Goal: Task Accomplishment & Management: Manage account settings

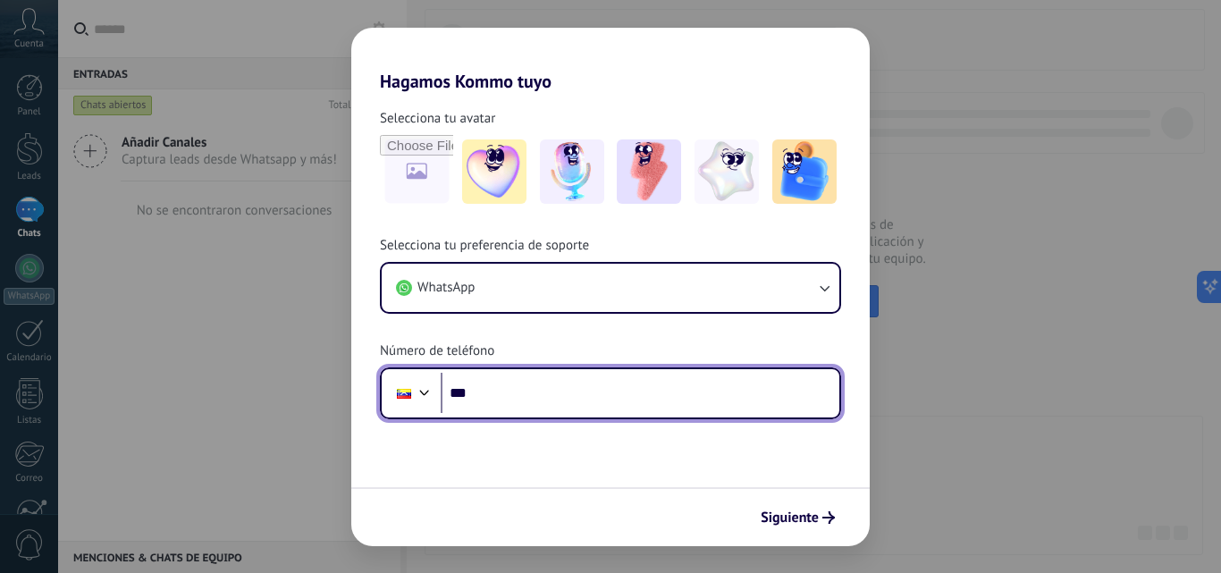
click at [510, 398] on input "***" at bounding box center [640, 393] width 399 height 41
type input "**********"
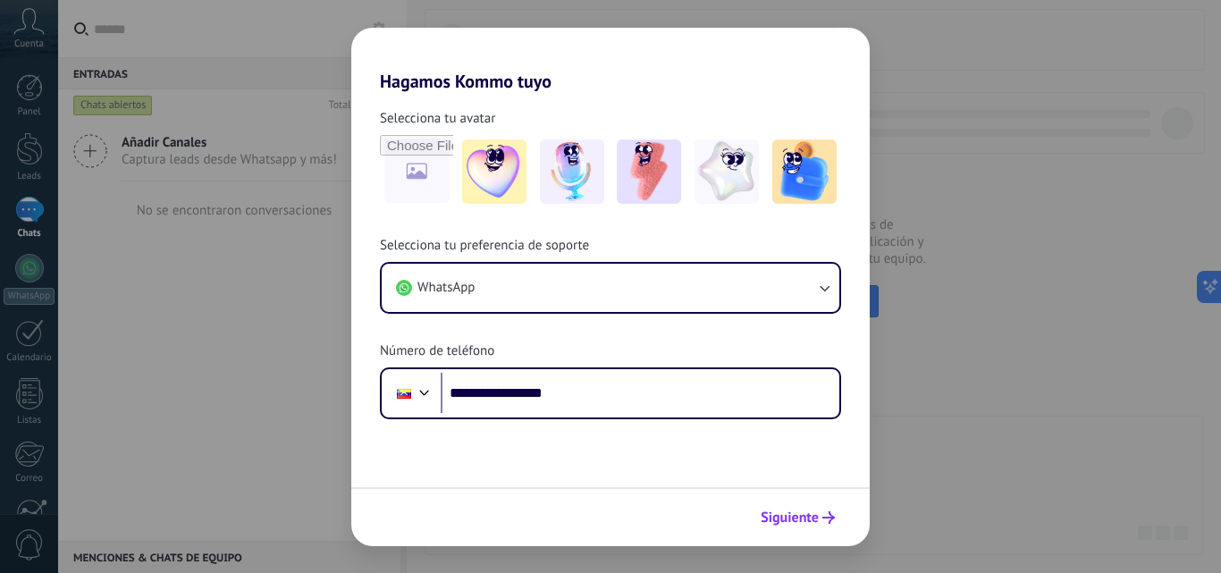
click at [799, 524] on span "Siguiente" at bounding box center [790, 517] width 58 height 13
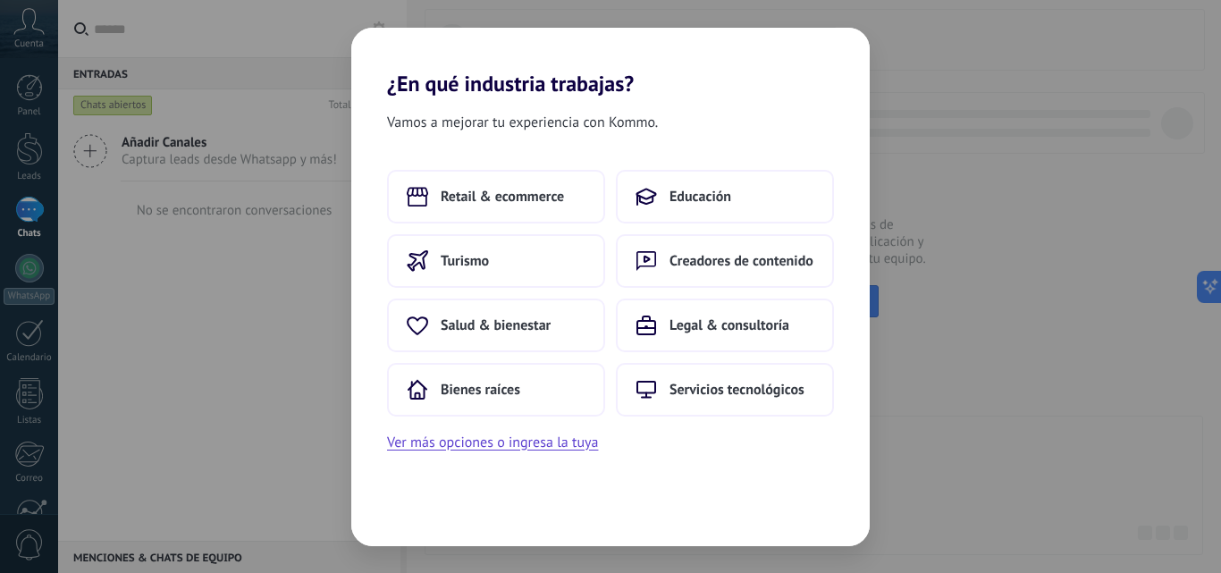
click at [481, 456] on div "Vamos a mejorar tu experiencia con Kommo. Retail & ecommerce Educación Turismo …" at bounding box center [610, 322] width 518 height 450
click at [481, 450] on button "Ver más opciones o ingresa la tuya" at bounding box center [492, 442] width 211 height 23
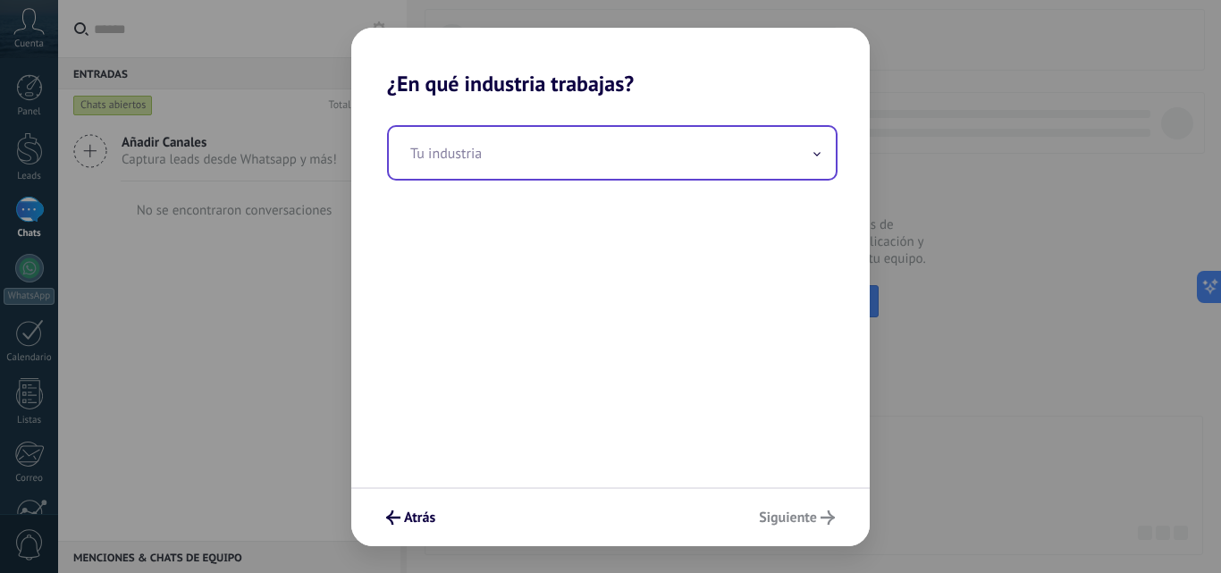
click at [449, 163] on input "text" at bounding box center [612, 153] width 447 height 52
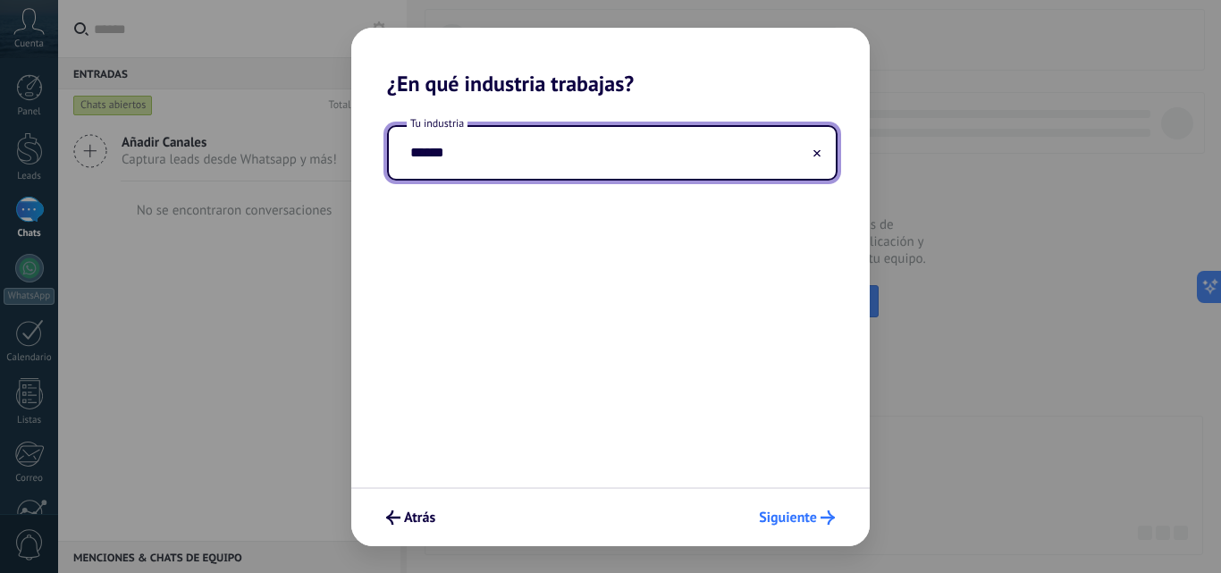
type input "******"
click at [778, 518] on span "Siguiente" at bounding box center [788, 517] width 58 height 13
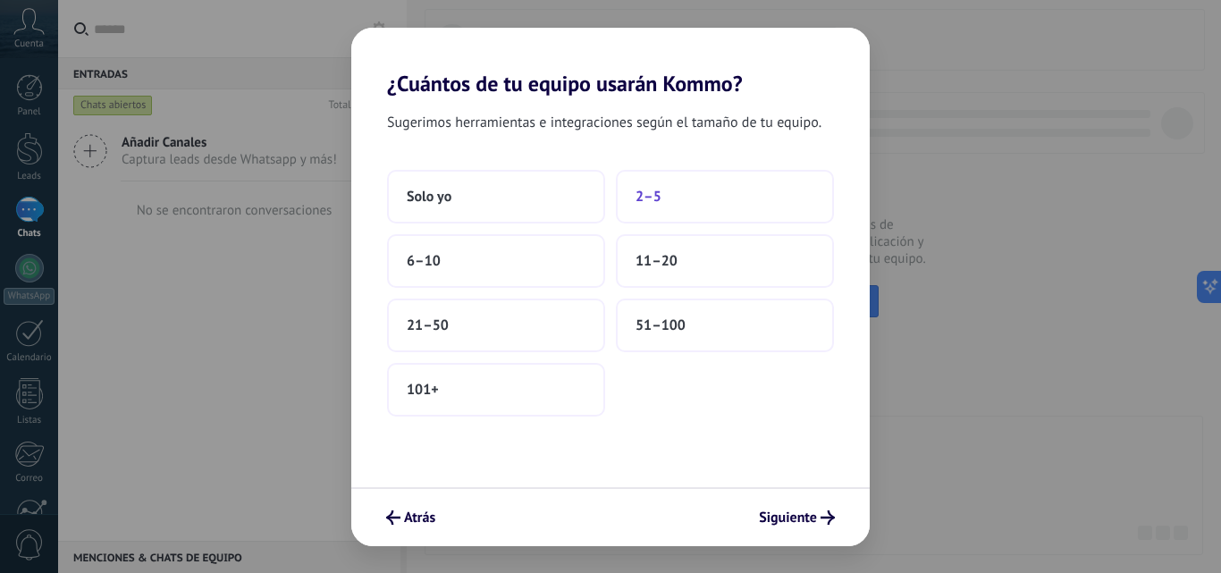
click at [644, 194] on span "2–5" at bounding box center [649, 197] width 26 height 18
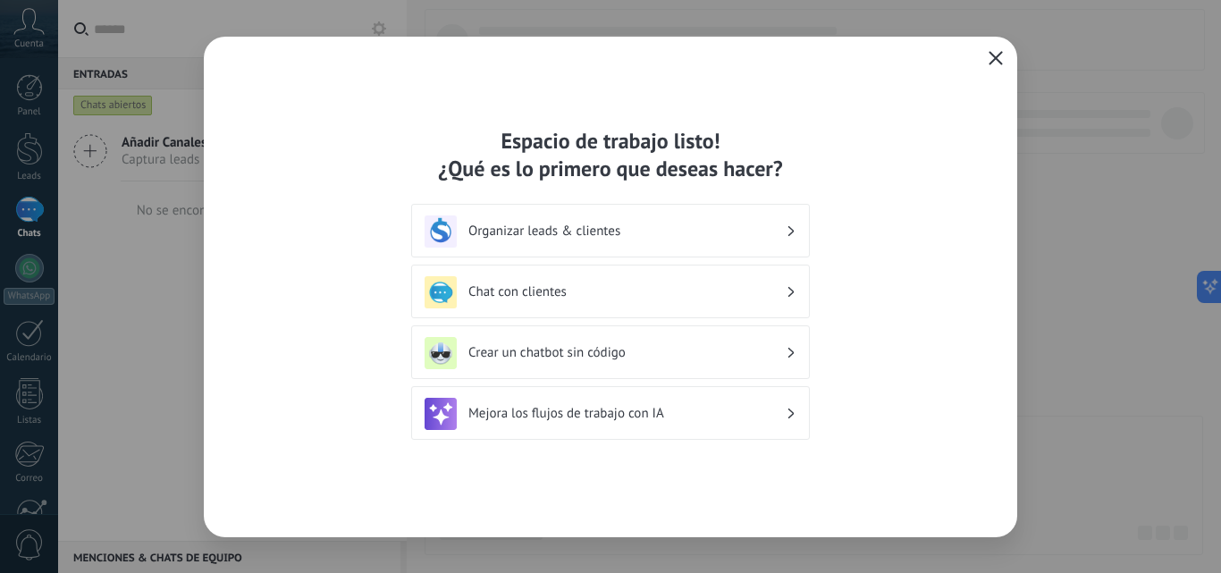
click at [999, 62] on use "button" at bounding box center [996, 57] width 13 height 13
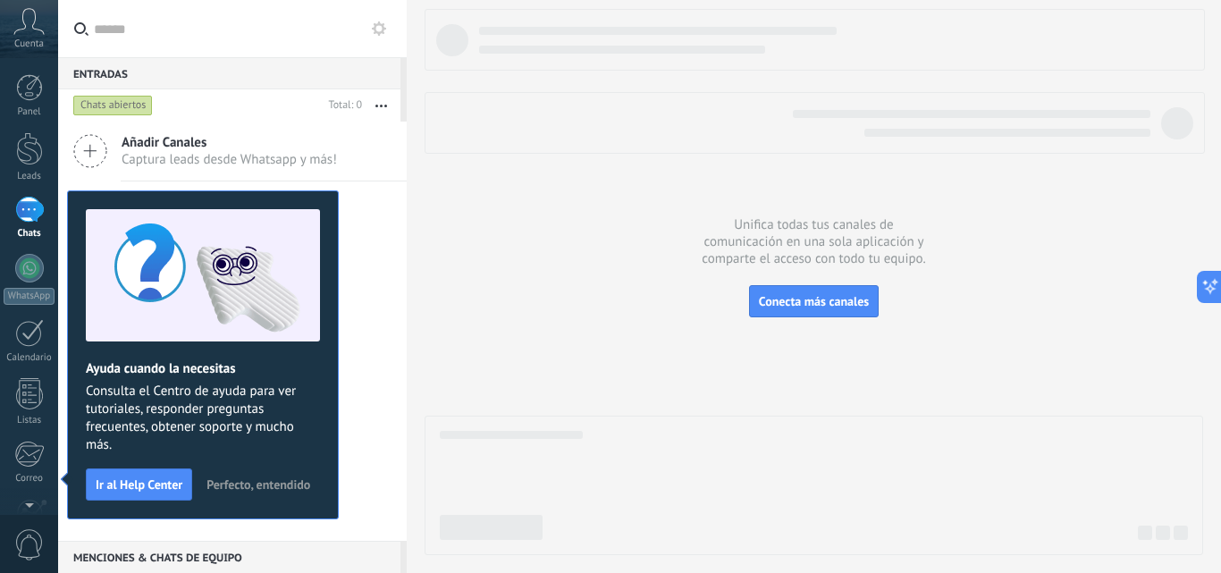
click at [299, 489] on span "Perfecto, entendido" at bounding box center [259, 484] width 104 height 13
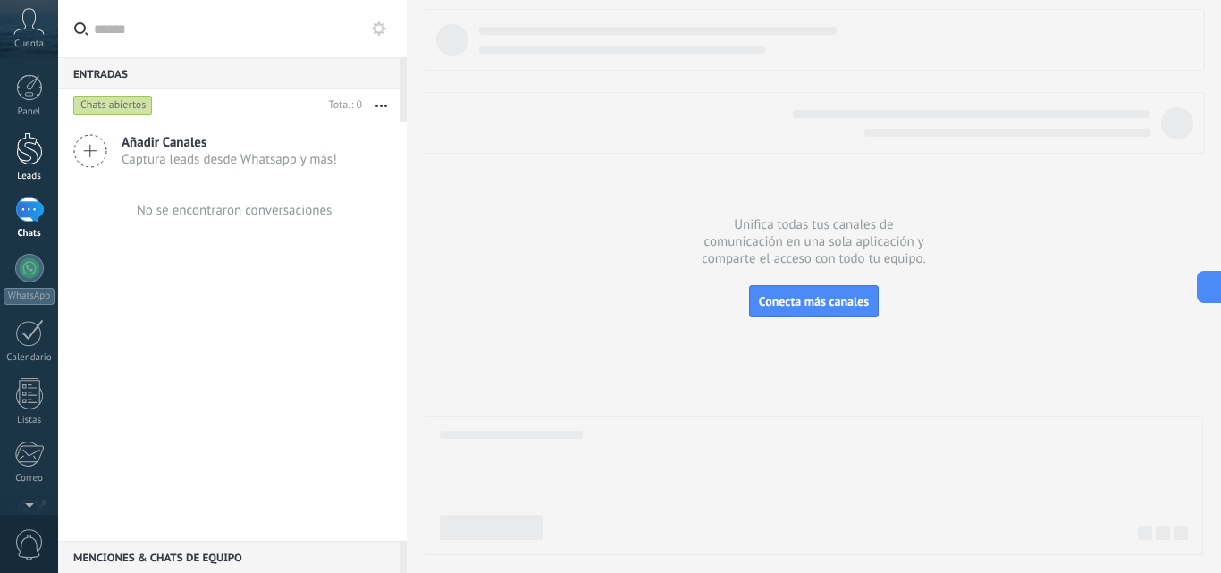
click at [23, 148] on div at bounding box center [29, 148] width 27 height 33
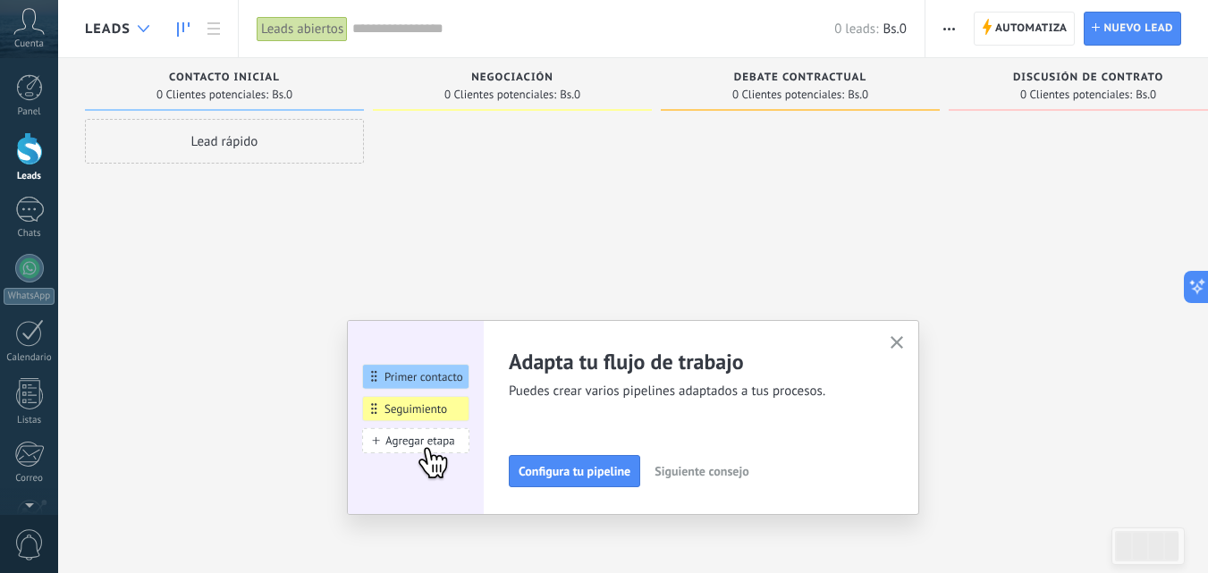
click at [142, 27] on icon at bounding box center [144, 28] width 12 height 7
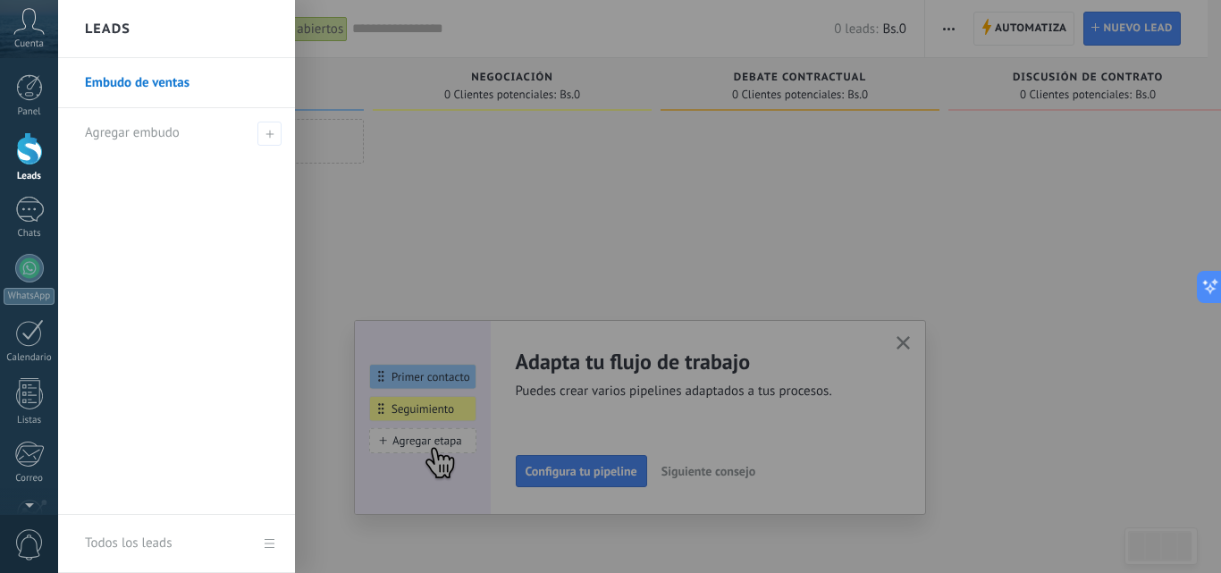
click at [906, 340] on div at bounding box center [668, 286] width 1221 height 573
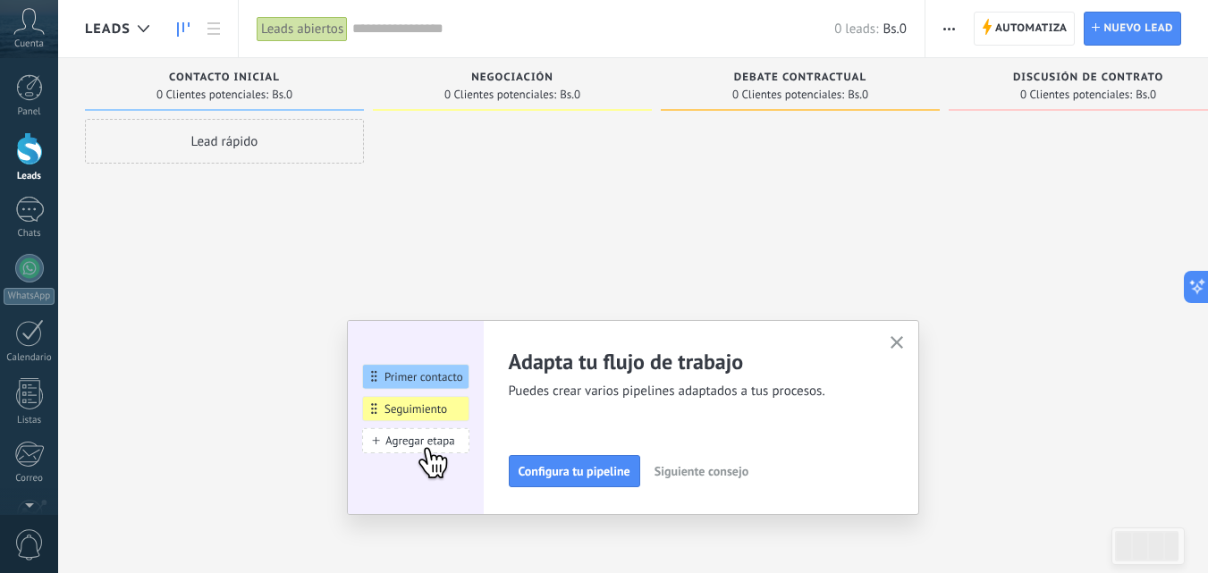
click at [904, 340] on use "button" at bounding box center [896, 342] width 13 height 13
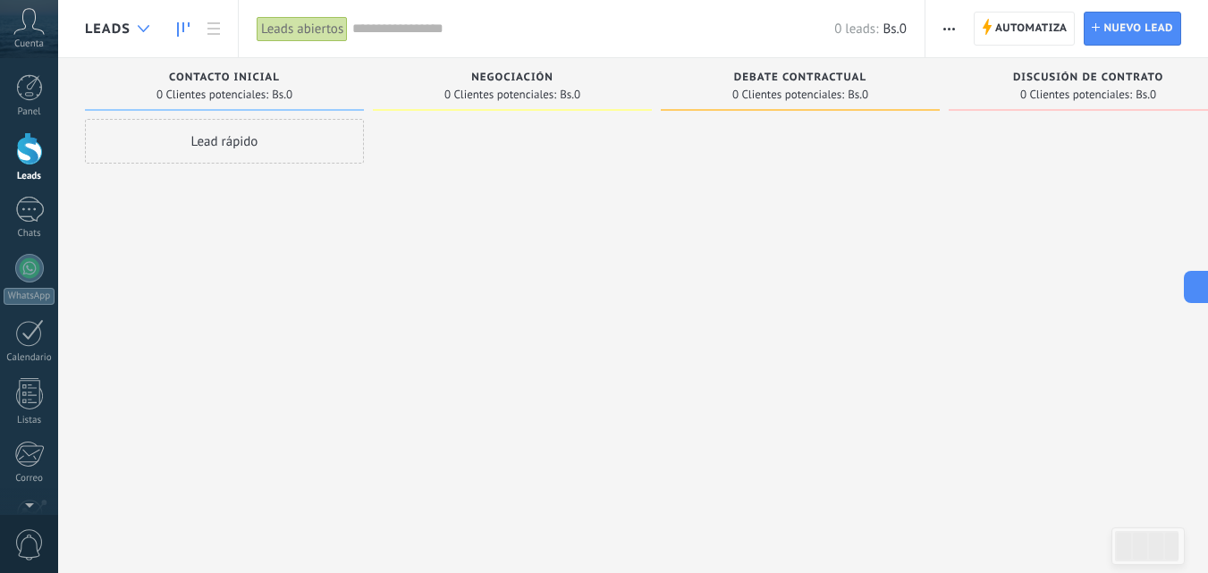
click at [148, 29] on icon at bounding box center [144, 28] width 12 height 7
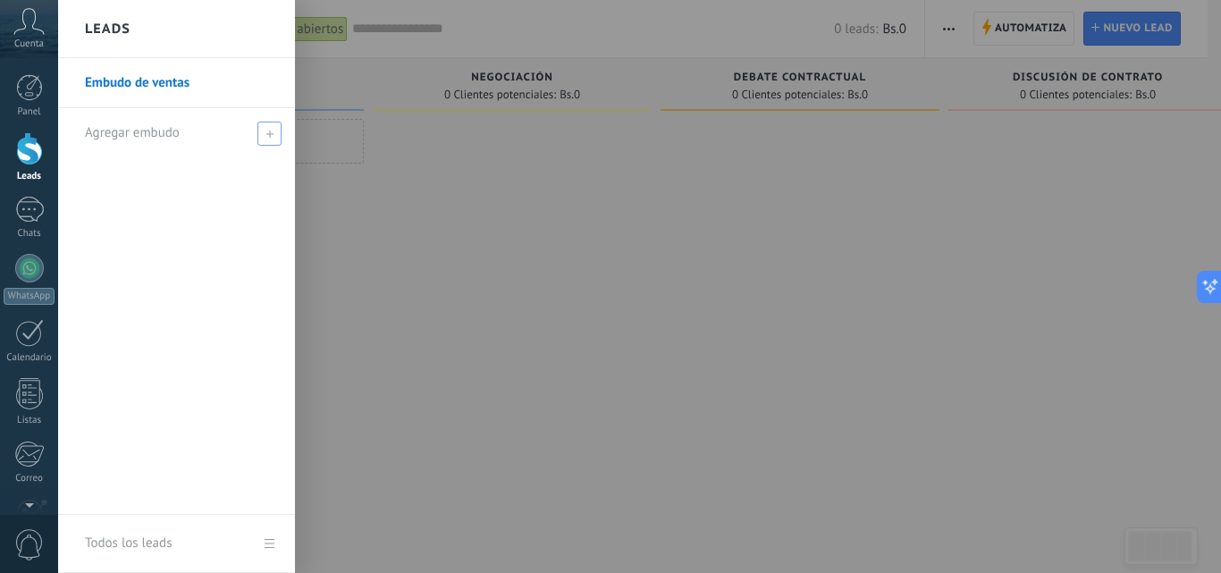
click at [274, 133] on span at bounding box center [269, 134] width 24 height 24
click at [135, 138] on input "text" at bounding box center [169, 133] width 168 height 29
click at [209, 139] on input "text" at bounding box center [169, 133] width 168 height 29
type input "*********"
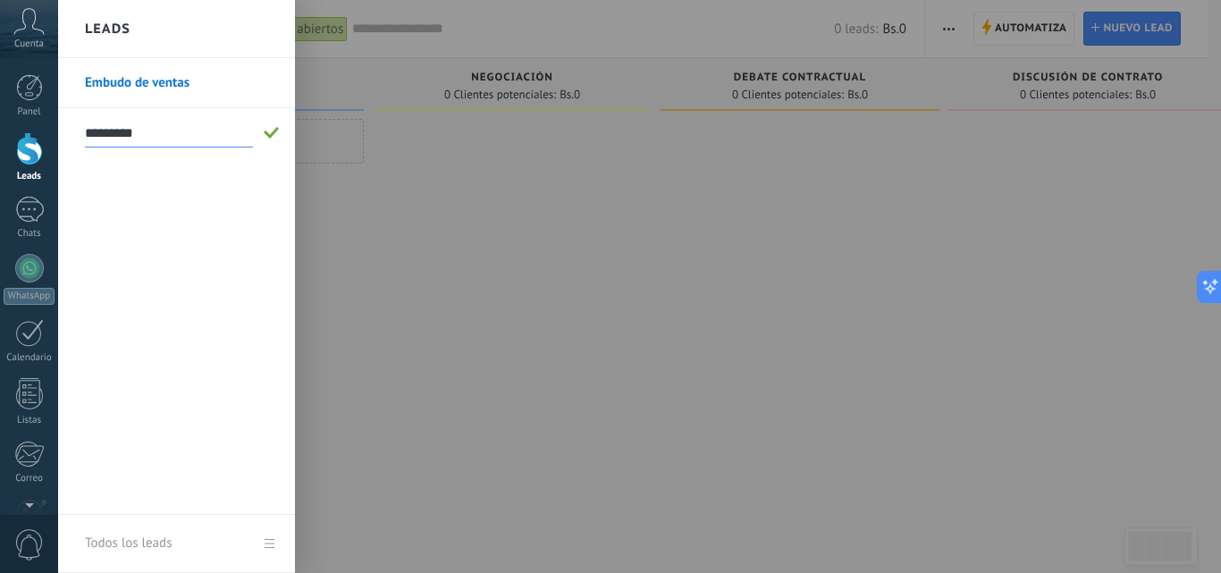
click at [274, 133] on span at bounding box center [272, 133] width 16 height 13
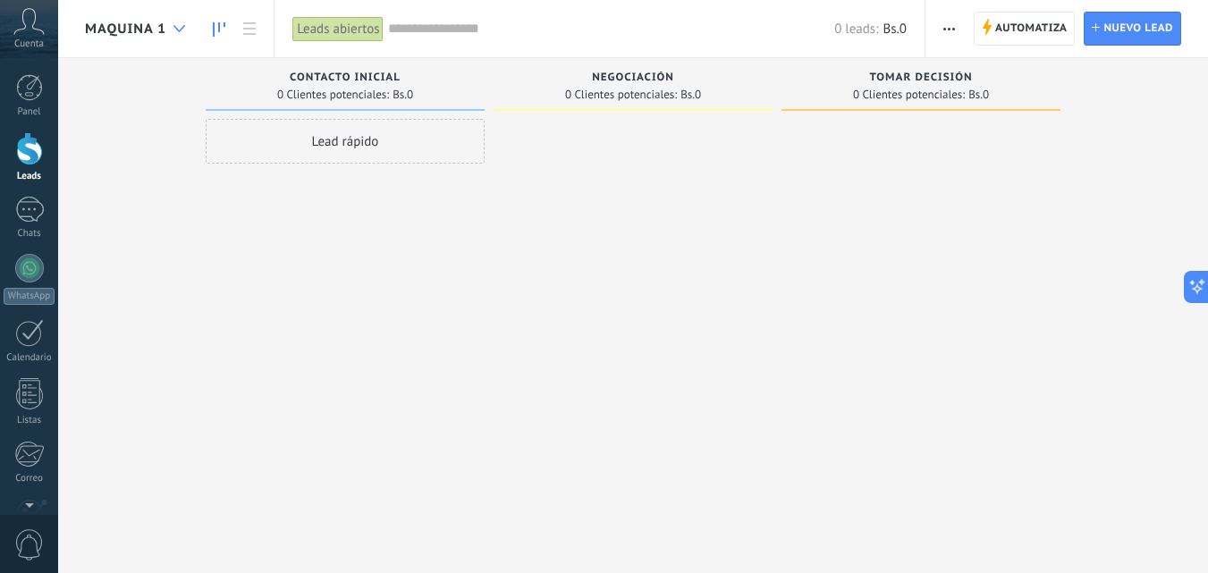
click at [177, 28] on icon at bounding box center [179, 28] width 12 height 7
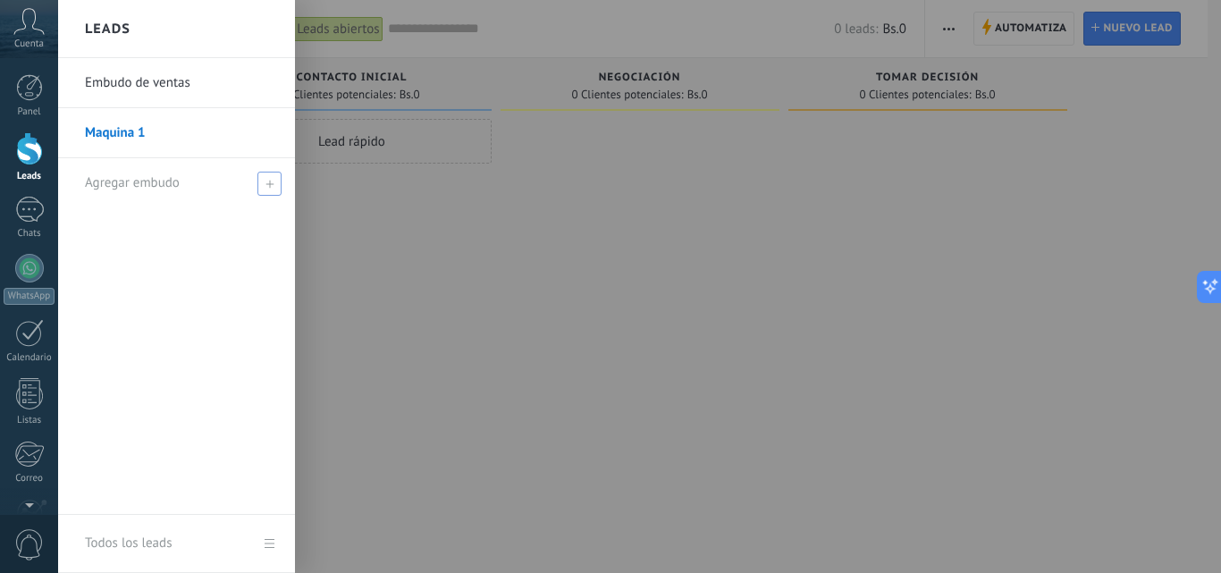
click at [266, 183] on use at bounding box center [270, 184] width 8 height 8
type input "*********"
click at [266, 183] on span at bounding box center [272, 183] width 16 height 13
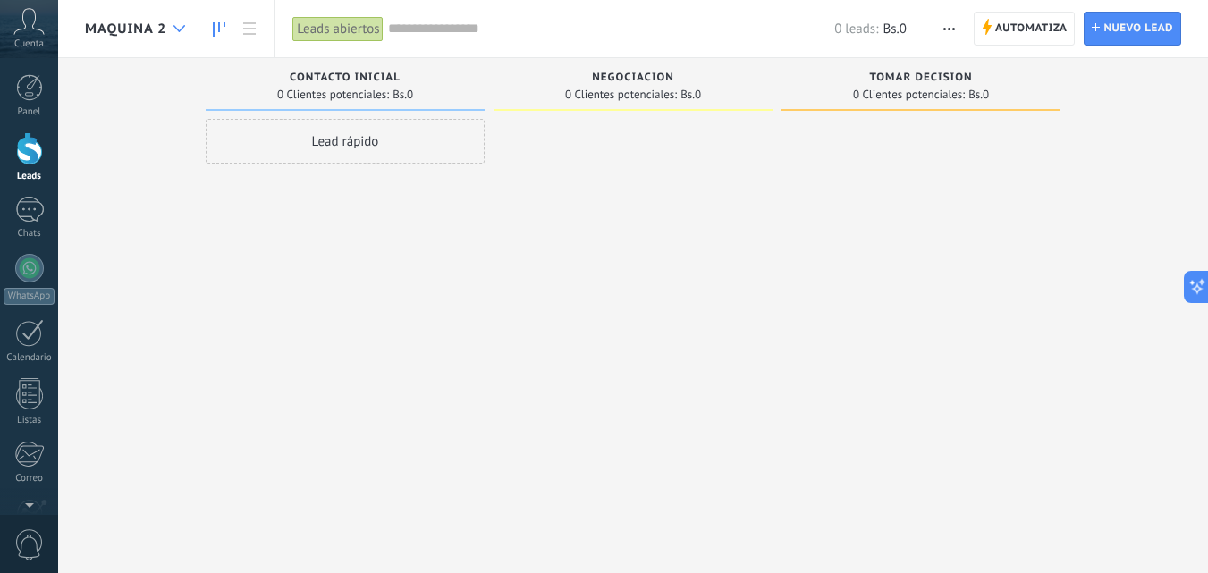
click at [183, 29] on icon at bounding box center [179, 28] width 12 height 7
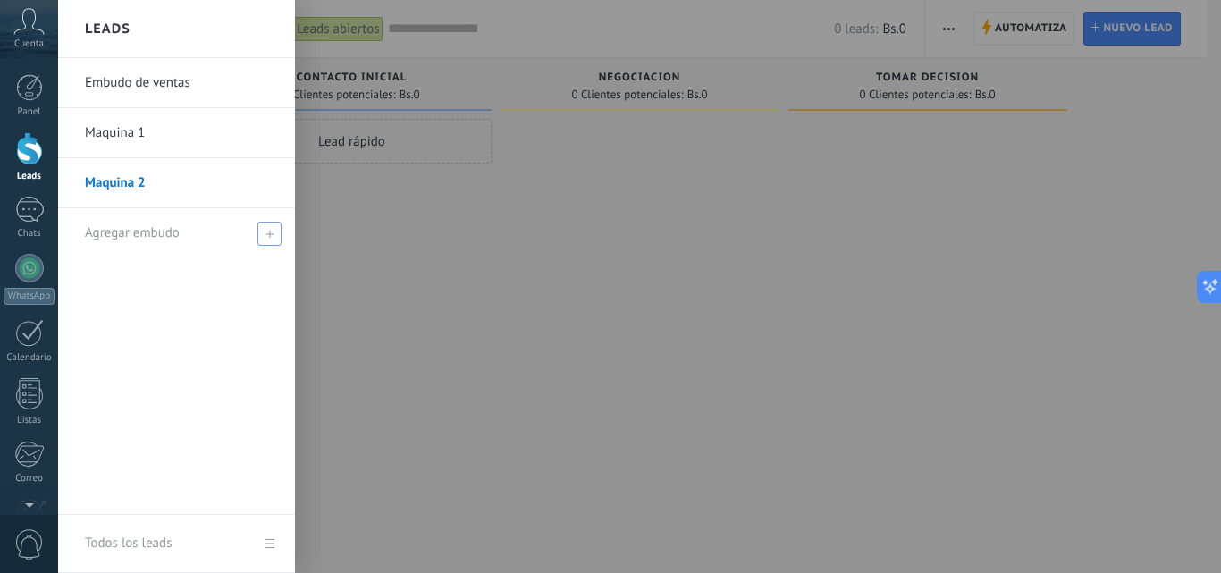
click at [272, 238] on span at bounding box center [269, 234] width 24 height 24
click at [187, 238] on input "text" at bounding box center [169, 233] width 168 height 29
type input "*********"
click at [272, 232] on span at bounding box center [272, 233] width 16 height 13
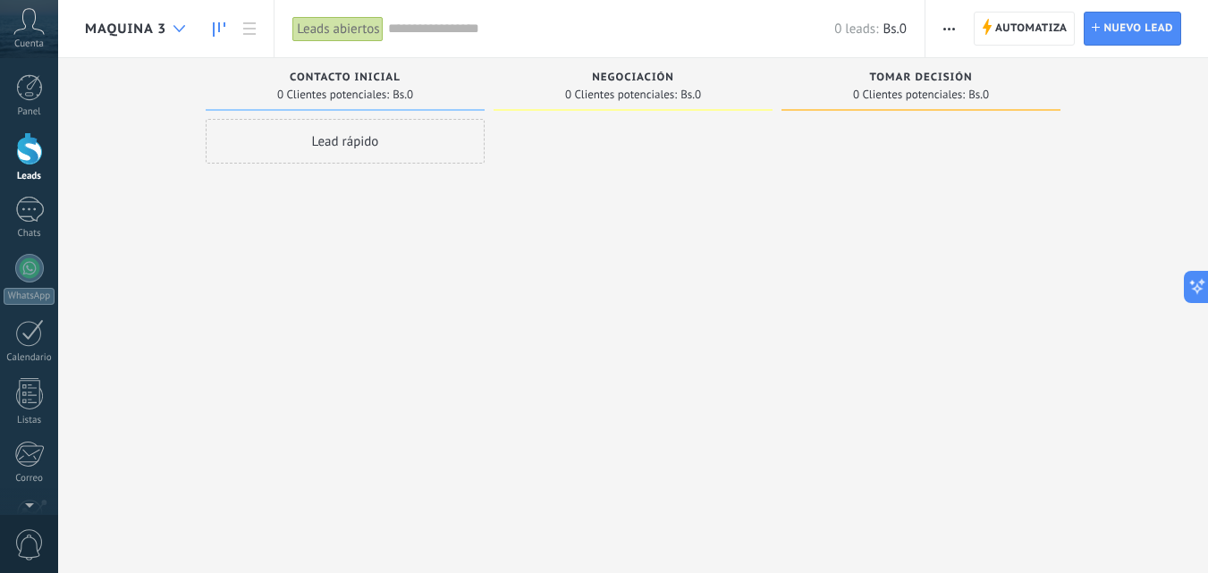
click at [179, 26] on icon at bounding box center [179, 28] width 12 height 7
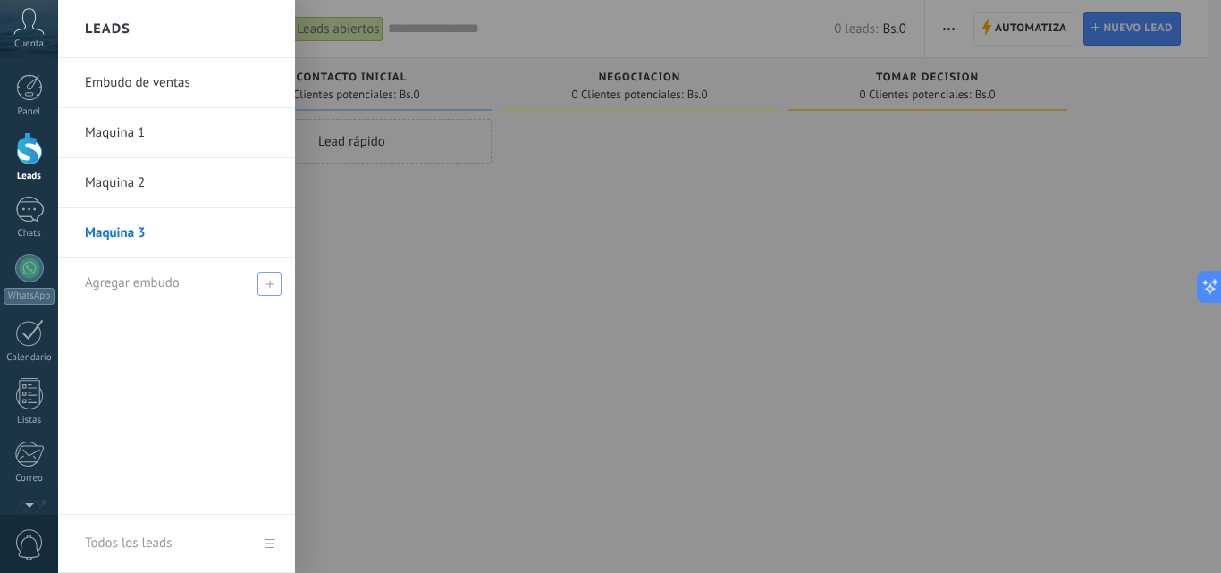
click at [265, 290] on span at bounding box center [269, 284] width 24 height 24
click at [204, 288] on input "text" at bounding box center [169, 283] width 168 height 29
type input "*********"
click at [277, 282] on span at bounding box center [272, 283] width 16 height 13
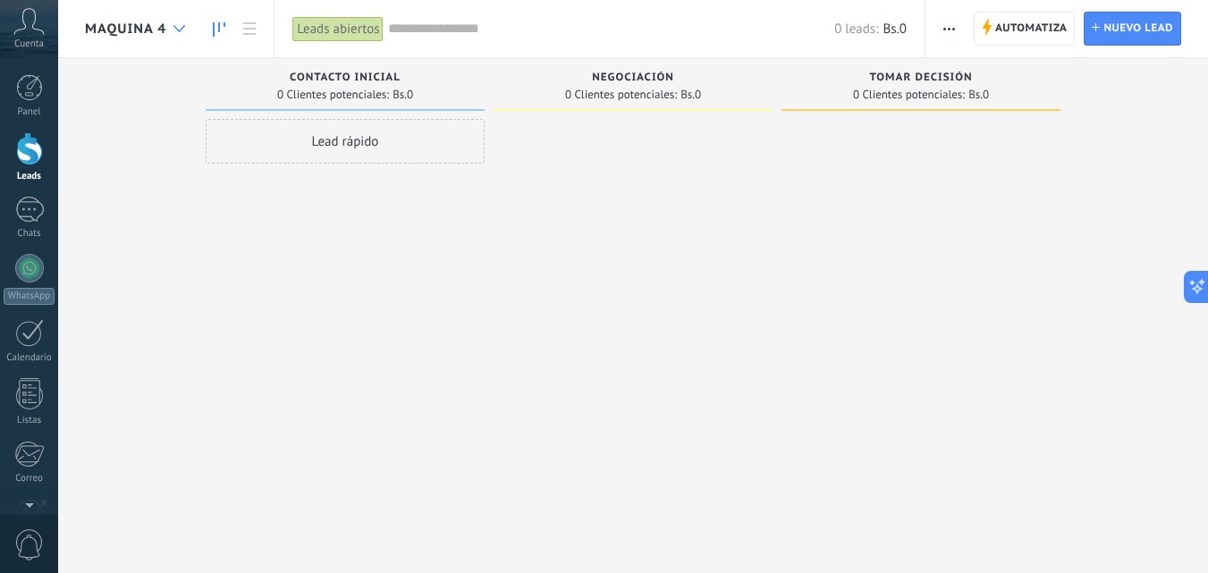
click at [174, 26] on use at bounding box center [179, 28] width 12 height 7
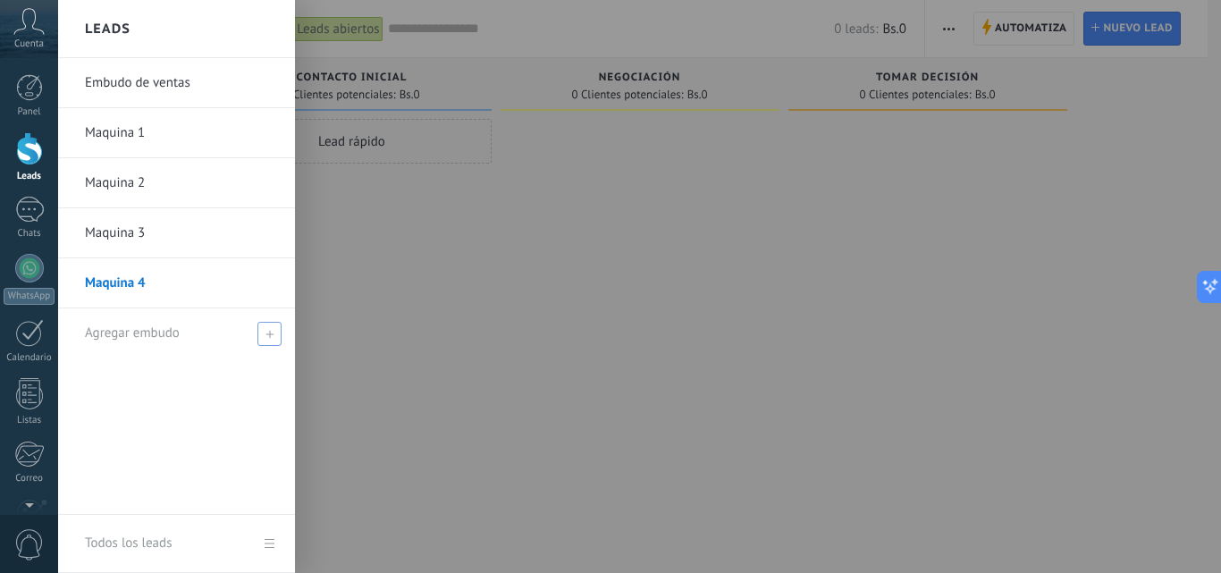
click at [269, 333] on use at bounding box center [270, 334] width 8 height 8
click at [145, 338] on input "text" at bounding box center [169, 333] width 168 height 29
type input "**********"
click at [278, 332] on span at bounding box center [272, 333] width 16 height 13
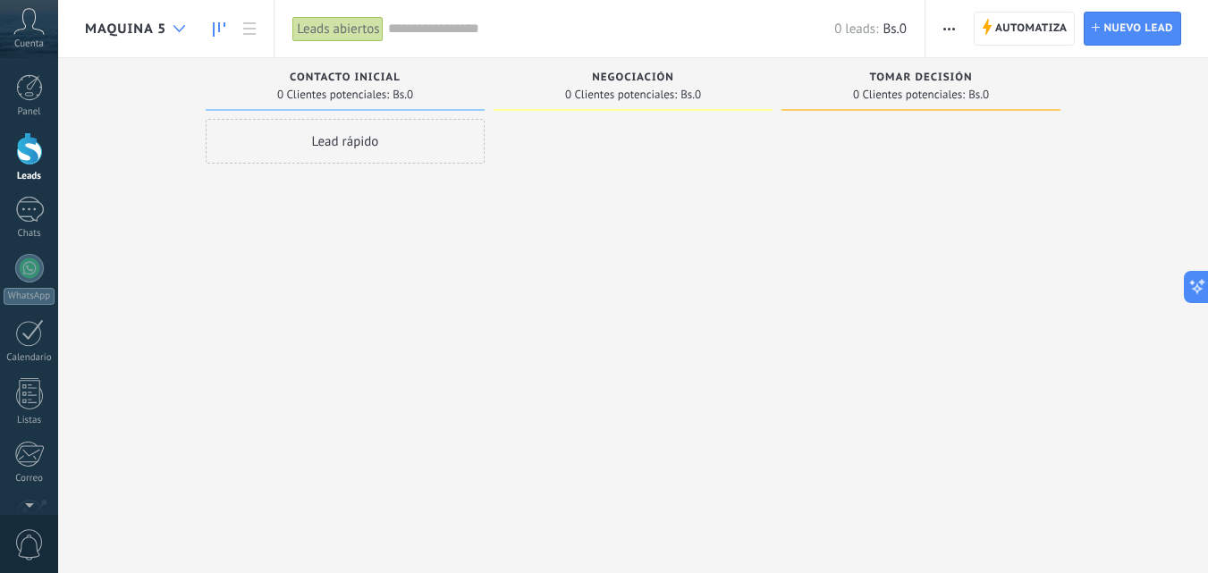
click at [183, 27] on use at bounding box center [179, 28] width 12 height 7
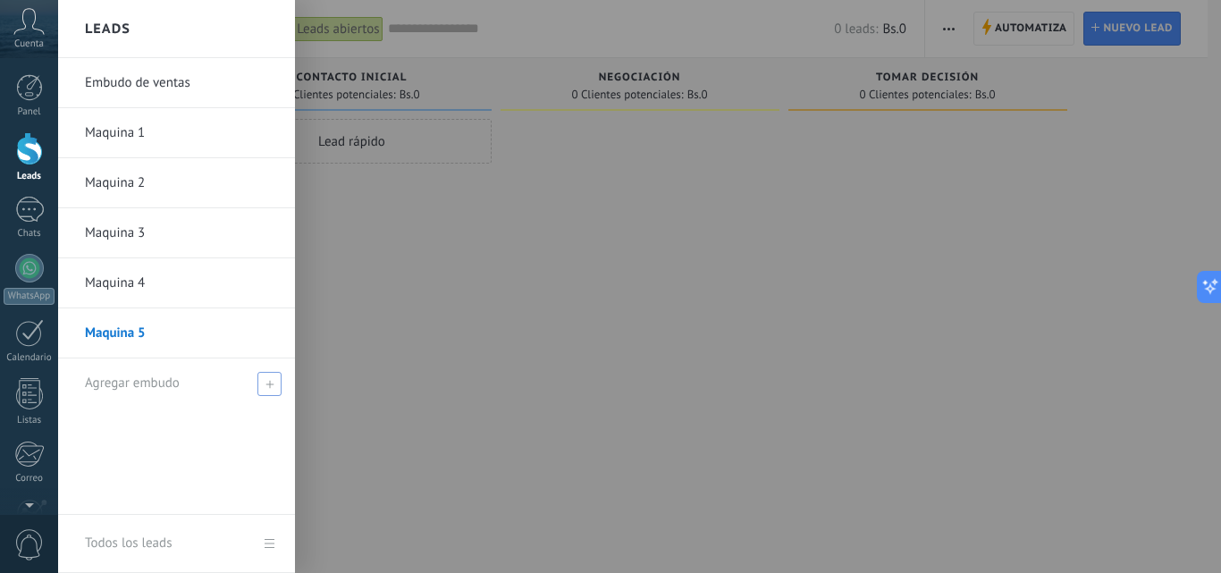
click at [277, 383] on span at bounding box center [269, 384] width 24 height 24
click at [168, 383] on input "text" at bounding box center [169, 383] width 168 height 29
type input "*********"
click at [278, 381] on span at bounding box center [272, 383] width 16 height 13
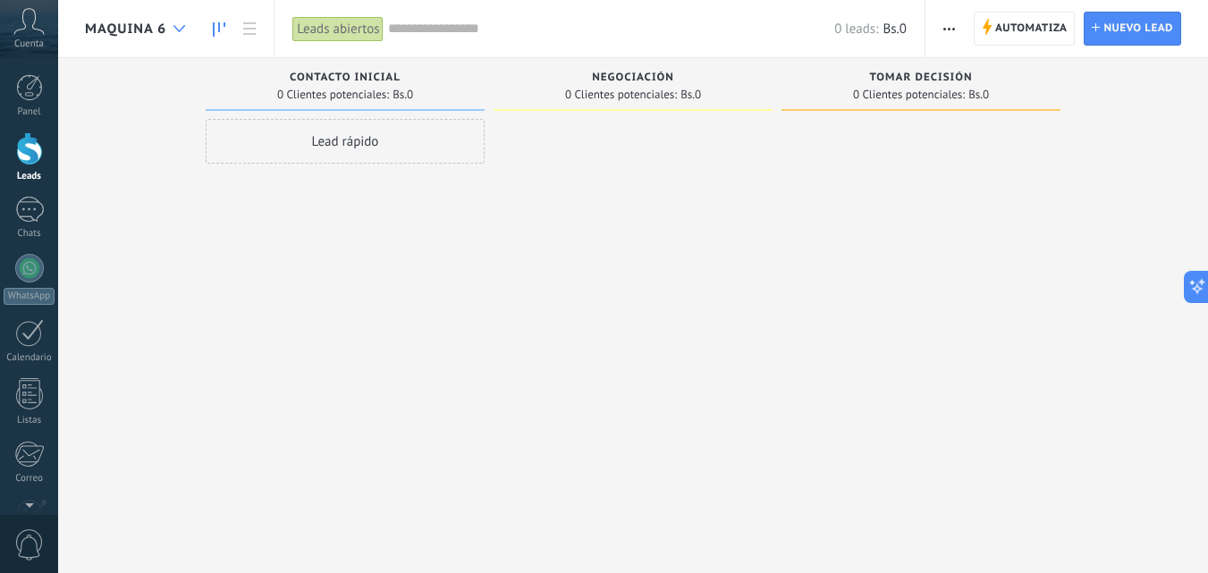
click at [183, 24] on div at bounding box center [179, 29] width 30 height 35
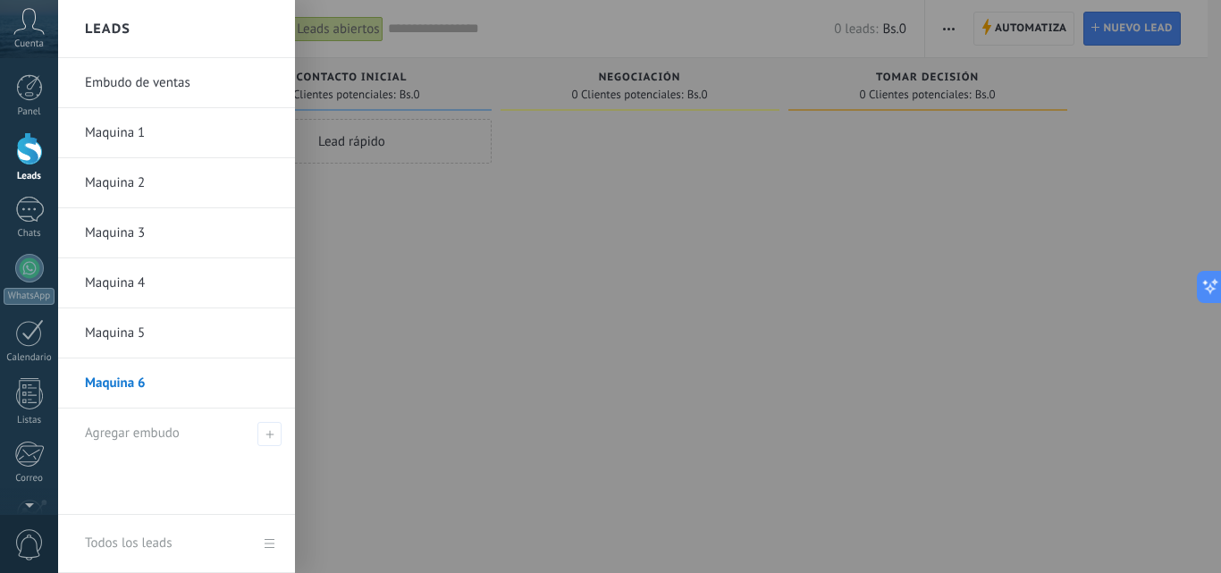
click at [778, 234] on div at bounding box center [668, 286] width 1221 height 573
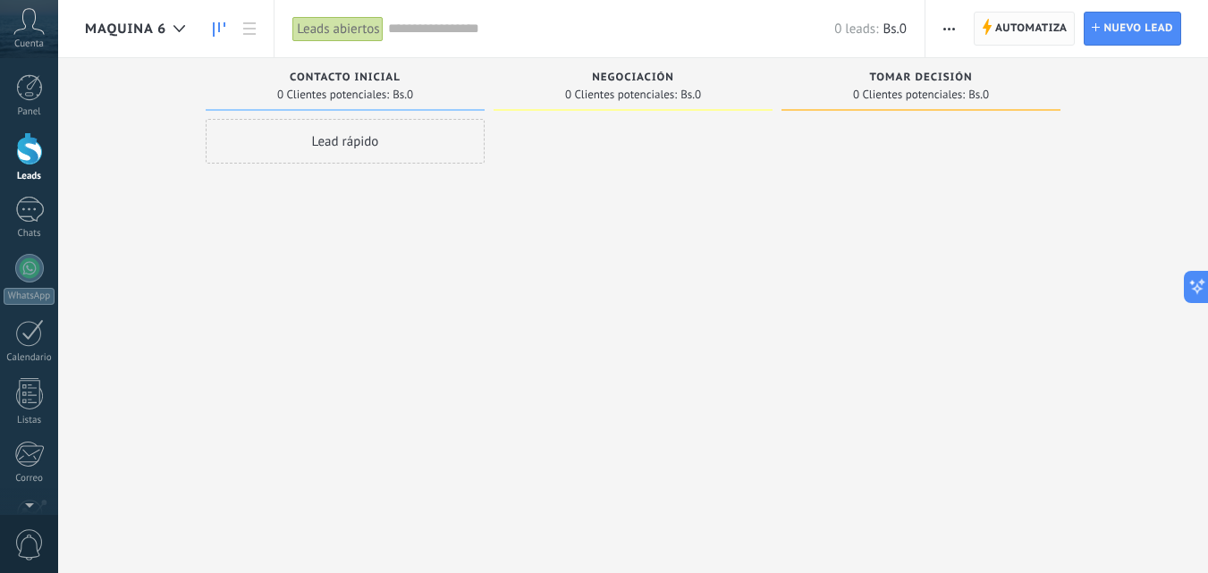
click at [1034, 46] on span "Automatiza Automatiza" at bounding box center [1025, 29] width 102 height 34
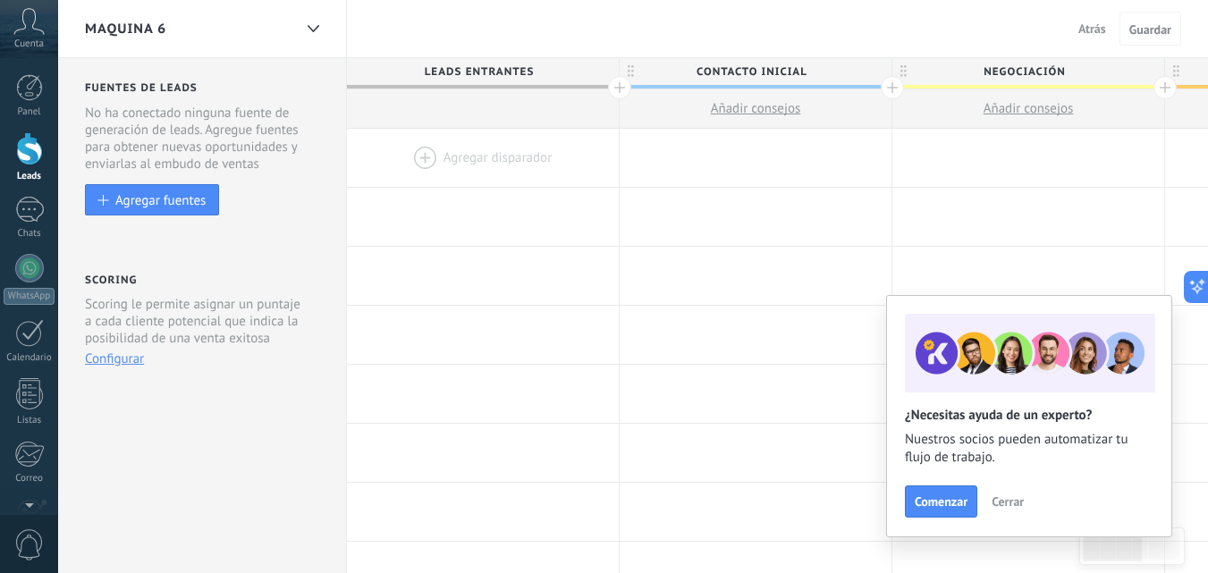
click at [782, 73] on span "Contacto inicial" at bounding box center [751, 72] width 263 height 28
click at [782, 73] on input "**********" at bounding box center [751, 71] width 237 height 27
type input "**********"
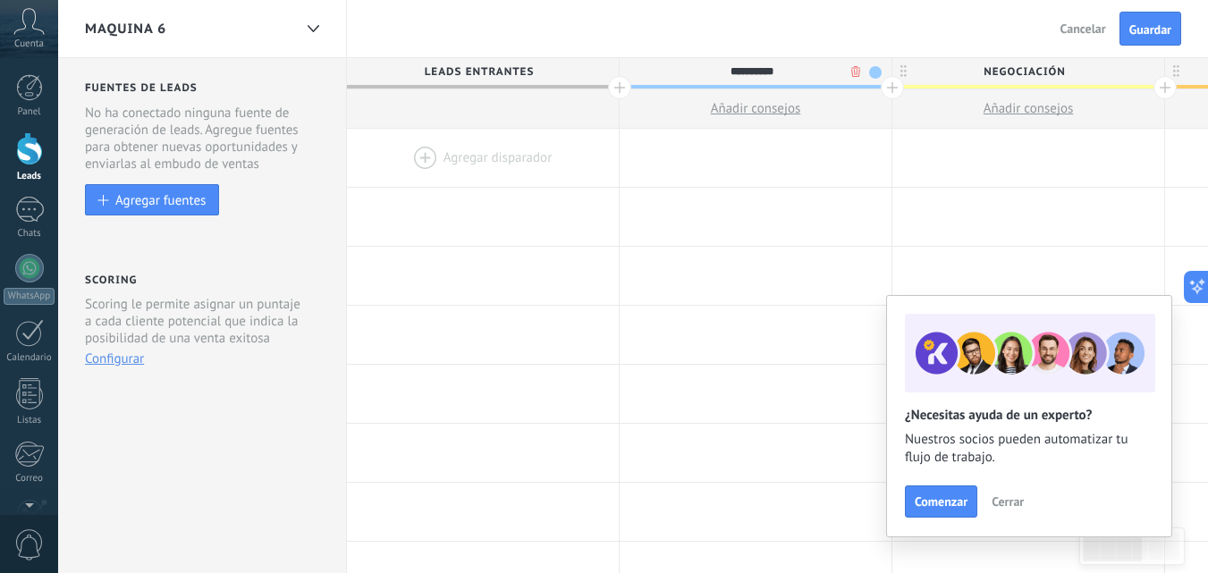
click at [1016, 72] on span "Negociación" at bounding box center [1023, 72] width 263 height 28
click at [1016, 72] on input "**********" at bounding box center [1024, 71] width 237 height 27
type input "********"
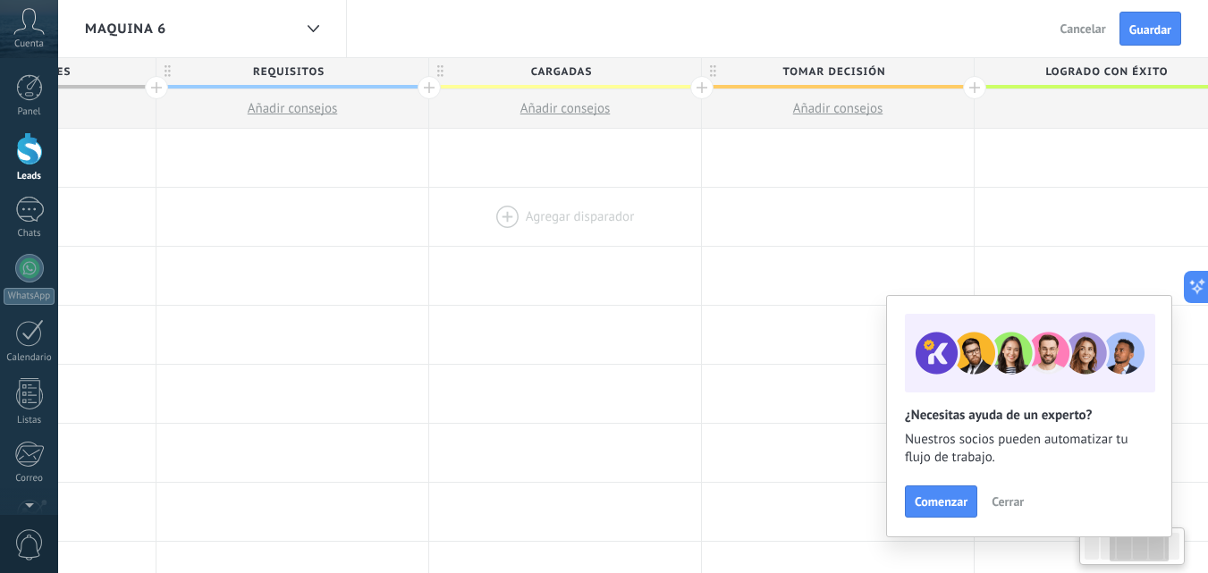
scroll to position [0, 530]
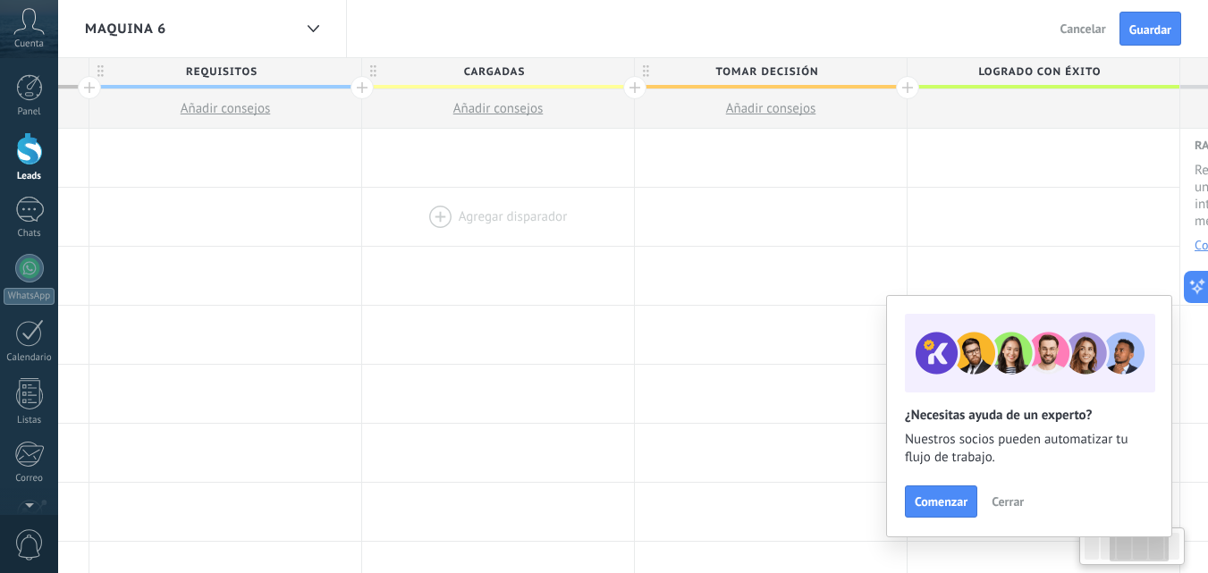
drag, startPoint x: 831, startPoint y: 198, endPoint x: 367, endPoint y: 240, distance: 466.8
click at [762, 63] on span "Tomar decisión" at bounding box center [766, 72] width 263 height 28
click at [763, 67] on input "**********" at bounding box center [766, 71] width 237 height 27
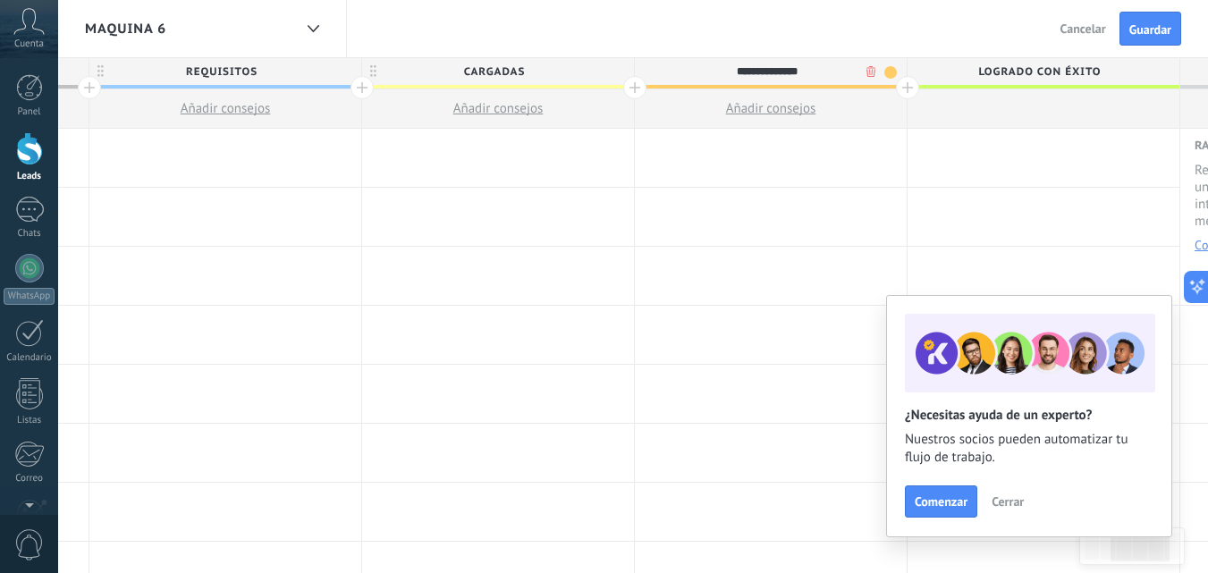
click at [763, 67] on input "**********" at bounding box center [766, 71] width 237 height 27
type input "*****"
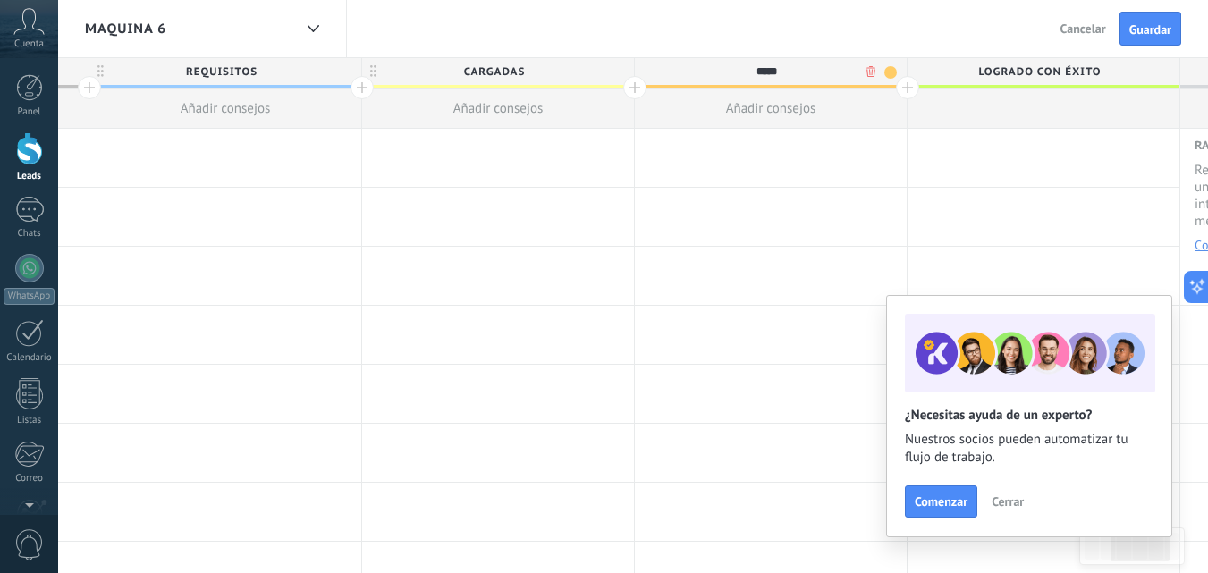
click at [1060, 76] on span "Logrado con éxito" at bounding box center [1038, 72] width 263 height 28
click at [1060, 76] on input "**********" at bounding box center [1039, 71] width 237 height 27
type input "**********"
click at [1151, 30] on span "Guardar" at bounding box center [1150, 29] width 42 height 13
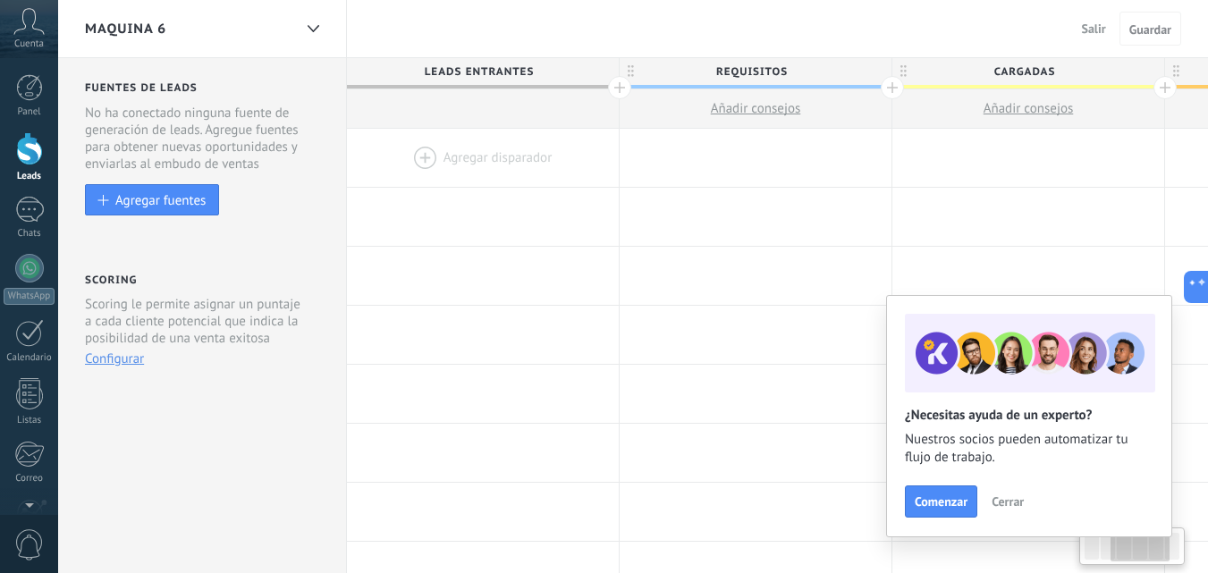
scroll to position [0, 530]
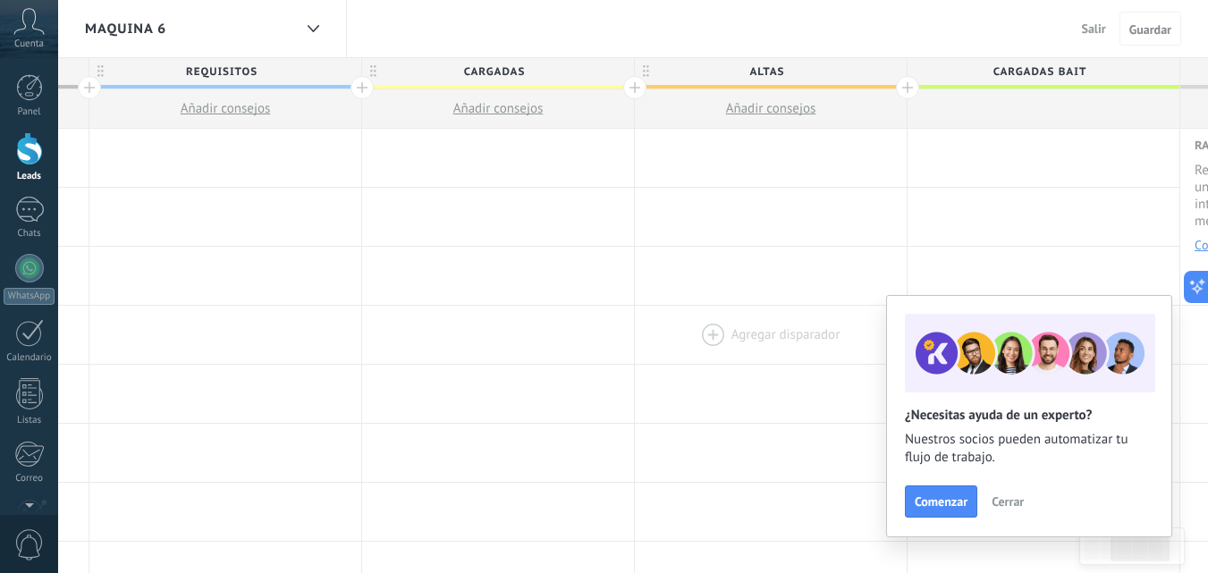
click at [701, 323] on div at bounding box center [771, 335] width 272 height 58
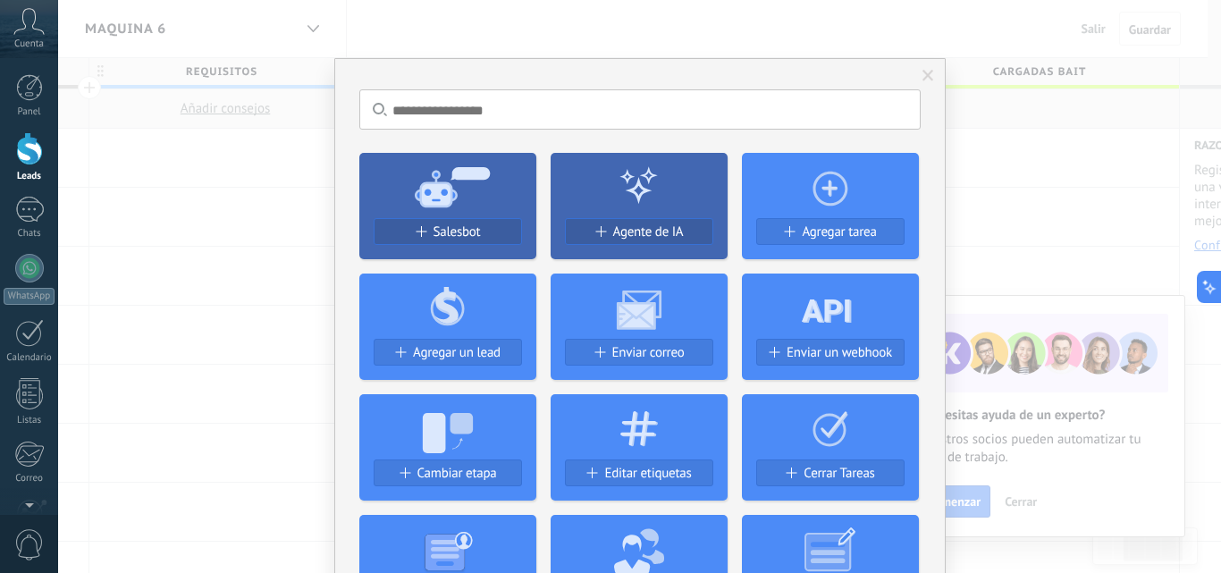
click at [924, 70] on span at bounding box center [929, 76] width 12 height 13
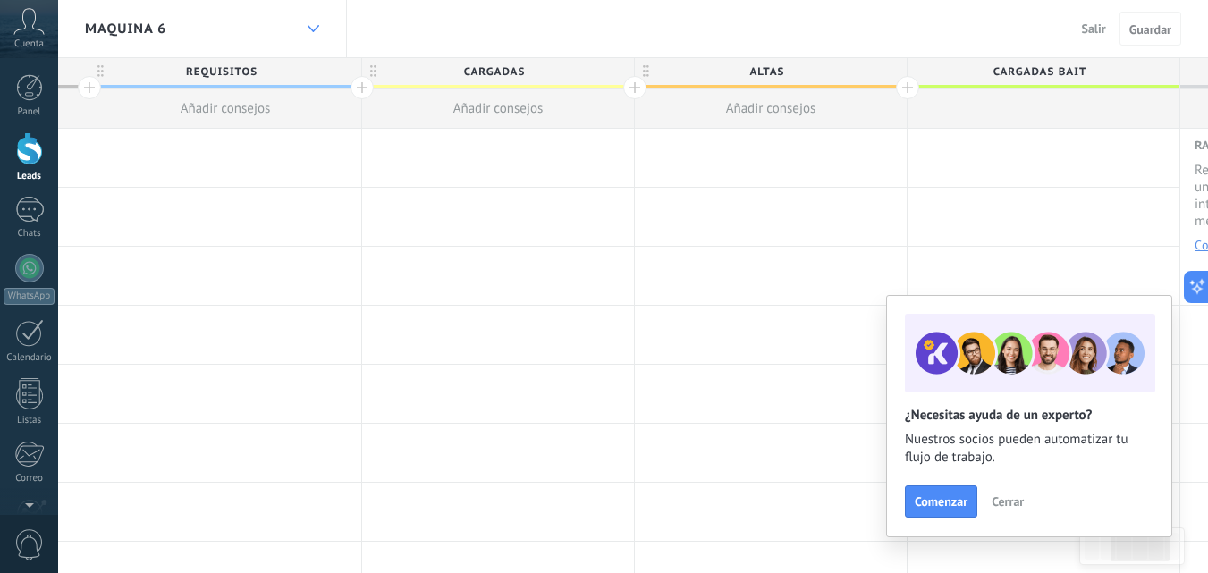
click at [308, 28] on icon at bounding box center [314, 28] width 12 height 7
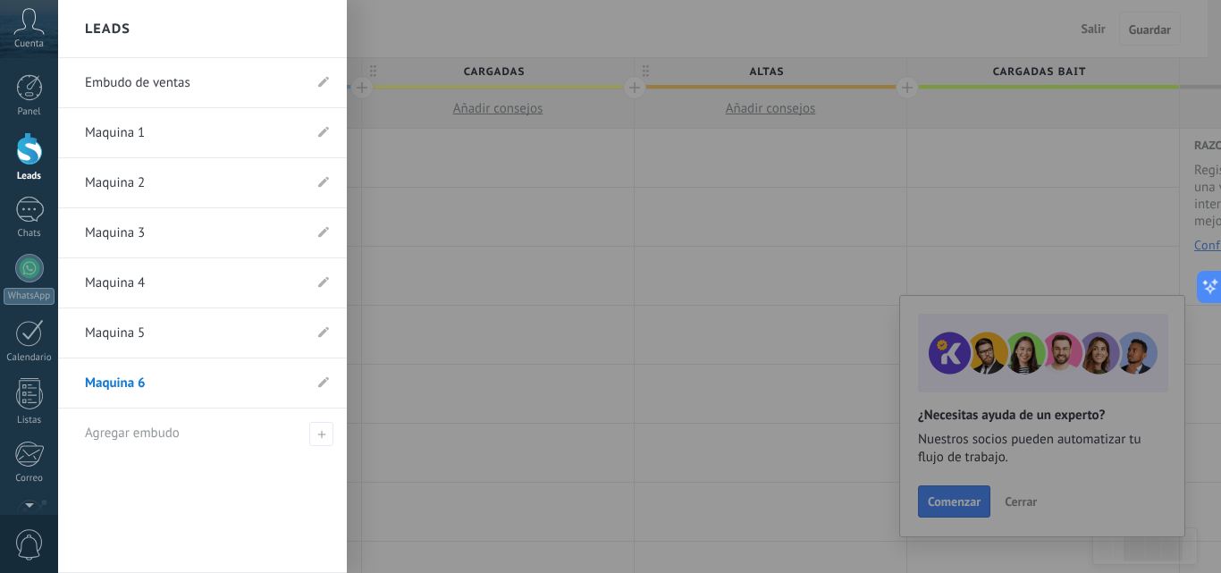
click at [201, 347] on link "Maquina 5" at bounding box center [193, 333] width 217 height 50
click at [201, 347] on body ".abccls-1,.abccls-2{fill-rule:evenodd}.abccls-2{fill:#fff} .abfcls-1{fill:none}…" at bounding box center [610, 286] width 1221 height 573
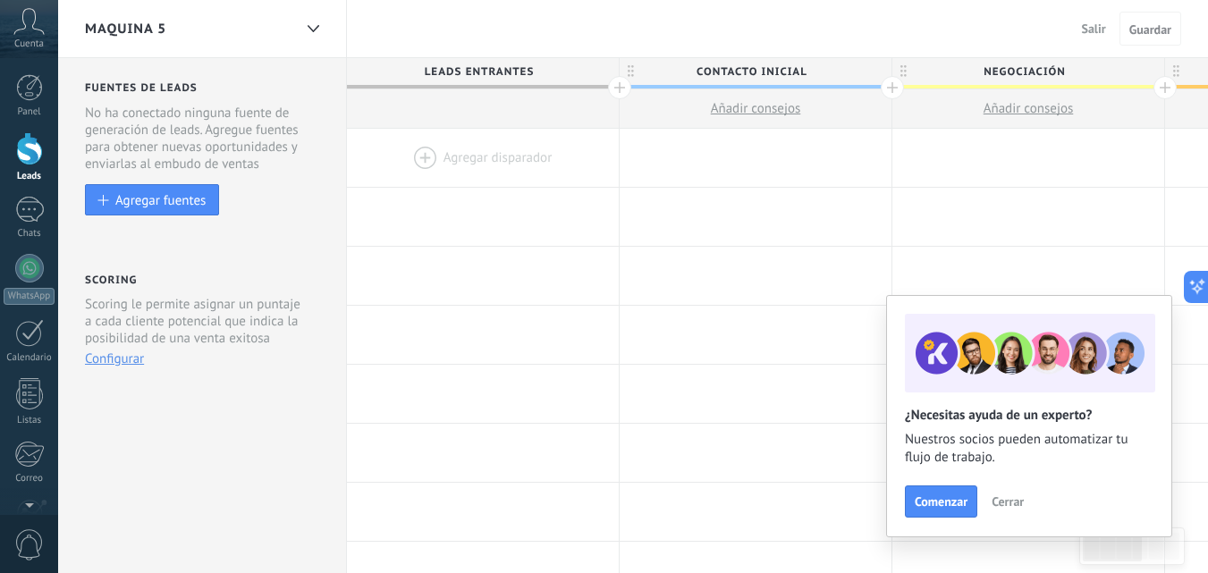
click at [732, 71] on span "Contacto inicial" at bounding box center [751, 72] width 263 height 28
click at [732, 71] on input "**********" at bounding box center [751, 71] width 237 height 27
type input "**********"
click at [995, 65] on span "Negociación" at bounding box center [1023, 72] width 263 height 28
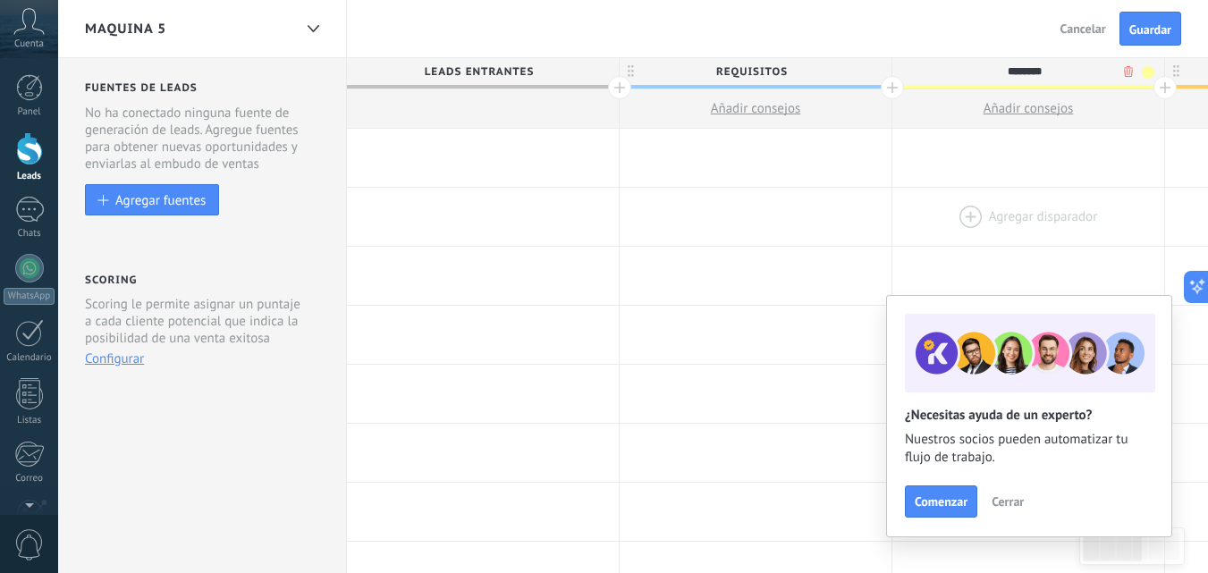
type input "********"
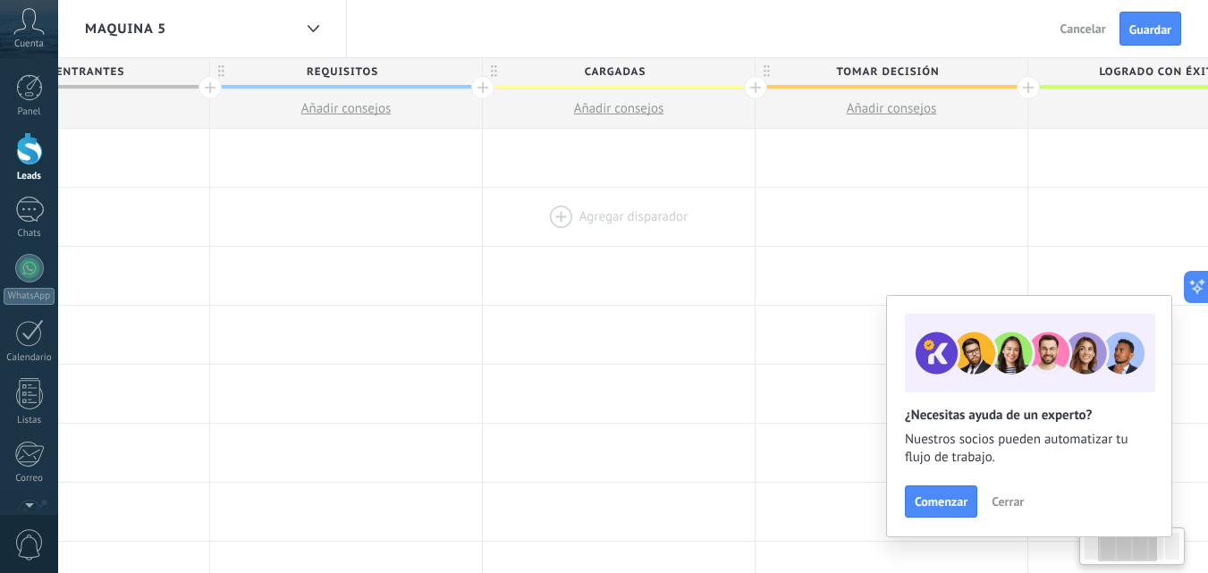
drag, startPoint x: 915, startPoint y: 203, endPoint x: 486, endPoint y: 232, distance: 429.2
click at [488, 239] on div at bounding box center [619, 217] width 272 height 58
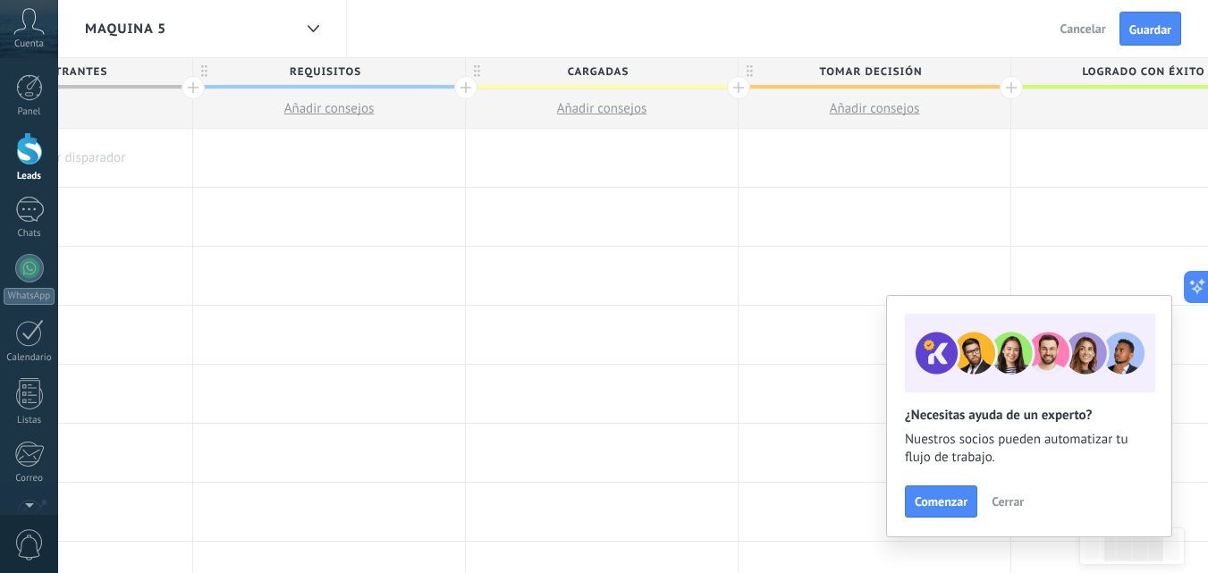
click at [874, 71] on span "Tomar decisión" at bounding box center [869, 72] width 263 height 28
click at [874, 71] on input "**********" at bounding box center [870, 71] width 237 height 27
type input "*****"
click at [1120, 71] on span "Logrado con éxito" at bounding box center [1142, 72] width 263 height 28
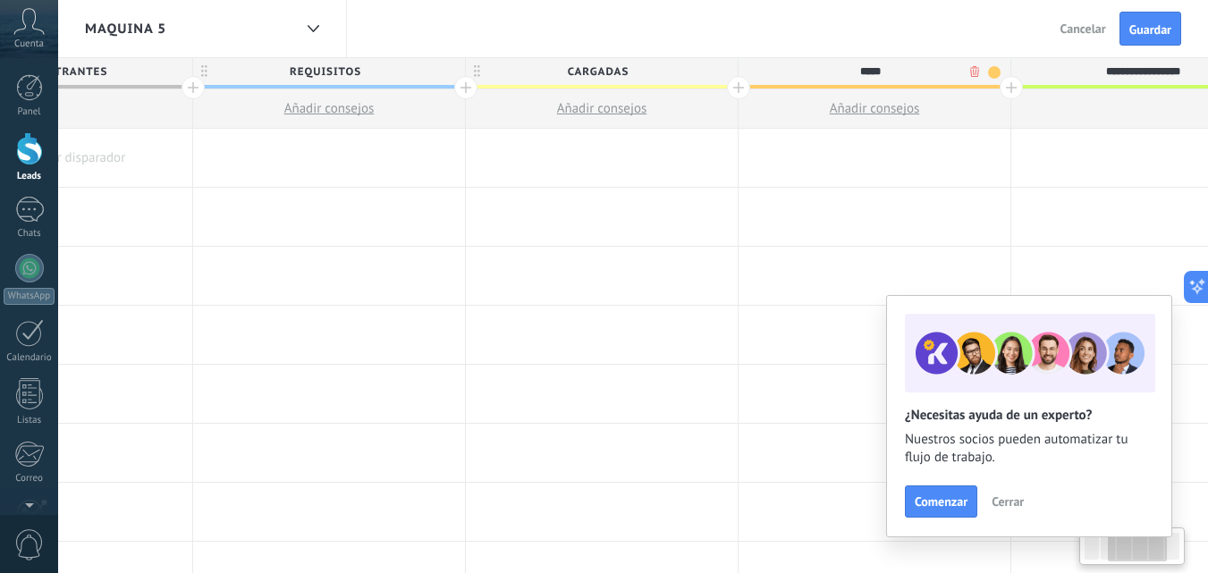
scroll to position [0, 480]
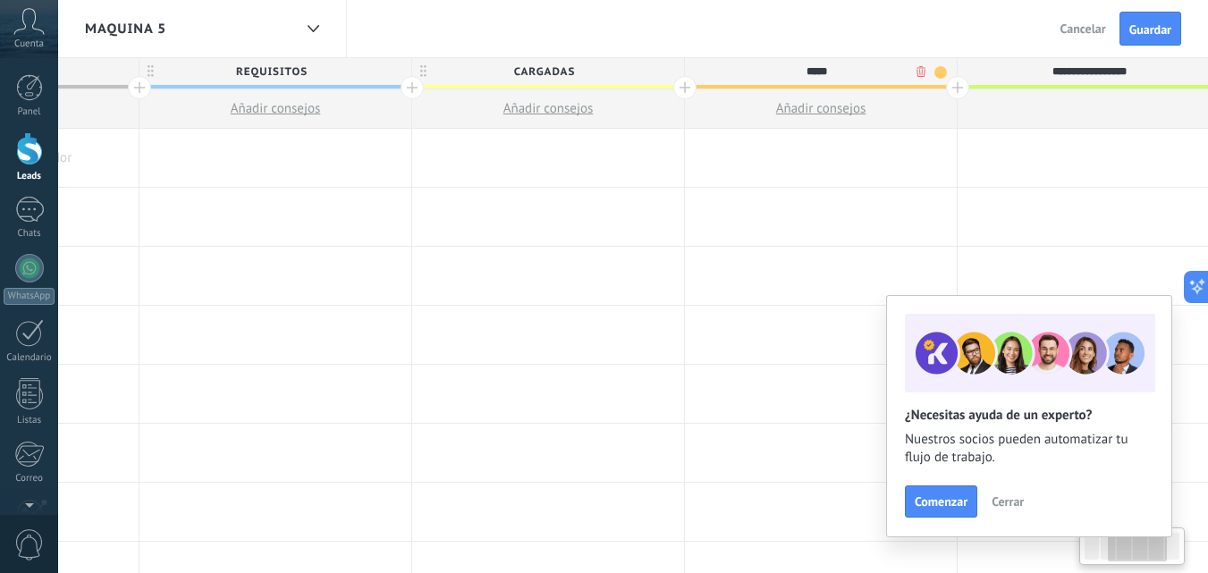
click at [1120, 71] on input "**********" at bounding box center [1089, 71] width 237 height 27
type input "**********"
click at [1140, 25] on span "Guardar" at bounding box center [1150, 29] width 42 height 13
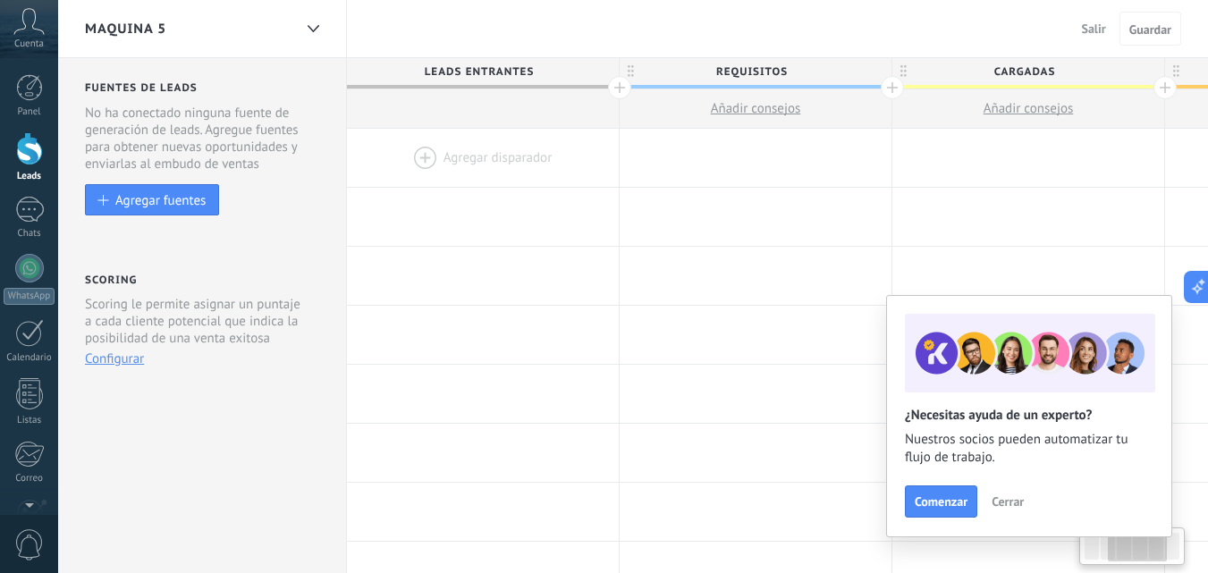
scroll to position [0, 480]
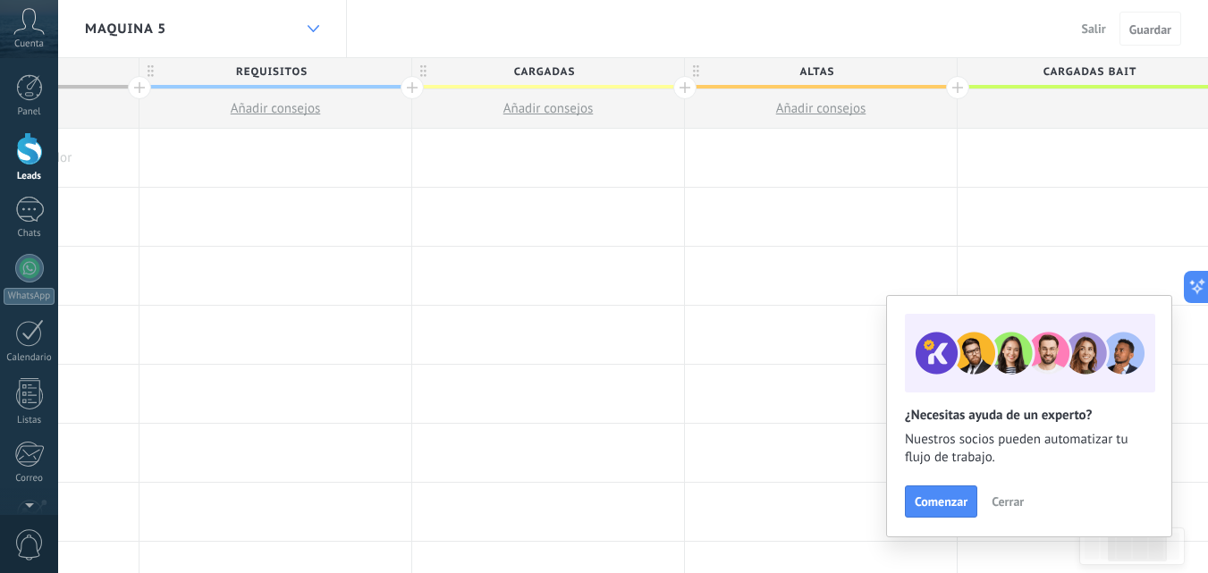
click at [319, 31] on div at bounding box center [313, 29] width 30 height 35
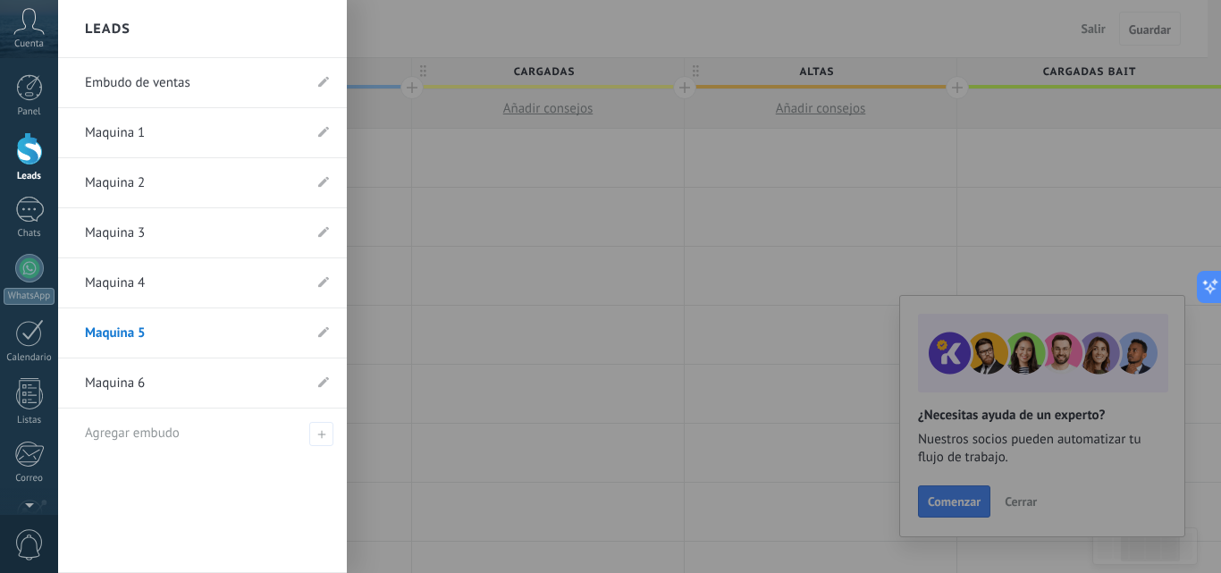
click at [166, 293] on link "Maquina 4" at bounding box center [193, 283] width 217 height 50
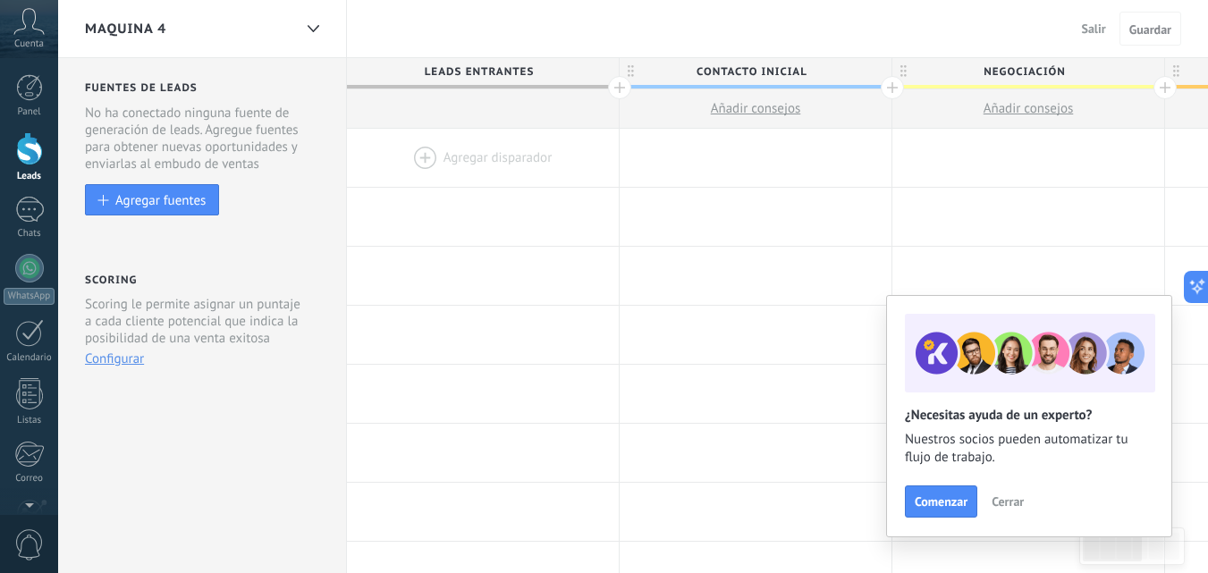
click at [767, 77] on span "Contacto inicial" at bounding box center [751, 72] width 263 height 28
click at [767, 77] on input "**********" at bounding box center [751, 71] width 237 height 27
type input "**********"
click at [997, 68] on span "Negociación" at bounding box center [1023, 72] width 263 height 28
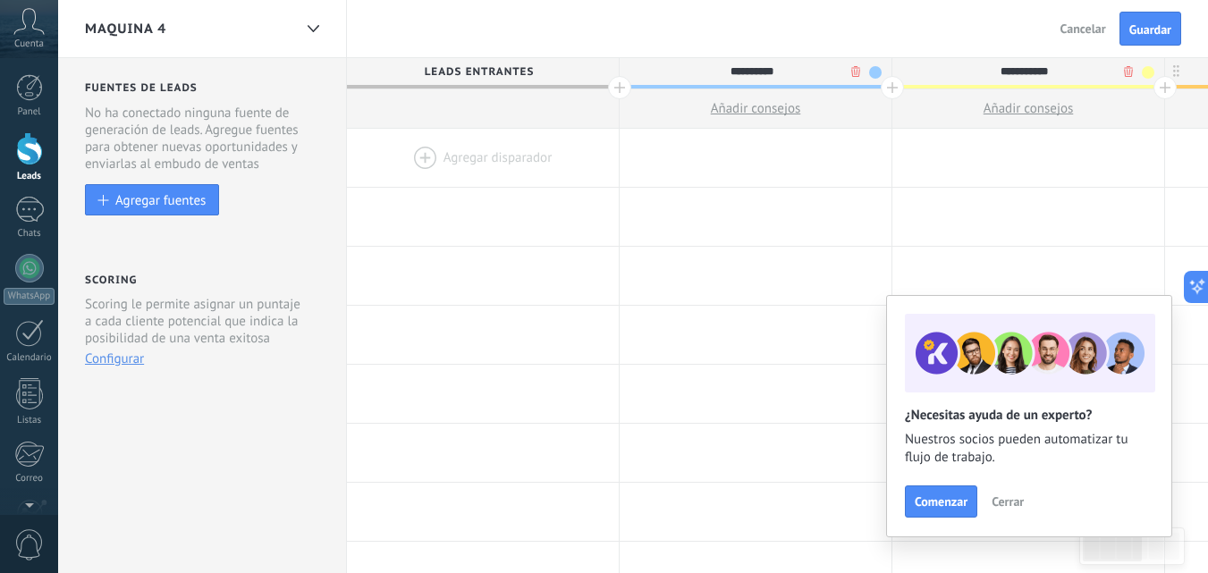
click at [997, 68] on input "**********" at bounding box center [1024, 71] width 237 height 27
type input "********"
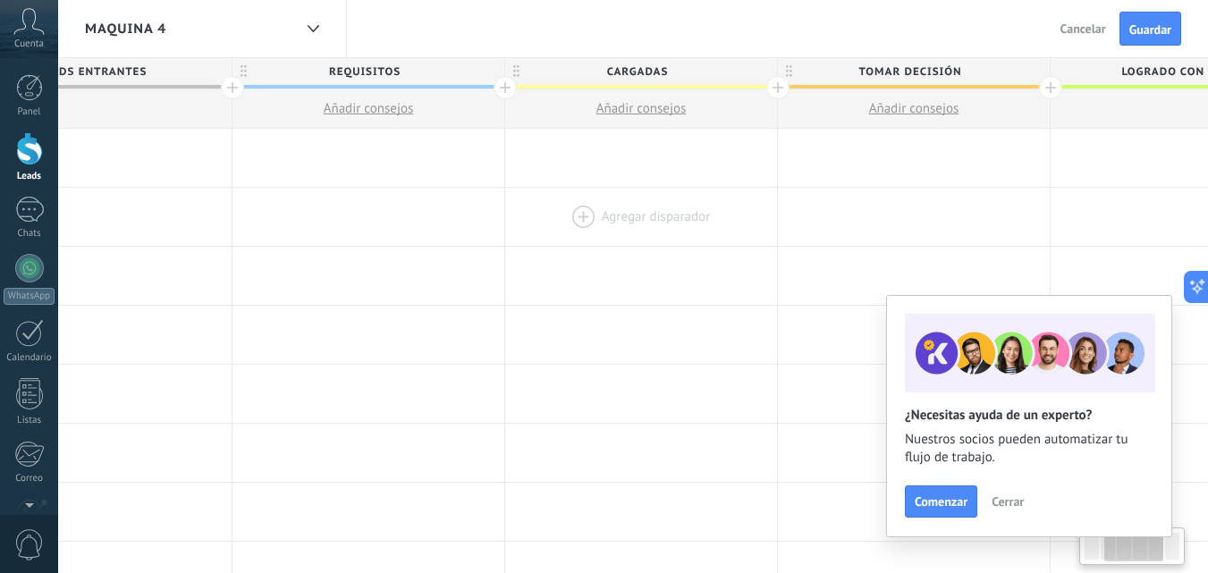
drag, startPoint x: 940, startPoint y: 214, endPoint x: 535, endPoint y: 227, distance: 406.1
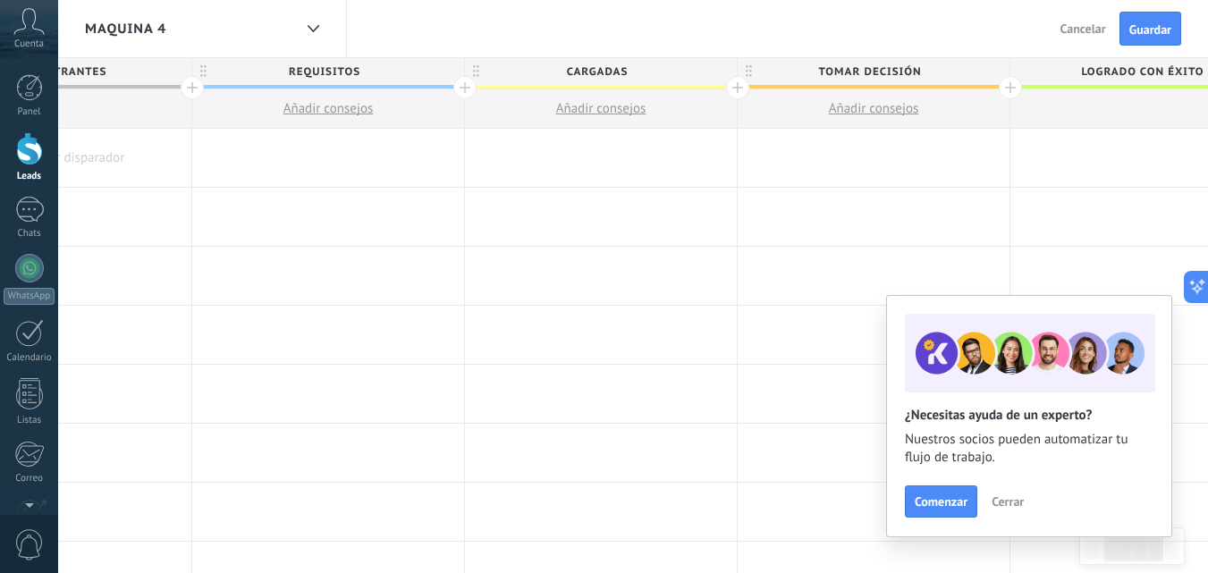
click at [855, 72] on span "Tomar decisión" at bounding box center [869, 72] width 263 height 28
click at [855, 72] on input "**********" at bounding box center [869, 71] width 237 height 27
type input "*****"
click at [1124, 71] on span "Logrado con éxito" at bounding box center [1141, 72] width 263 height 28
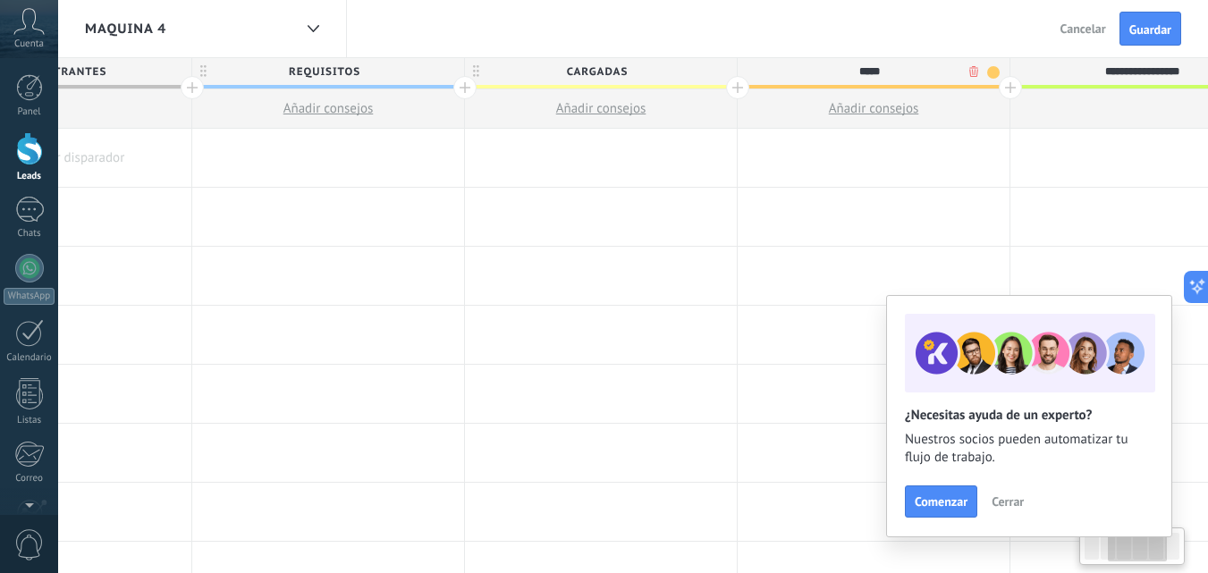
click at [1124, 71] on input "**********" at bounding box center [1142, 71] width 237 height 27
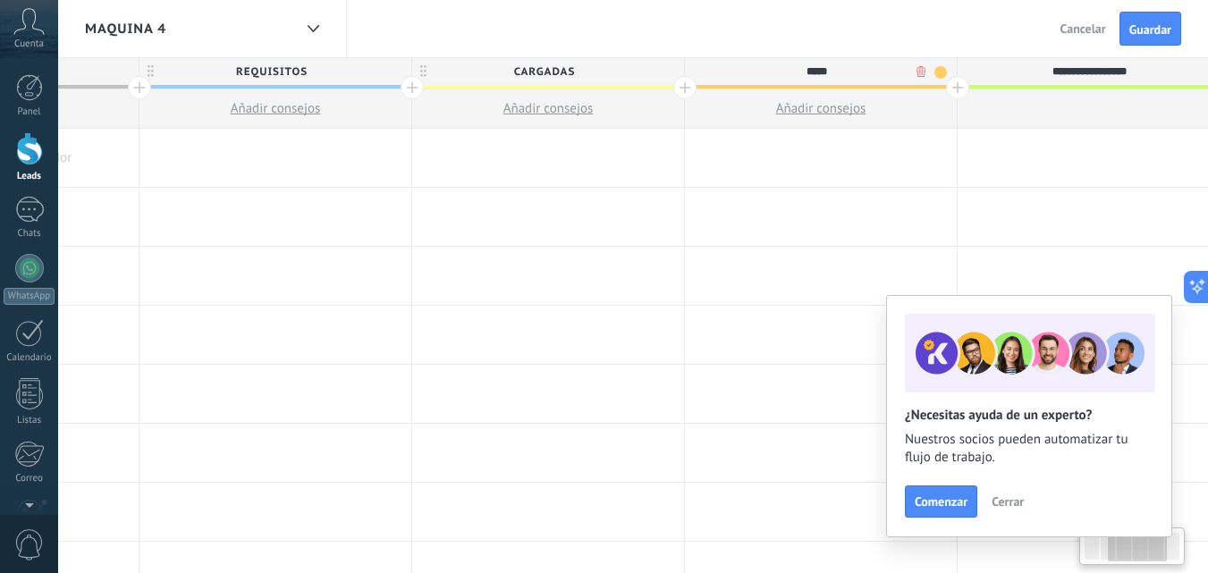
click at [1124, 71] on input "**********" at bounding box center [1089, 71] width 237 height 27
type input "**********"
click at [1162, 26] on span "Guardar" at bounding box center [1150, 29] width 42 height 13
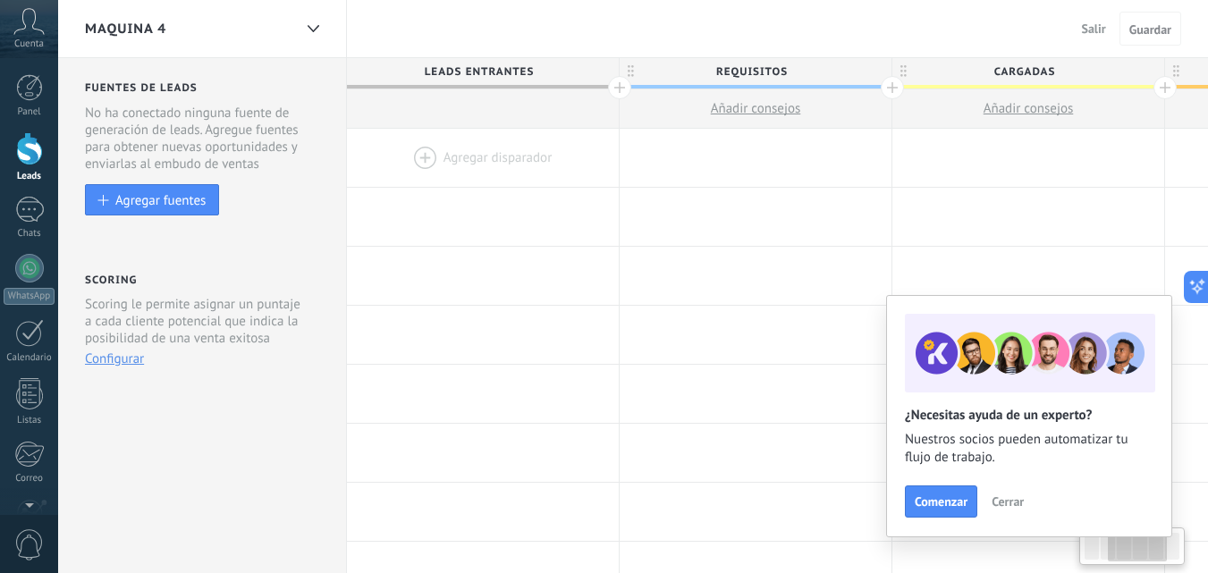
scroll to position [0, 480]
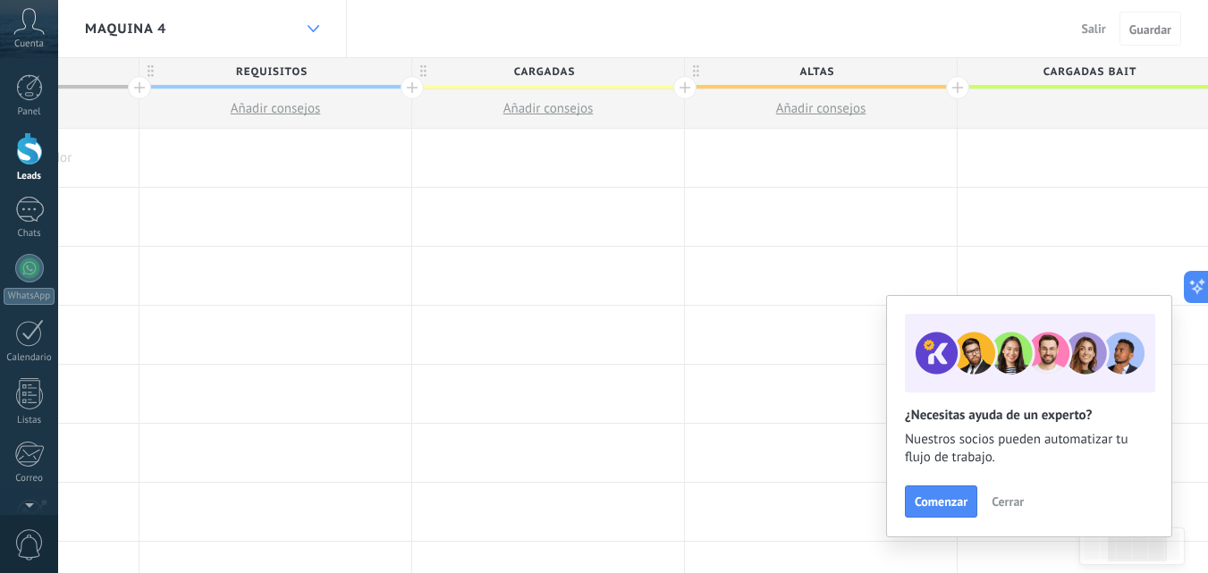
click at [308, 25] on icon at bounding box center [314, 28] width 12 height 7
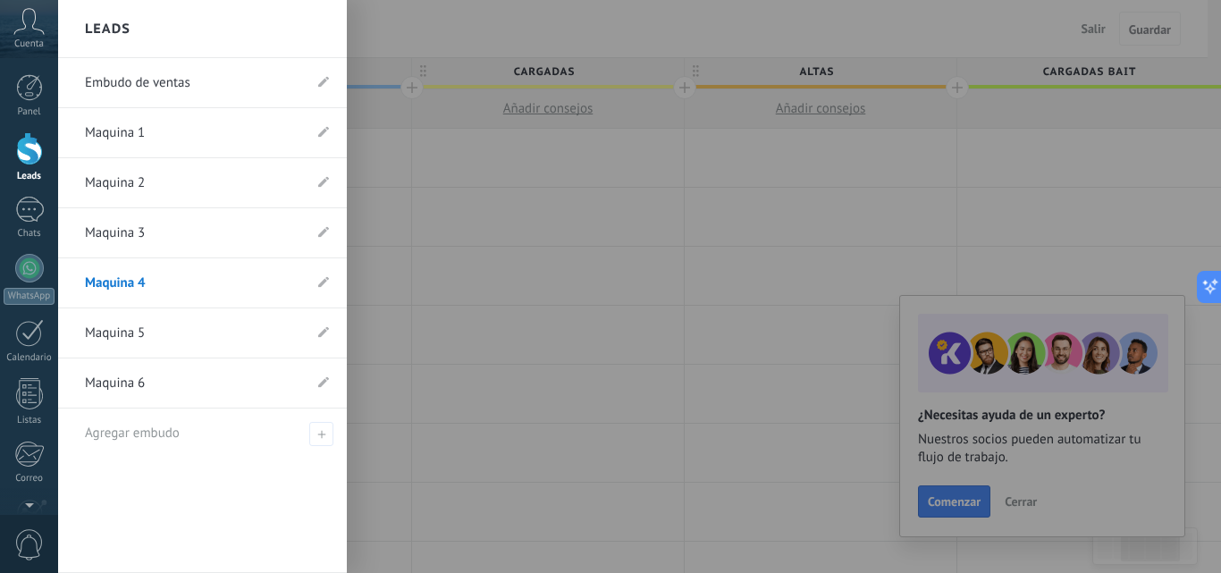
click at [137, 231] on link "Maquina 3" at bounding box center [193, 233] width 217 height 50
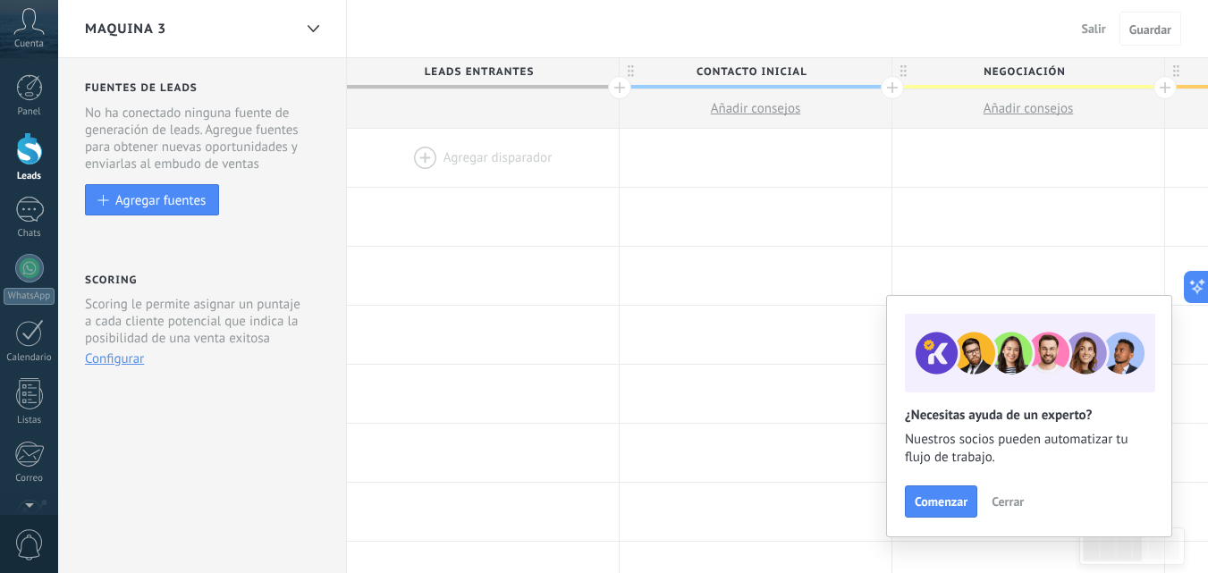
click at [747, 66] on span "Contacto inicial" at bounding box center [751, 72] width 263 height 28
click at [747, 66] on input "**********" at bounding box center [751, 71] width 237 height 27
type input "**********"
click at [1014, 70] on span "Negociación" at bounding box center [1023, 72] width 263 height 28
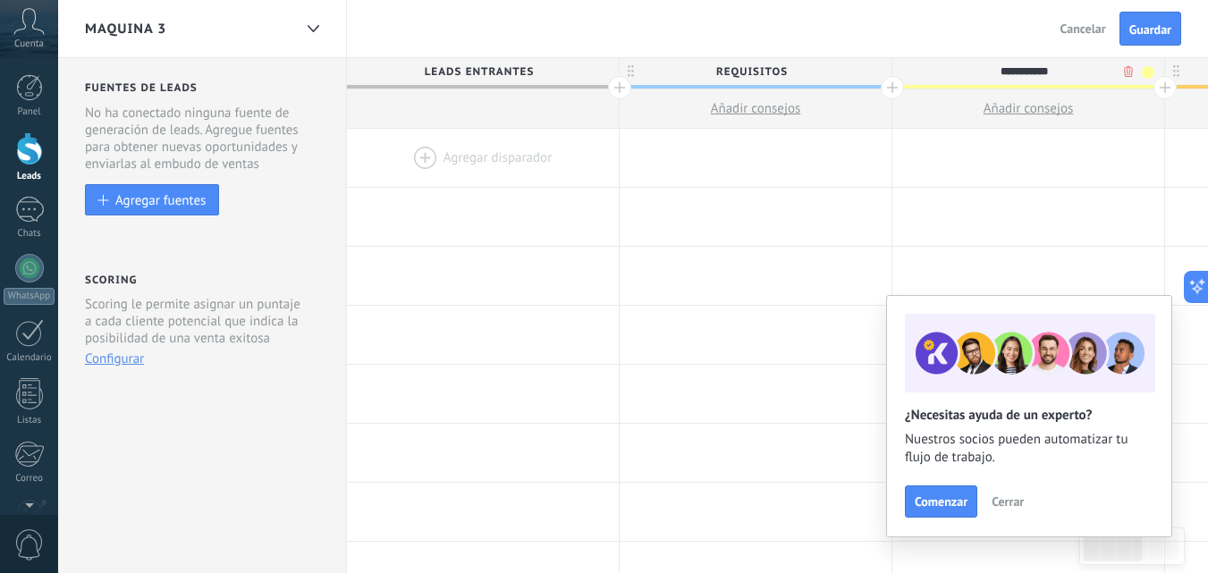
click at [1014, 70] on input "**********" at bounding box center [1024, 71] width 237 height 27
type input "********"
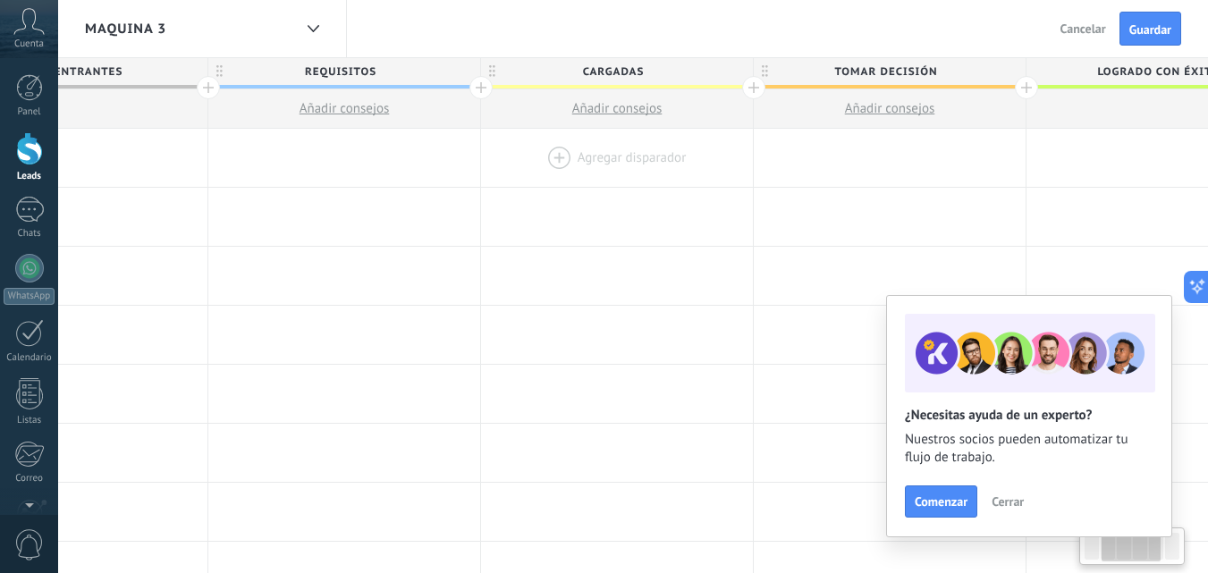
drag, startPoint x: 911, startPoint y: 164, endPoint x: 573, endPoint y: 183, distance: 338.5
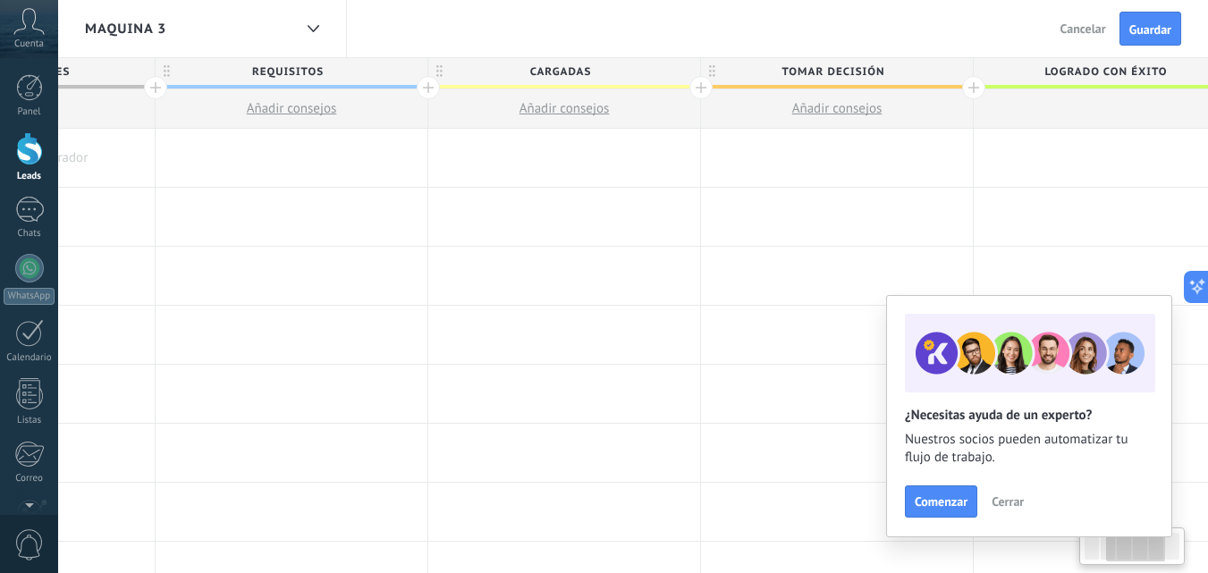
click at [823, 66] on span "Tomar decisión" at bounding box center [832, 72] width 263 height 28
click at [823, 66] on input "**********" at bounding box center [832, 71] width 237 height 27
type input "*****"
click at [1076, 69] on span "Logrado con éxito" at bounding box center [1105, 72] width 263 height 28
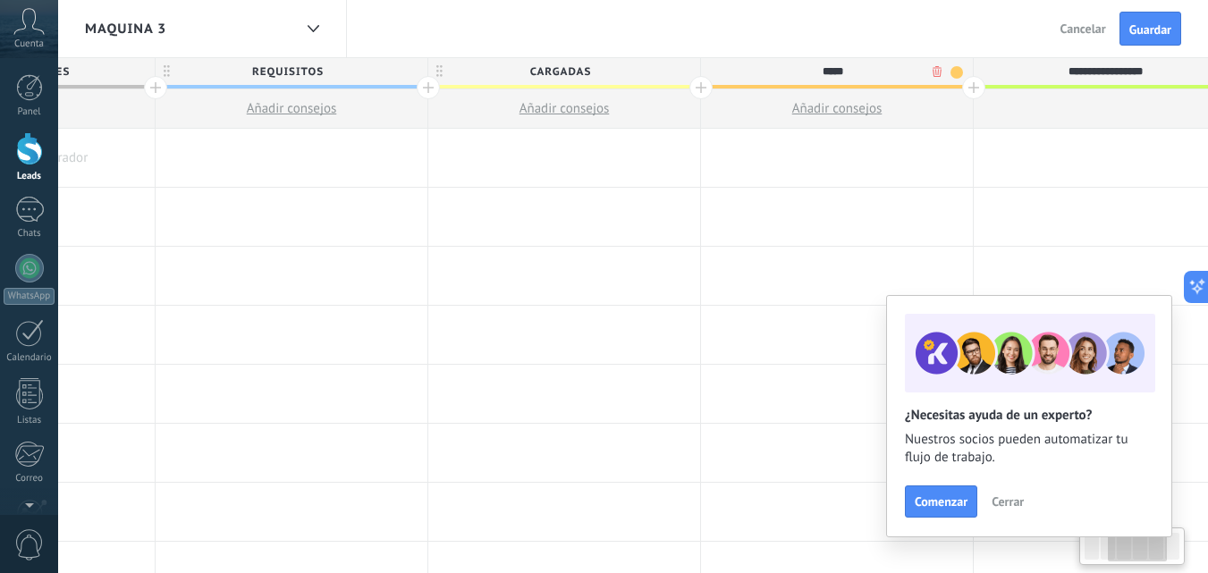
click at [1076, 69] on input "**********" at bounding box center [1105, 71] width 237 height 27
click at [1076, 69] on input "**********" at bounding box center [1089, 71] width 237 height 27
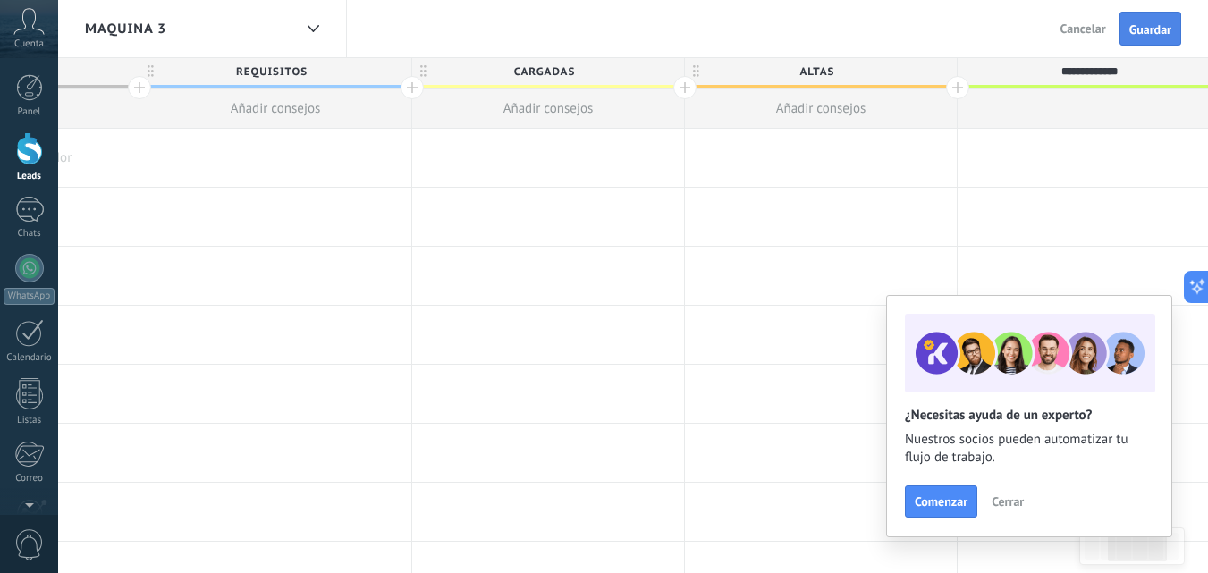
type input "**********"
click at [1134, 29] on span "Guardar" at bounding box center [1150, 29] width 42 height 13
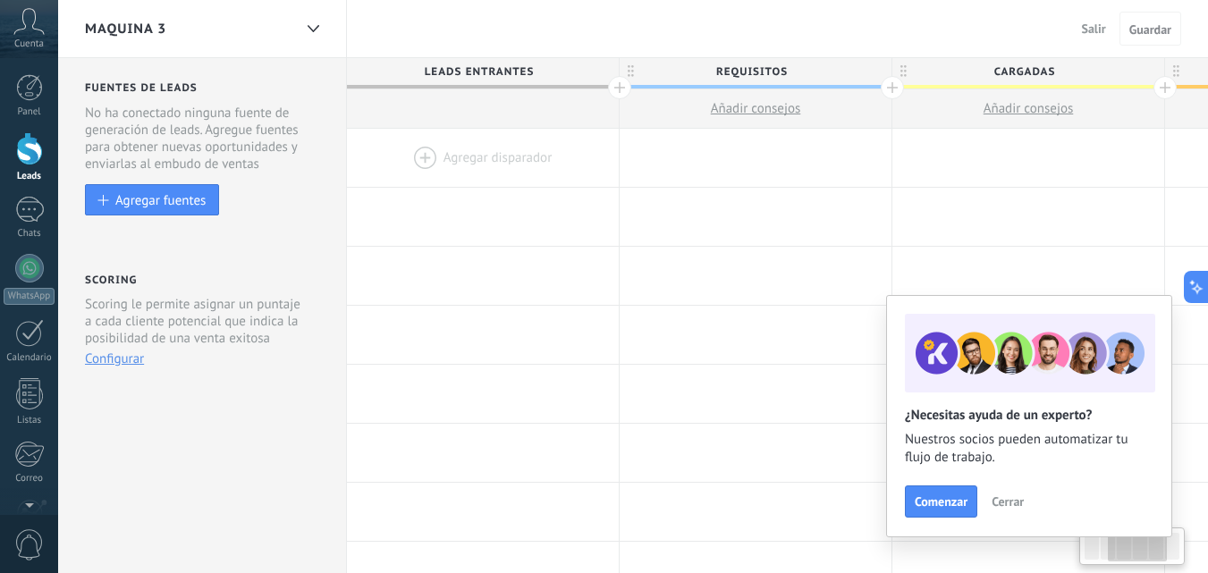
scroll to position [0, 480]
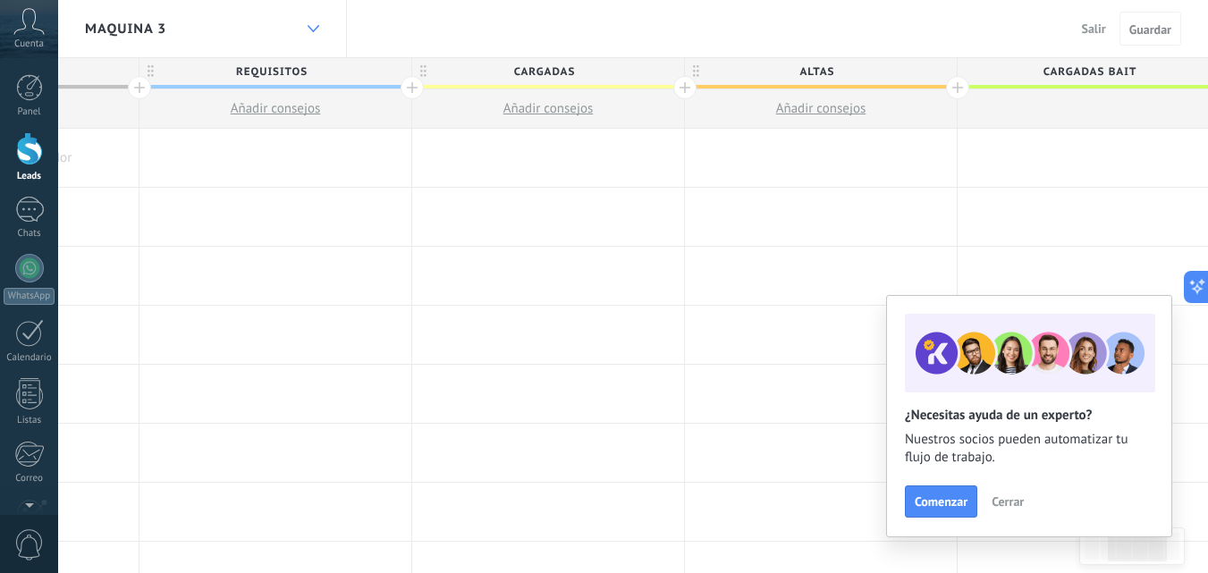
click at [309, 24] on div at bounding box center [313, 29] width 30 height 35
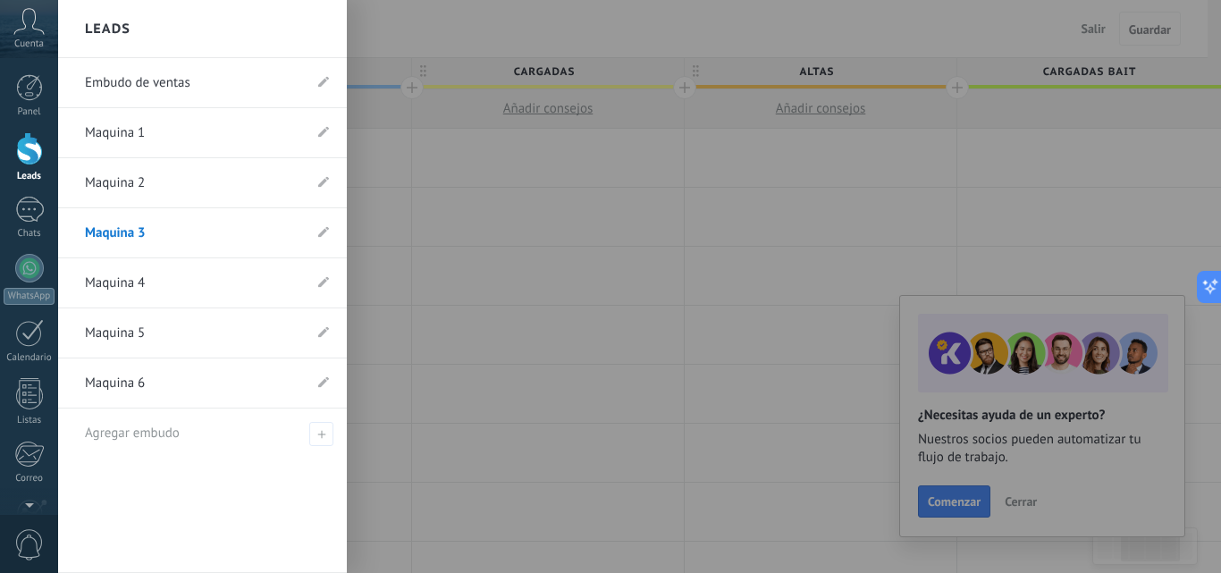
click at [153, 191] on link "Maquina 2" at bounding box center [193, 183] width 217 height 50
click at [153, 191] on body ".abccls-1,.abccls-2{fill-rule:evenodd}.abccls-2{fill:#fff} .abfcls-1{fill:none}…" at bounding box center [610, 286] width 1221 height 573
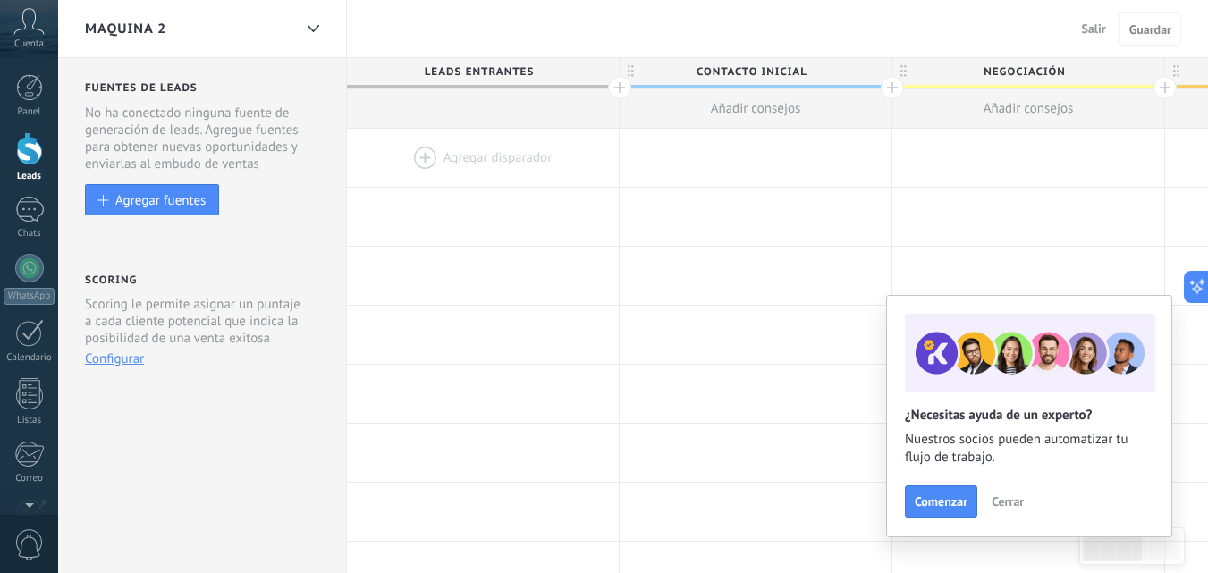
click at [703, 73] on span "Contacto inicial" at bounding box center [751, 72] width 263 height 28
click at [703, 73] on input "**********" at bounding box center [751, 71] width 237 height 27
type input "**********"
click at [1024, 74] on span "Negociación" at bounding box center [1023, 72] width 263 height 28
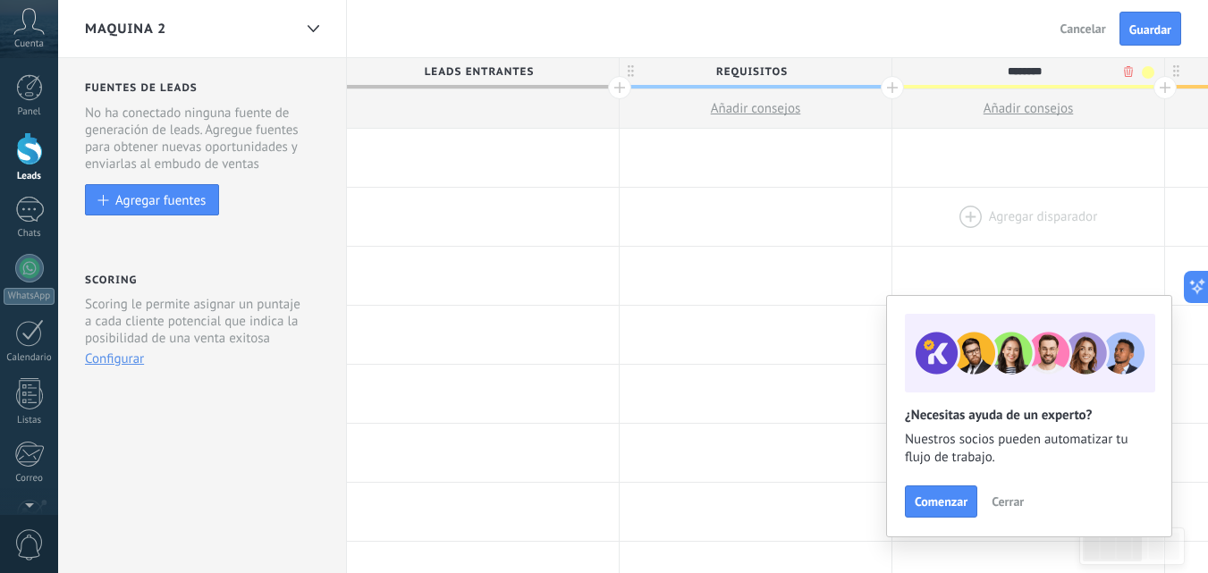
type input "********"
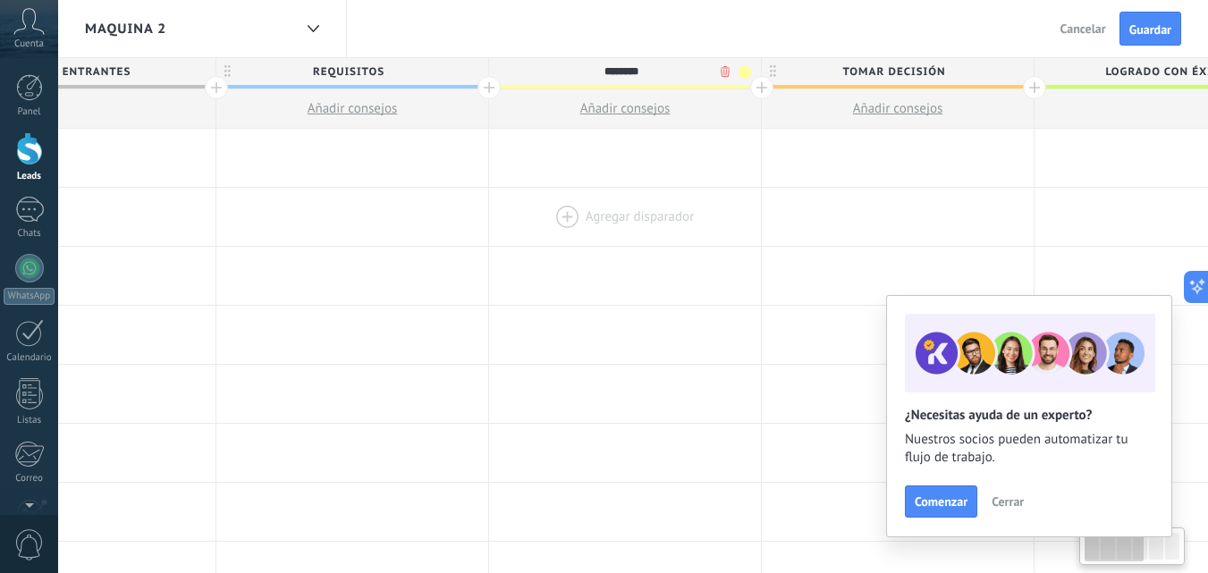
drag, startPoint x: 999, startPoint y: 197, endPoint x: 577, endPoint y: 242, distance: 424.4
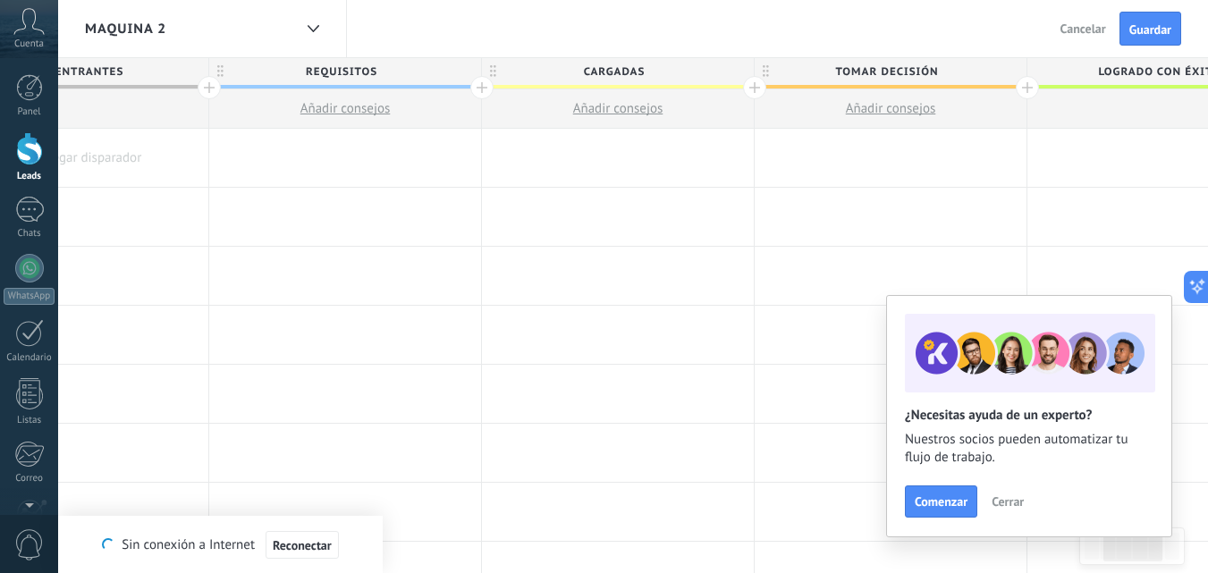
click at [910, 74] on span "Tomar decisión" at bounding box center [885, 72] width 263 height 28
click at [910, 74] on input "**********" at bounding box center [886, 71] width 237 height 27
type input "*****"
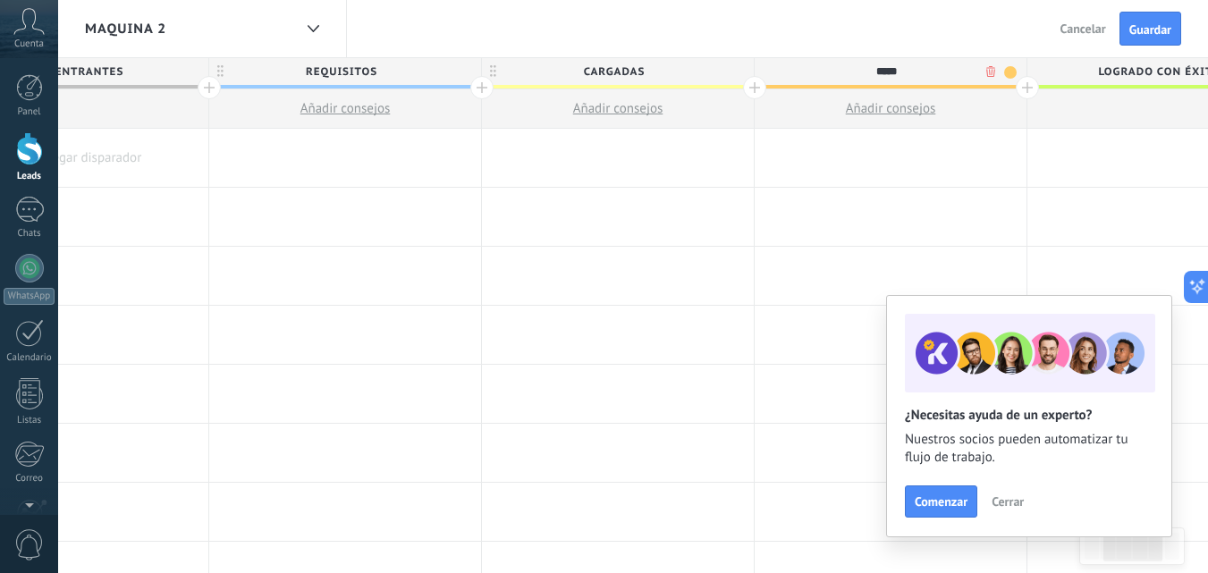
click at [1134, 71] on span "Logrado con éxito" at bounding box center [1158, 72] width 263 height 28
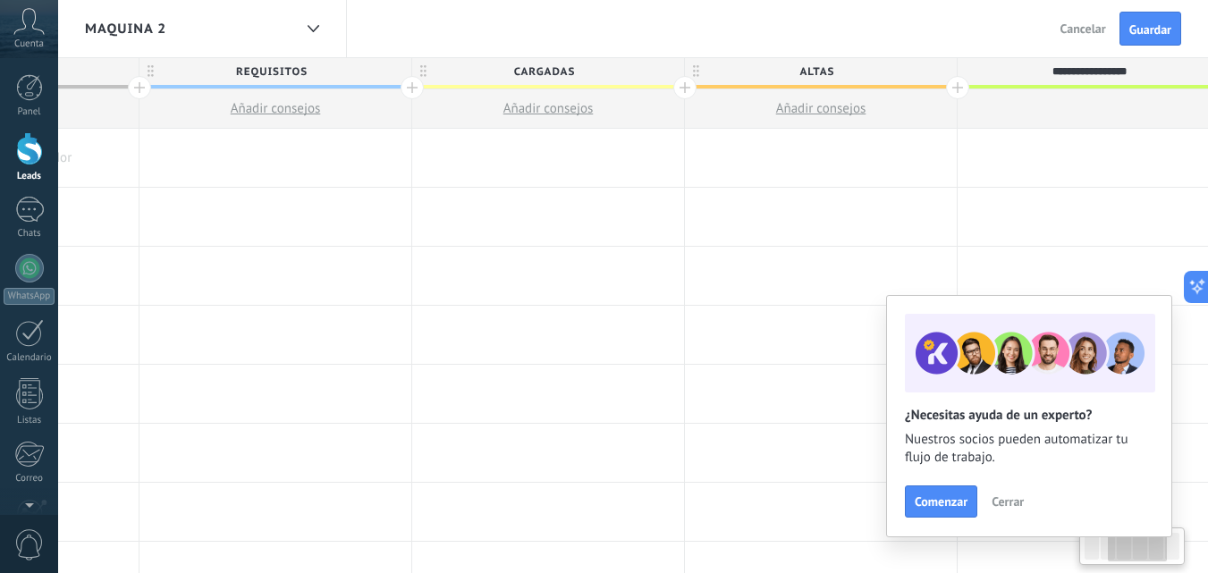
click at [1134, 71] on input "**********" at bounding box center [1089, 71] width 237 height 27
type input "**********"
click at [1151, 31] on span "Guardar" at bounding box center [1150, 29] width 42 height 13
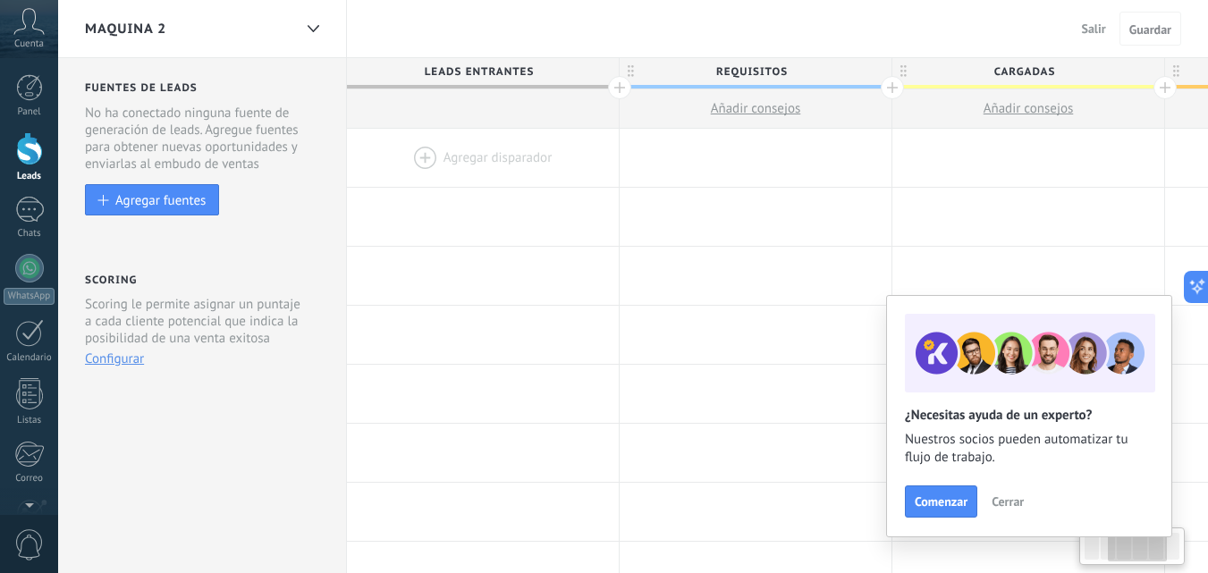
scroll to position [0, 480]
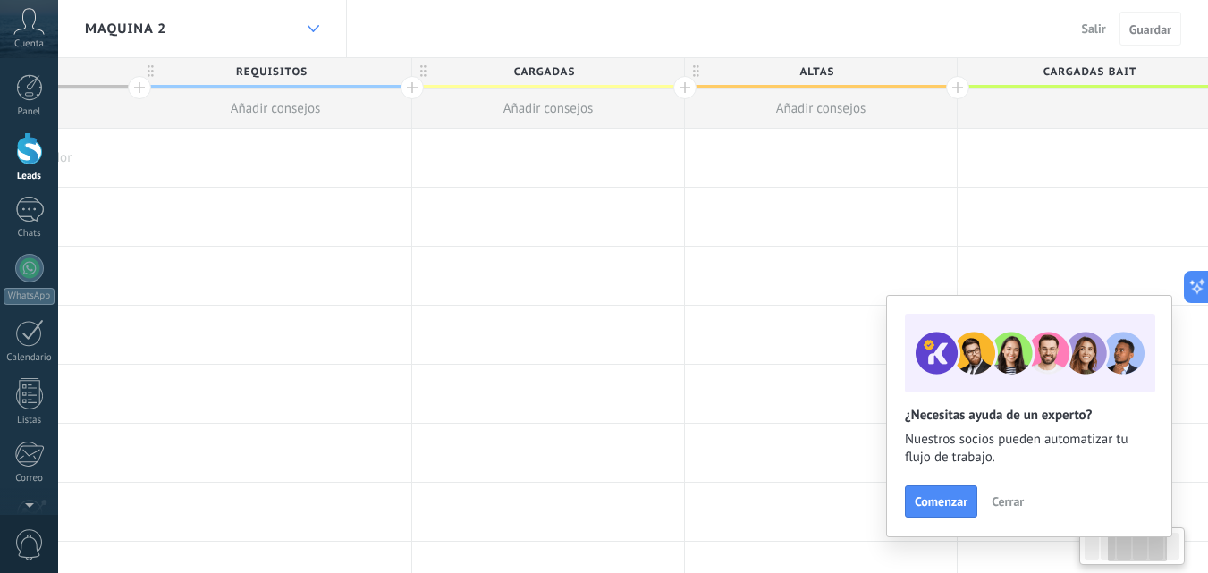
click at [312, 33] on div at bounding box center [313, 29] width 30 height 35
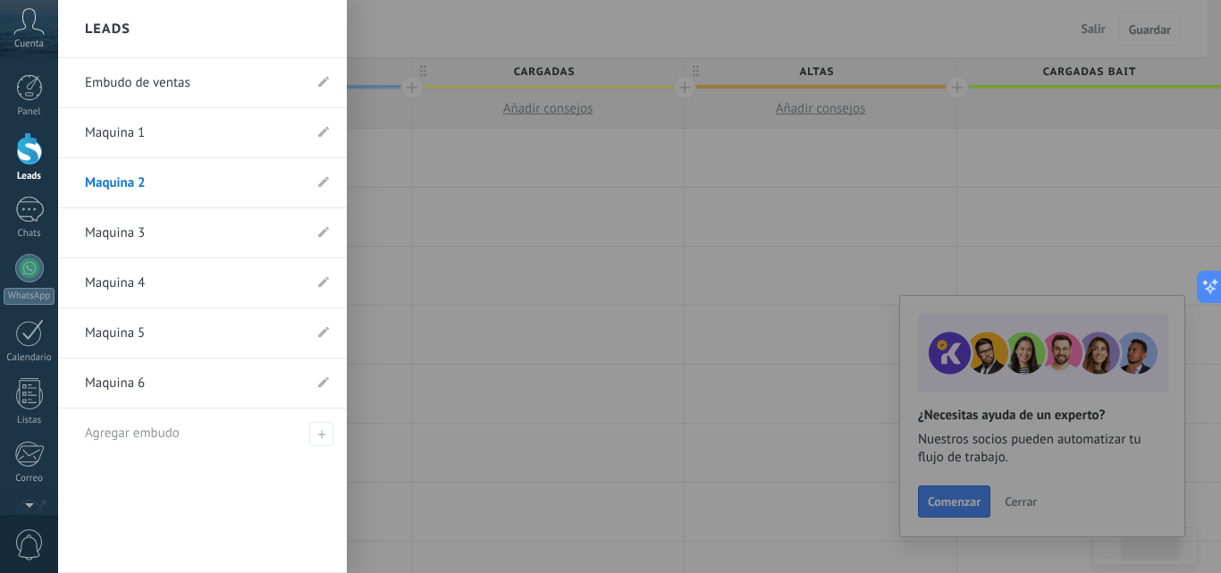
click at [165, 123] on link "Maquina 1" at bounding box center [193, 133] width 217 height 50
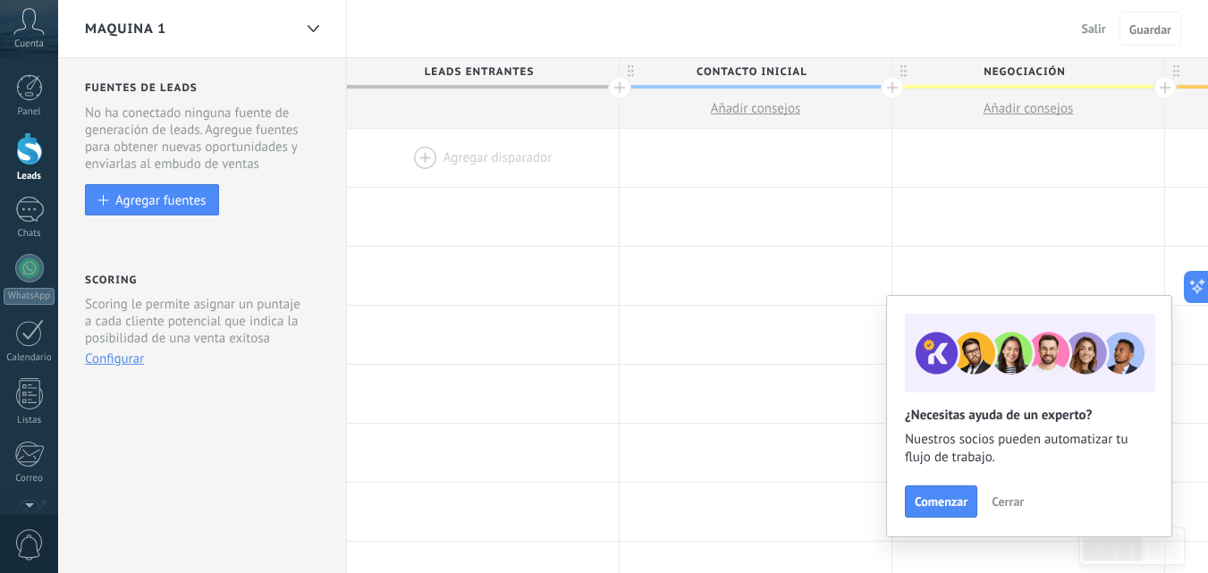
click at [740, 68] on span "Contacto inicial" at bounding box center [751, 72] width 263 height 28
click at [740, 68] on input "**********" at bounding box center [751, 71] width 237 height 27
type input "**********"
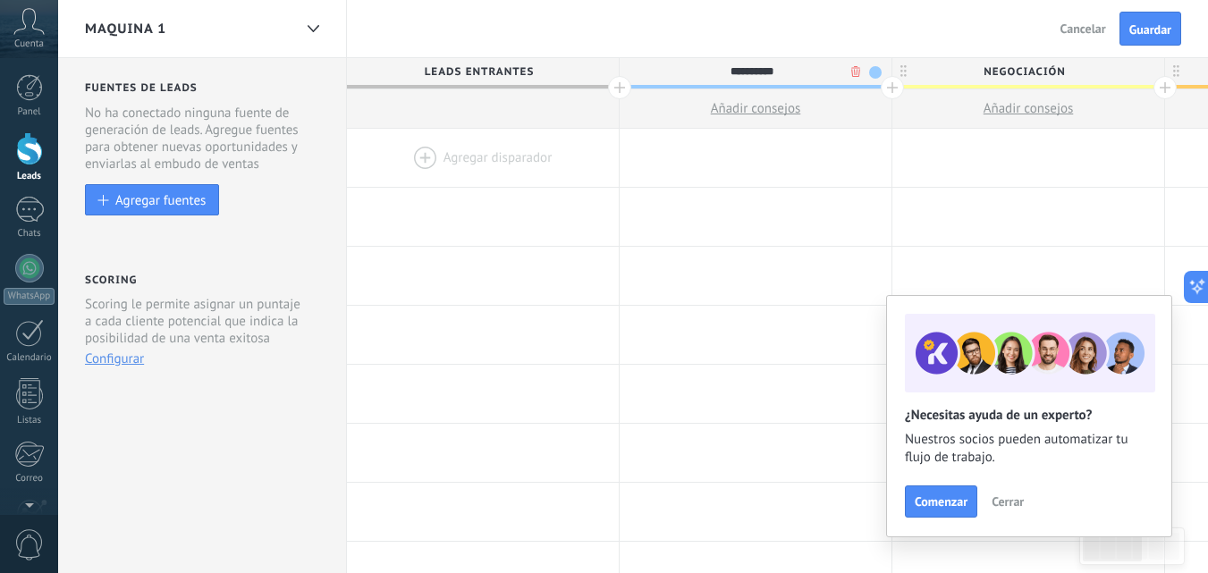
click at [998, 73] on span "Negociación" at bounding box center [1023, 72] width 263 height 28
click at [998, 73] on input "**********" at bounding box center [1024, 71] width 237 height 27
type input "********"
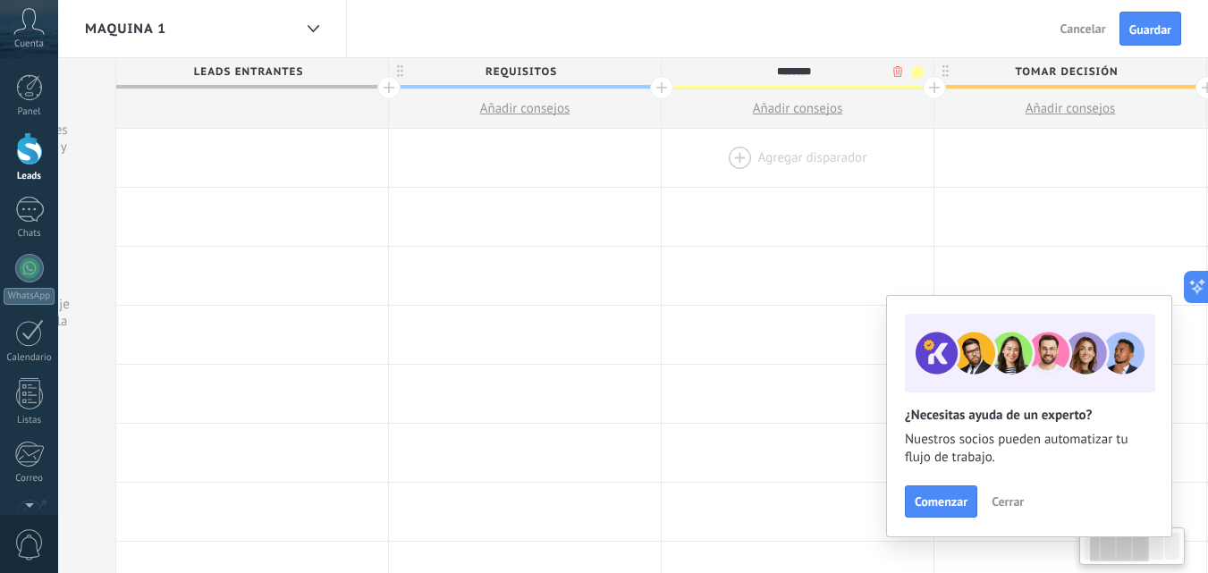
scroll to position [0, 291]
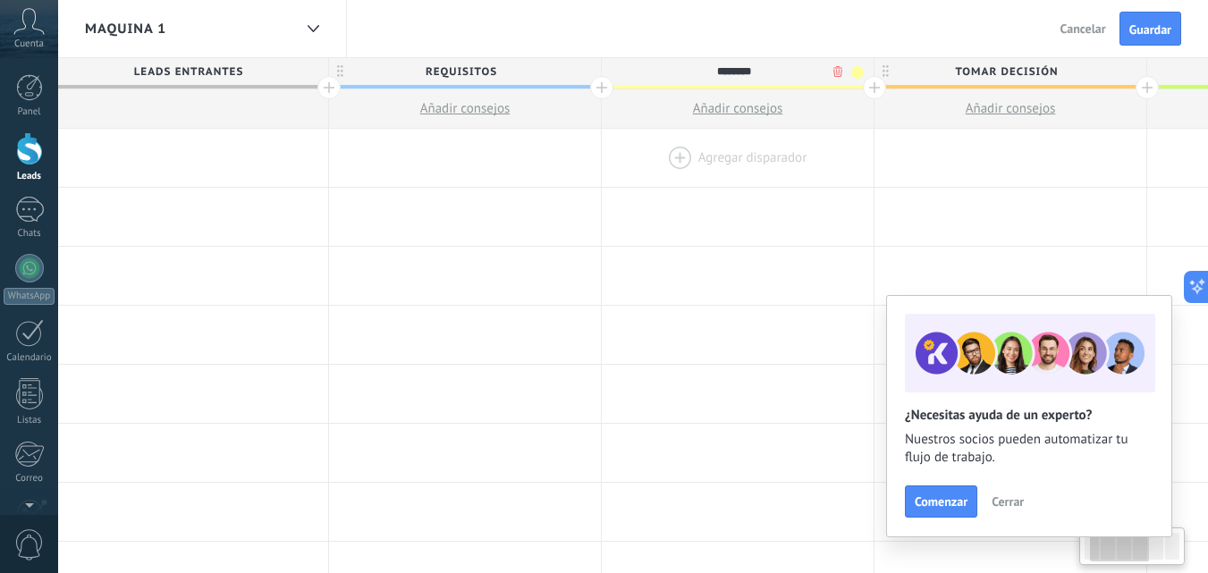
drag, startPoint x: 1007, startPoint y: 149, endPoint x: 717, endPoint y: 176, distance: 291.8
click at [717, 178] on div at bounding box center [738, 158] width 272 height 58
click at [1037, 65] on span "Tomar decisión" at bounding box center [1005, 72] width 263 height 28
click at [1037, 66] on input "**********" at bounding box center [1006, 71] width 237 height 27
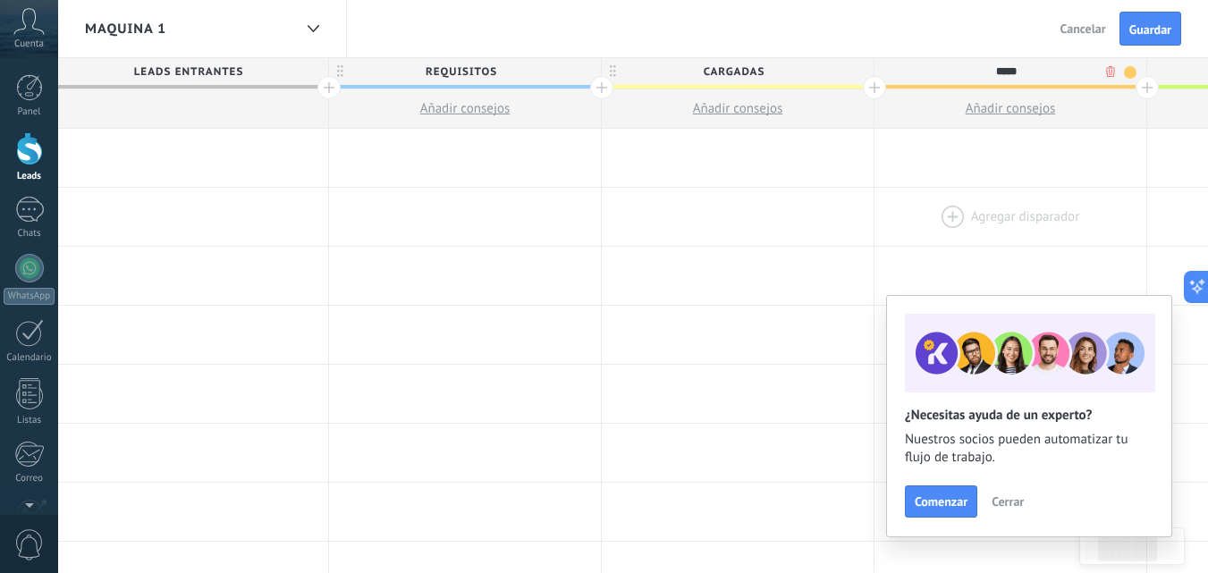
type input "*****"
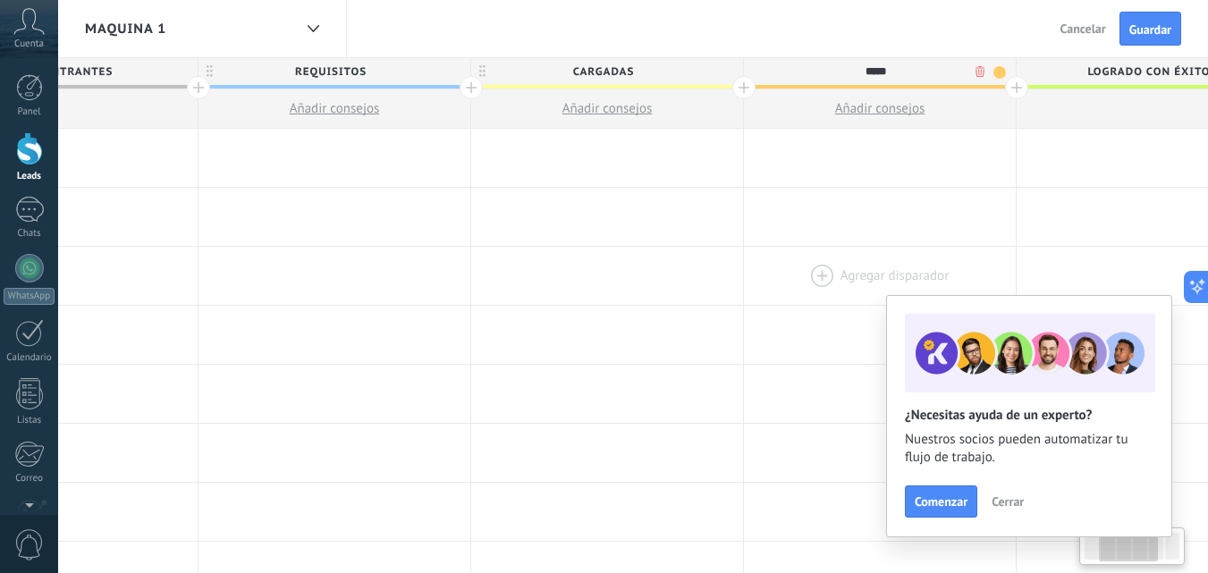
drag, startPoint x: 912, startPoint y: 244, endPoint x: 746, endPoint y: 266, distance: 166.9
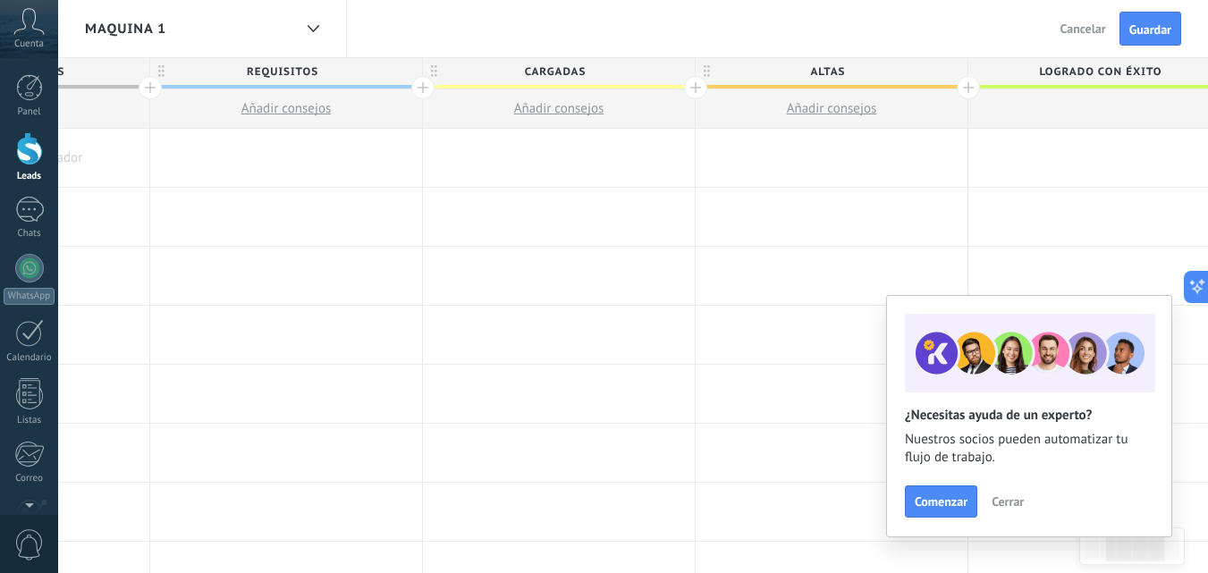
click at [1089, 69] on span "Logrado con éxito" at bounding box center [1099, 72] width 263 height 28
click at [1089, 69] on input "**********" at bounding box center [1089, 71] width 237 height 27
type input "**********"
click at [1149, 23] on span "Guardar" at bounding box center [1150, 29] width 42 height 13
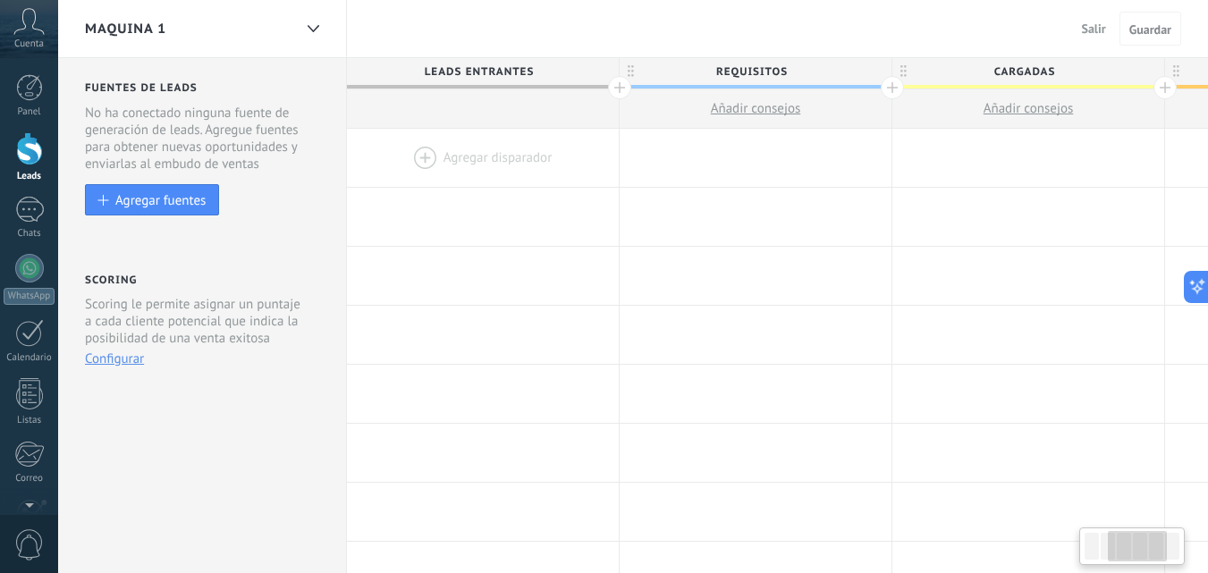
scroll to position [0, 480]
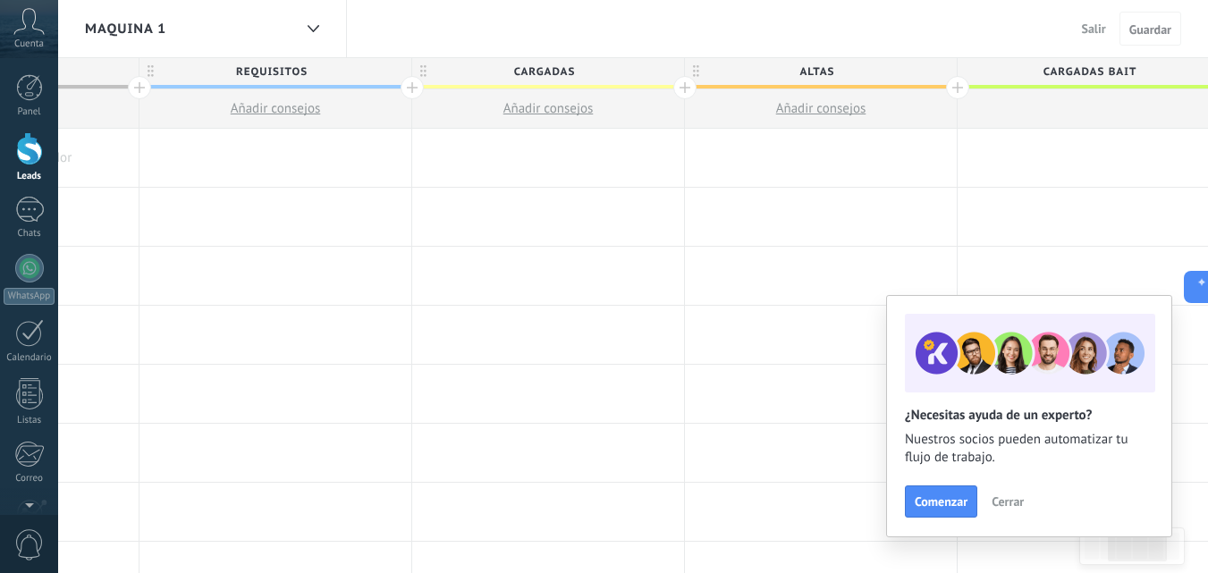
click at [999, 505] on span "Cerrar" at bounding box center [1007, 501] width 32 height 13
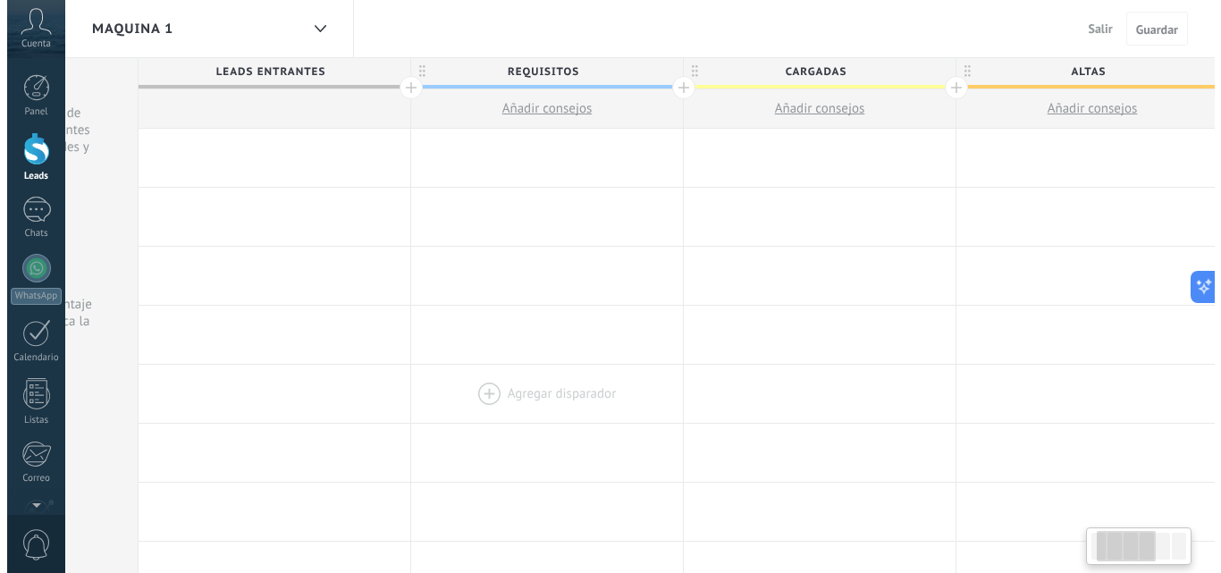
scroll to position [0, 106]
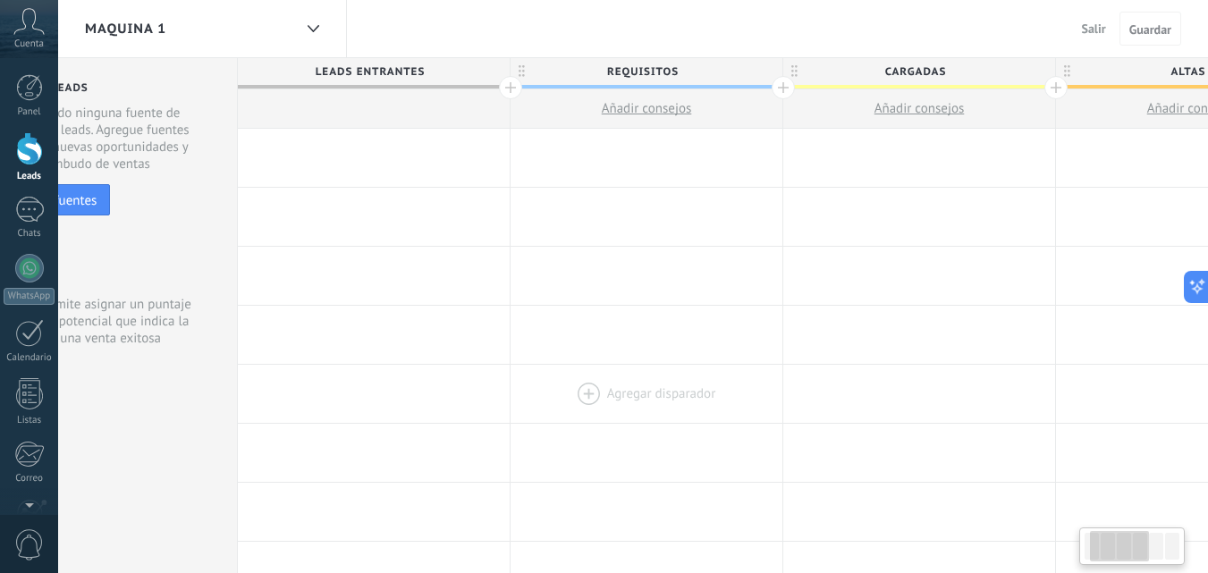
drag, startPoint x: 237, startPoint y: 344, endPoint x: 607, endPoint y: 389, distance: 372.8
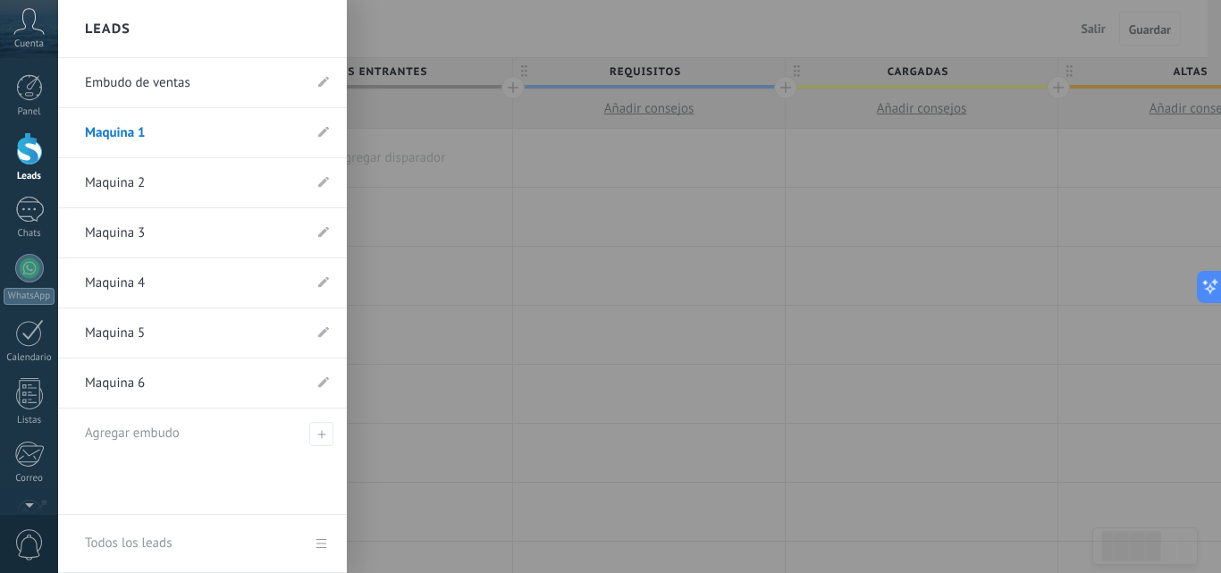
click at [30, 157] on div at bounding box center [29, 148] width 27 height 33
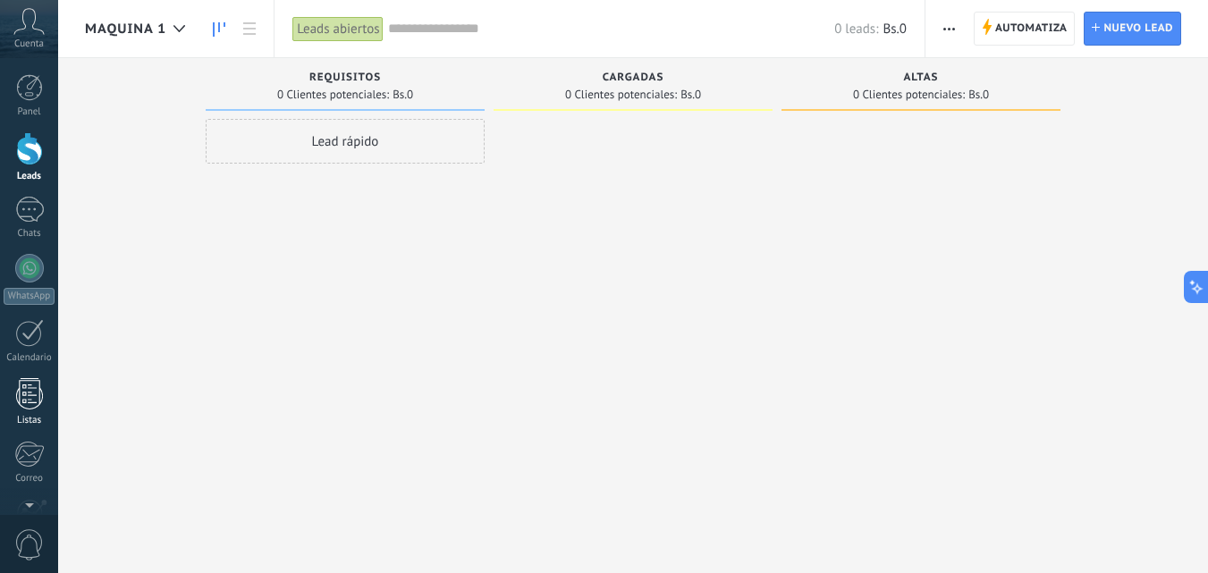
click at [37, 405] on div at bounding box center [29, 393] width 27 height 31
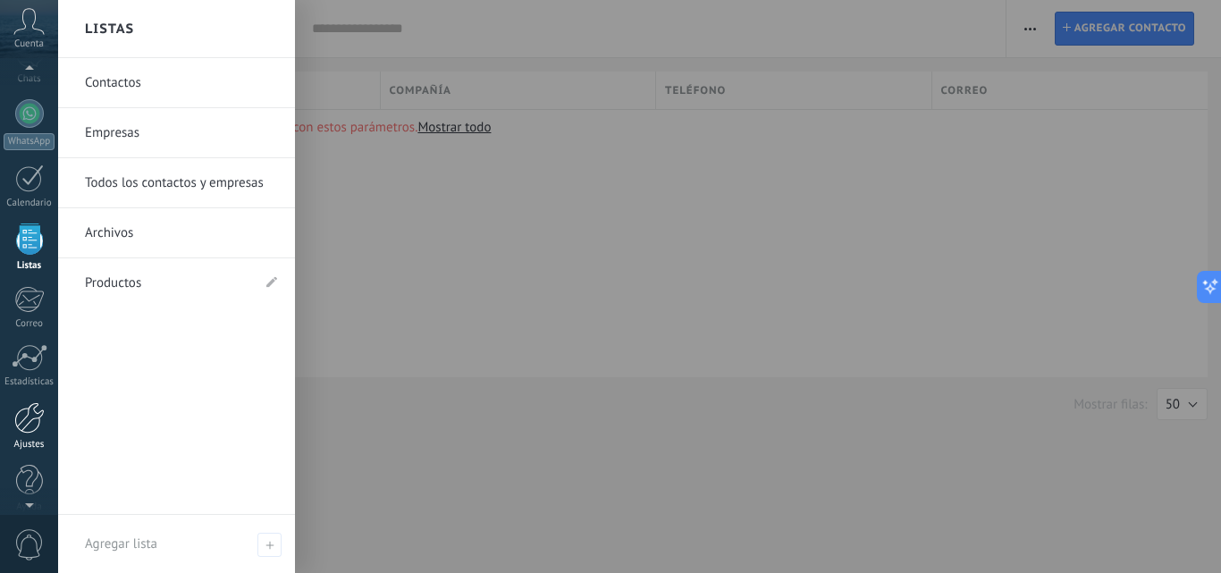
scroll to position [171, 0]
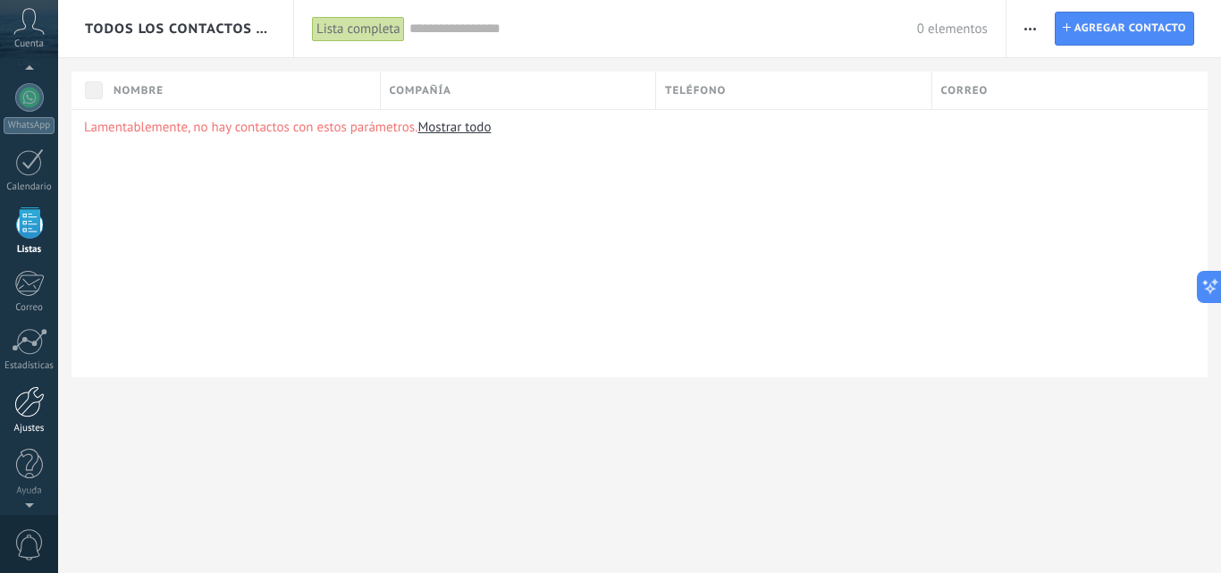
click at [30, 392] on div at bounding box center [29, 401] width 30 height 31
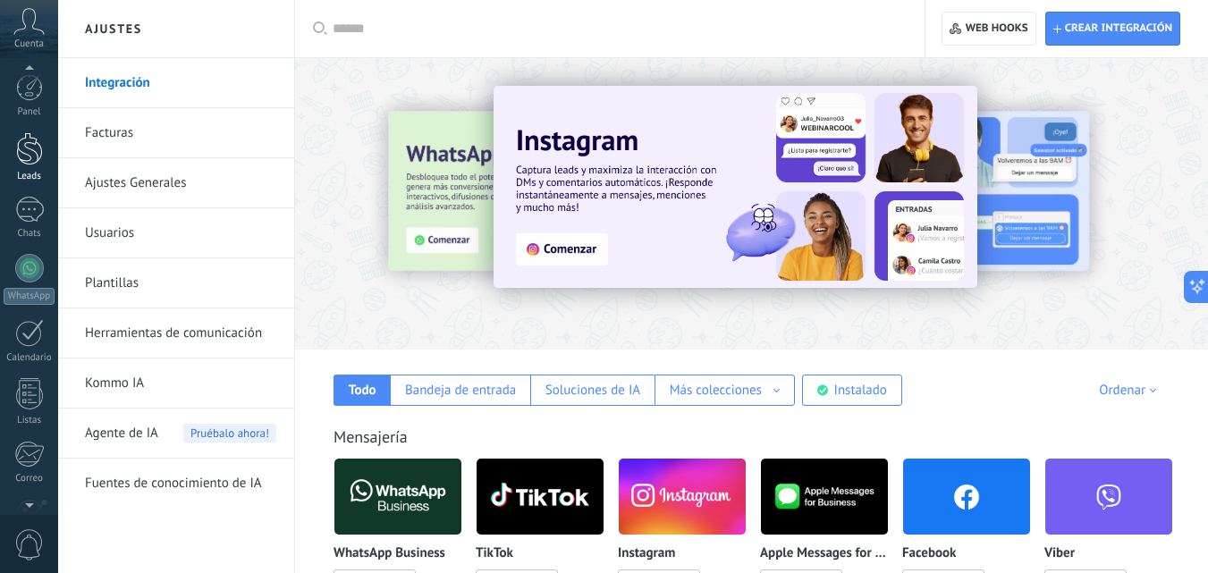
click at [33, 147] on div at bounding box center [29, 148] width 27 height 33
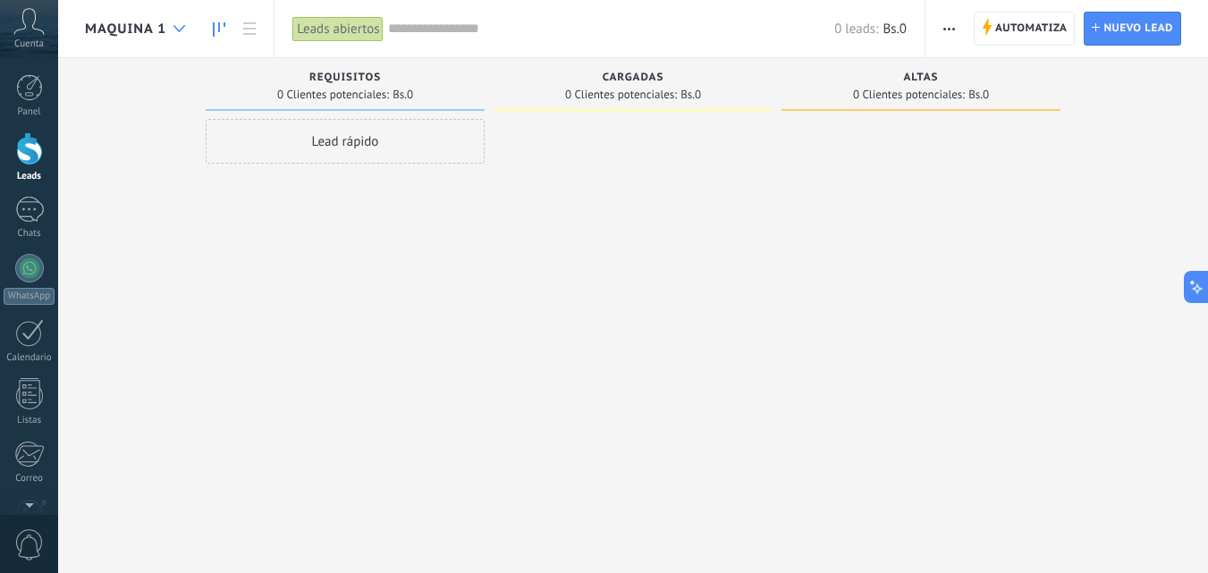
click at [183, 21] on div at bounding box center [179, 29] width 30 height 35
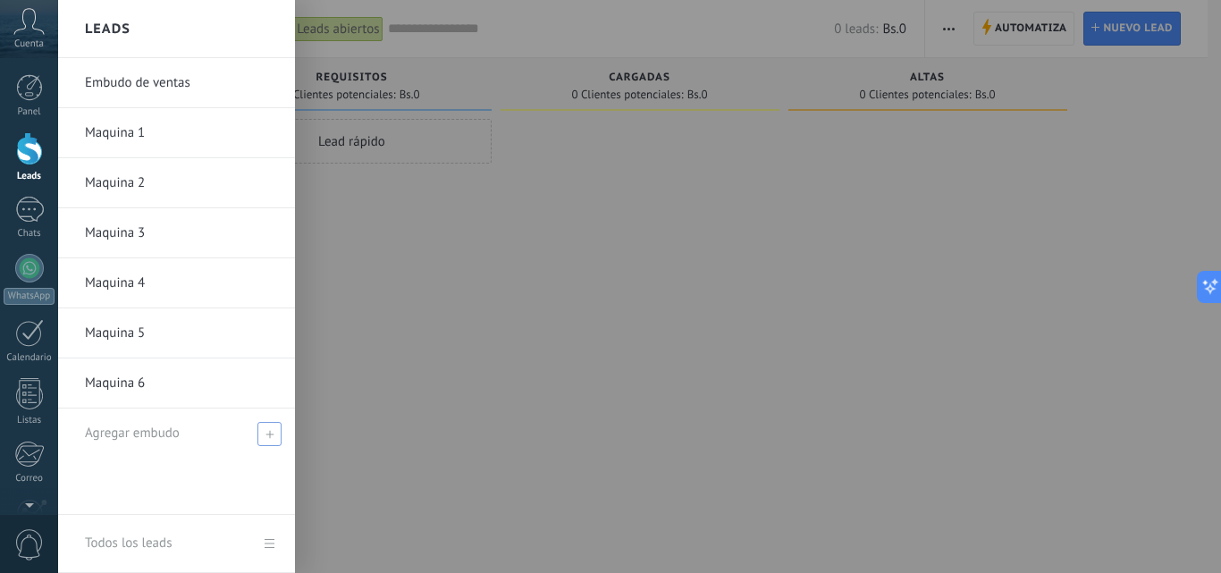
click at [273, 427] on span at bounding box center [269, 434] width 24 height 24
click at [270, 434] on use at bounding box center [270, 434] width 8 height 8
click at [519, 259] on div at bounding box center [668, 286] width 1221 height 573
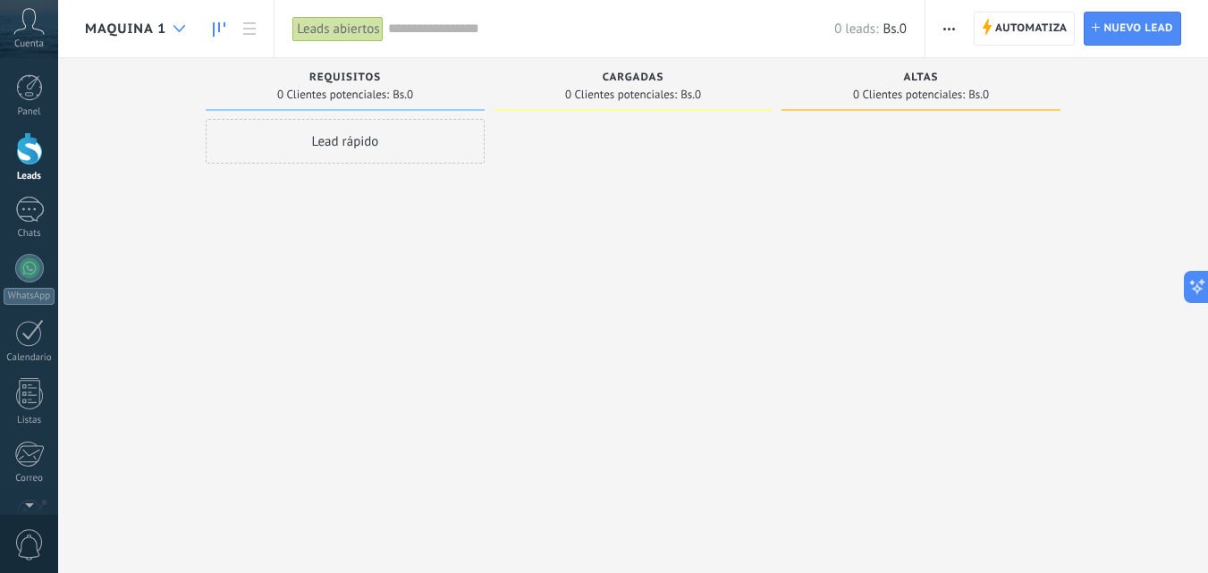
click at [184, 25] on icon at bounding box center [179, 28] width 12 height 7
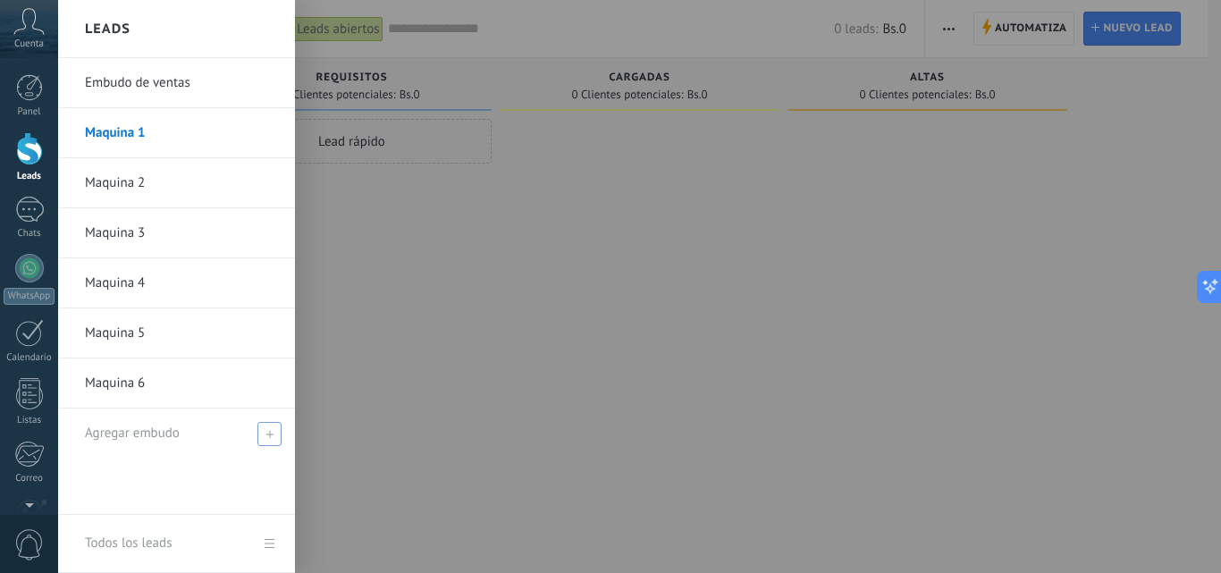
click at [270, 434] on use at bounding box center [270, 434] width 8 height 8
click at [291, 412] on li "Agregar embudo" at bounding box center [176, 433] width 237 height 49
click at [272, 432] on icon at bounding box center [270, 434] width 8 height 8
click at [196, 431] on div "Agregar embudo" at bounding box center [181, 433] width 192 height 49
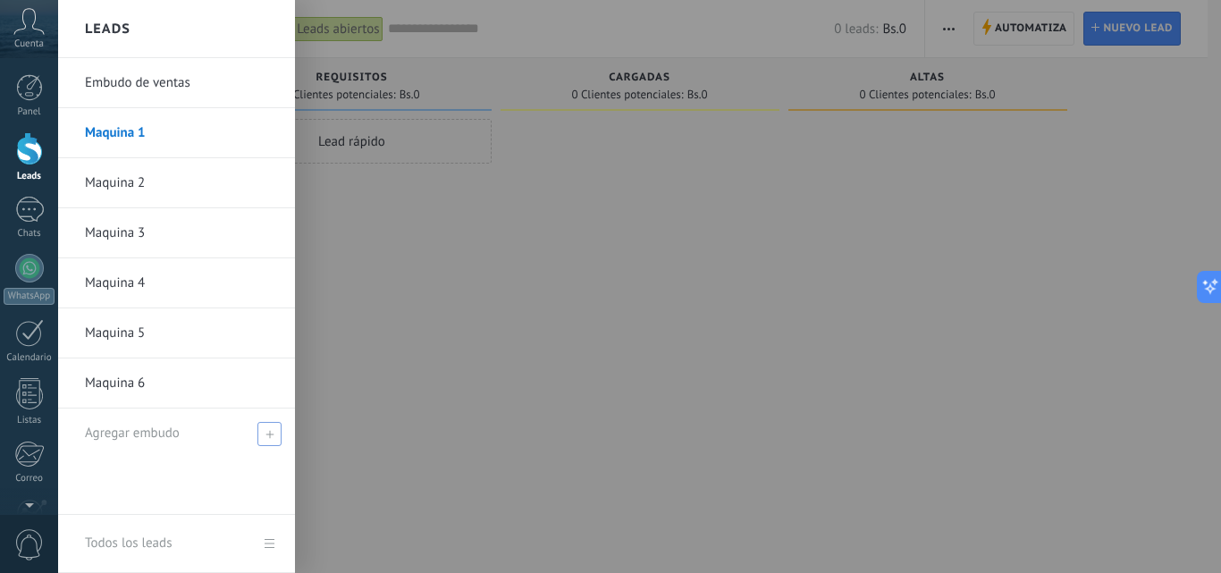
click at [196, 431] on div "Agregar embudo" at bounding box center [181, 433] width 192 height 49
click at [156, 431] on span "Agregar embudo" at bounding box center [132, 433] width 95 height 17
click at [277, 429] on span at bounding box center [269, 434] width 24 height 24
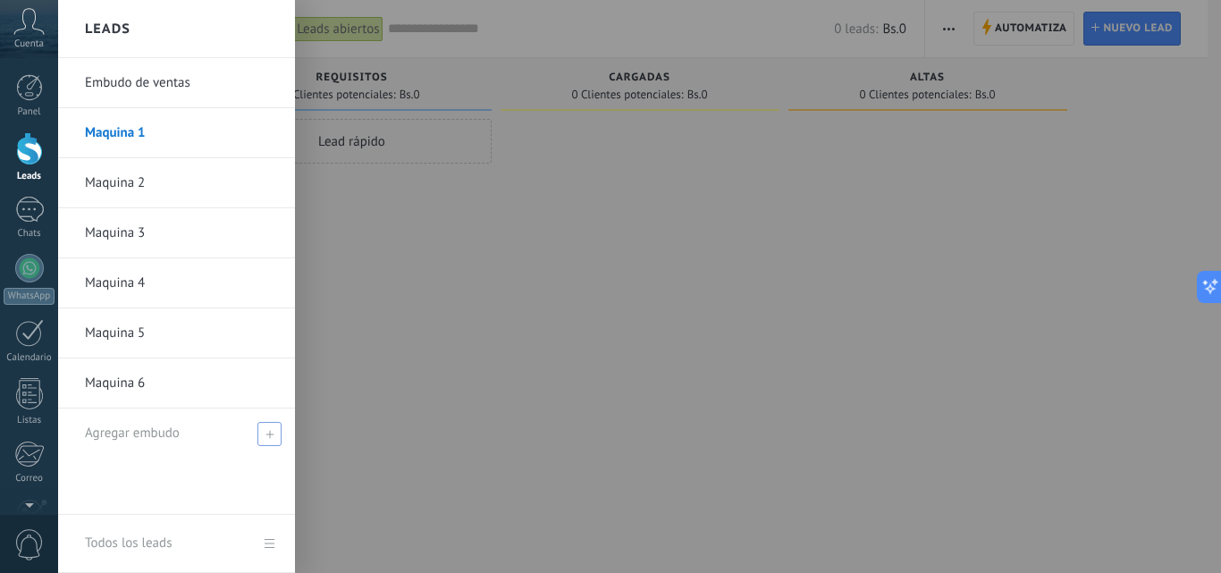
click at [277, 429] on span at bounding box center [269, 434] width 24 height 24
click at [249, 461] on div "Embudo de ventas Maquina 1 Maquina 2 Maquina 3 Maquina 4 Maquina 5 Maquina 6 Ag…" at bounding box center [176, 286] width 237 height 457
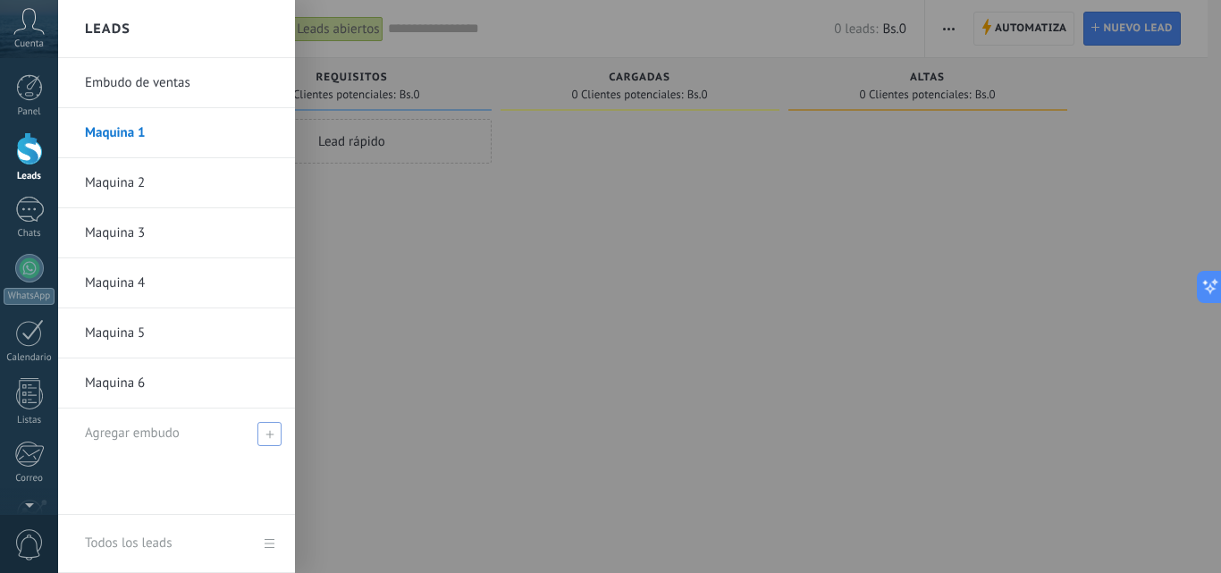
click at [270, 431] on use at bounding box center [270, 434] width 8 height 8
click at [193, 44] on div "Leads" at bounding box center [176, 29] width 237 height 58
click at [131, 30] on div "Leads" at bounding box center [176, 29] width 237 height 58
click at [128, 66] on link "Embudo de ventas" at bounding box center [181, 83] width 192 height 50
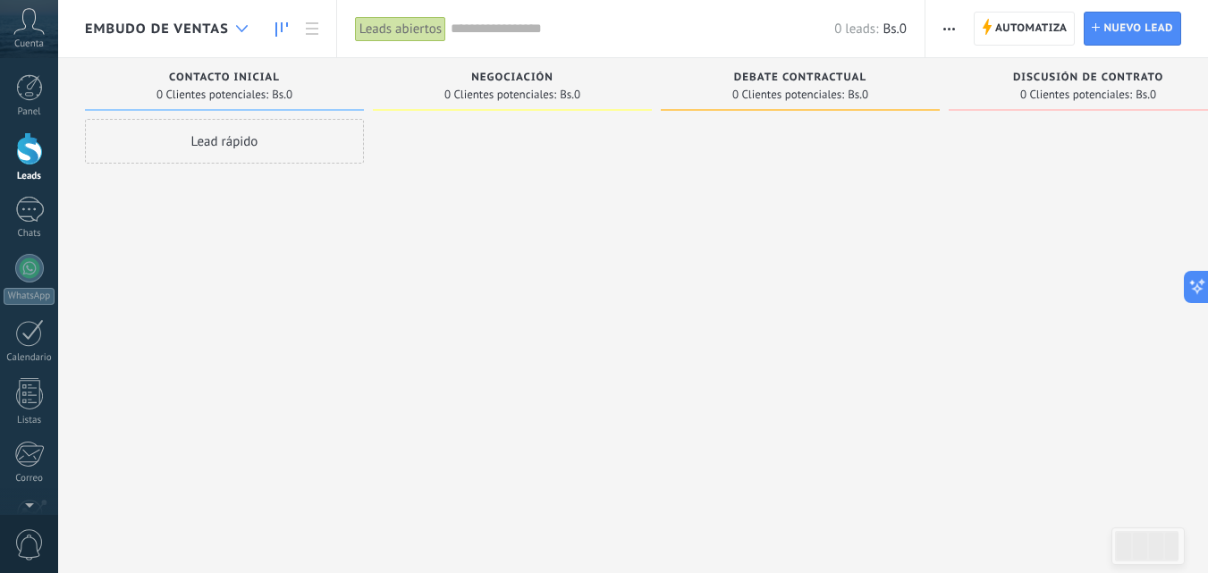
click at [238, 28] on use at bounding box center [242, 28] width 12 height 7
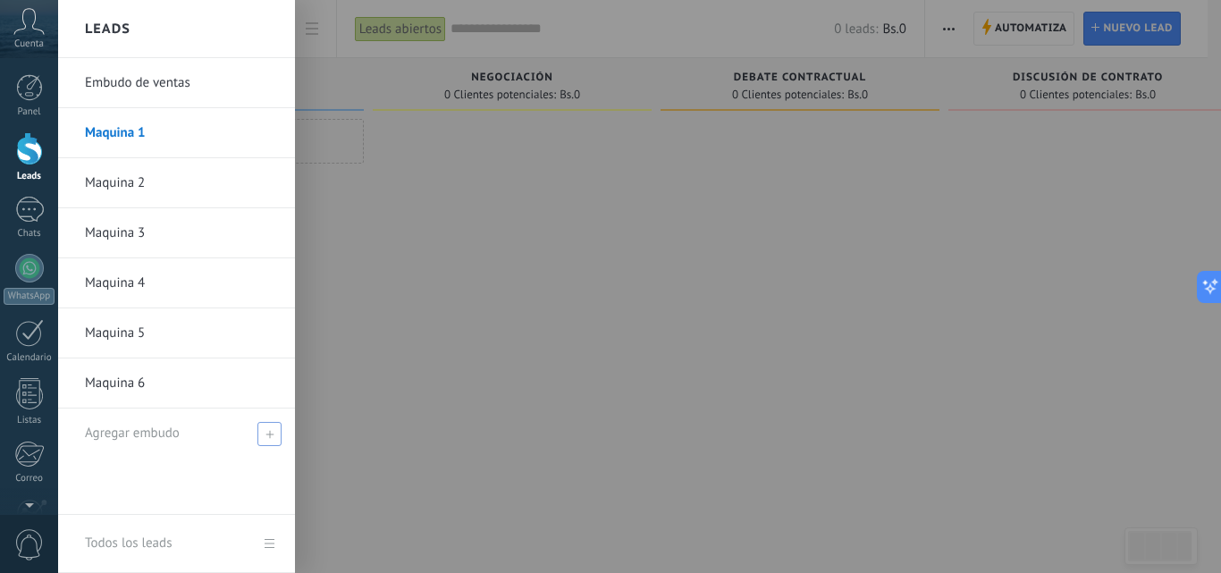
click at [277, 434] on span at bounding box center [269, 434] width 24 height 24
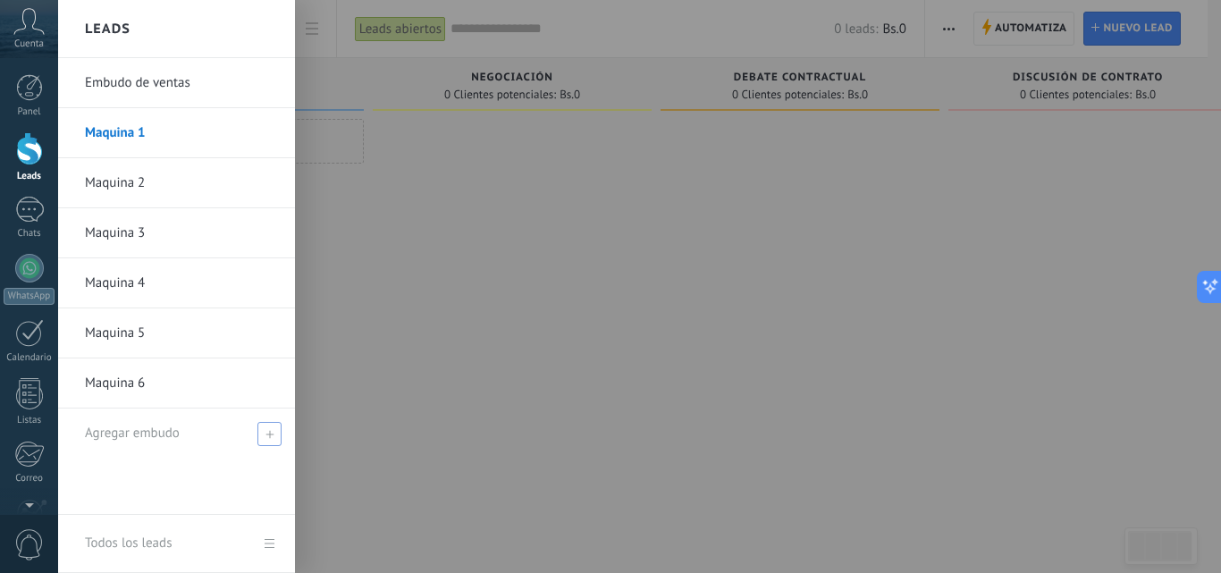
click at [277, 434] on span at bounding box center [269, 434] width 24 height 24
click at [274, 433] on span at bounding box center [269, 434] width 24 height 24
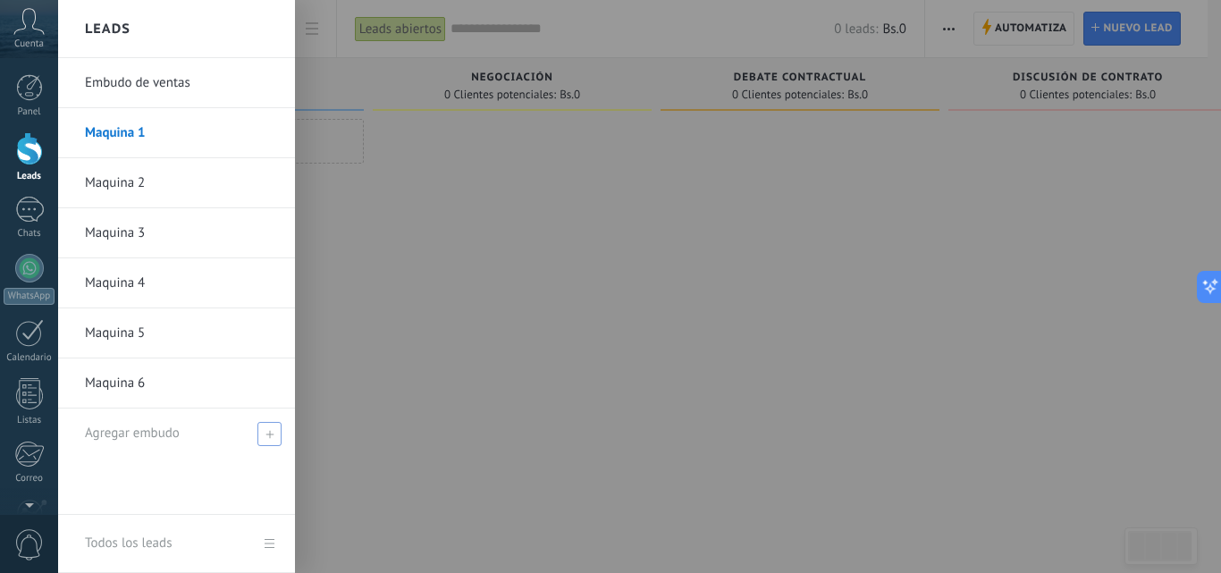
click at [274, 433] on span at bounding box center [269, 434] width 24 height 24
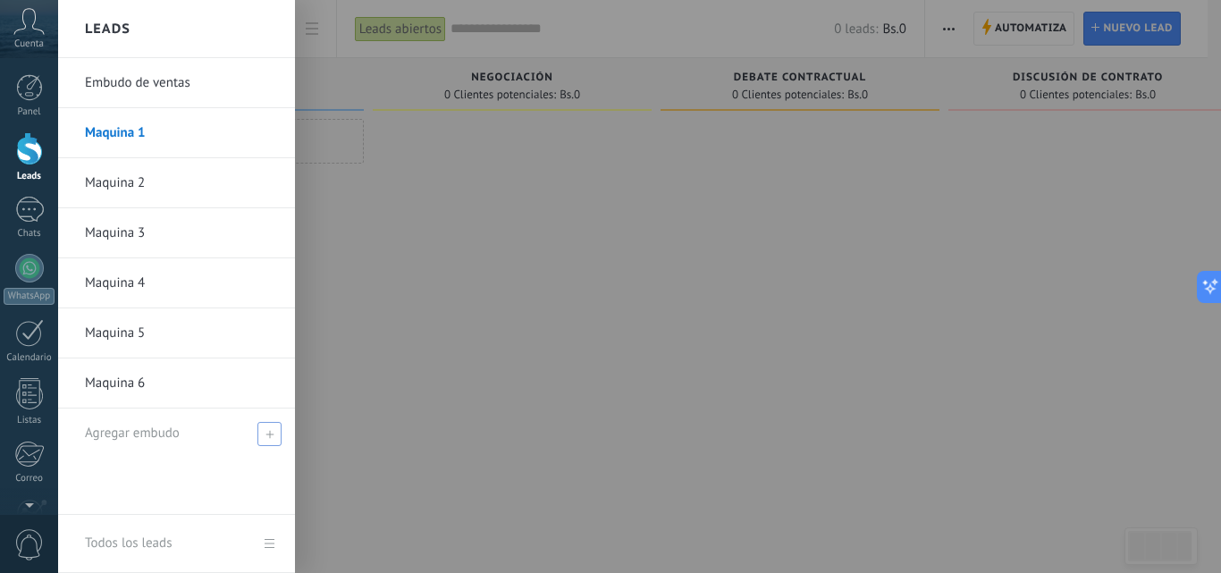
click at [274, 433] on span at bounding box center [269, 434] width 24 height 24
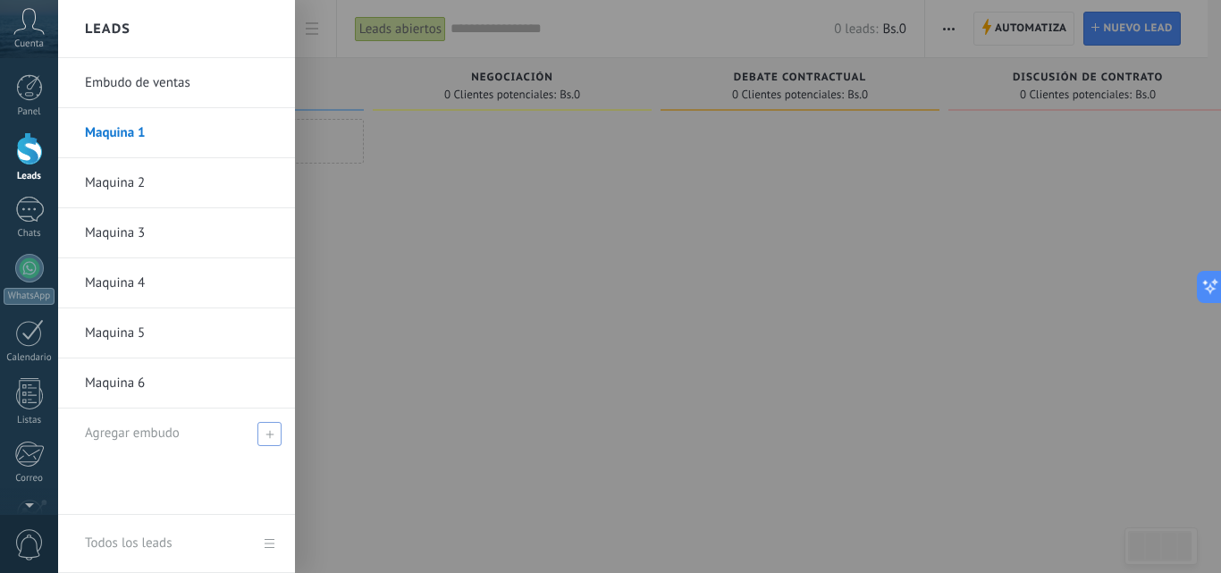
click at [274, 433] on span at bounding box center [269, 434] width 24 height 24
click at [262, 434] on span at bounding box center [269, 434] width 24 height 24
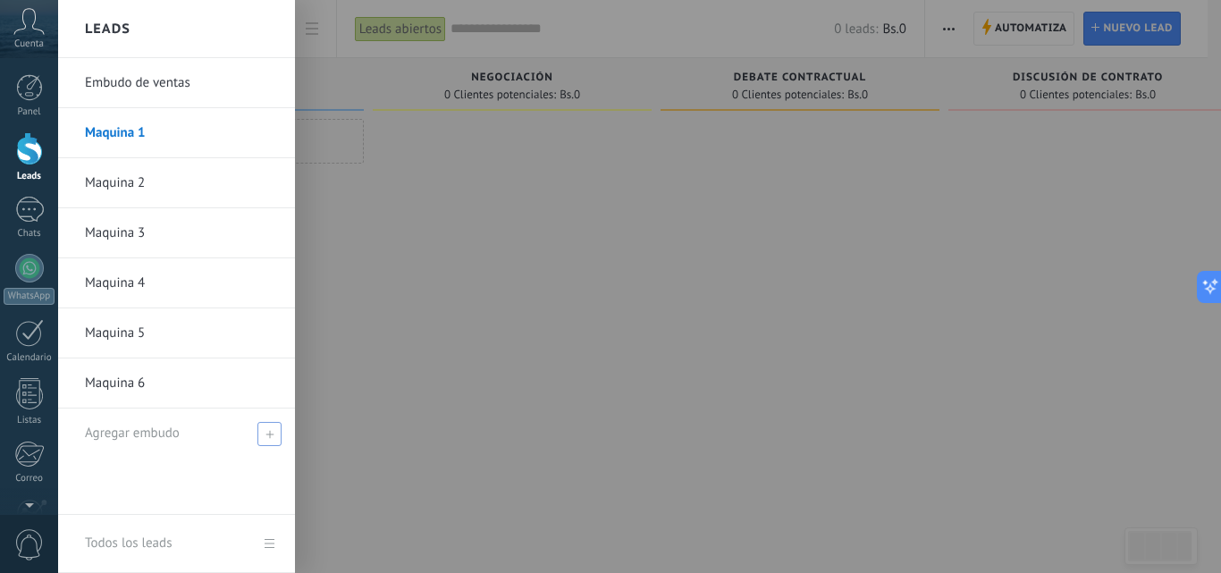
click at [262, 434] on span at bounding box center [269, 434] width 24 height 24
click at [391, 435] on div at bounding box center [668, 286] width 1221 height 573
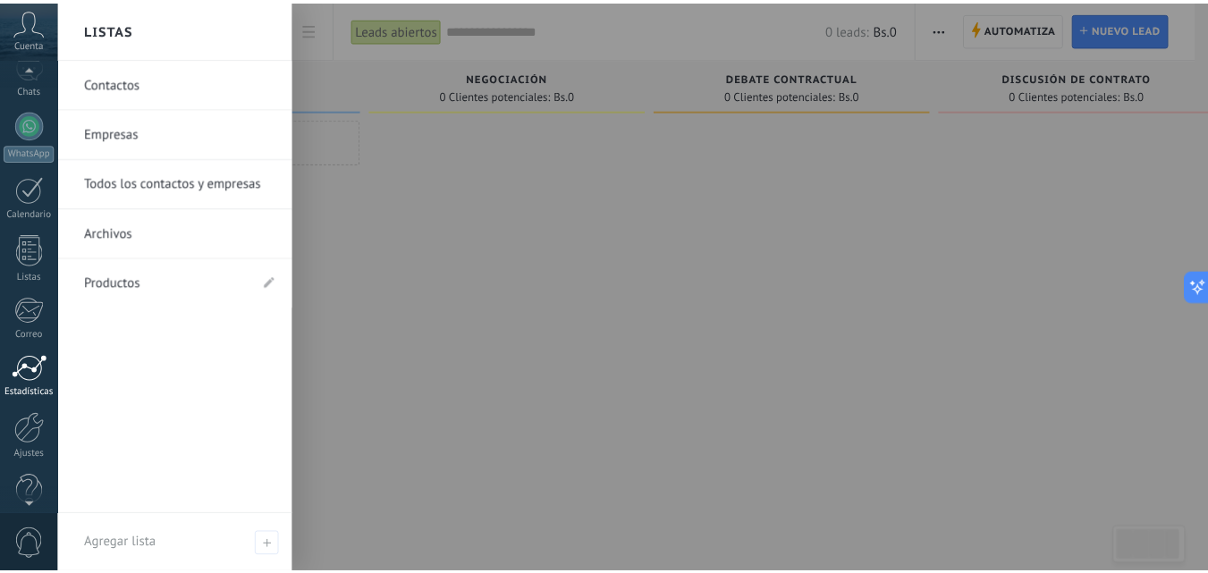
scroll to position [171, 0]
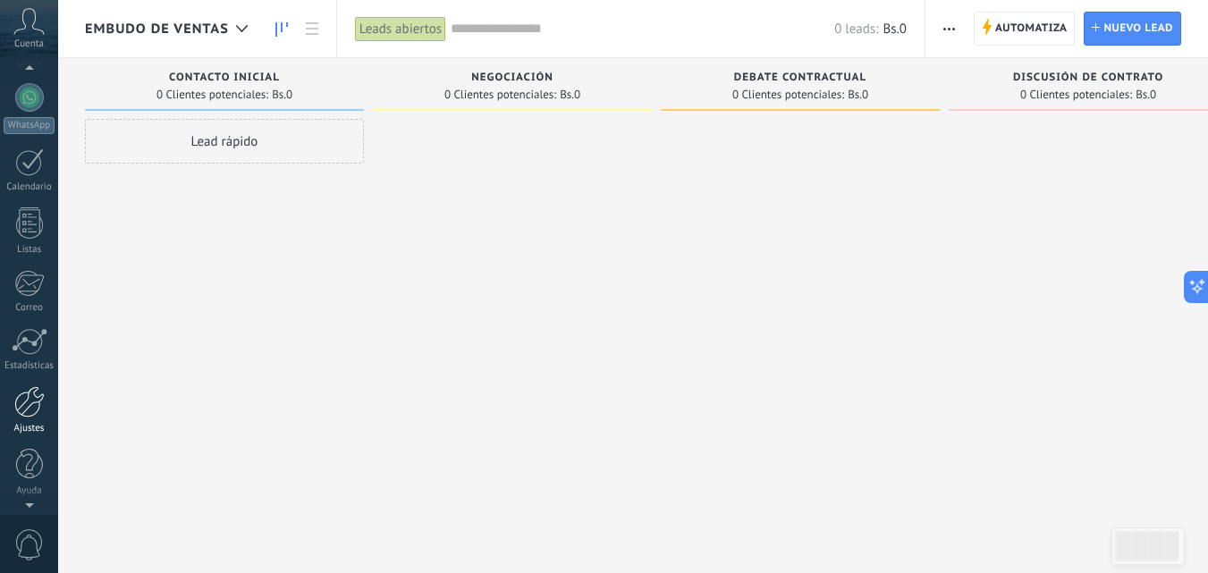
click at [32, 416] on div at bounding box center [29, 401] width 30 height 31
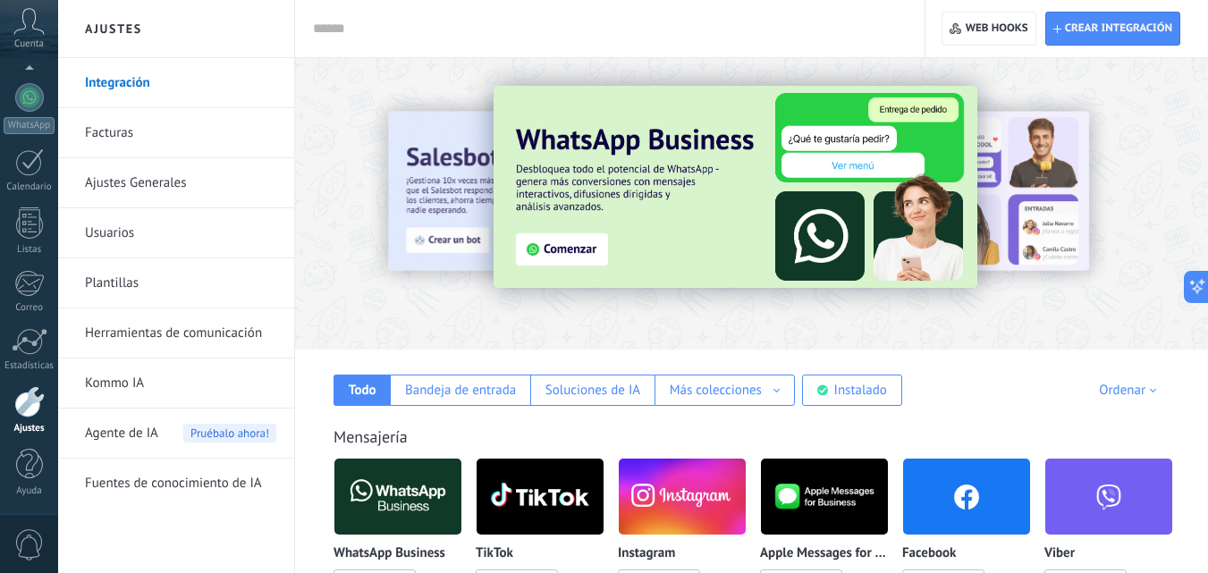
click at [178, 80] on link "Integración" at bounding box center [180, 83] width 191 height 50
click at [853, 384] on div "Instalado" at bounding box center [860, 390] width 53 height 17
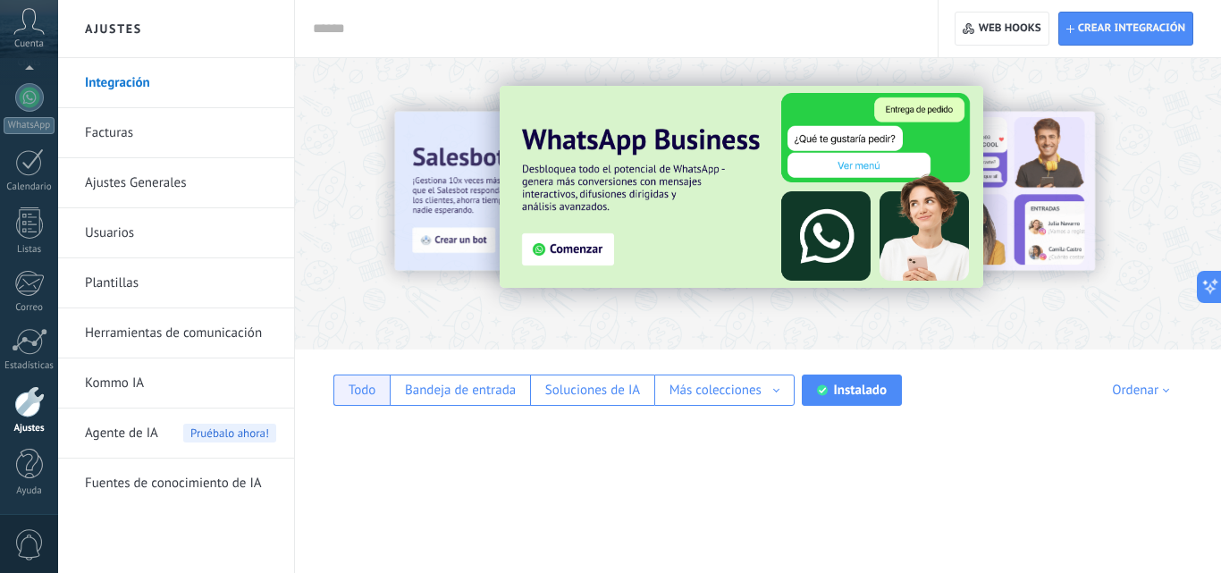
click at [381, 384] on div "Todo" at bounding box center [361, 390] width 56 height 31
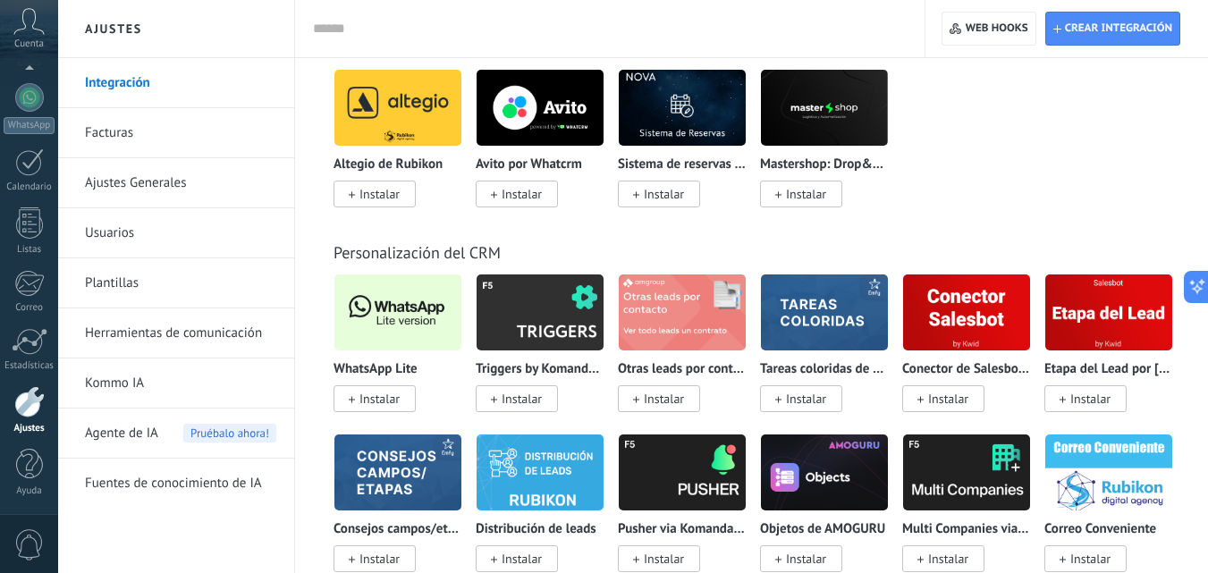
scroll to position [4291, 0]
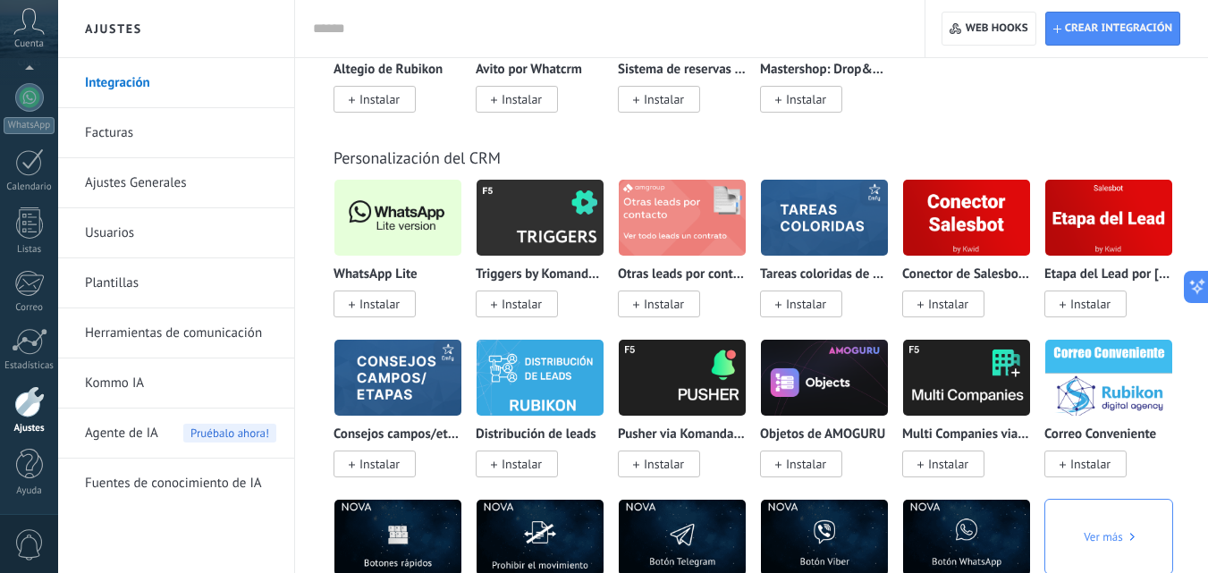
click at [403, 232] on img at bounding box center [397, 217] width 127 height 87
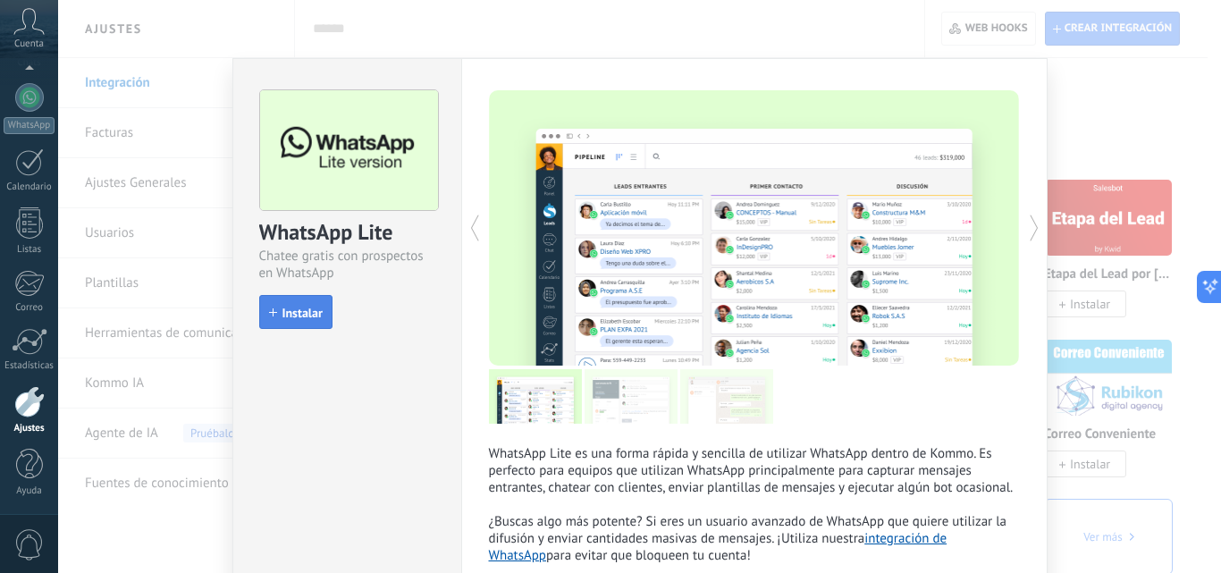
click at [308, 308] on span "Instalar" at bounding box center [302, 313] width 40 height 13
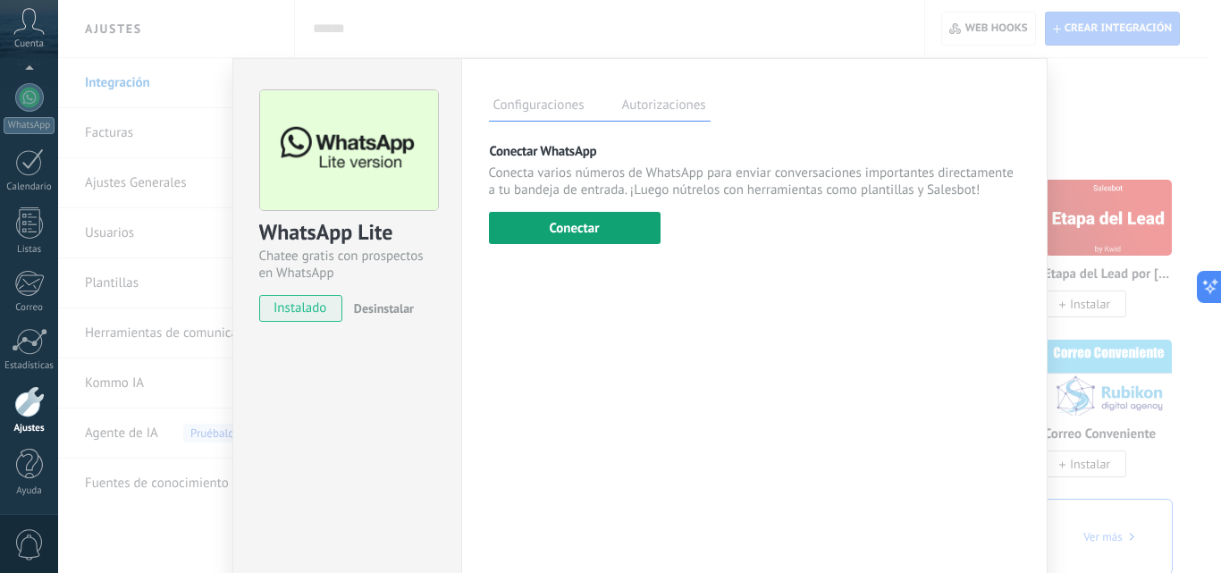
click at [591, 230] on button "Conectar" at bounding box center [575, 228] width 172 height 32
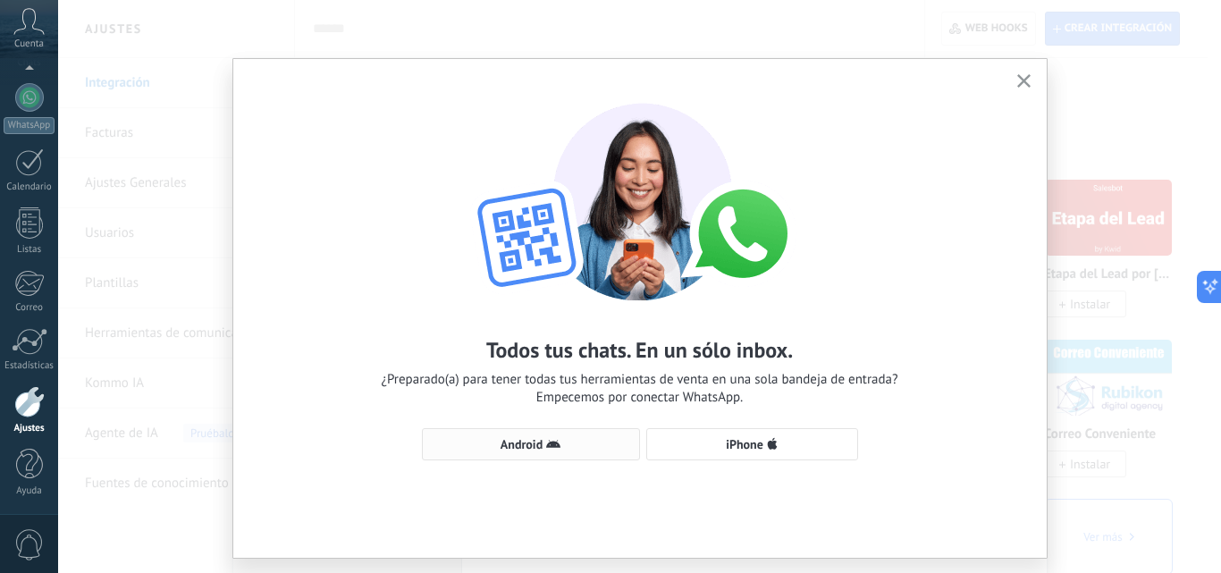
click at [562, 438] on span "Android" at bounding box center [531, 444] width 198 height 14
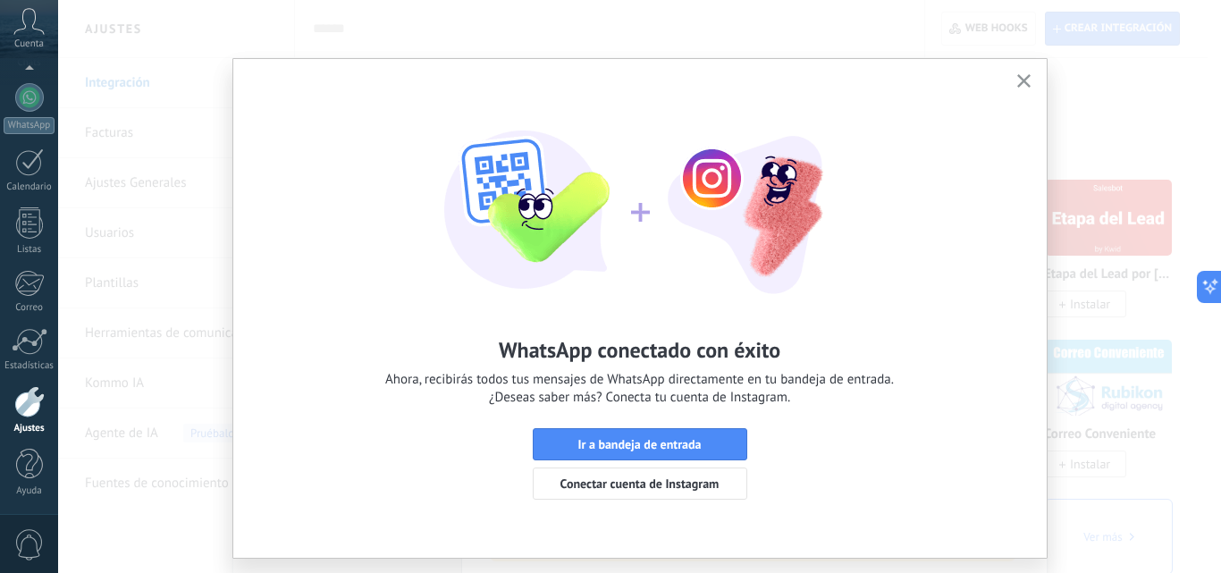
click at [1026, 79] on icon "button" at bounding box center [1023, 80] width 13 height 13
click at [1026, 79] on div "WhatsApp conectado con éxito Ahora, recibirás todos tus mensajes de WhatsApp di…" at bounding box center [639, 286] width 1163 height 573
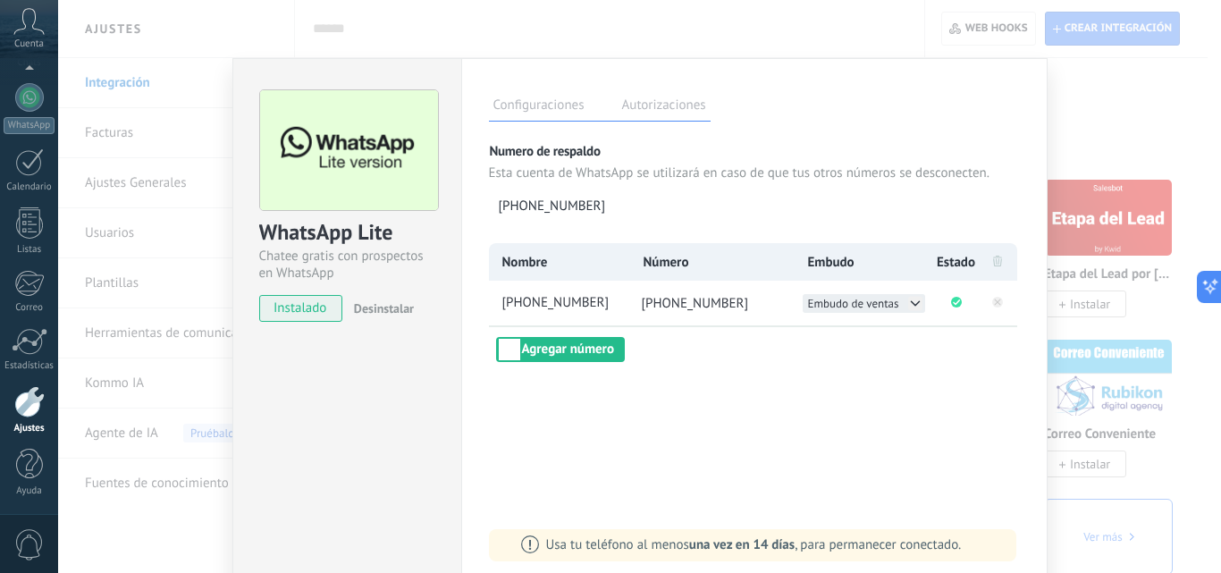
click at [911, 301] on icon at bounding box center [915, 303] width 8 height 4
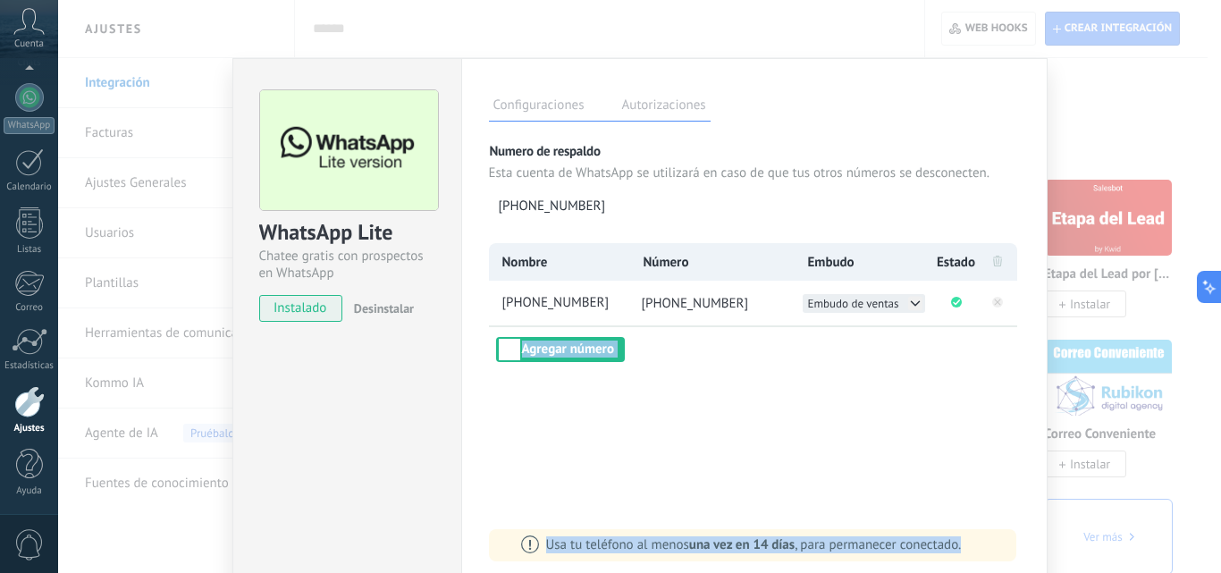
click at [914, 308] on icon at bounding box center [915, 303] width 14 height 14
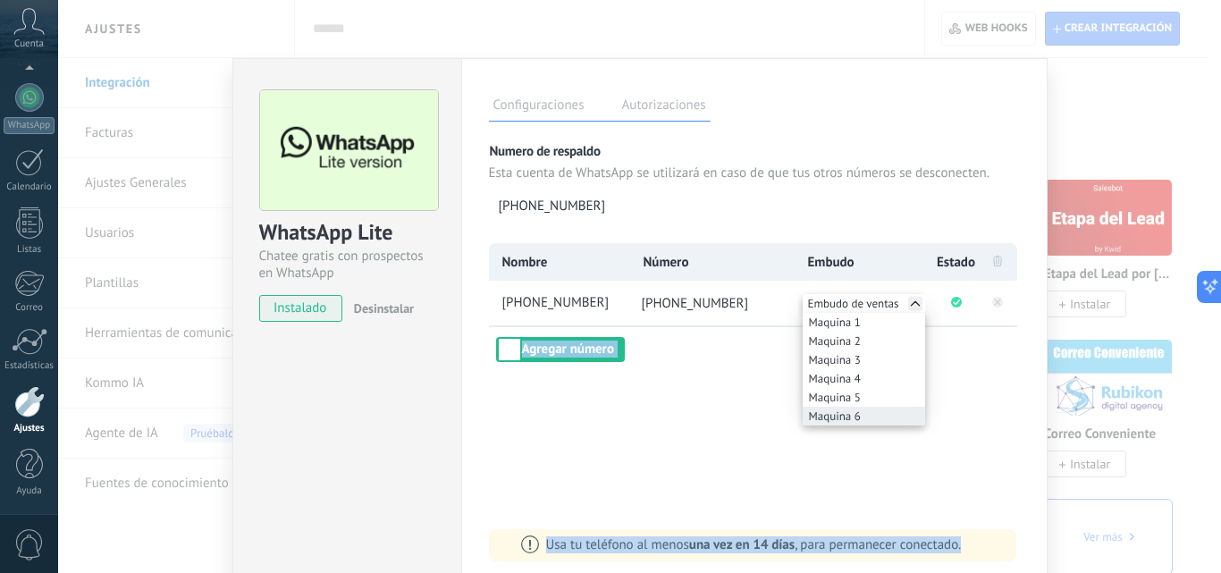
click at [864, 415] on li "Maquina 6" at bounding box center [864, 416] width 122 height 19
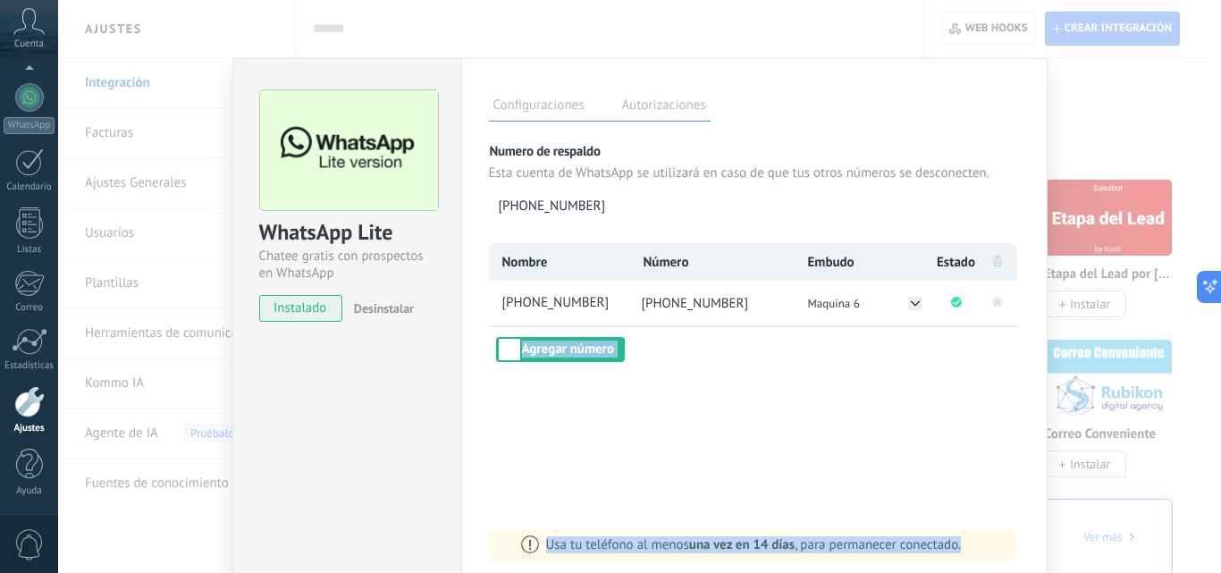
click at [747, 424] on div "Configuraciones Autorizaciones Esta pestaña registra a los usuarios que han con…" at bounding box center [754, 324] width 586 height 532
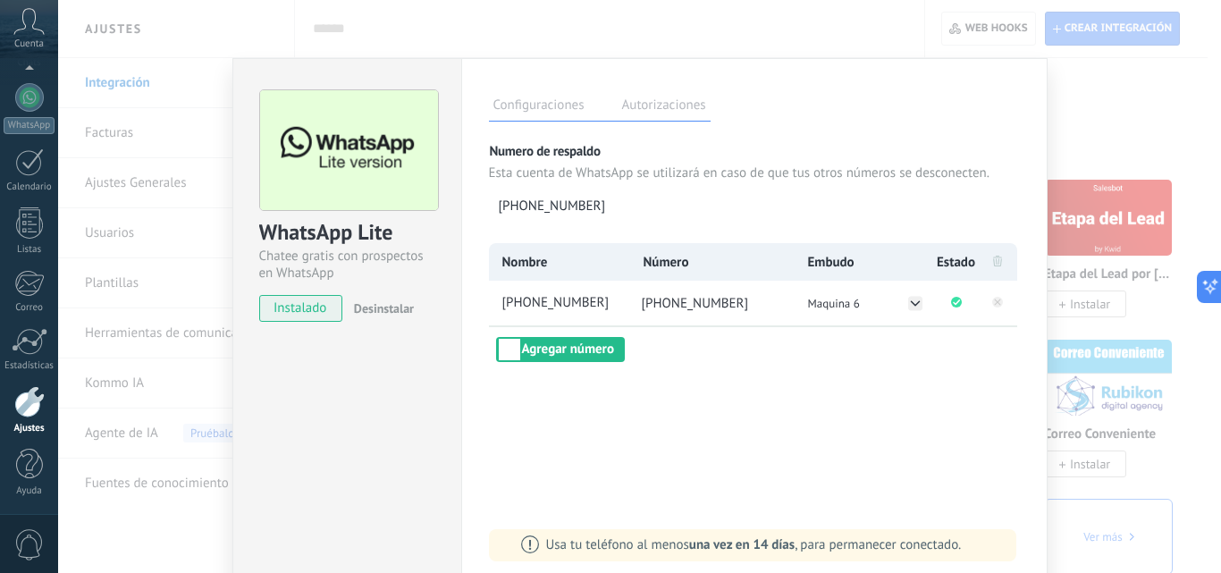
click at [31, 409] on div at bounding box center [29, 401] width 30 height 31
click at [156, 482] on div "WhatsApp Lite Chatee gratis con prospectos en WhatsApp instalado Desinstalar Co…" at bounding box center [639, 286] width 1163 height 573
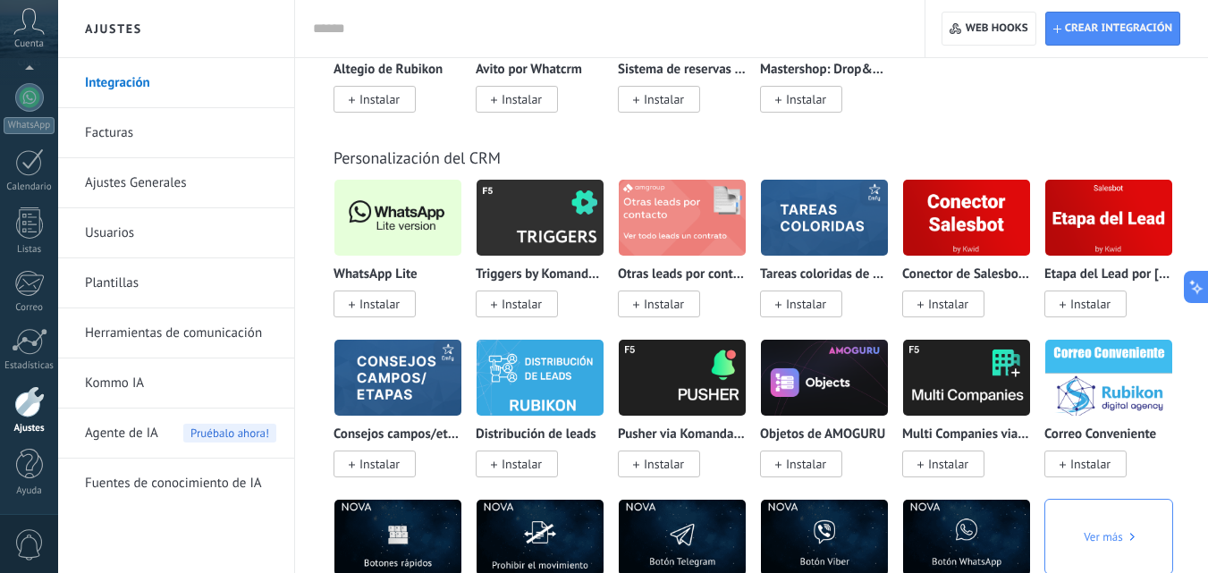
click at [166, 333] on link "Herramientas de comunicación" at bounding box center [180, 333] width 191 height 50
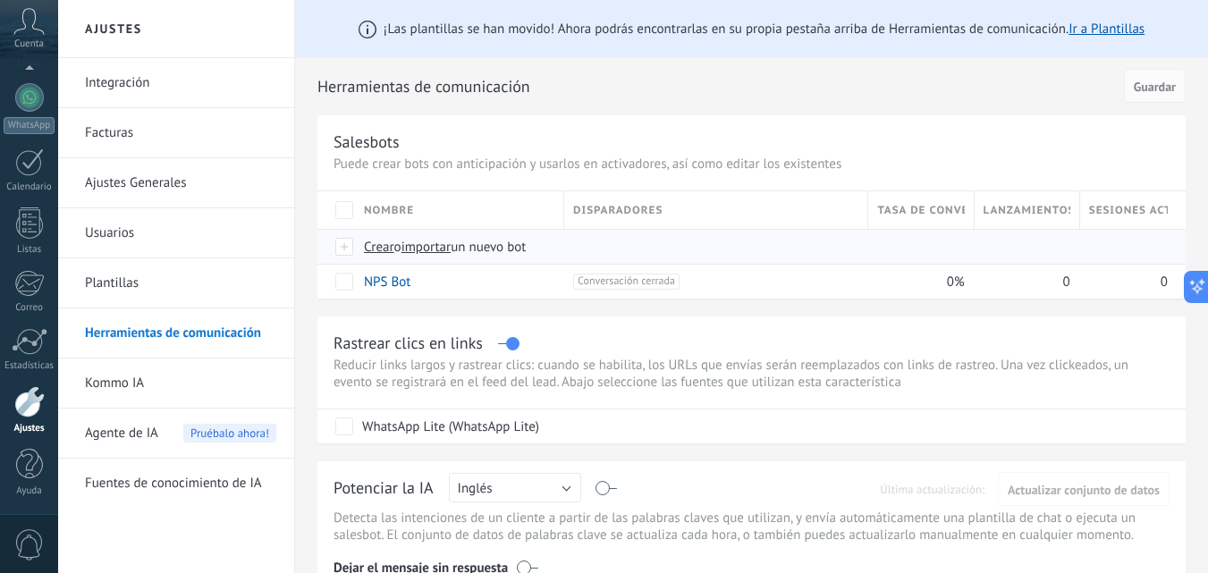
click at [451, 249] on span "importar" at bounding box center [426, 247] width 50 height 17
click at [0, 0] on input "importar un nuevo bot" at bounding box center [0, 0] width 0 height 0
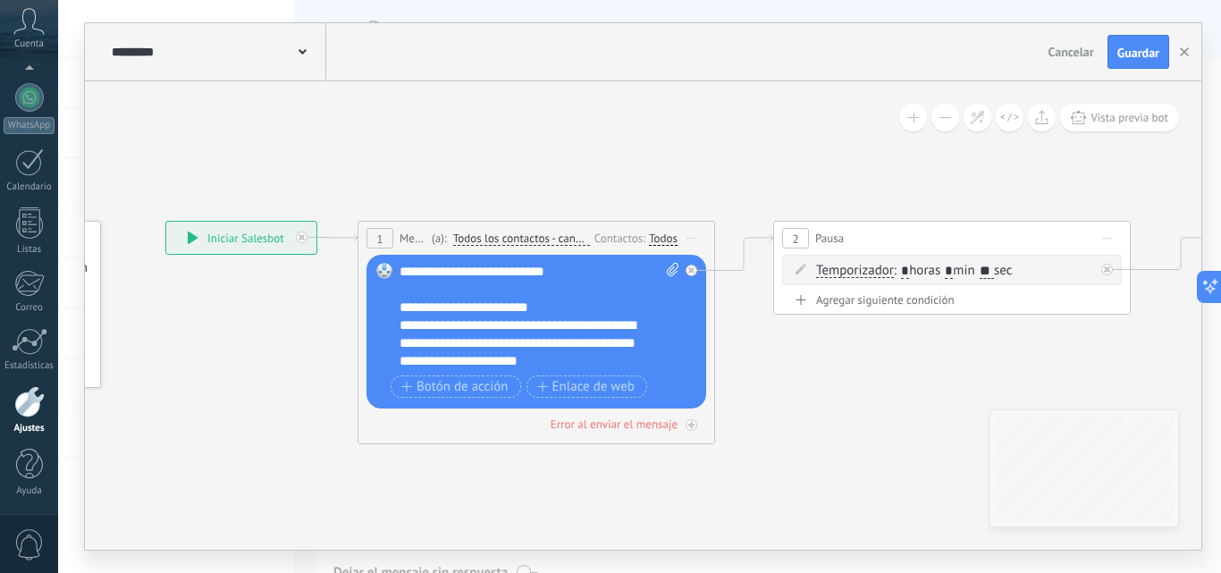
drag, startPoint x: 568, startPoint y: 315, endPoint x: 76, endPoint y: 323, distance: 491.7
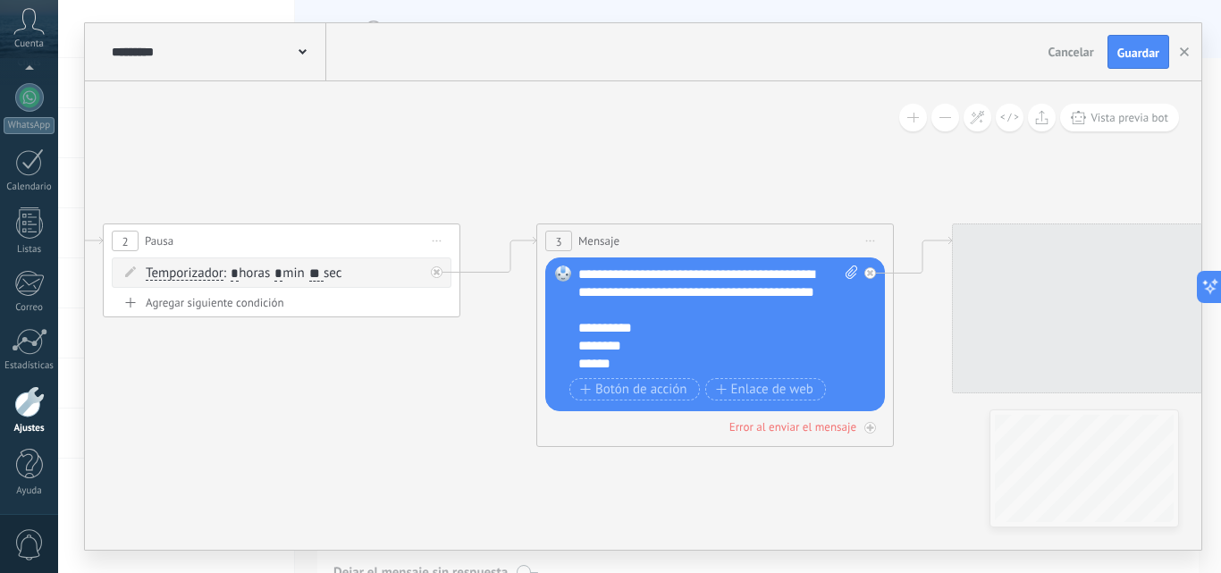
drag, startPoint x: 851, startPoint y: 394, endPoint x: 312, endPoint y: 347, distance: 541.1
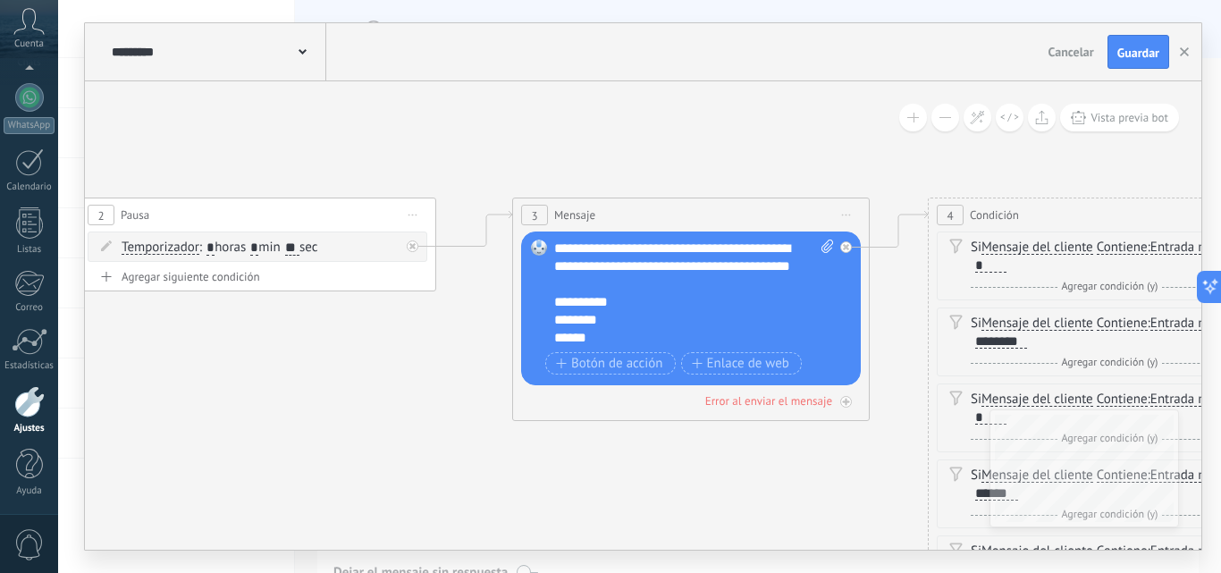
drag, startPoint x: 312, startPoint y: 347, endPoint x: 404, endPoint y: 434, distance: 126.5
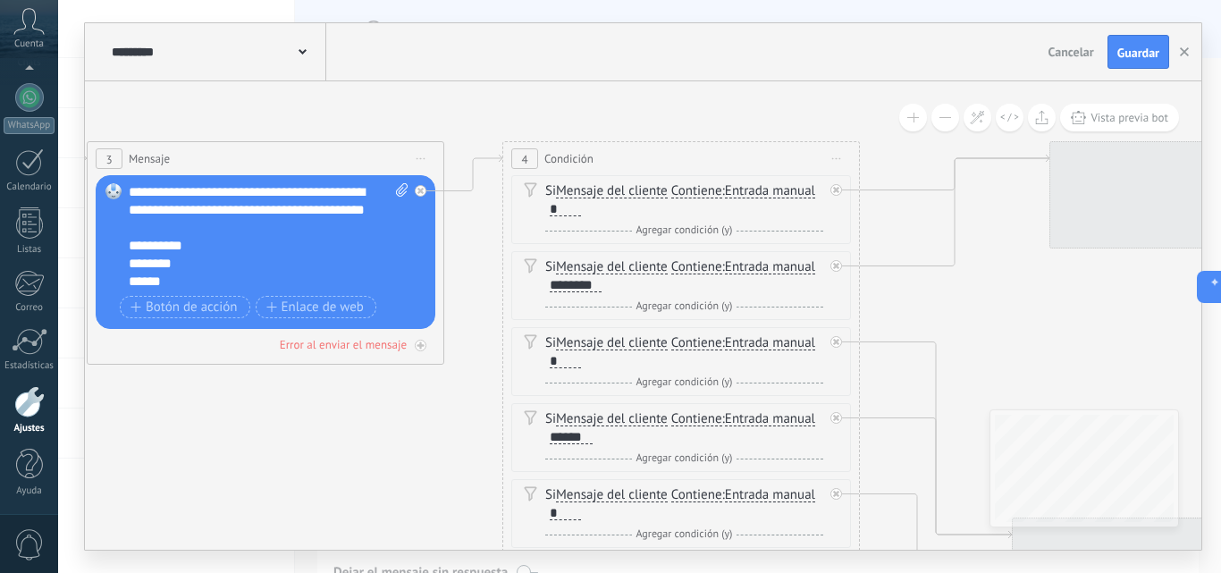
drag, startPoint x: 514, startPoint y: 451, endPoint x: 55, endPoint y: 413, distance: 461.1
click at [72, 430] on div "**********" at bounding box center [639, 286] width 1163 height 573
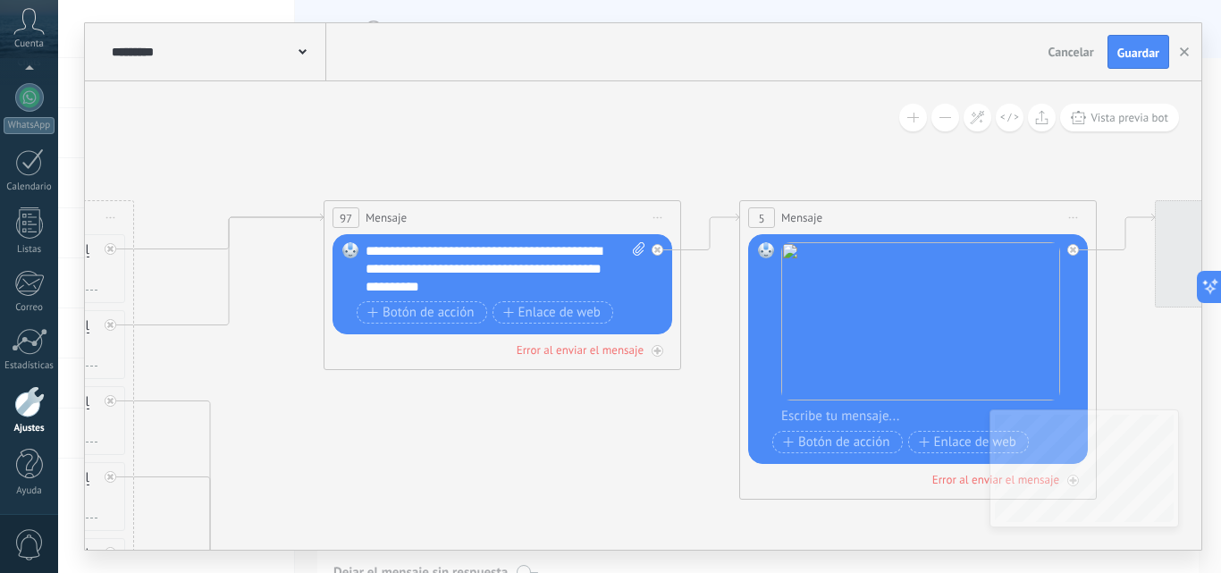
drag, startPoint x: 918, startPoint y: 357, endPoint x: 361, endPoint y: 412, distance: 559.7
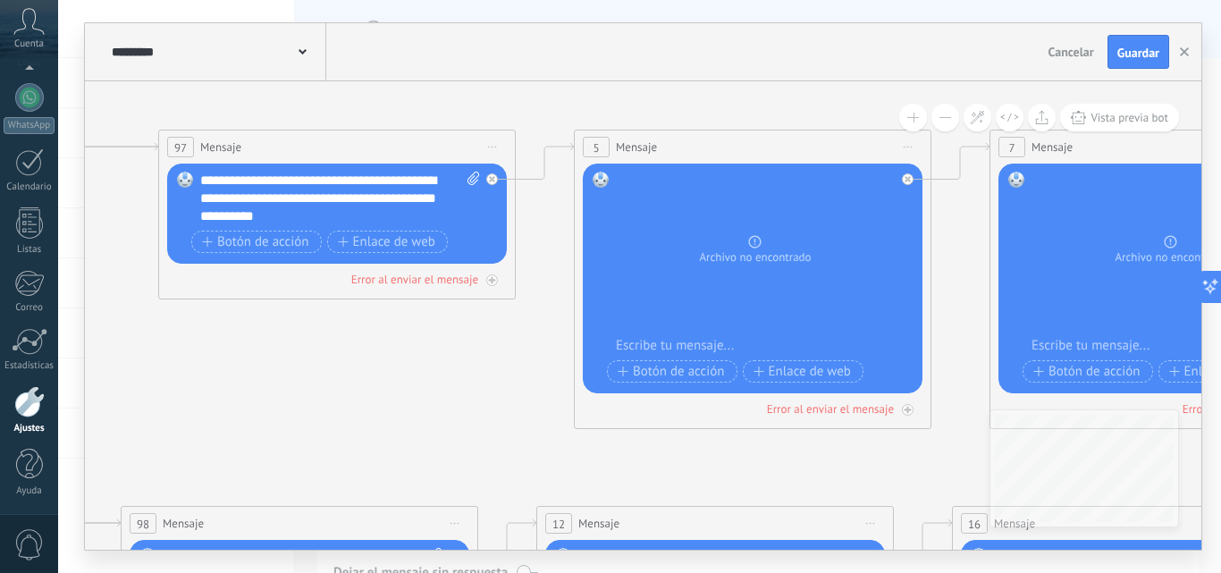
drag, startPoint x: 516, startPoint y: 443, endPoint x: 375, endPoint y: 355, distance: 165.9
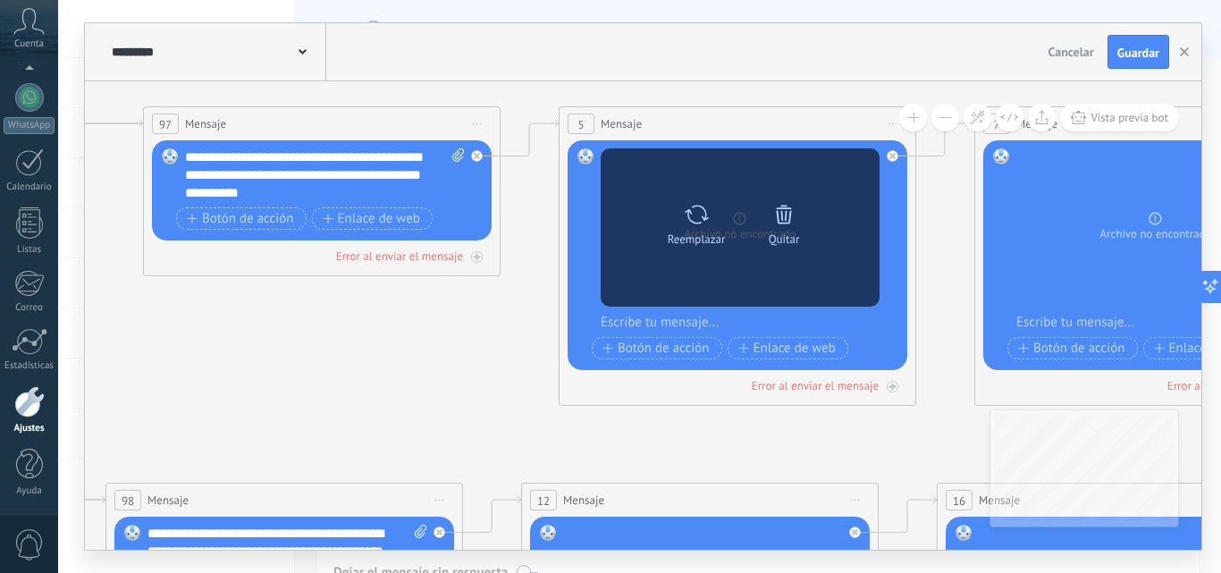
click at [696, 212] on icon at bounding box center [697, 214] width 26 height 25
click input "Subir" at bounding box center [0, 0] width 0 height 0
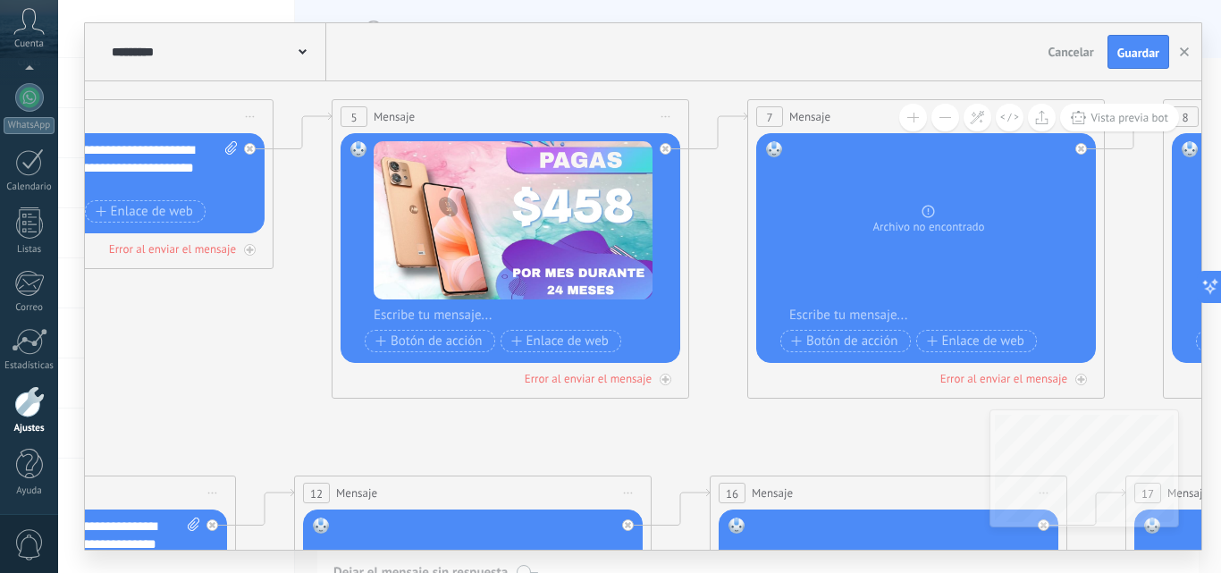
drag, startPoint x: 738, startPoint y: 449, endPoint x: 223, endPoint y: 435, distance: 515.1
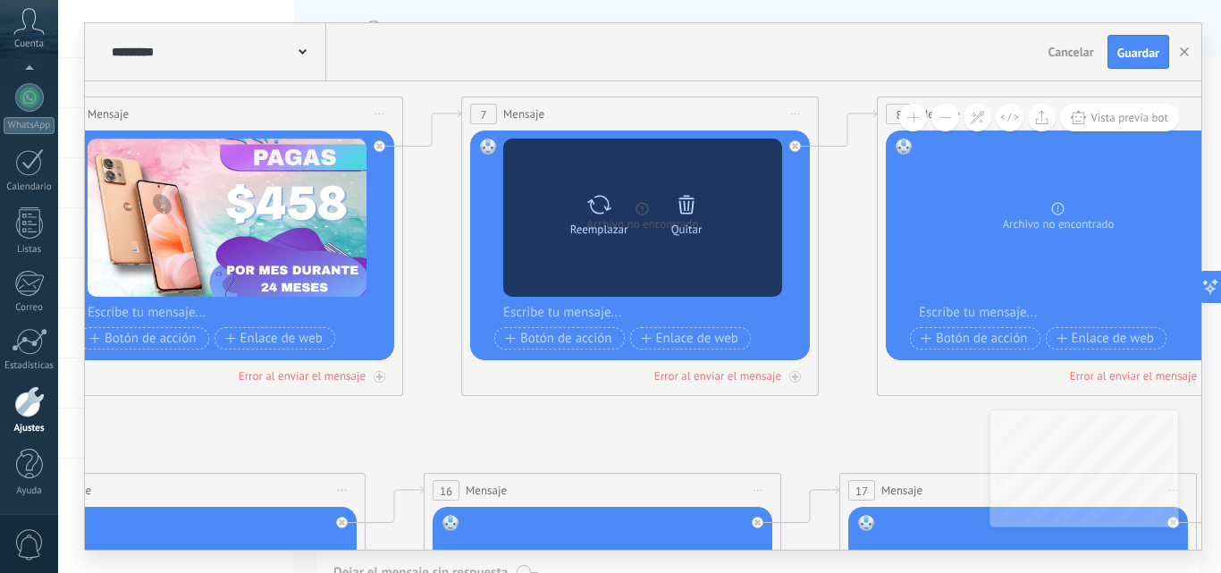
click at [592, 207] on icon at bounding box center [599, 204] width 26 height 25
click input "Subir" at bounding box center [0, 0] width 0 height 0
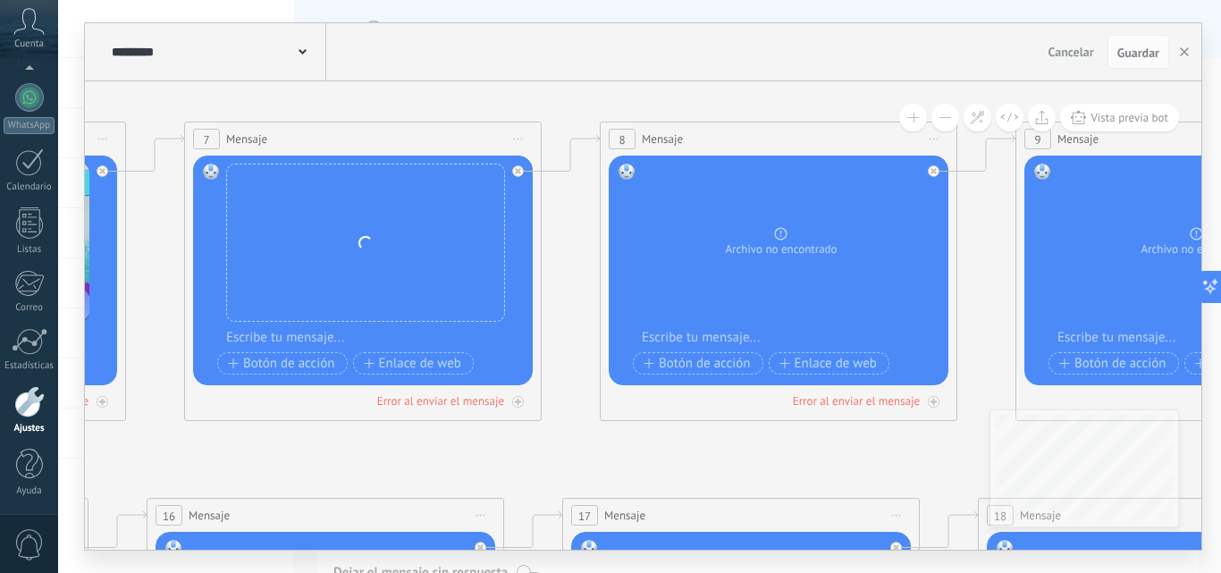
drag, startPoint x: 801, startPoint y: 426, endPoint x: 299, endPoint y: 431, distance: 502.4
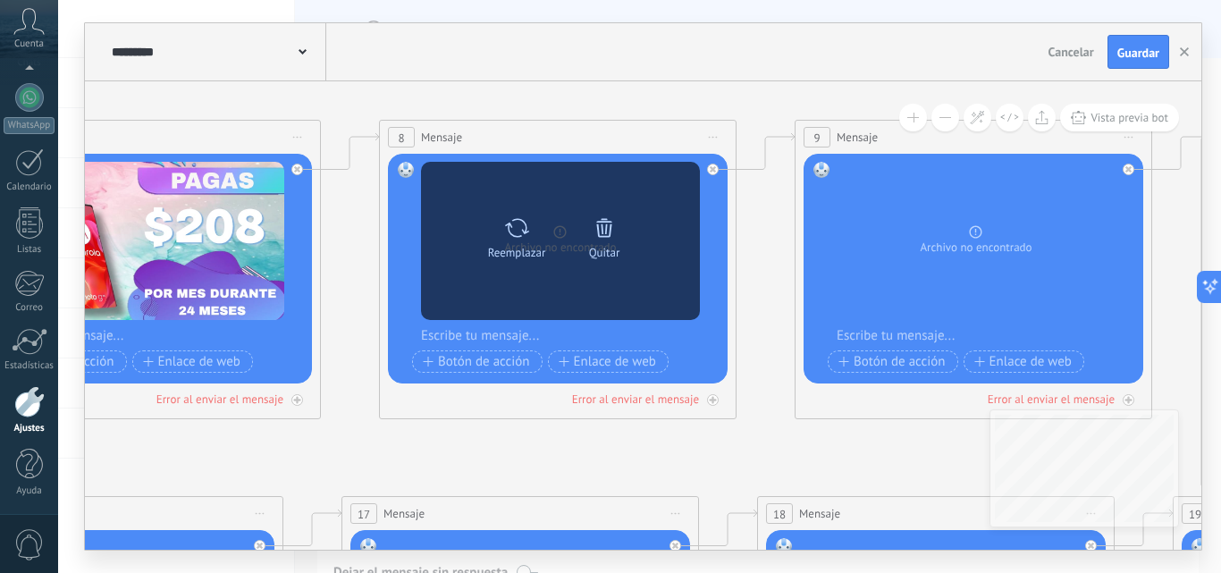
click at [520, 232] on icon at bounding box center [517, 227] width 26 height 25
click input "Subir" at bounding box center [0, 0] width 0 height 0
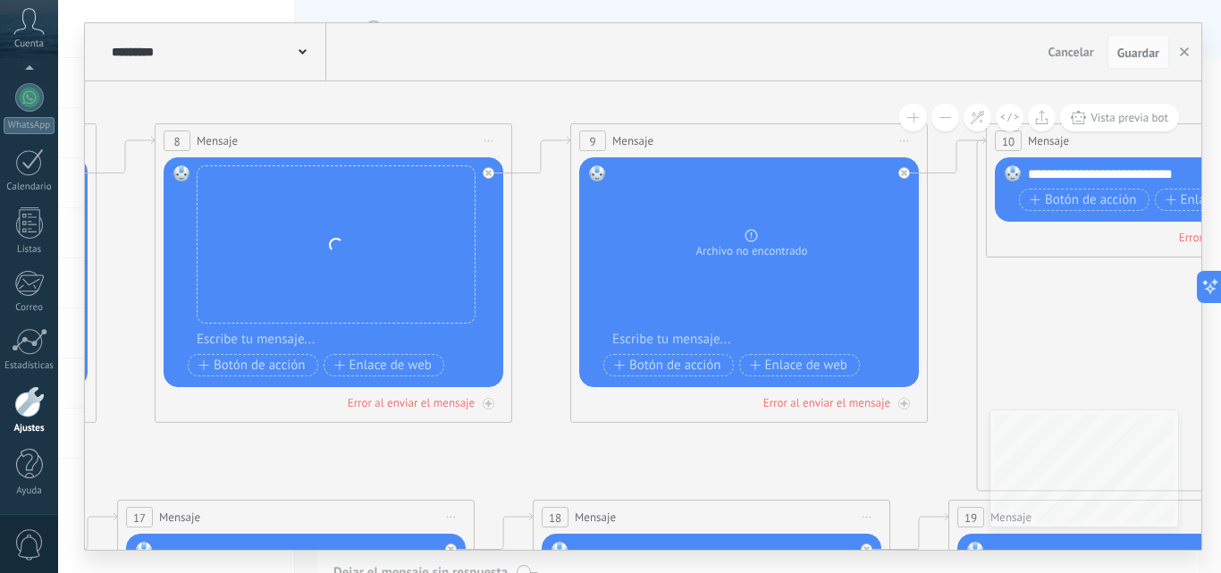
drag, startPoint x: 577, startPoint y: 462, endPoint x: 399, endPoint y: 462, distance: 177.9
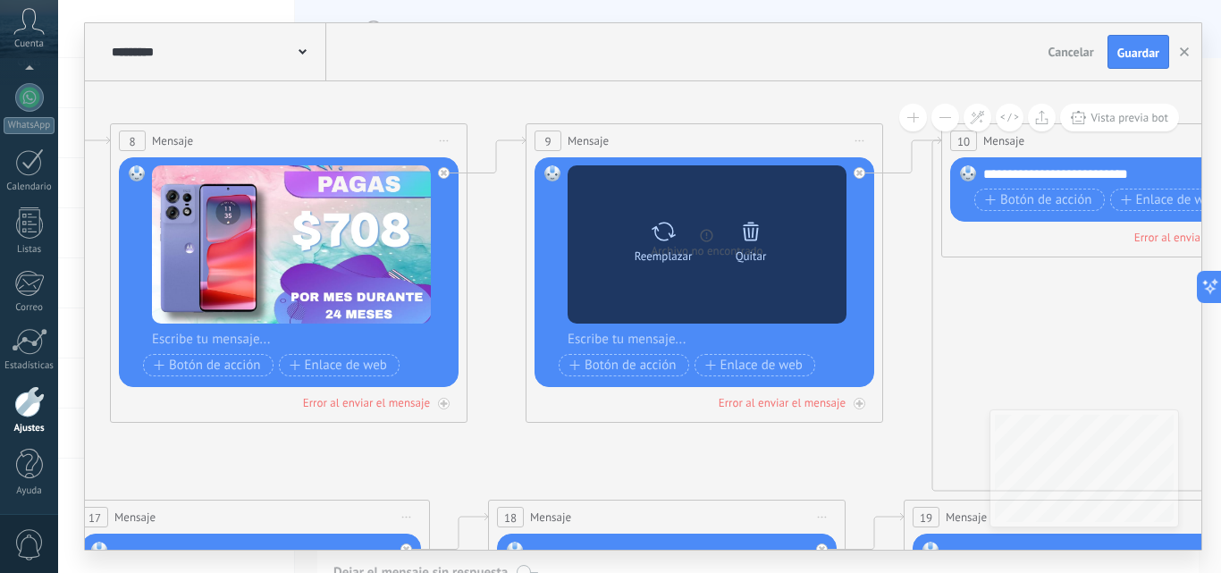
click at [657, 230] on icon at bounding box center [664, 231] width 24 height 19
click input "Subir" at bounding box center [0, 0] width 0 height 0
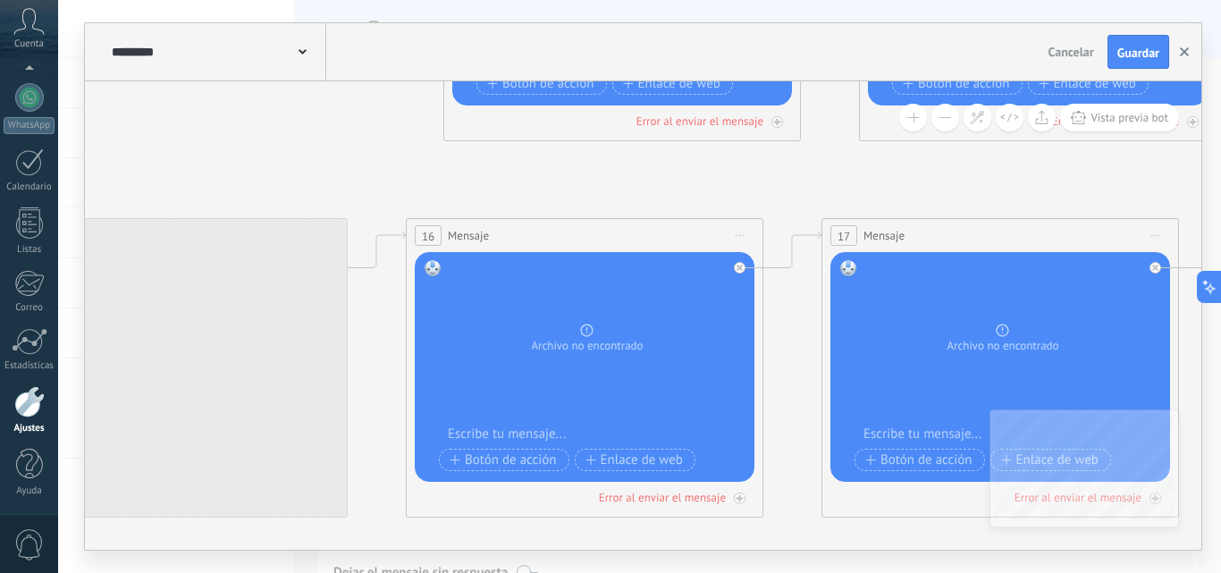
drag, startPoint x: 298, startPoint y: 468, endPoint x: 1179, endPoint y: 67, distance: 968.1
click at [1179, 67] on div "**********" at bounding box center [643, 286] width 1117 height 527
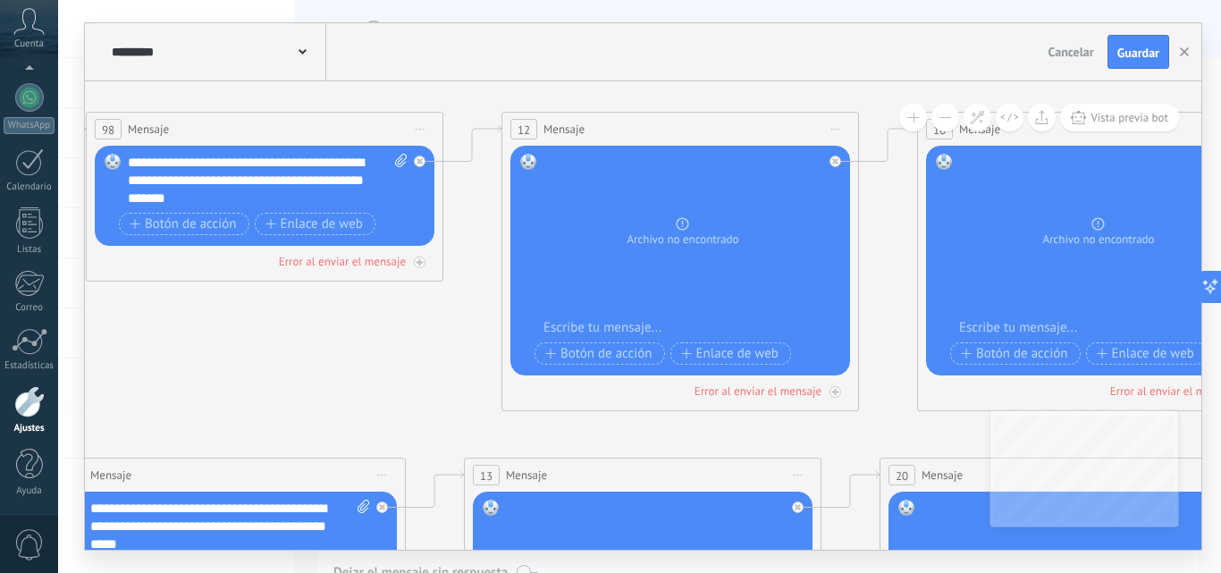
drag, startPoint x: 507, startPoint y: 292, endPoint x: 973, endPoint y: 287, distance: 465.8
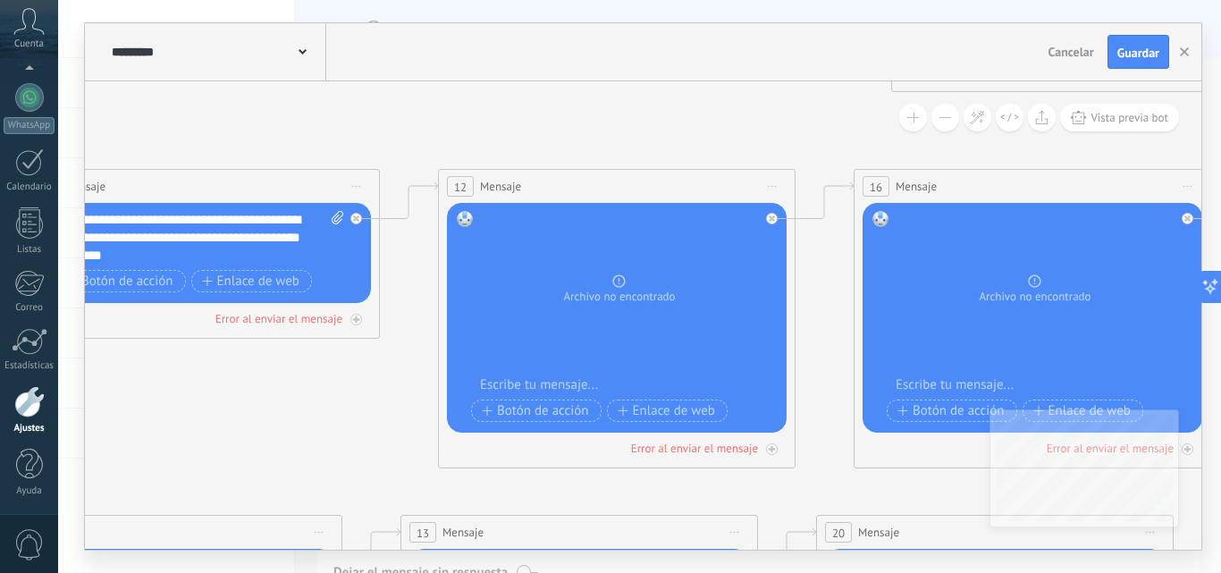
drag, startPoint x: 392, startPoint y: 328, endPoint x: 637, endPoint y: 174, distance: 289.2
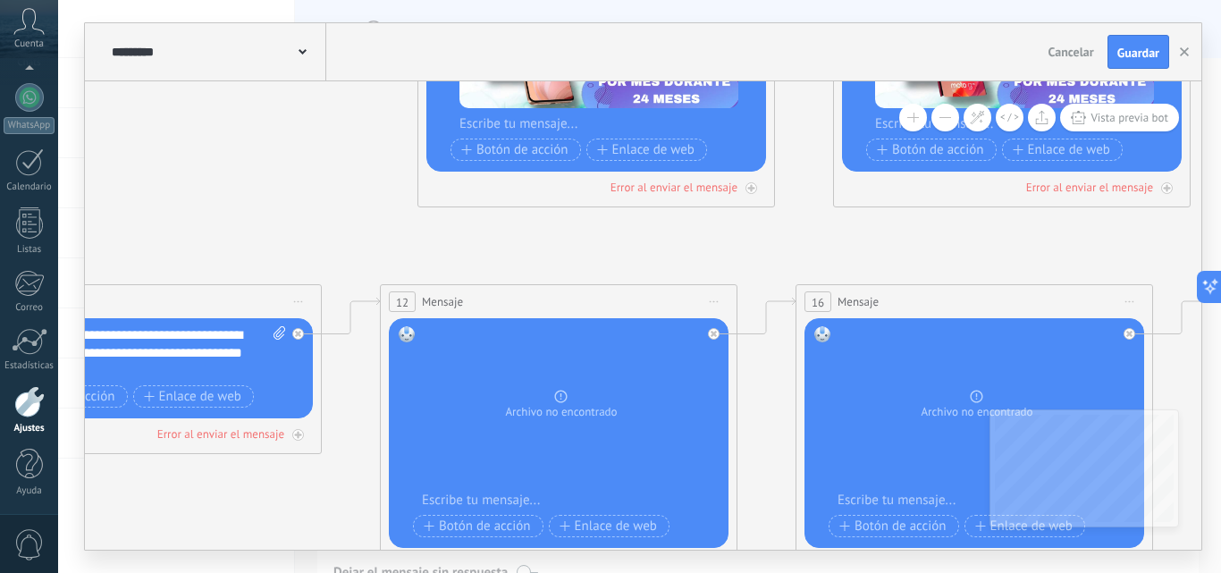
drag, startPoint x: 327, startPoint y: 167, endPoint x: 195, endPoint y: 143, distance: 134.5
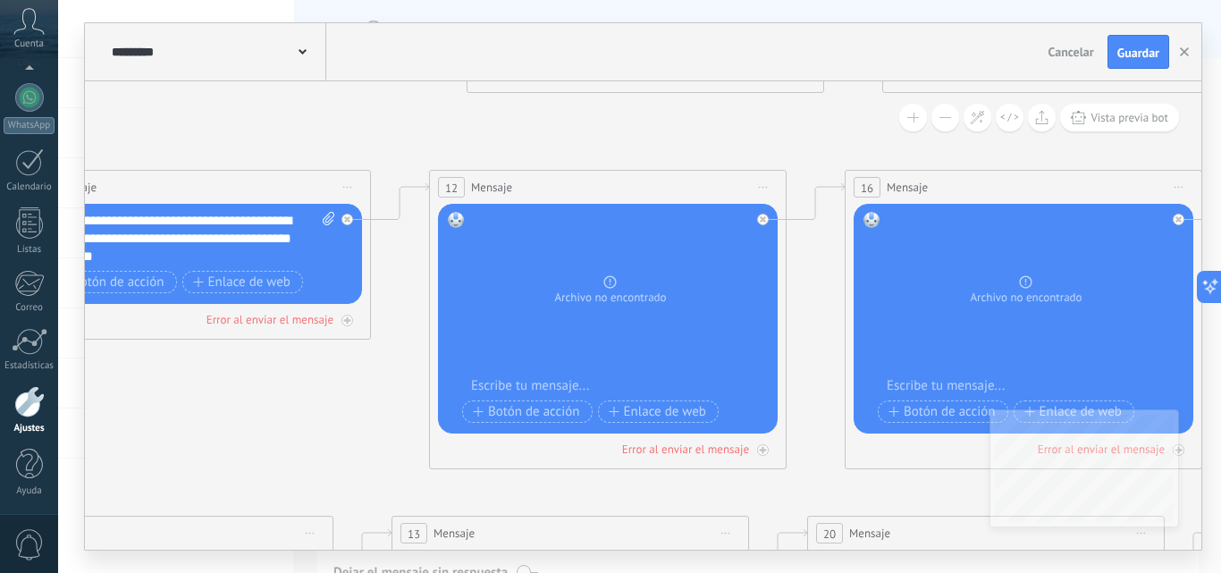
drag, startPoint x: 291, startPoint y: 158, endPoint x: 456, endPoint y: 131, distance: 166.8
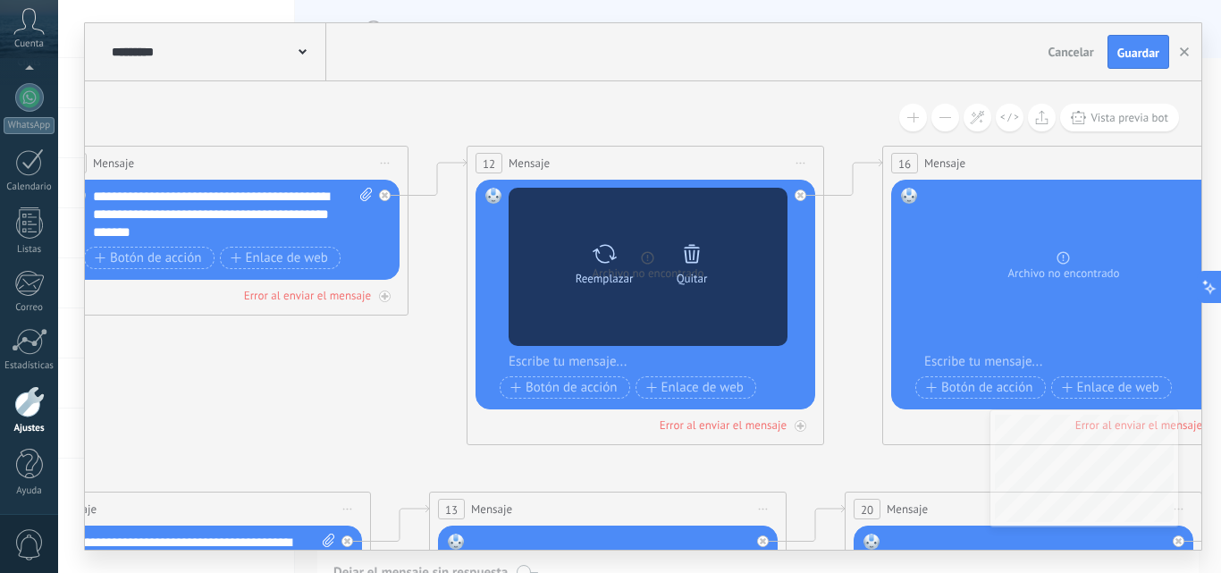
click at [610, 251] on icon at bounding box center [605, 253] width 26 height 25
click input "Subir" at bounding box center [0, 0] width 0 height 0
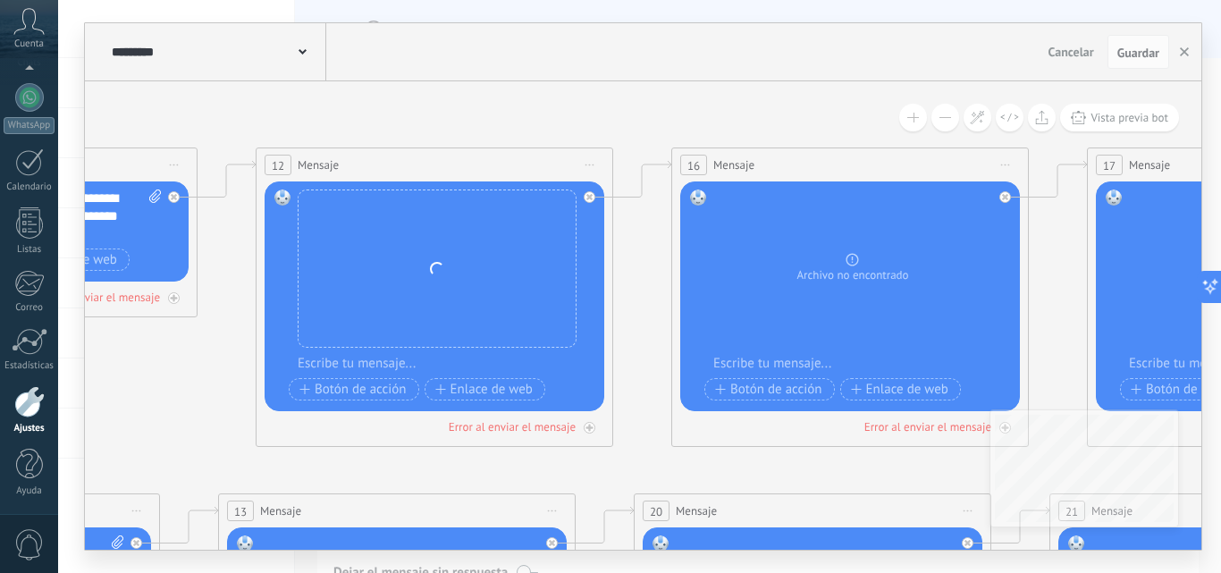
drag, startPoint x: 320, startPoint y: 392, endPoint x: 131, endPoint y: 389, distance: 189.5
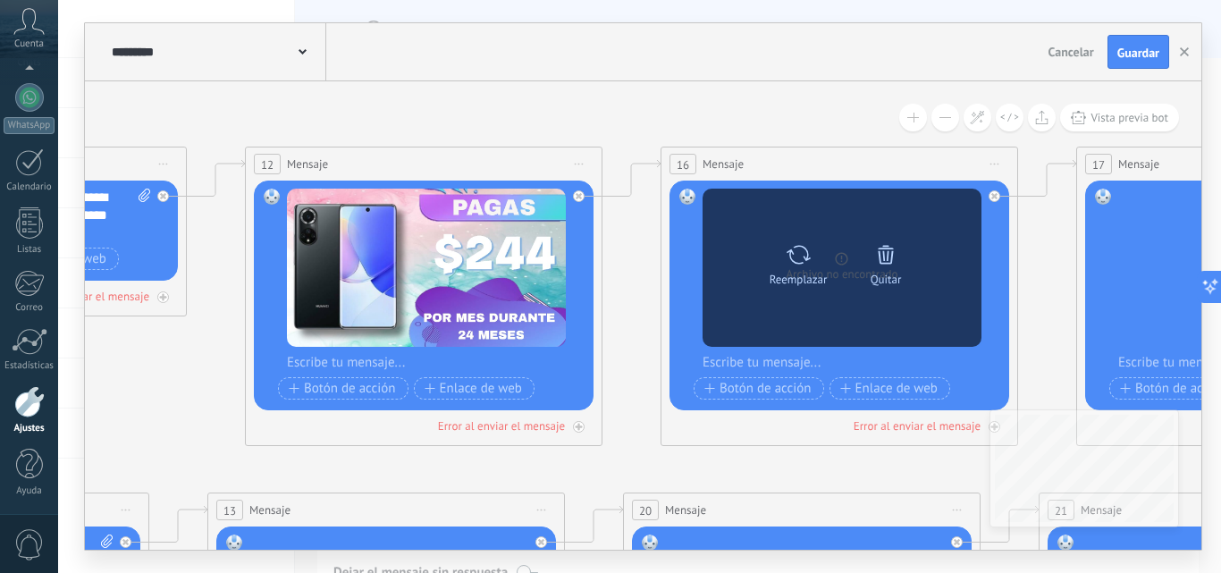
click at [812, 257] on div "Reemplazar" at bounding box center [798, 261] width 75 height 49
click input "Subir" at bounding box center [0, 0] width 0 height 0
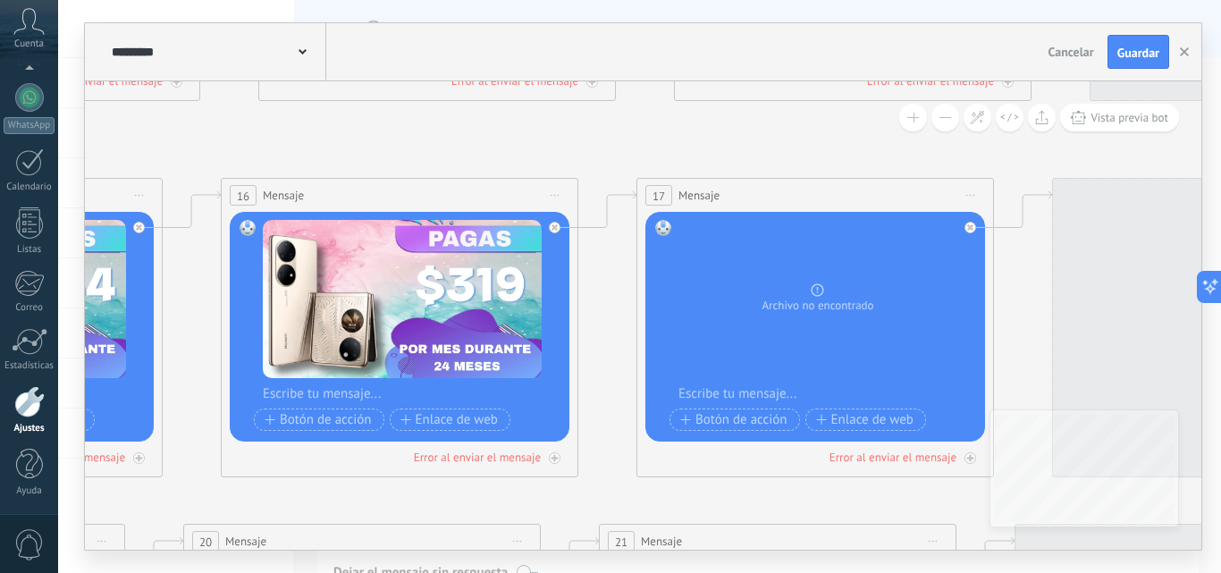
drag, startPoint x: 869, startPoint y: 467, endPoint x: 319, endPoint y: 475, distance: 549.8
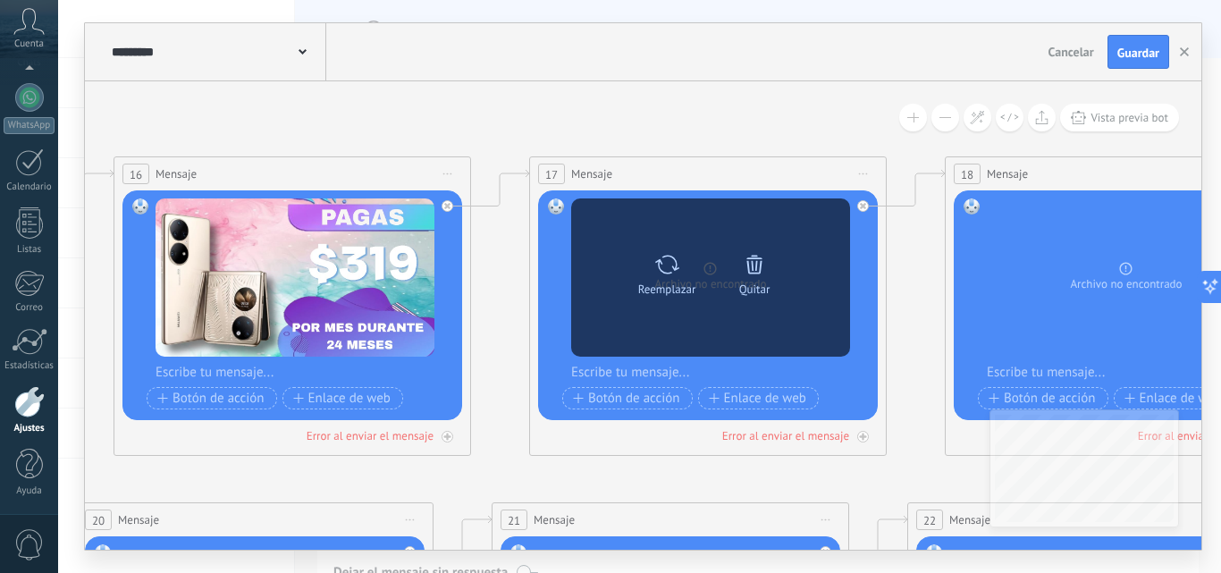
click at [665, 266] on icon at bounding box center [667, 264] width 26 height 25
click input "Subir" at bounding box center [0, 0] width 0 height 0
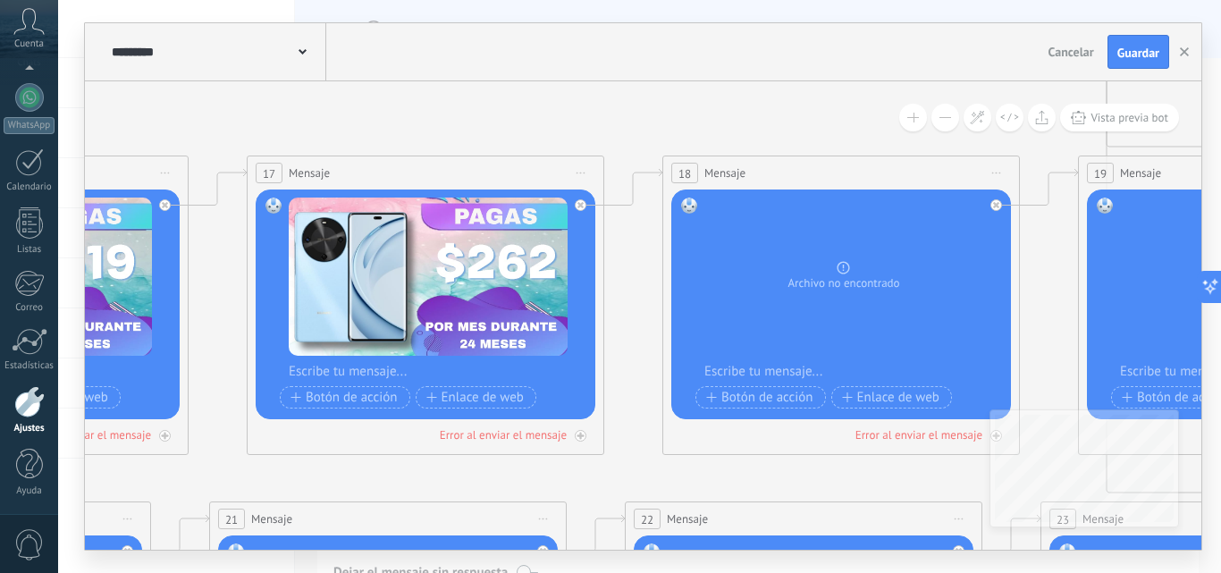
drag, startPoint x: 688, startPoint y: 486, endPoint x: 281, endPoint y: 458, distance: 408.6
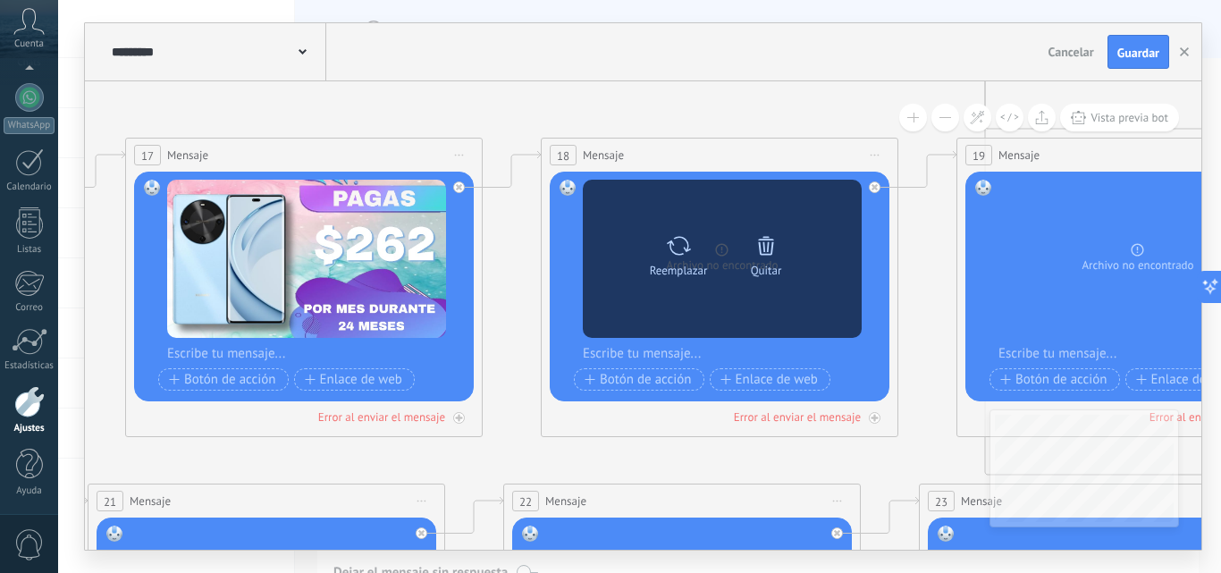
click at [686, 241] on icon at bounding box center [679, 245] width 26 height 25
click input "Subir" at bounding box center [0, 0] width 0 height 0
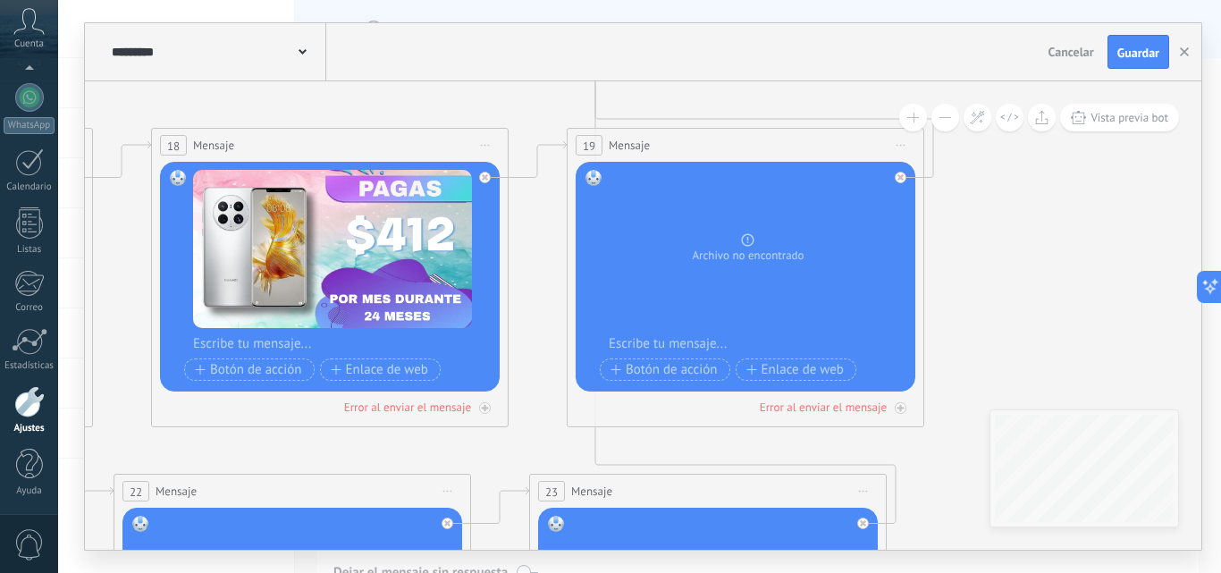
drag, startPoint x: 763, startPoint y: 463, endPoint x: 391, endPoint y: 400, distance: 377.3
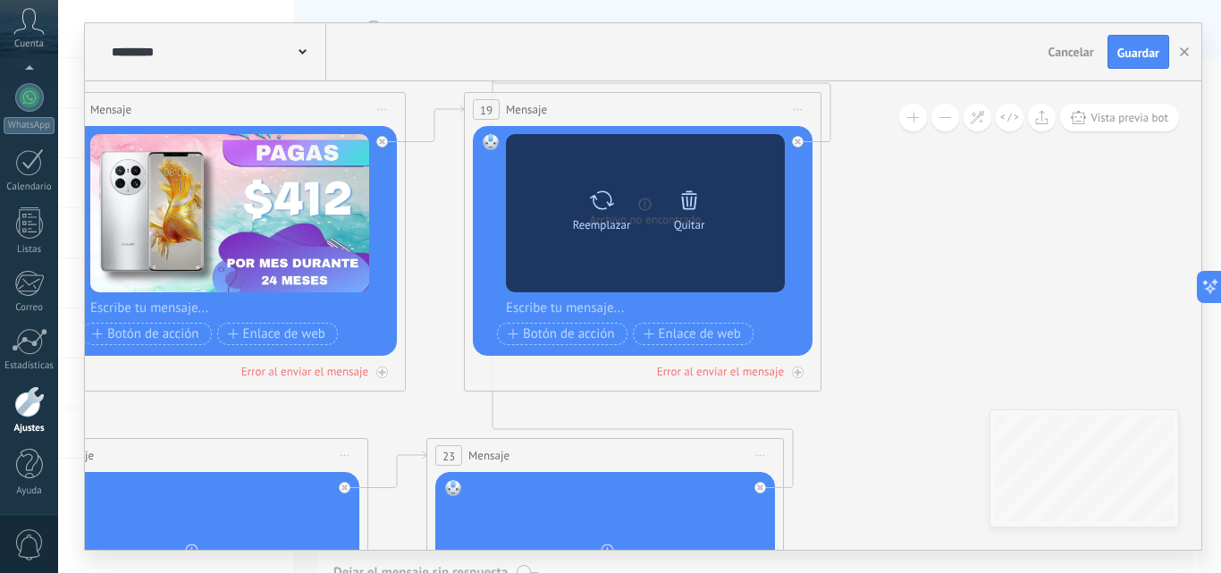
click at [602, 191] on icon at bounding box center [602, 199] width 24 height 19
click input "Subir" at bounding box center [0, 0] width 0 height 0
click at [597, 193] on icon at bounding box center [602, 200] width 26 height 25
click input "Subir" at bounding box center [0, 0] width 0 height 0
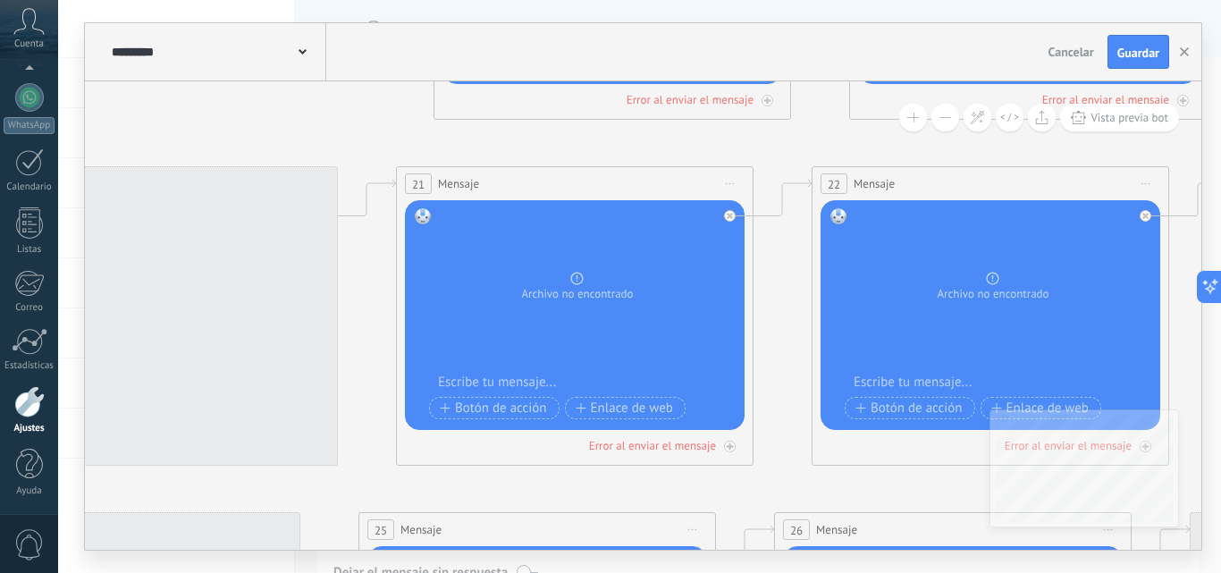
drag, startPoint x: 215, startPoint y: 415, endPoint x: 1016, endPoint y: 143, distance: 845.8
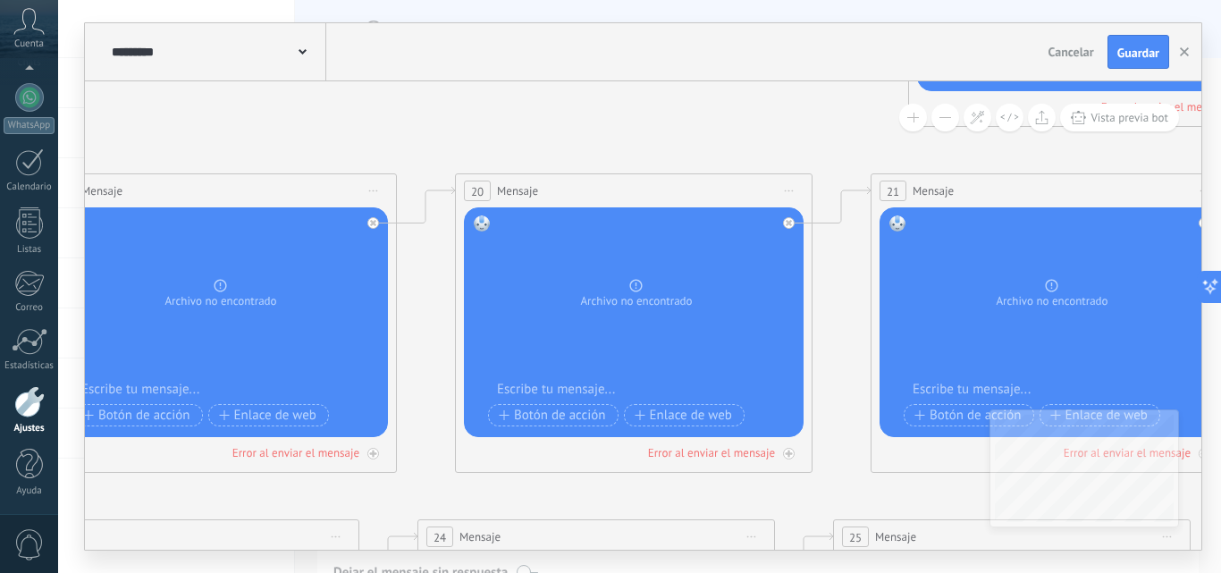
drag, startPoint x: 302, startPoint y: 143, endPoint x: 1011, endPoint y: 260, distance: 718.5
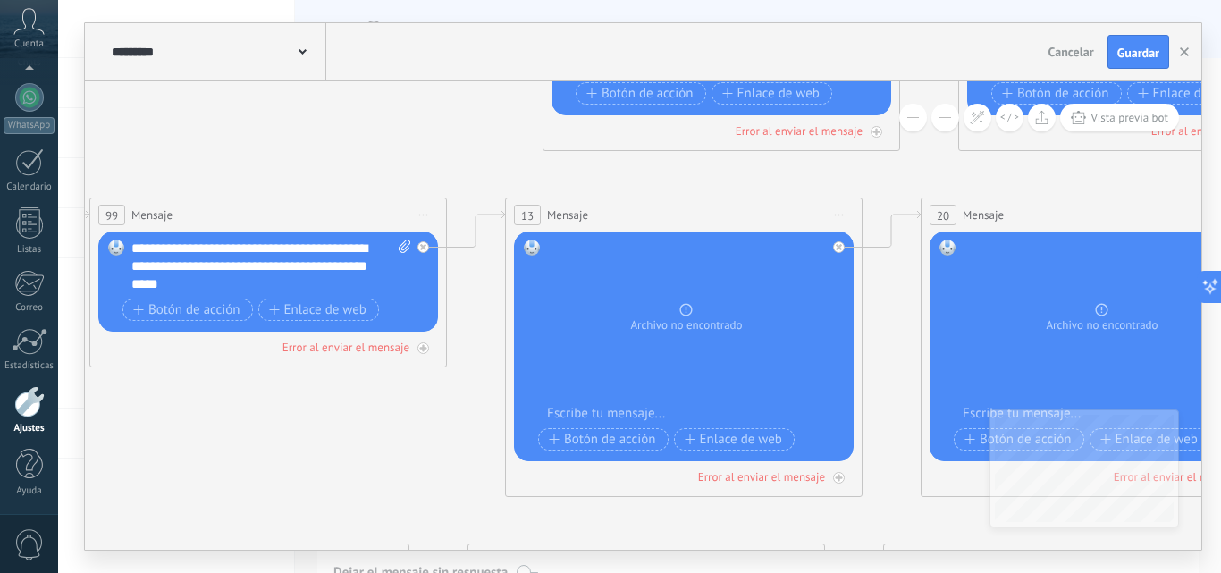
drag, startPoint x: 317, startPoint y: 264, endPoint x: 477, endPoint y: 143, distance: 200.4
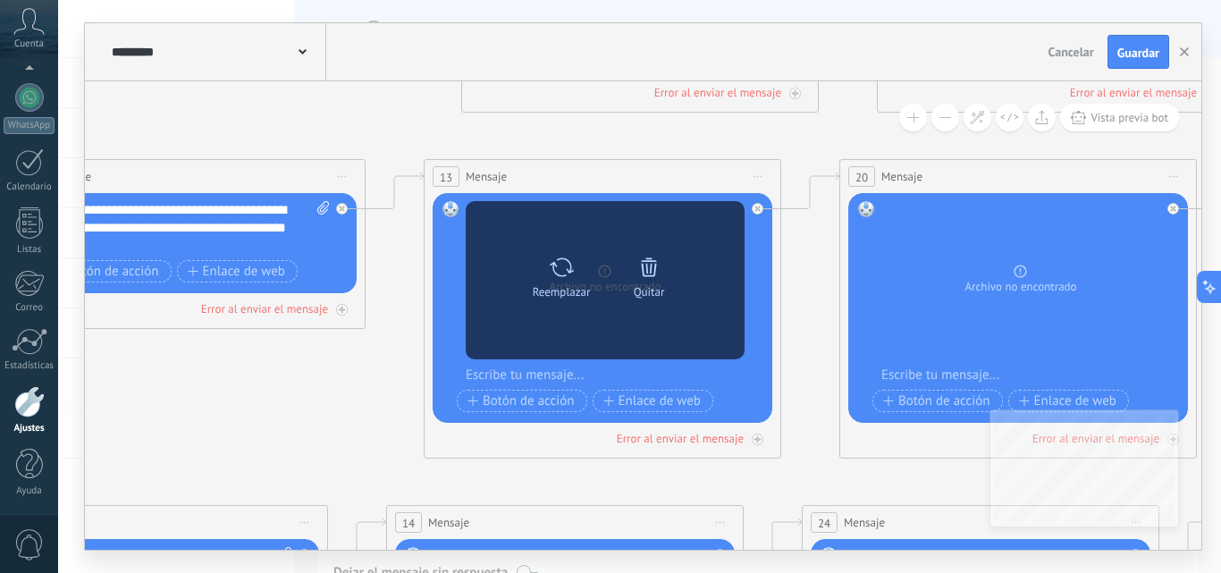
click at [562, 269] on icon at bounding box center [562, 267] width 26 height 25
click input "Subir" at bounding box center [0, 0] width 0 height 0
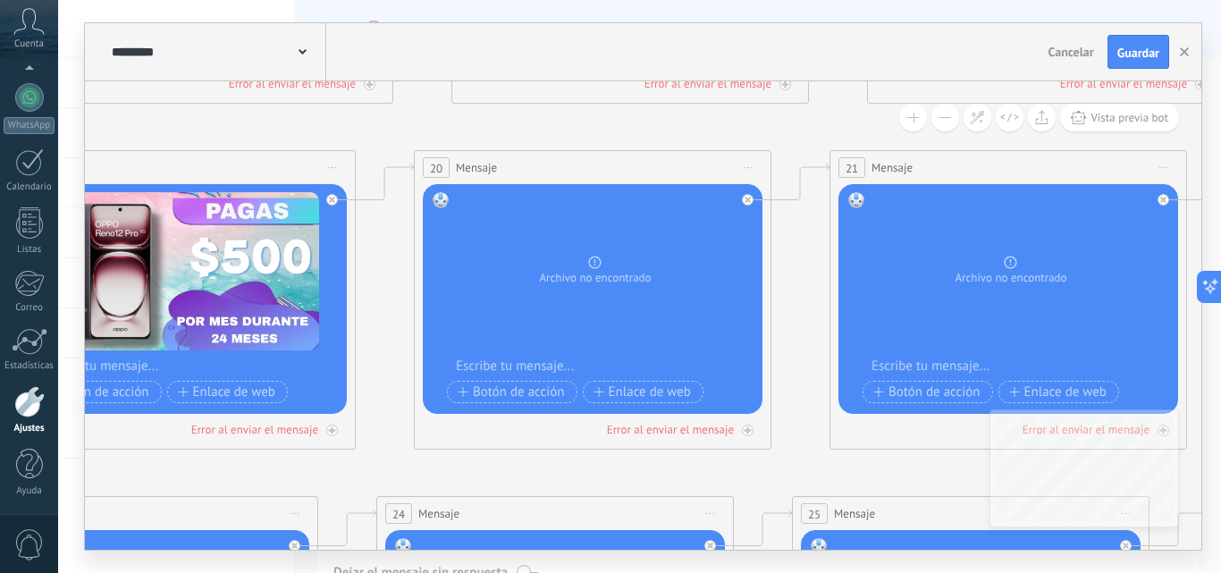
drag, startPoint x: 648, startPoint y: 480, endPoint x: 247, endPoint y: 447, distance: 402.7
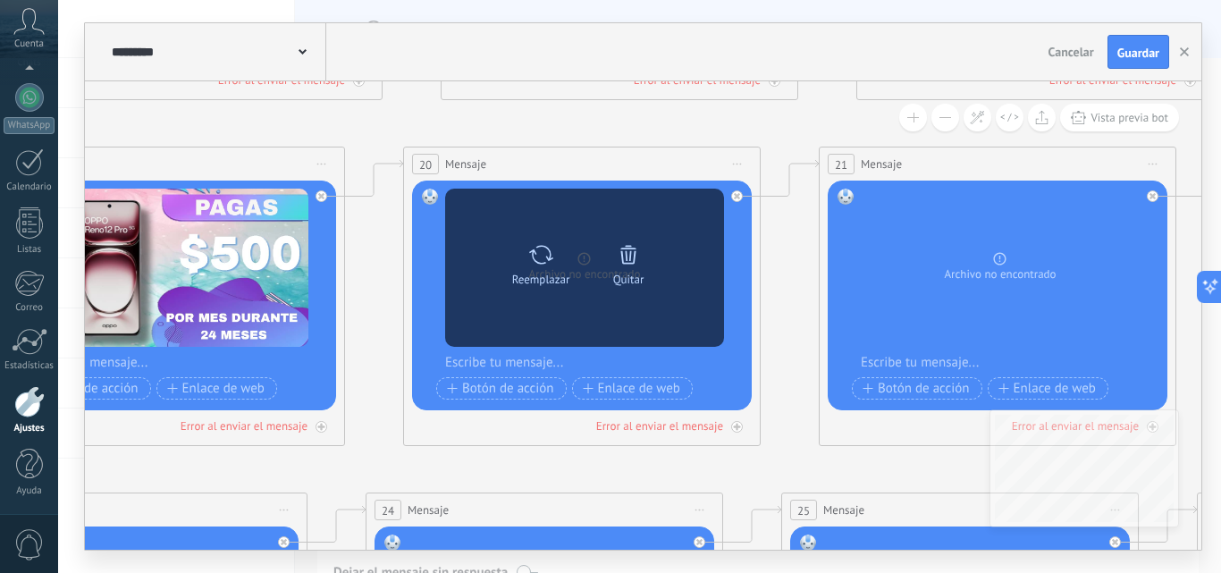
click at [548, 264] on icon at bounding box center [541, 254] width 26 height 25
click input "Subir" at bounding box center [0, 0] width 0 height 0
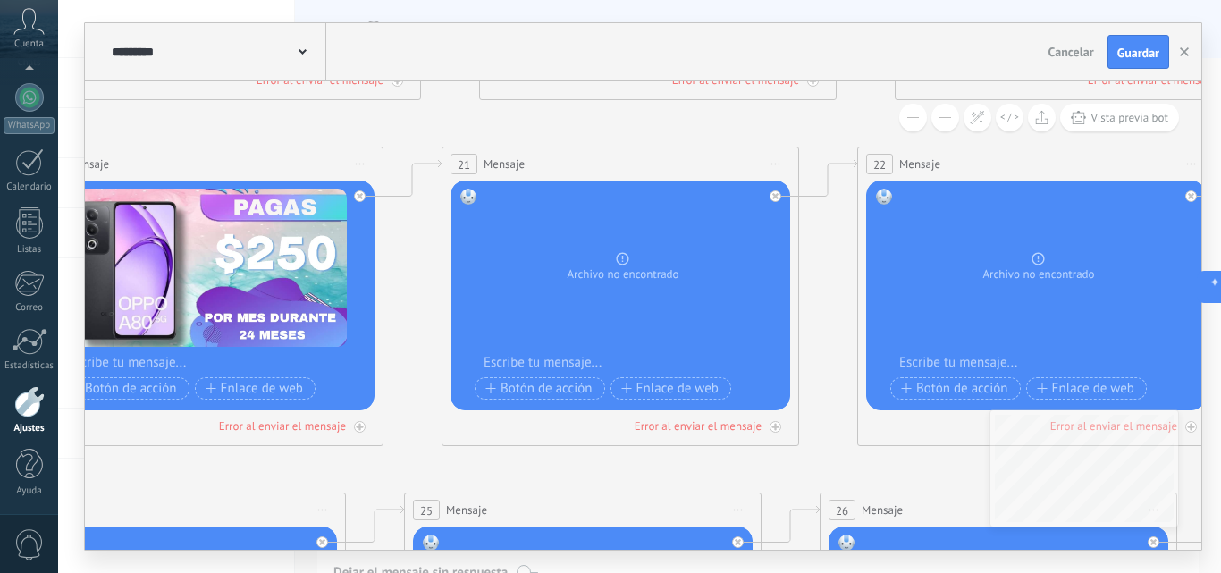
drag, startPoint x: 587, startPoint y: 471, endPoint x: 167, endPoint y: 445, distance: 421.0
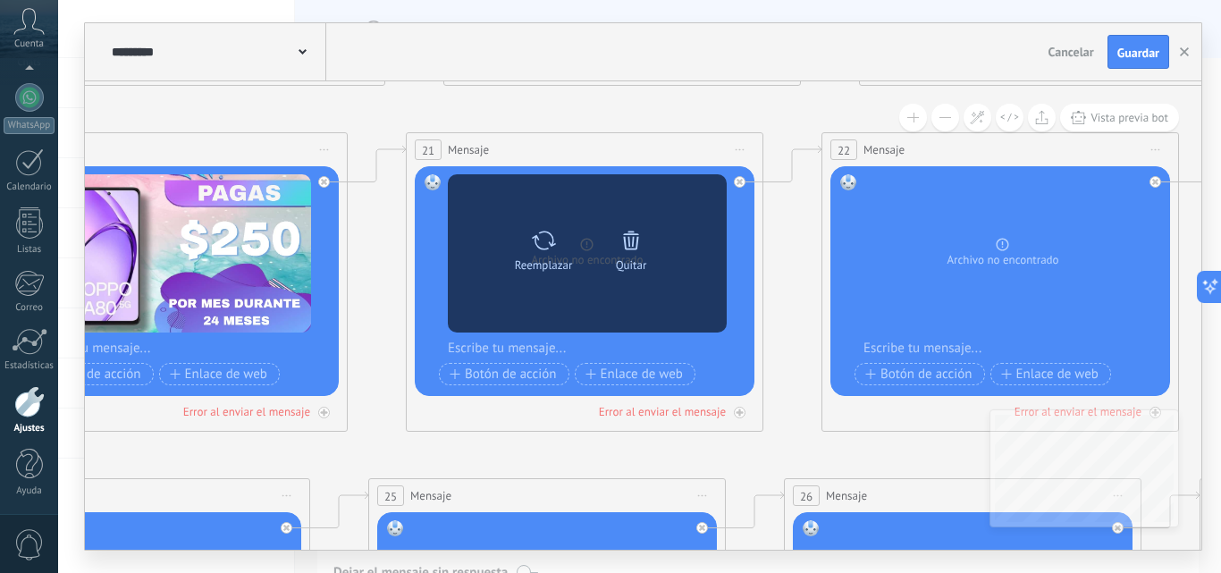
click at [537, 236] on icon at bounding box center [544, 240] width 26 height 25
click input "Subir" at bounding box center [0, 0] width 0 height 0
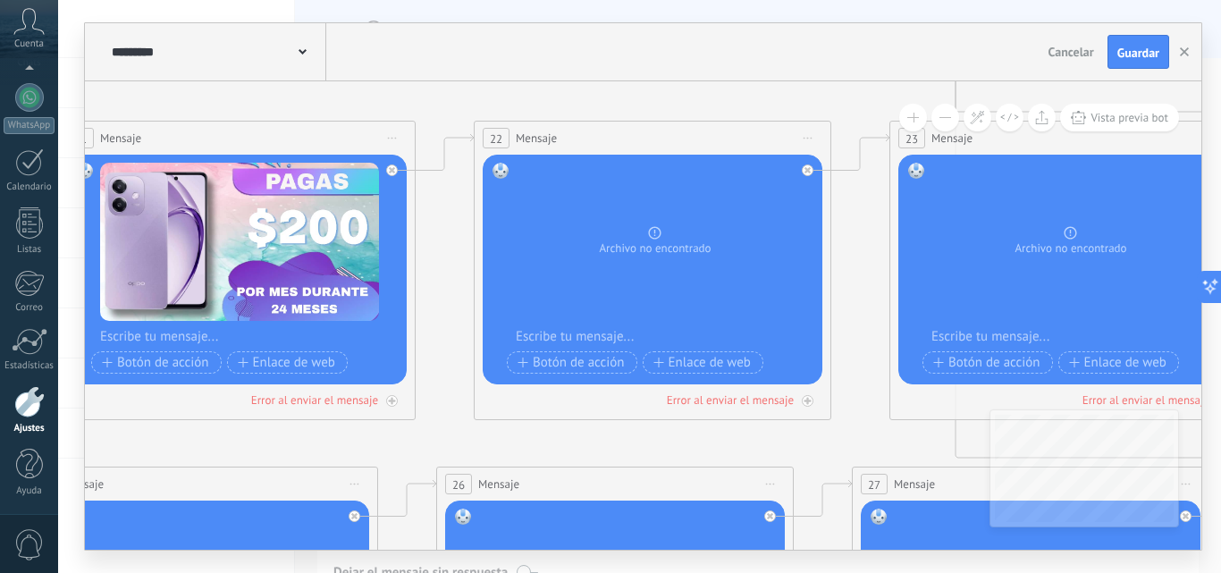
drag, startPoint x: 611, startPoint y: 459, endPoint x: 231, endPoint y: 429, distance: 381.1
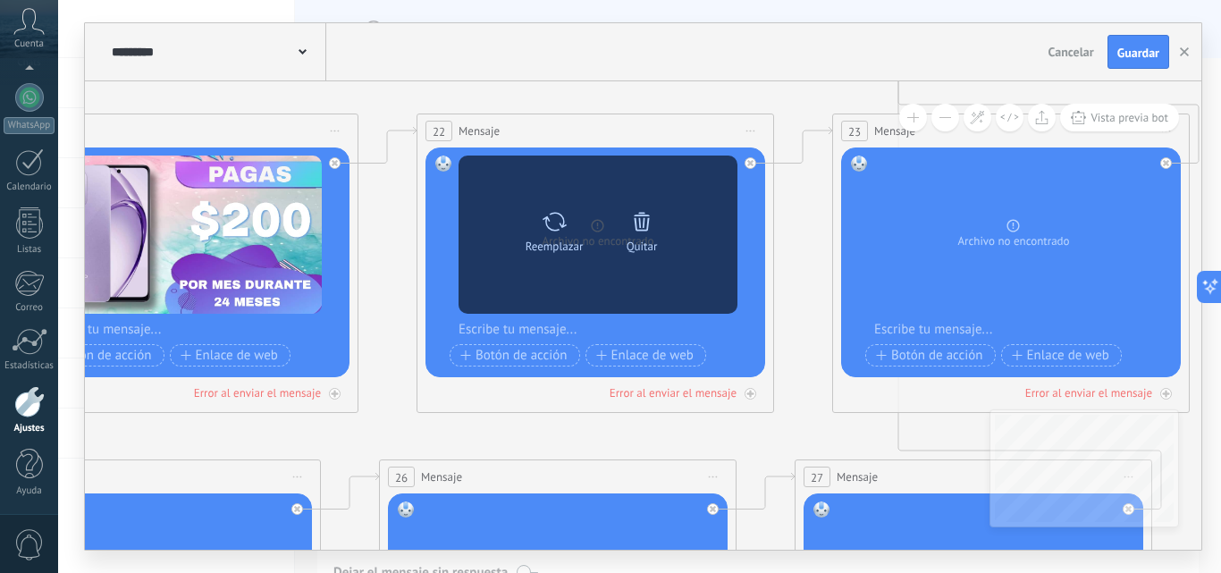
click at [548, 223] on icon at bounding box center [555, 221] width 26 height 25
click input "Subir" at bounding box center [0, 0] width 0 height 0
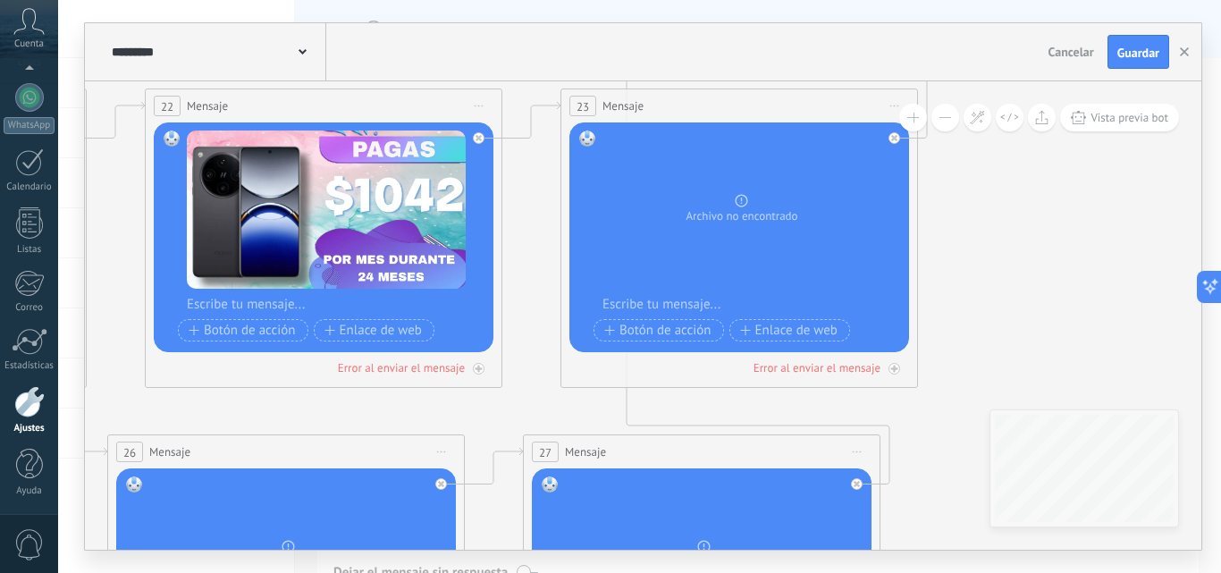
drag, startPoint x: 628, startPoint y: 434, endPoint x: 411, endPoint y: 380, distance: 223.1
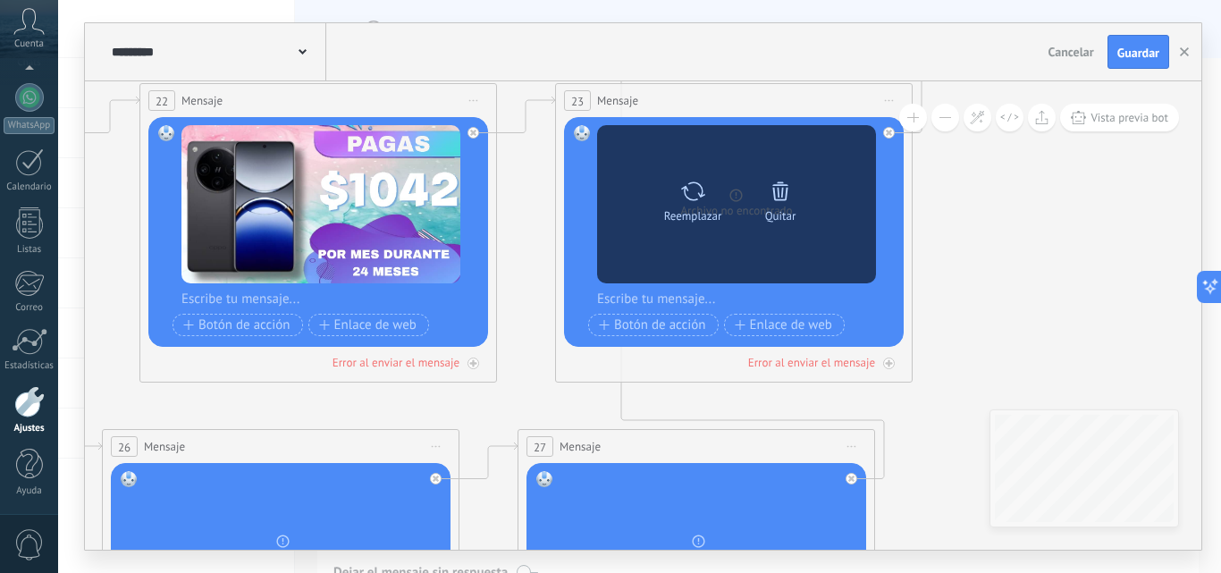
click at [707, 186] on div "Reemplazar" at bounding box center [692, 197] width 75 height 49
click input "Subir" at bounding box center [0, 0] width 0 height 0
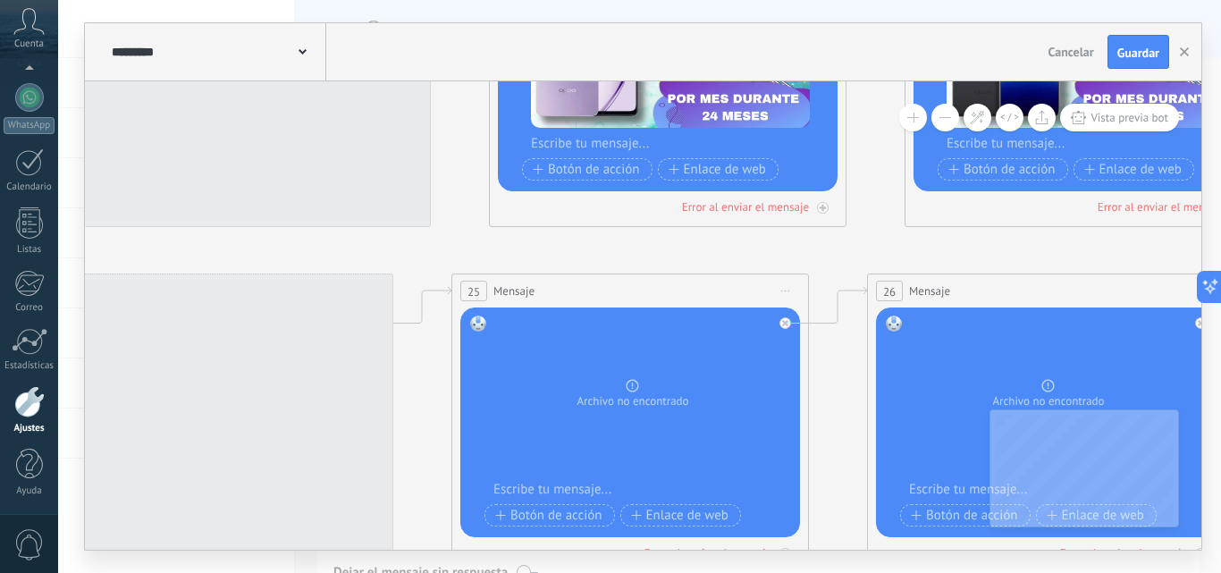
drag, startPoint x: 233, startPoint y: 407, endPoint x: 1012, endPoint y: 213, distance: 802.4
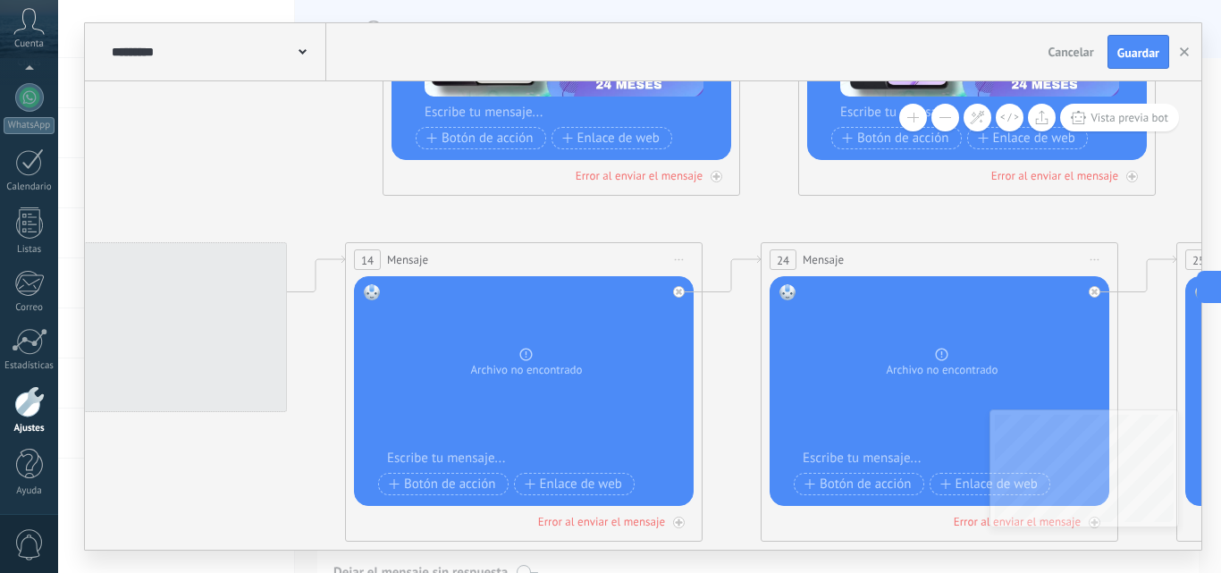
drag, startPoint x: 375, startPoint y: 207, endPoint x: 1033, endPoint y: 225, distance: 658.2
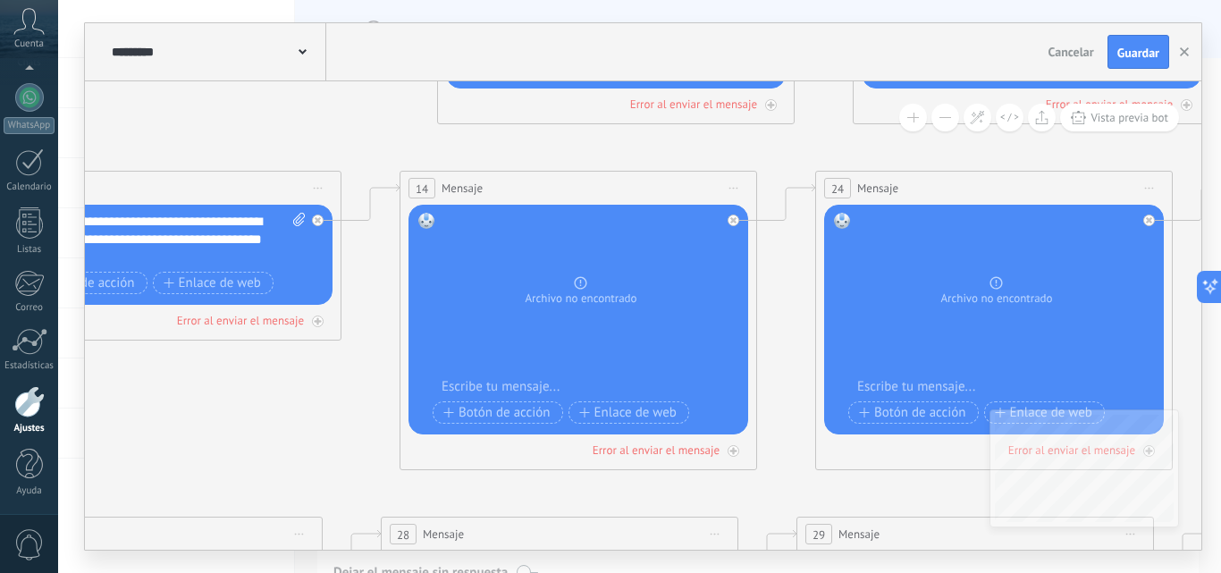
drag, startPoint x: 506, startPoint y: 220, endPoint x: 390, endPoint y: 122, distance: 152.2
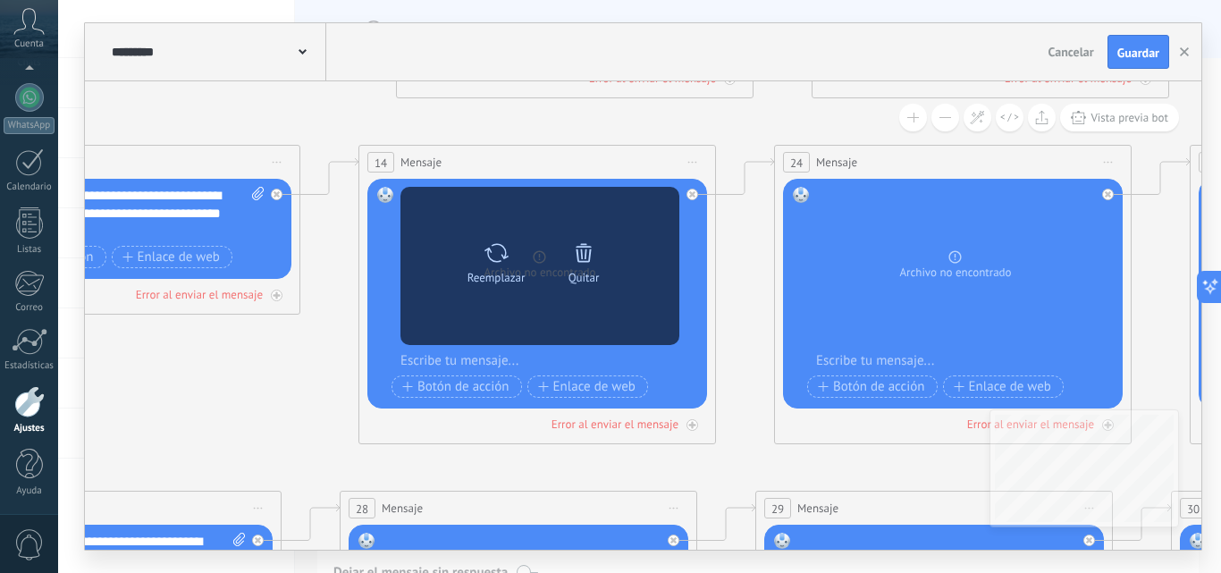
click at [492, 256] on icon at bounding box center [497, 252] width 26 height 25
click input "Subir" at bounding box center [0, 0] width 0 height 0
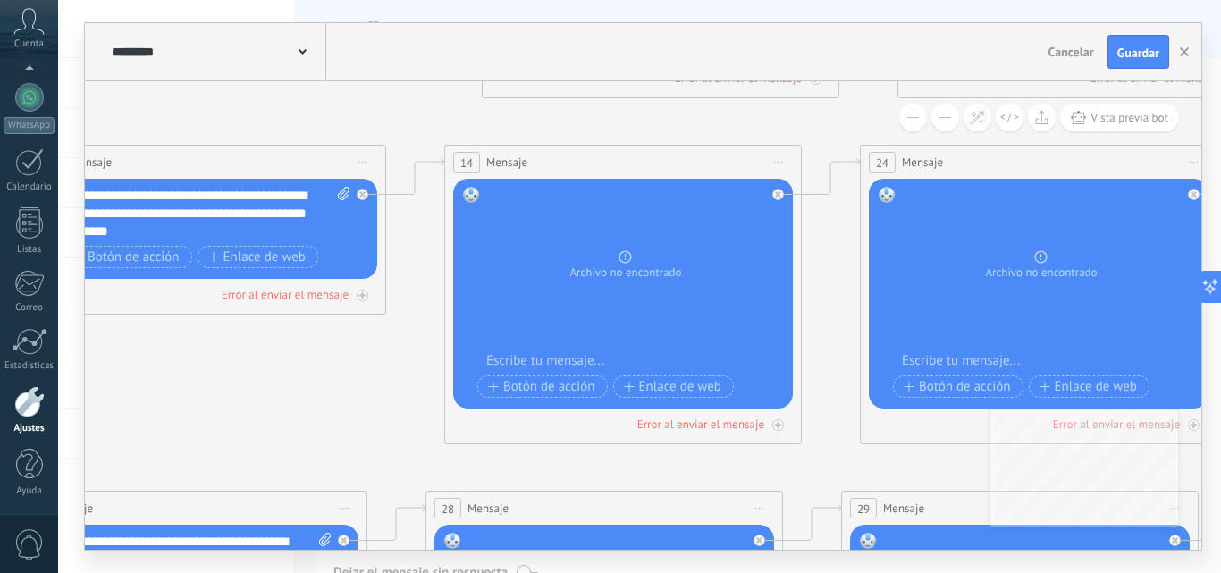
drag, startPoint x: 172, startPoint y: 423, endPoint x: 257, endPoint y: 423, distance: 85.8
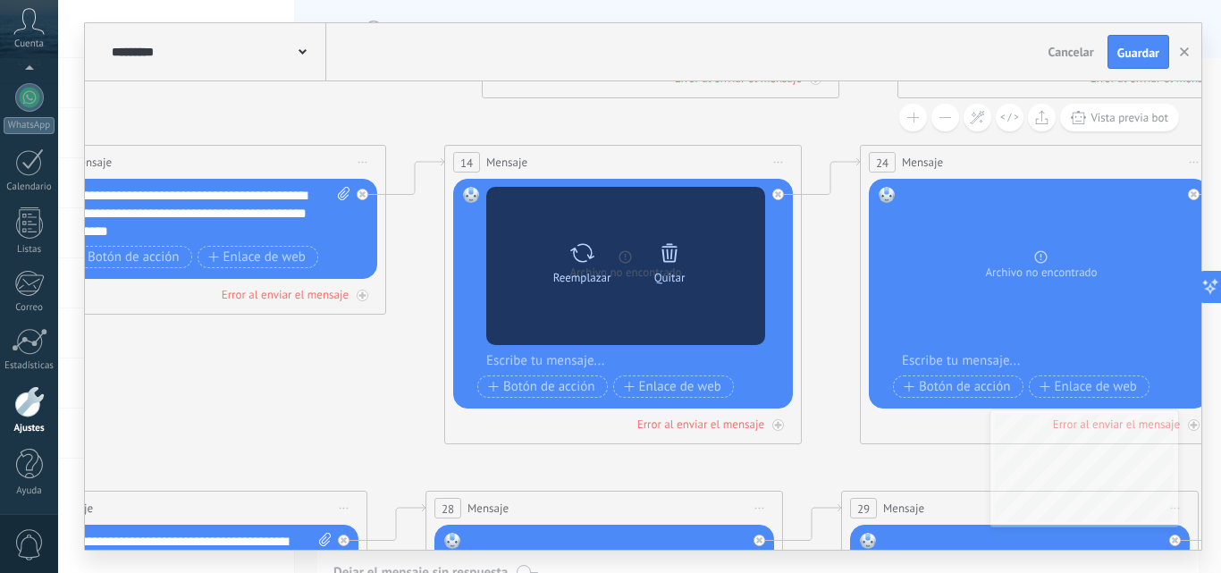
click at [588, 251] on icon at bounding box center [582, 252] width 26 height 25
click input "Subir" at bounding box center [0, 0] width 0 height 0
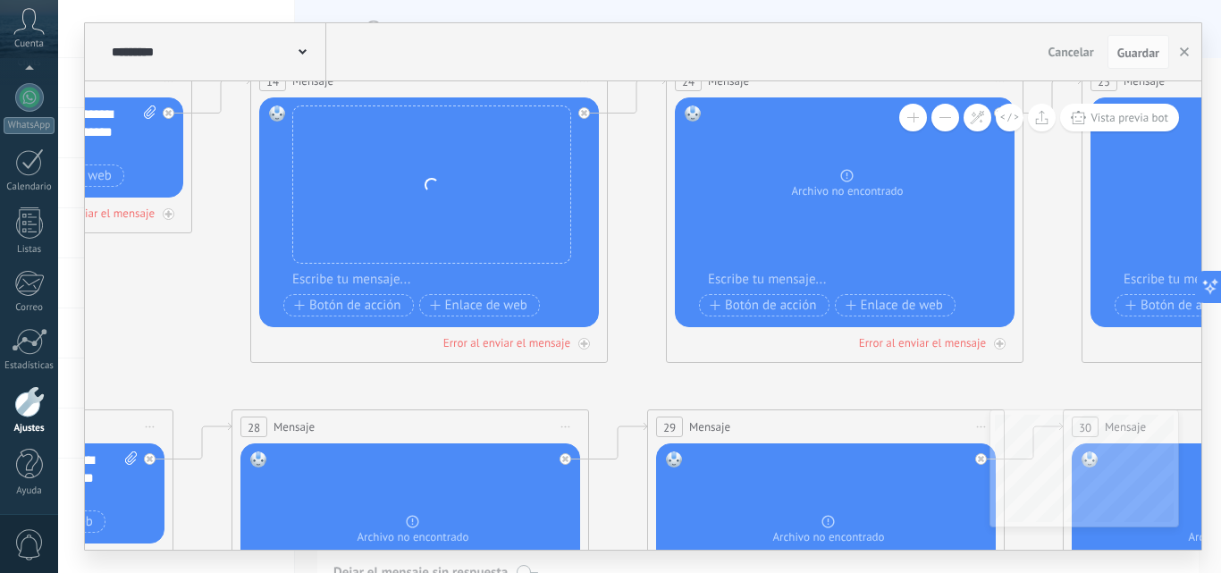
drag, startPoint x: 373, startPoint y: 462, endPoint x: 123, endPoint y: 343, distance: 276.3
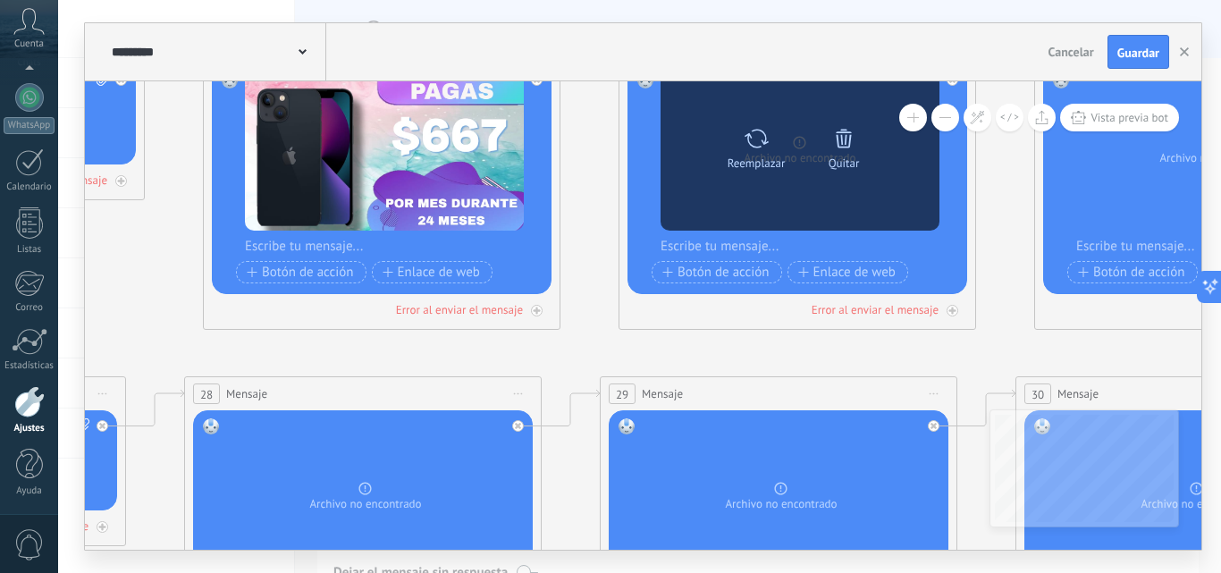
click at [765, 132] on icon at bounding box center [757, 138] width 26 height 25
click input "Subir" at bounding box center [0, 0] width 0 height 0
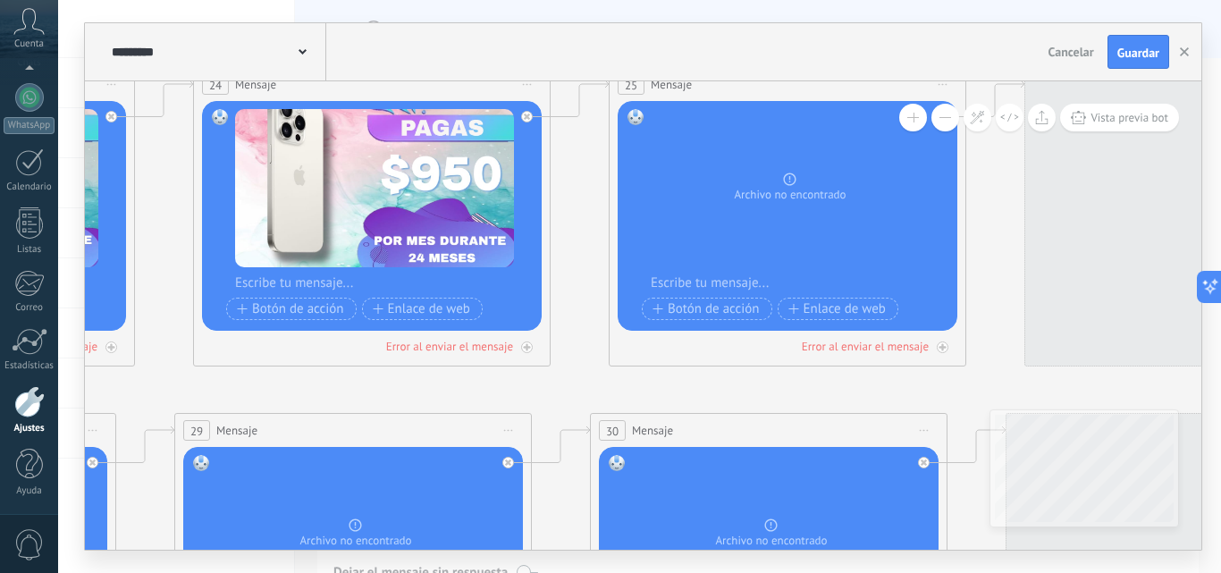
drag, startPoint x: 809, startPoint y: 345, endPoint x: 310, endPoint y: 395, distance: 501.3
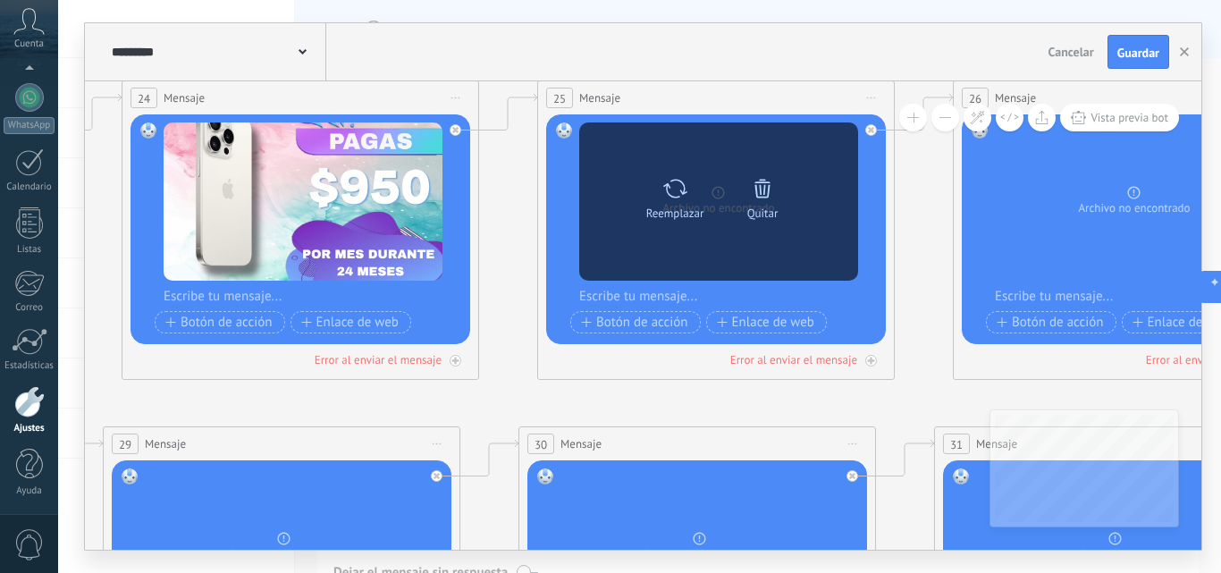
click at [678, 190] on icon at bounding box center [675, 188] width 26 height 25
click input "Subir" at bounding box center [0, 0] width 0 height 0
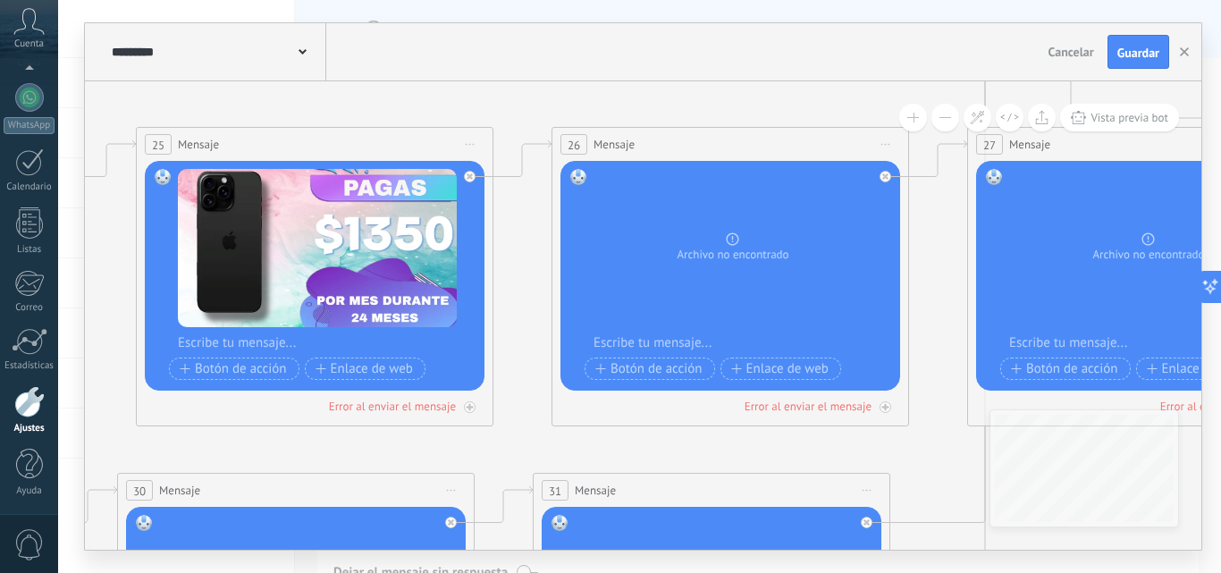
drag, startPoint x: 708, startPoint y: 409, endPoint x: 258, endPoint y: 462, distance: 452.7
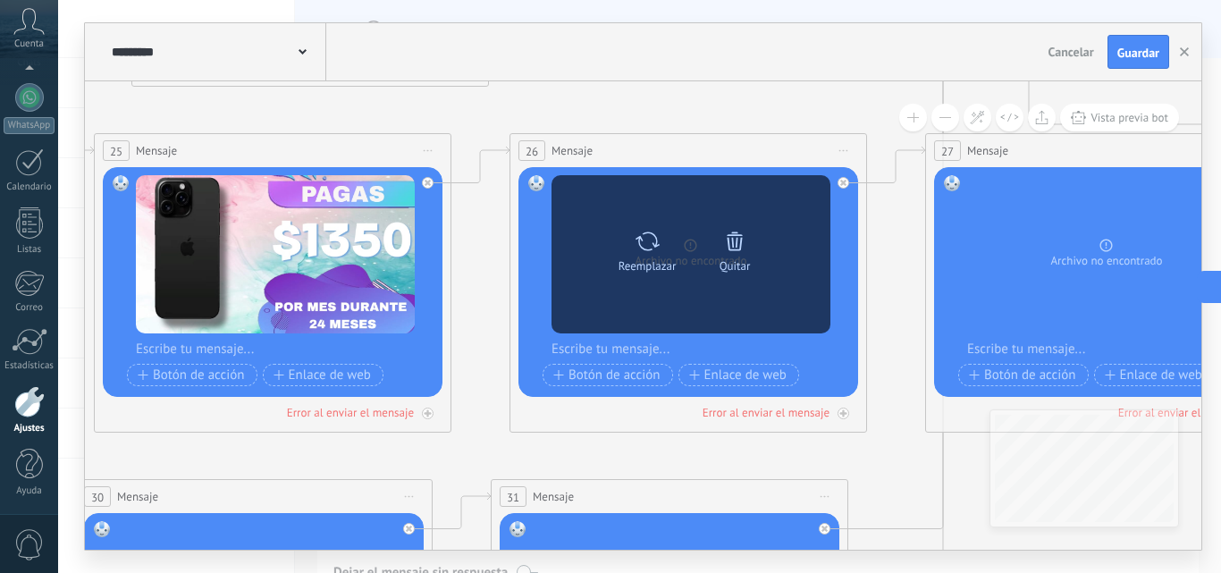
click at [647, 247] on icon at bounding box center [648, 241] width 26 height 25
click input "Subir" at bounding box center [0, 0] width 0 height 0
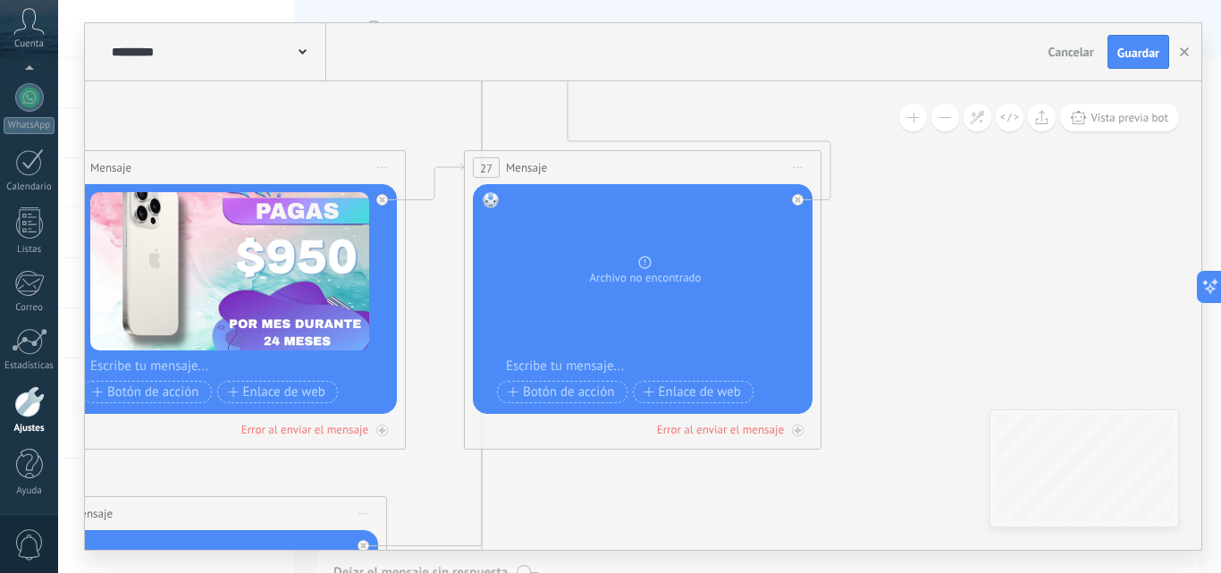
drag, startPoint x: 834, startPoint y: 462, endPoint x: 346, endPoint y: 472, distance: 488.2
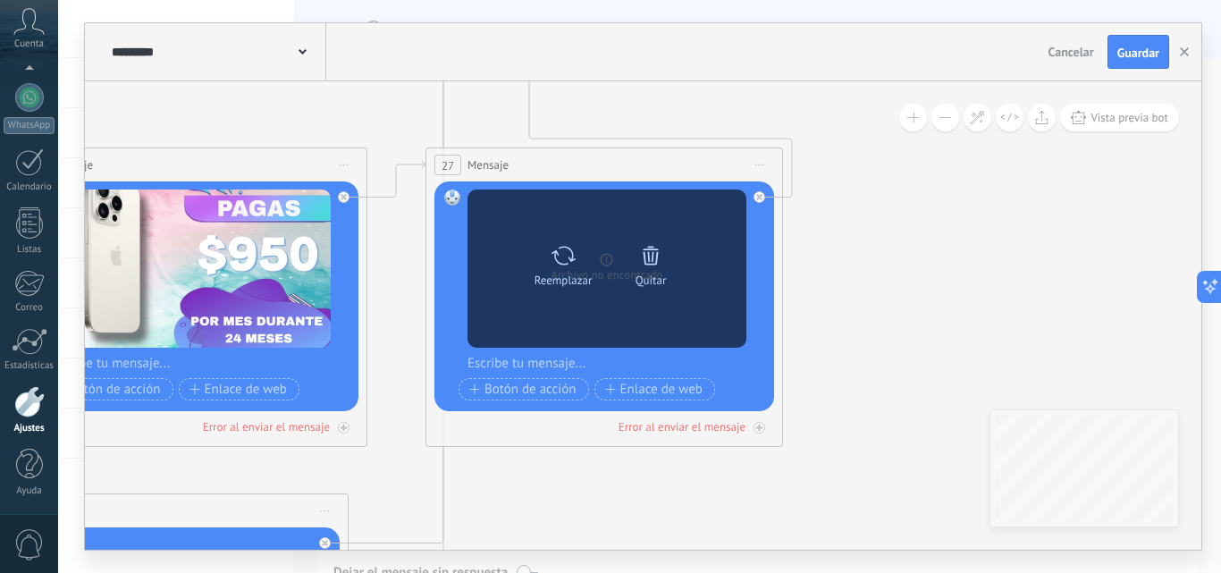
click at [574, 259] on icon at bounding box center [564, 255] width 24 height 19
click input "Subir" at bounding box center [0, 0] width 0 height 0
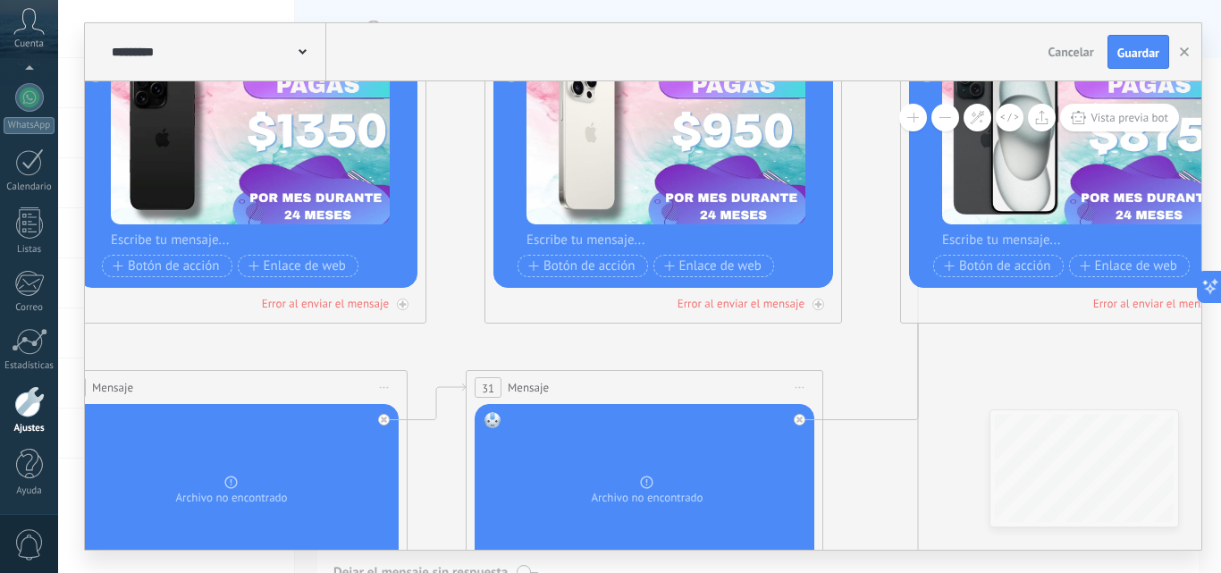
drag, startPoint x: 343, startPoint y: 473, endPoint x: 1099, endPoint y: 195, distance: 804.9
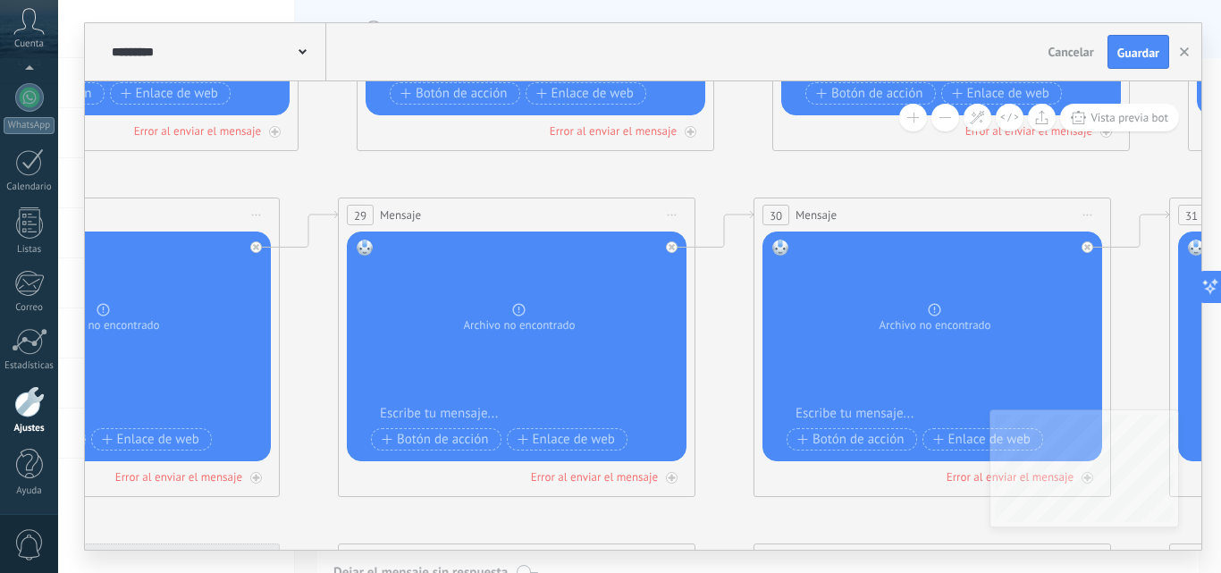
drag, startPoint x: 445, startPoint y: 205, endPoint x: 901, endPoint y: 186, distance: 456.3
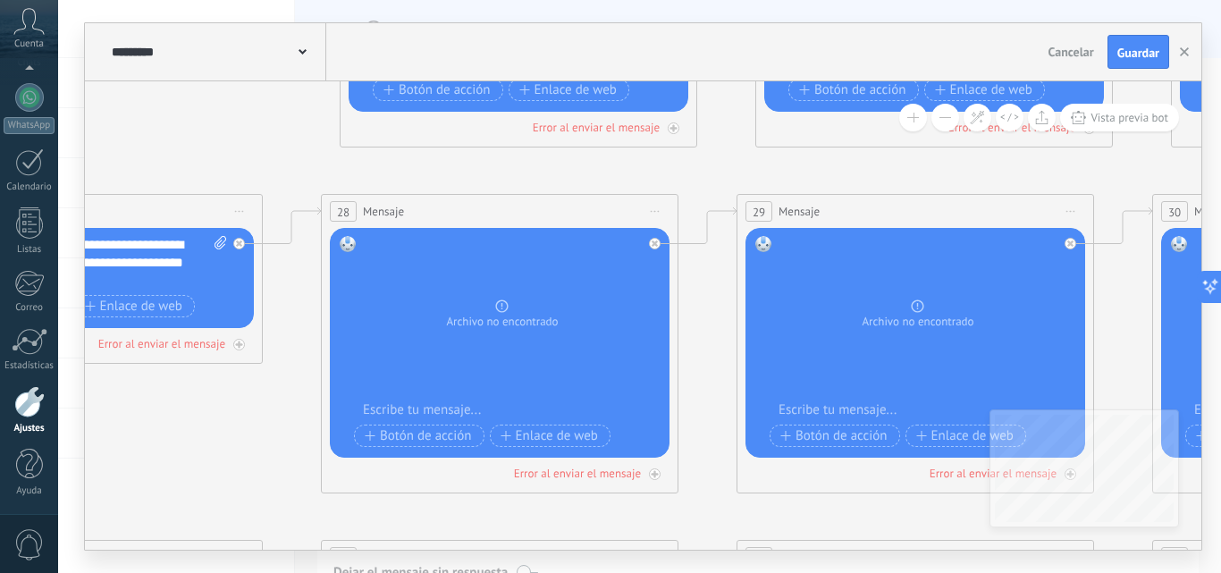
drag, startPoint x: 443, startPoint y: 182, endPoint x: 911, endPoint y: 195, distance: 467.7
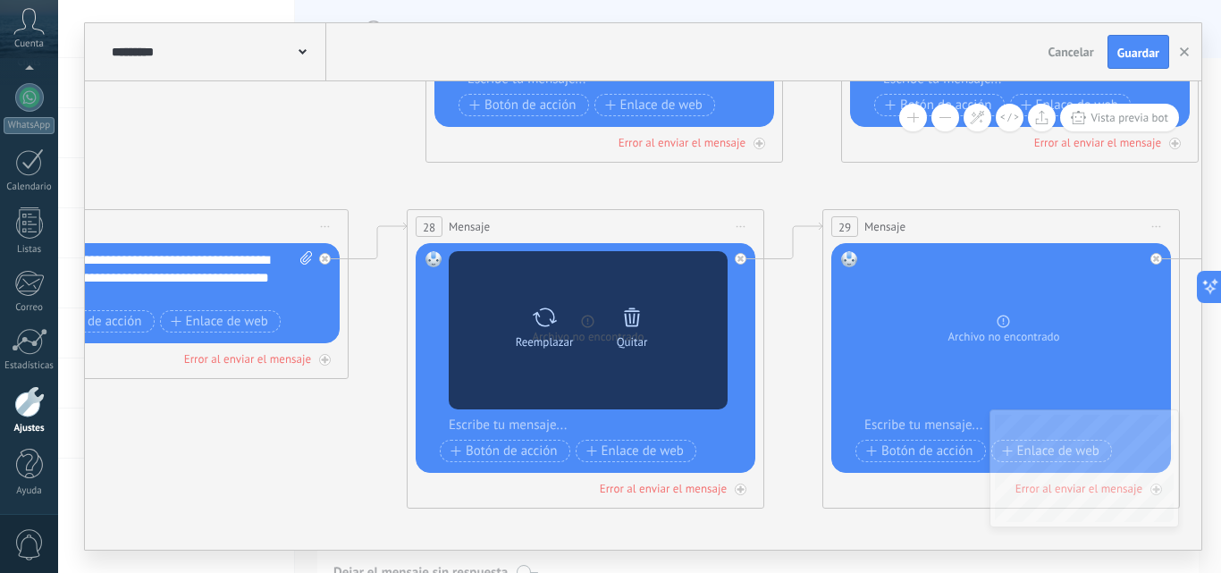
click at [566, 310] on div "Reemplazar" at bounding box center [544, 323] width 75 height 49
click input "Subir" at bounding box center [0, 0] width 0 height 0
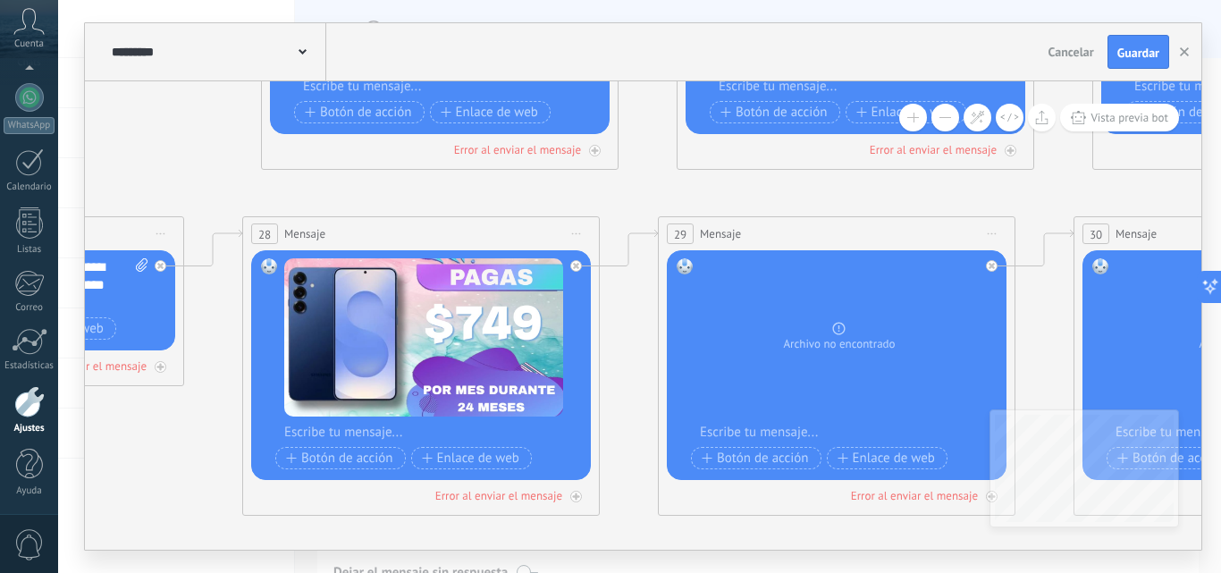
drag, startPoint x: 739, startPoint y: 192, endPoint x: 392, endPoint y: 265, distance: 354.3
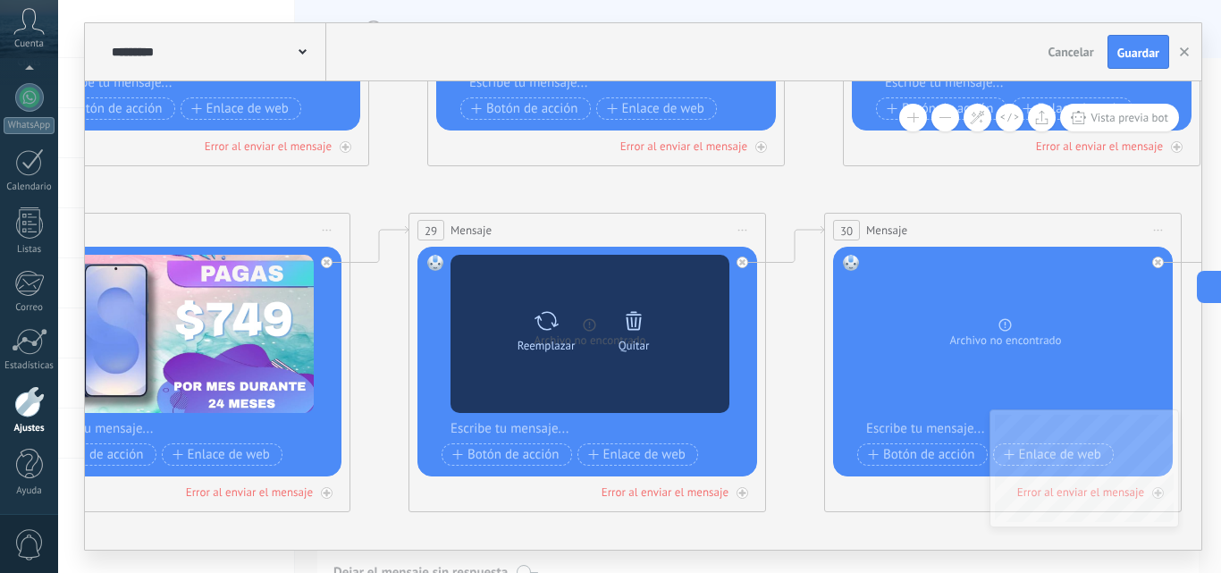
click at [545, 326] on icon at bounding box center [547, 320] width 26 height 25
click input "Subir" at bounding box center [0, 0] width 0 height 0
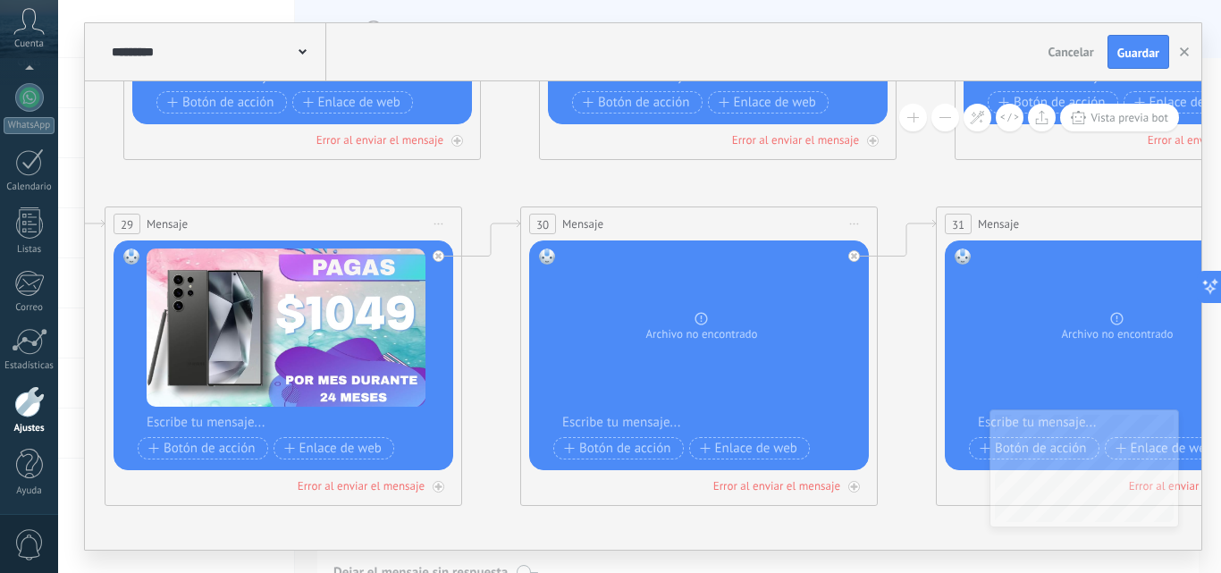
drag, startPoint x: 666, startPoint y: 196, endPoint x: 289, endPoint y: 183, distance: 377.5
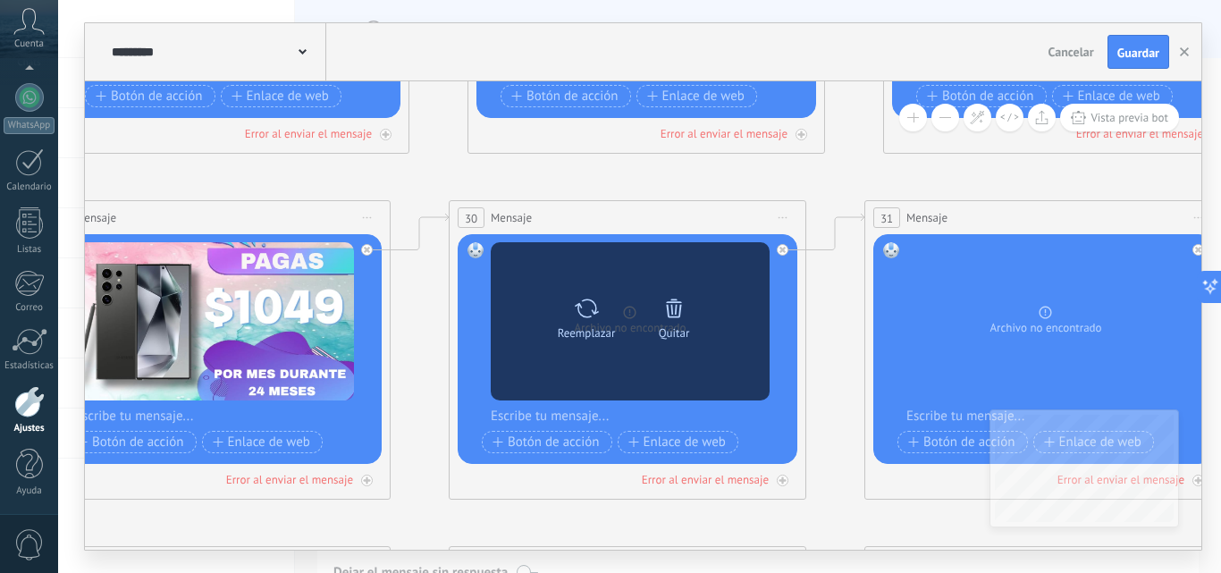
click at [583, 304] on icon at bounding box center [587, 308] width 26 height 25
click input "Subir" at bounding box center [0, 0] width 0 height 0
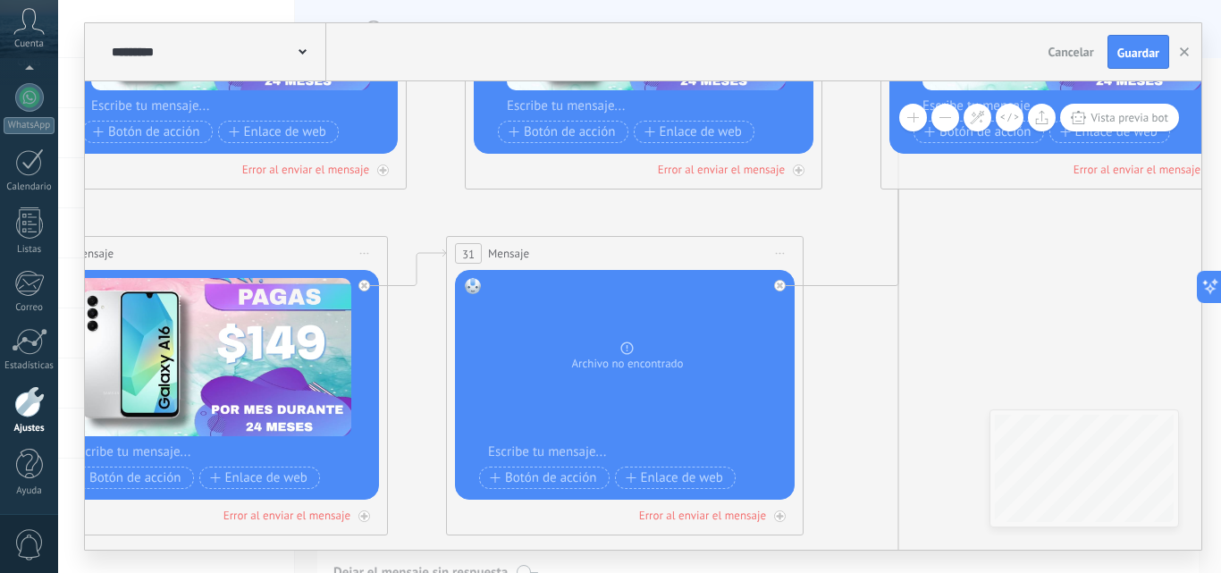
drag, startPoint x: 800, startPoint y: 174, endPoint x: 299, endPoint y: 215, distance: 502.3
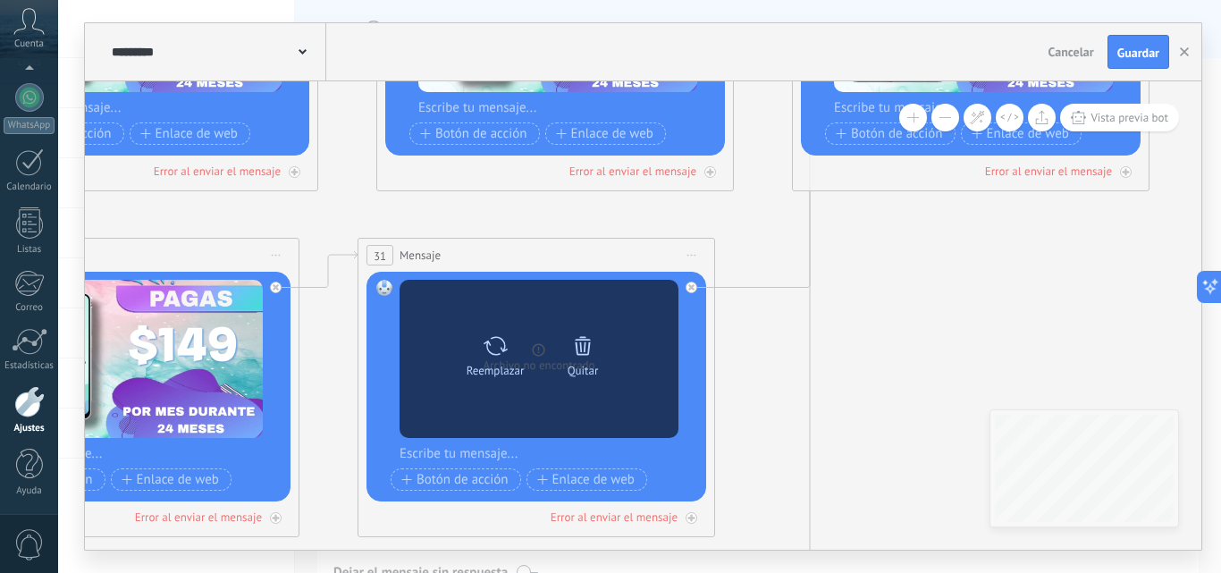
click at [505, 350] on icon at bounding box center [496, 345] width 24 height 19
click input "Subir" at bounding box center [0, 0] width 0 height 0
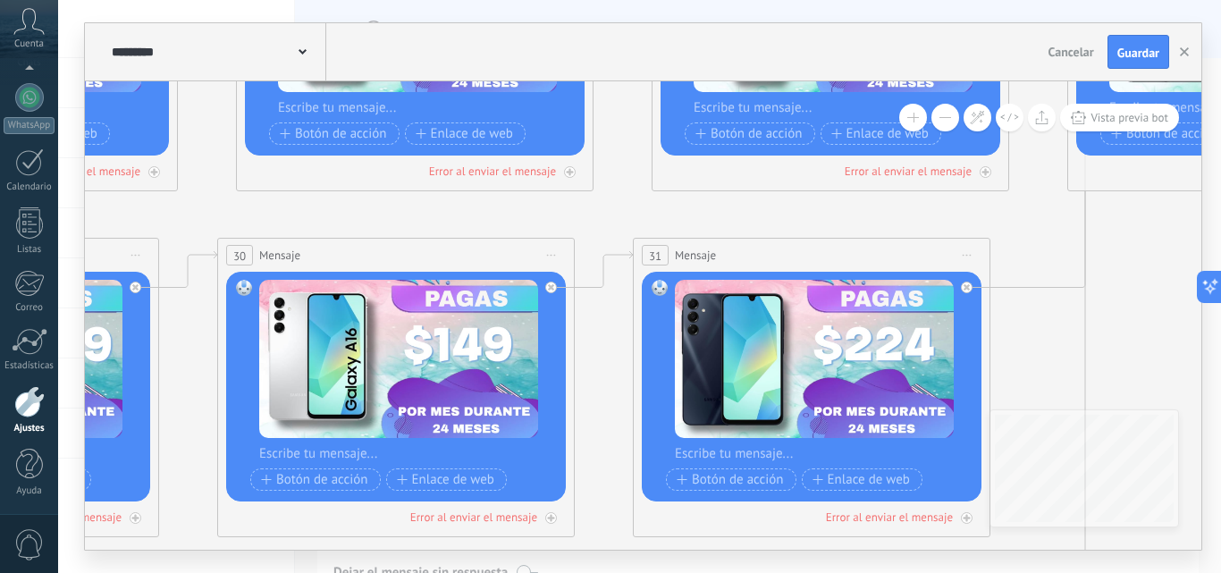
drag, startPoint x: 339, startPoint y: 217, endPoint x: 713, endPoint y: 217, distance: 374.6
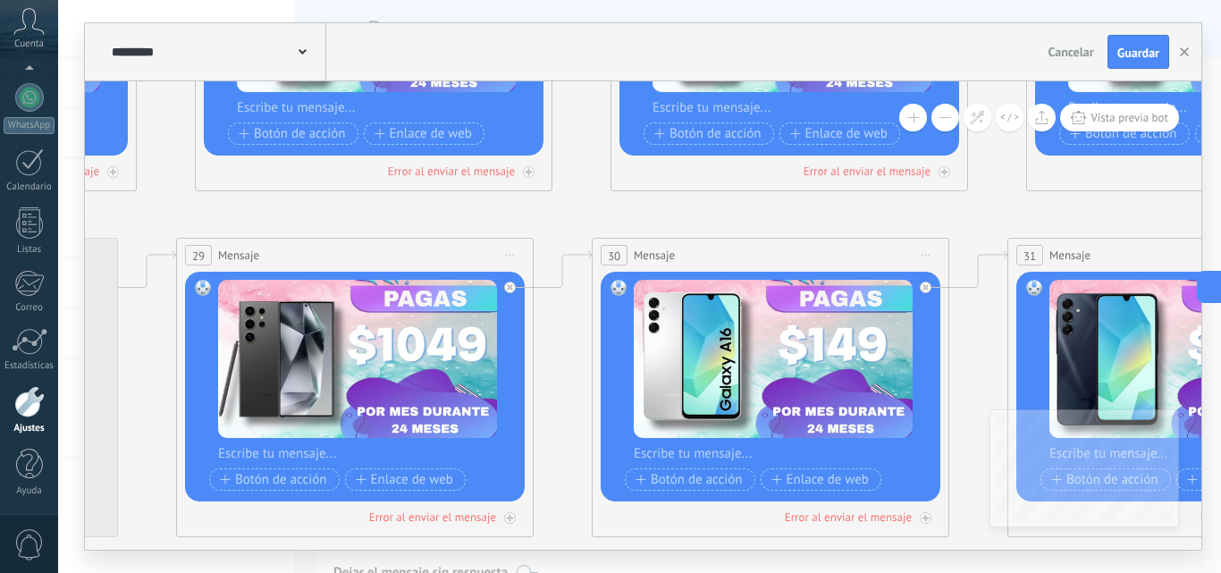
drag, startPoint x: 293, startPoint y: 222, endPoint x: 823, endPoint y: 219, distance: 530.1
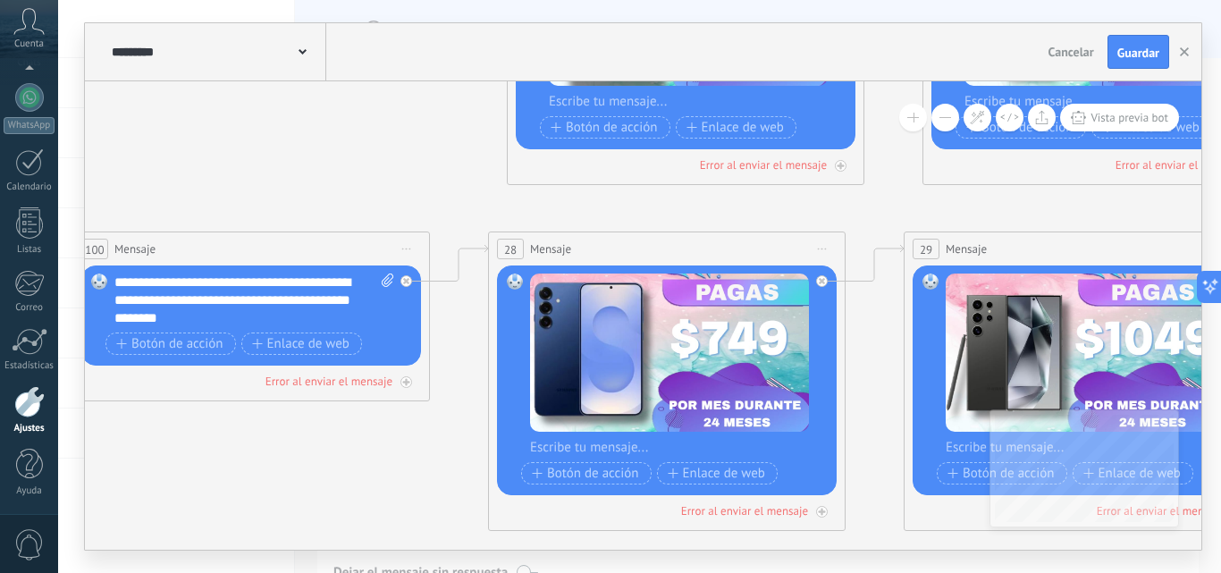
drag, startPoint x: 316, startPoint y: 218, endPoint x: 797, endPoint y: 213, distance: 481.0
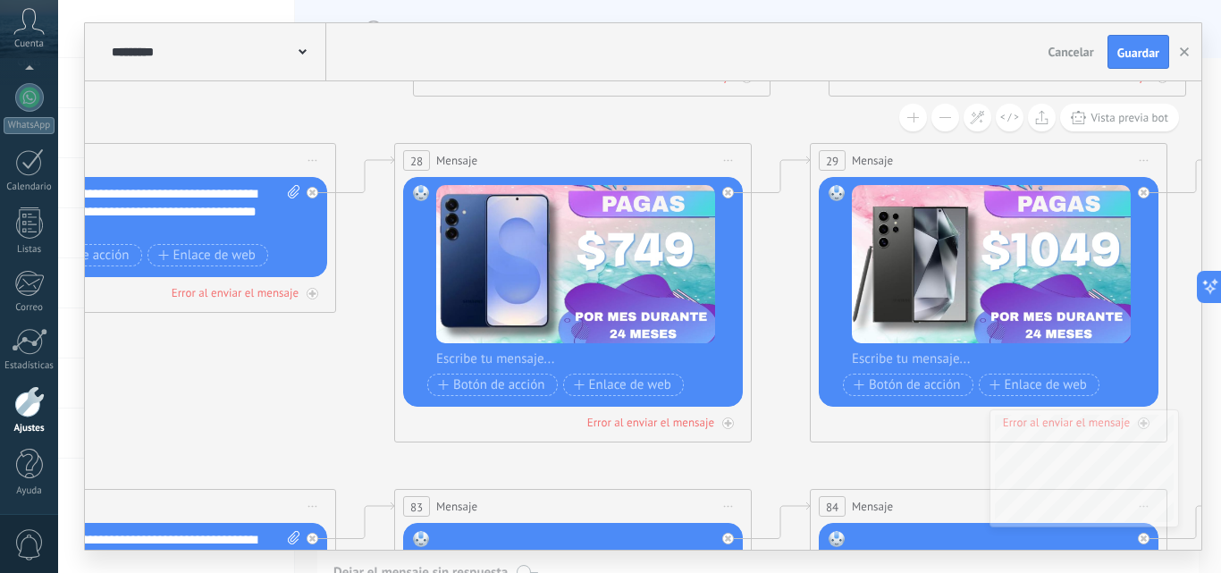
drag, startPoint x: 392, startPoint y: 468, endPoint x: 260, endPoint y: 224, distance: 276.8
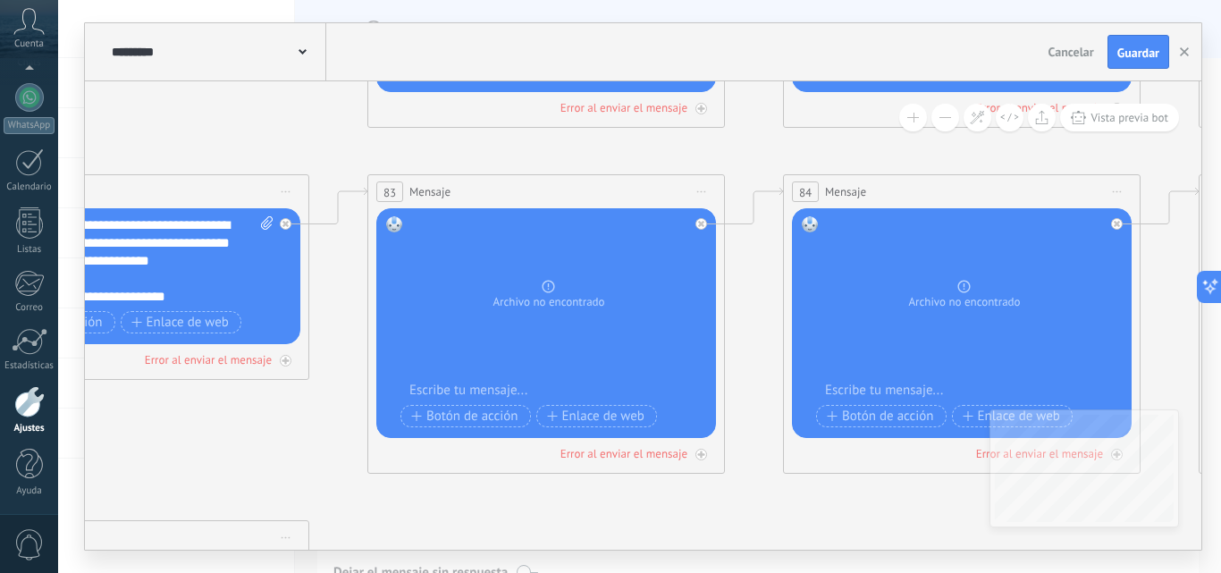
drag, startPoint x: 493, startPoint y: 334, endPoint x: 499, endPoint y: 163, distance: 171.8
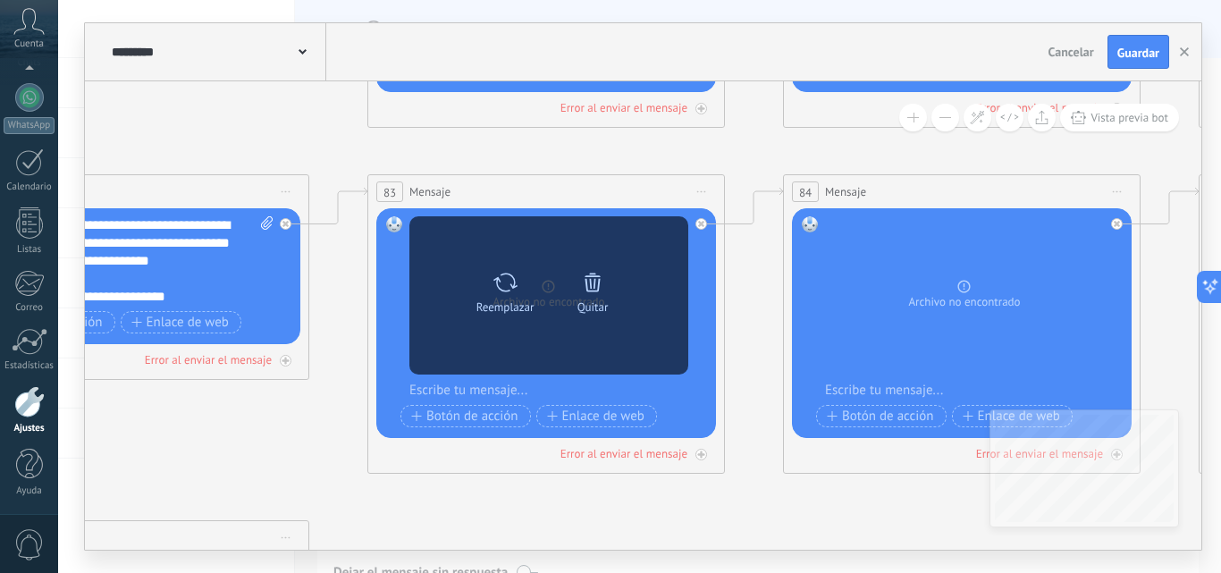
click at [503, 281] on icon at bounding box center [506, 282] width 26 height 25
click input "Subir" at bounding box center [0, 0] width 0 height 0
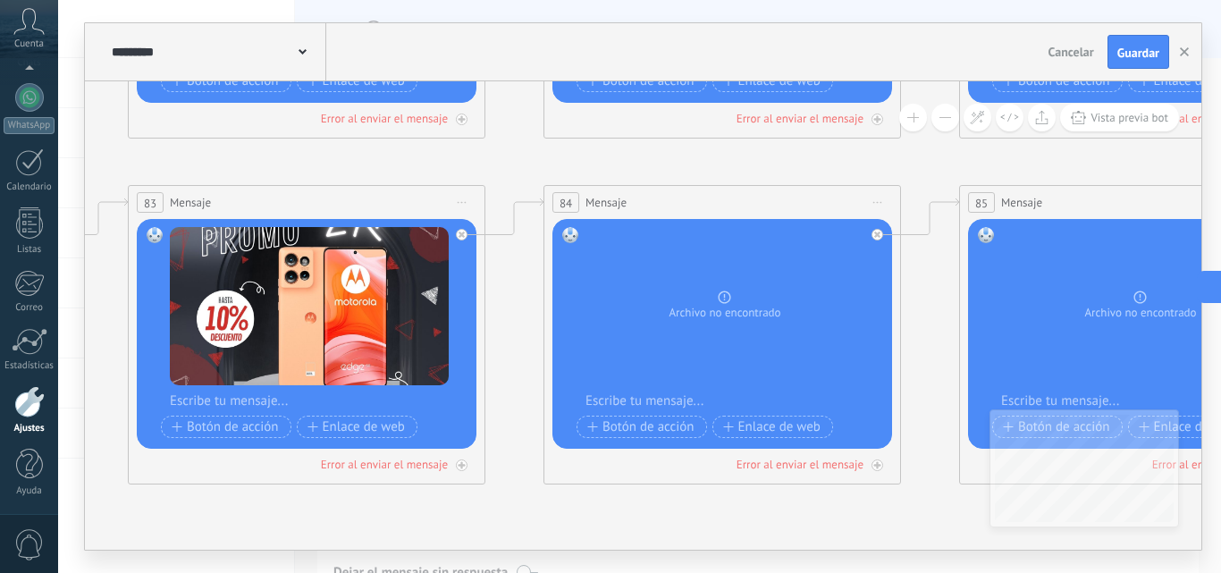
drag, startPoint x: 741, startPoint y: 151, endPoint x: 327, endPoint y: 155, distance: 413.9
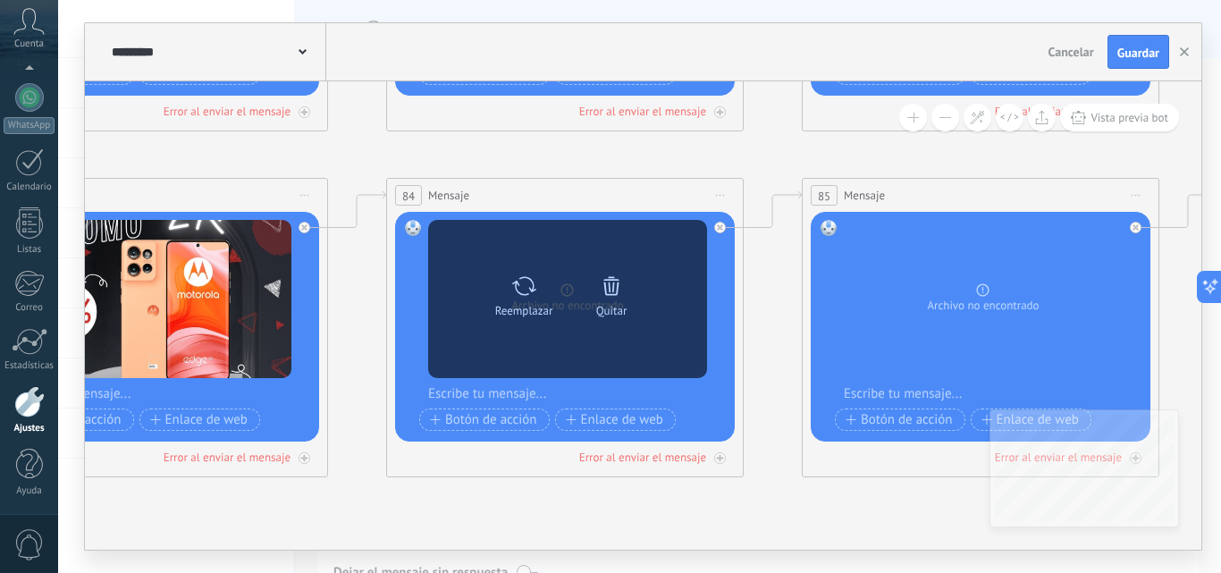
click at [526, 282] on icon at bounding box center [524, 286] width 26 height 25
click input "Subir" at bounding box center [0, 0] width 0 height 0
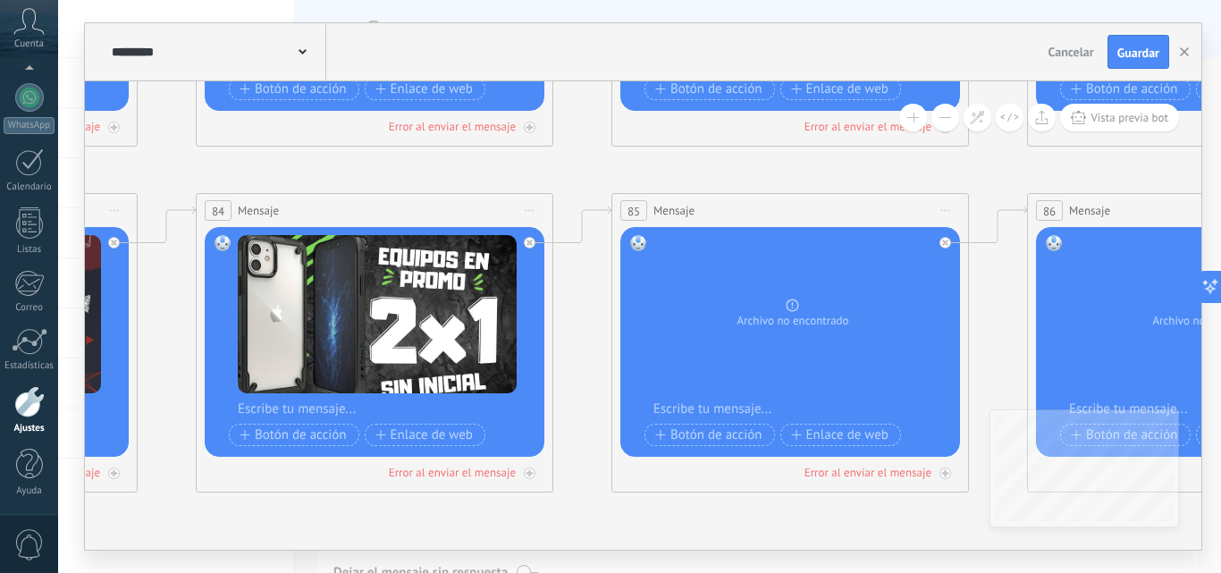
drag, startPoint x: 759, startPoint y: 149, endPoint x: 410, endPoint y: 166, distance: 349.0
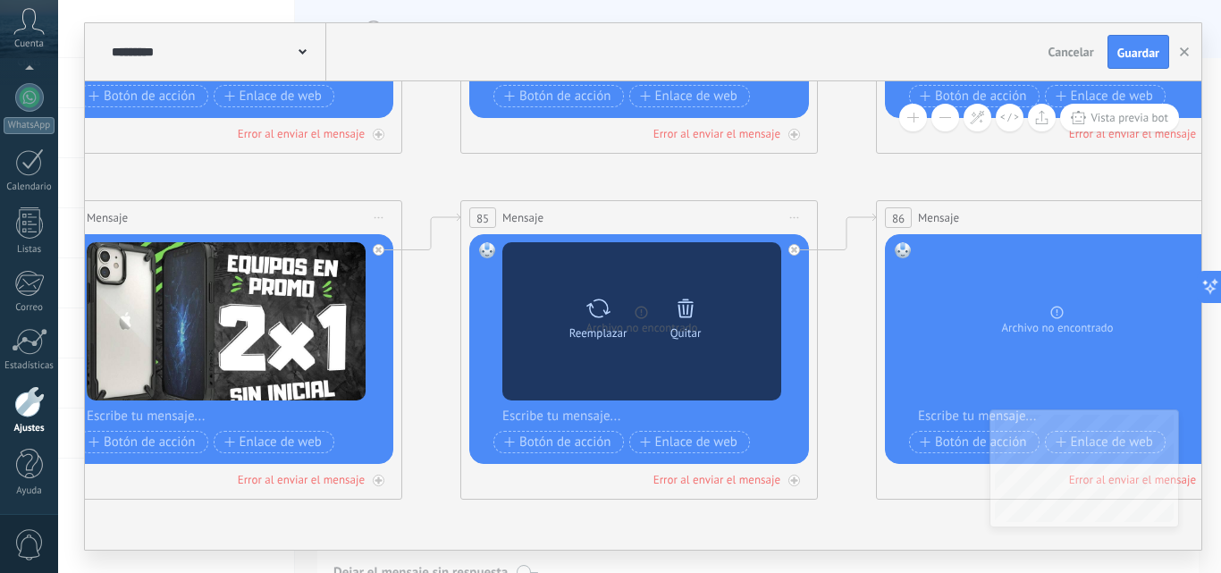
click at [582, 303] on div "Reemplazar" at bounding box center [598, 315] width 75 height 49
click input "Subir" at bounding box center [0, 0] width 0 height 0
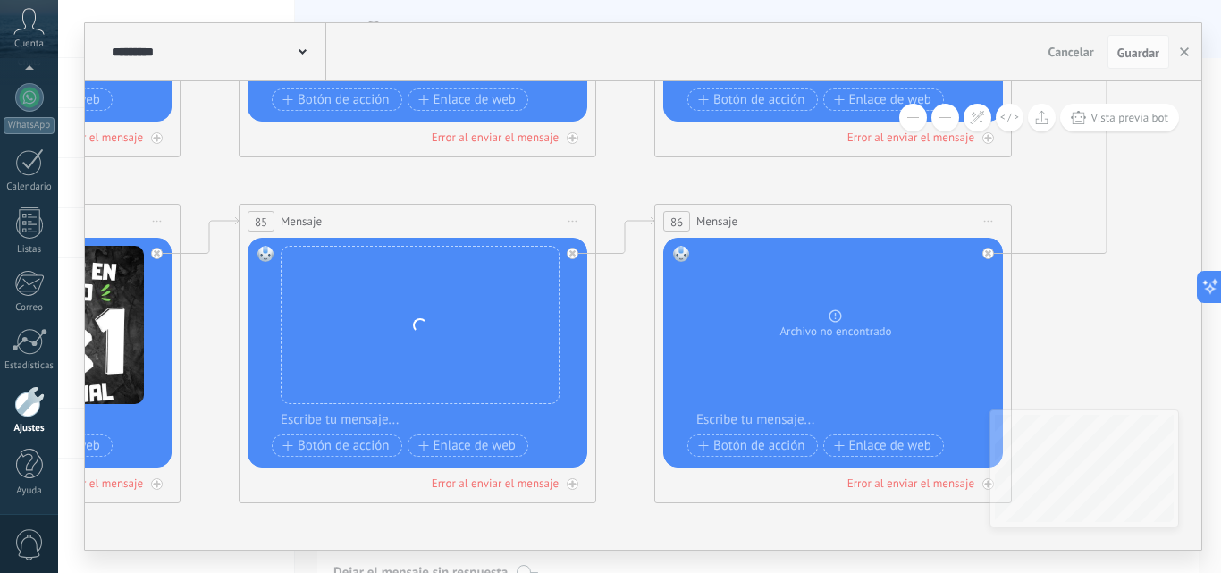
drag, startPoint x: 861, startPoint y: 184, endPoint x: 563, endPoint y: 186, distance: 297.7
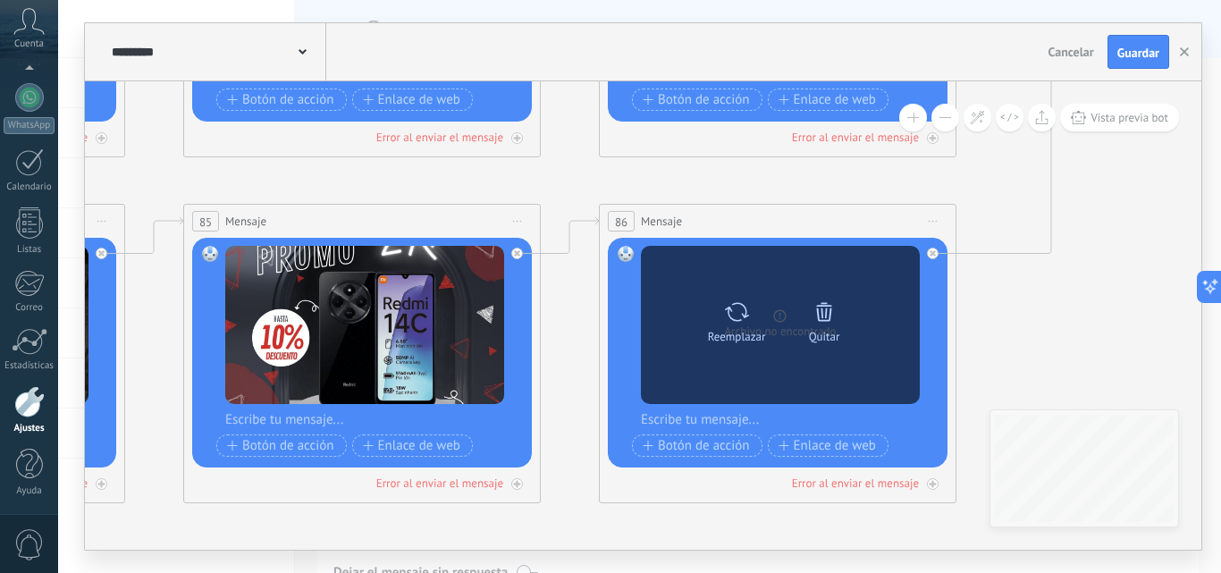
click at [744, 316] on icon at bounding box center [737, 311] width 24 height 19
click input "Subir" at bounding box center [0, 0] width 0 height 0
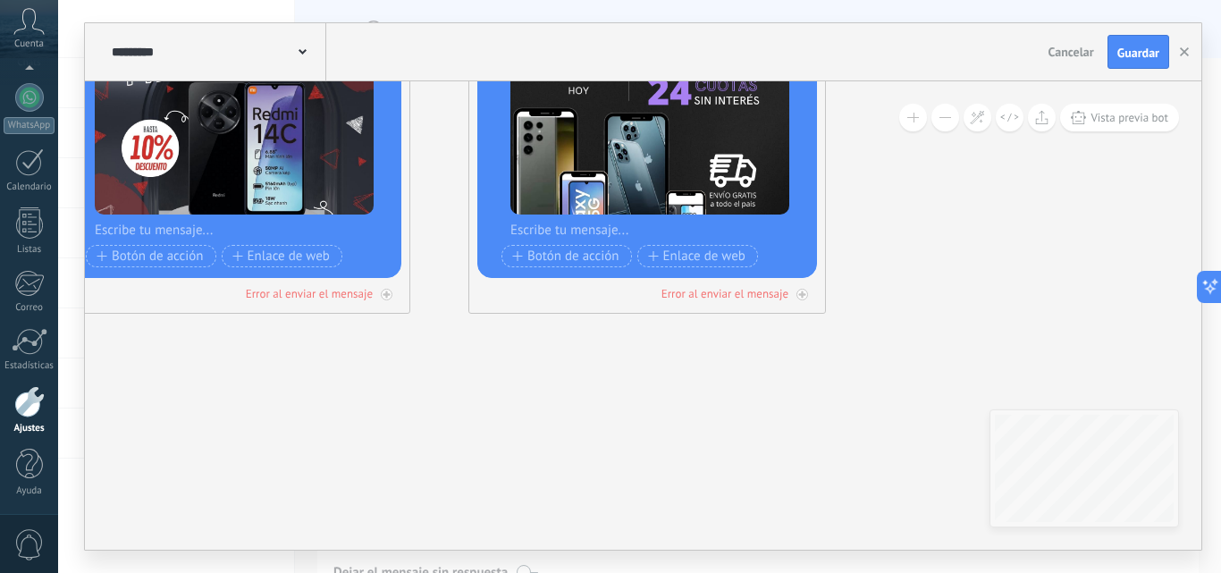
drag, startPoint x: 1040, startPoint y: 358, endPoint x: 900, endPoint y: 156, distance: 245.5
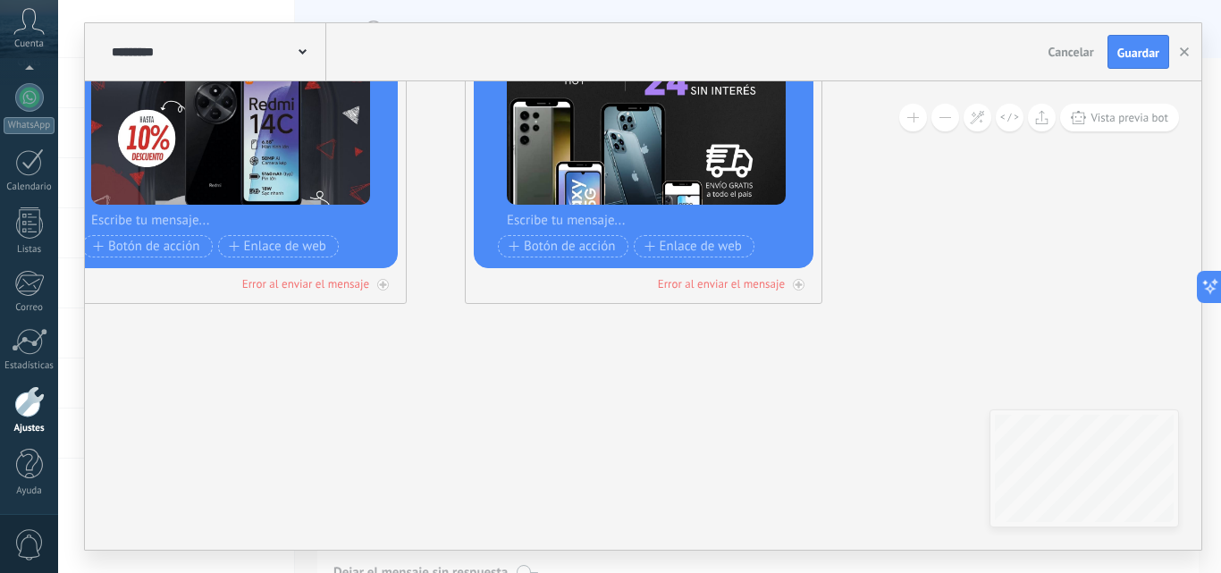
drag, startPoint x: 933, startPoint y: 237, endPoint x: 509, endPoint y: 515, distance: 507.5
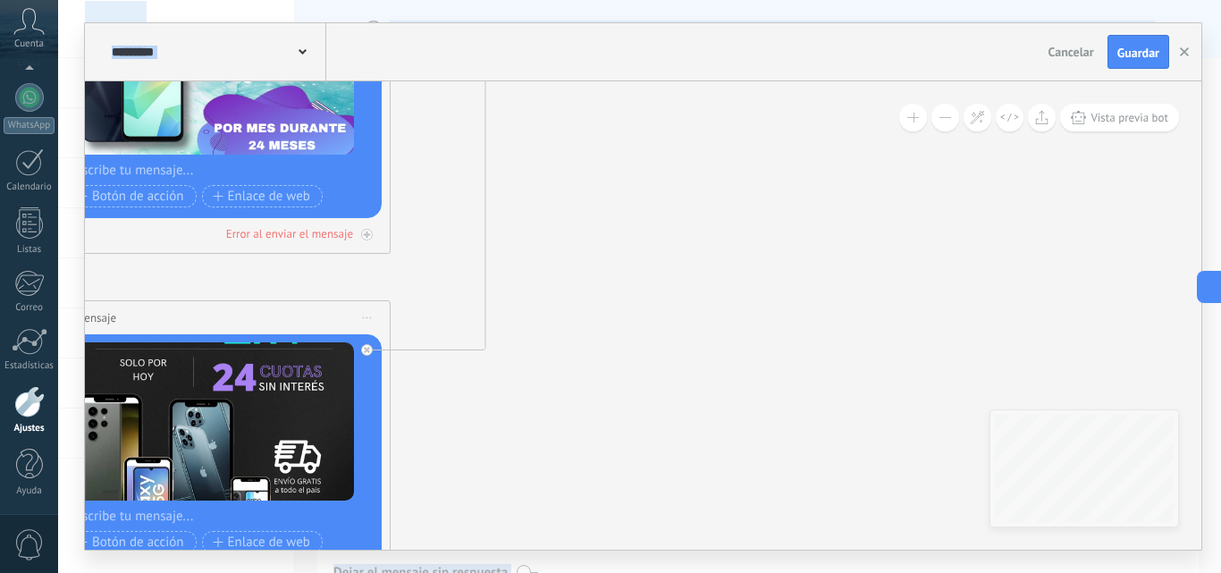
drag, startPoint x: 739, startPoint y: 290, endPoint x: 597, endPoint y: 552, distance: 298.0
click at [597, 572] on html ".abccls-1,.abccls-2{fill-rule:evenodd}.abccls-2{fill:#fff} .abfcls-1{fill:none}…" at bounding box center [610, 286] width 1221 height 573
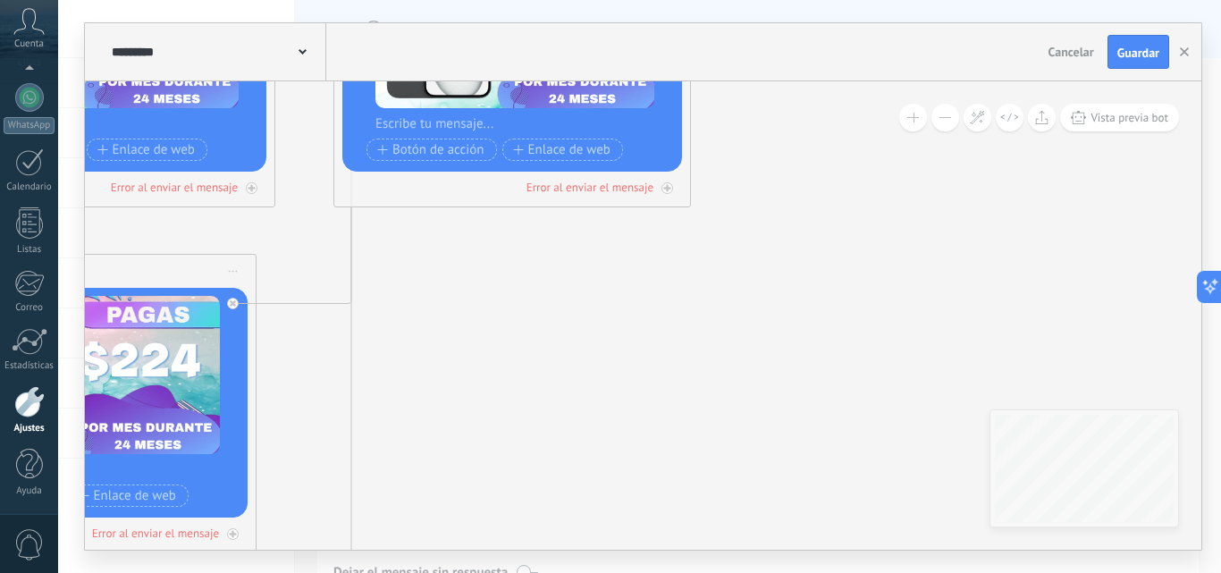
drag, startPoint x: 597, startPoint y: 416, endPoint x: 611, endPoint y: 559, distance: 143.7
click at [601, 566] on div "**********" at bounding box center [639, 286] width 1163 height 573
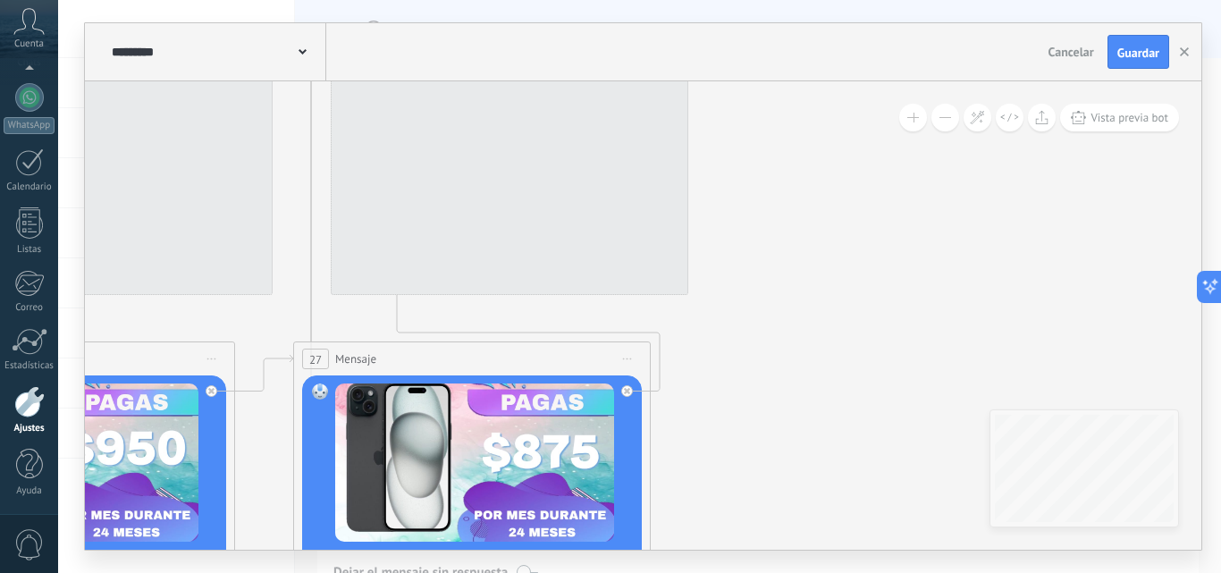
drag, startPoint x: 808, startPoint y: 209, endPoint x: 810, endPoint y: 363, distance: 153.8
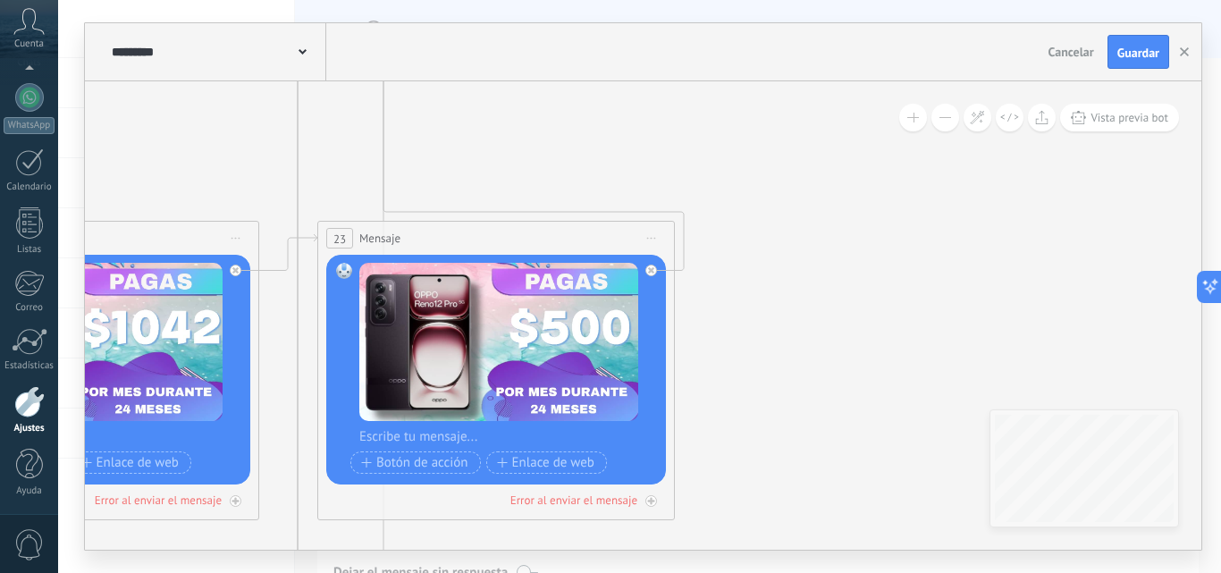
drag, startPoint x: 807, startPoint y: 274, endPoint x: 788, endPoint y: 355, distance: 83.5
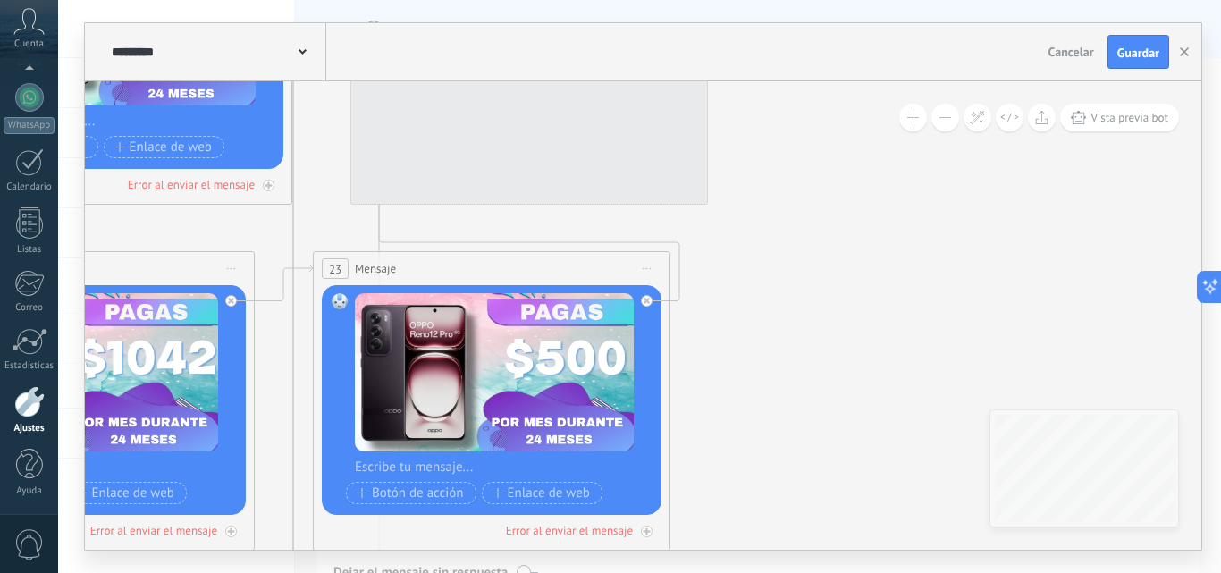
drag, startPoint x: 790, startPoint y: 299, endPoint x: 811, endPoint y: 538, distance: 239.6
click at [797, 554] on div "**********" at bounding box center [639, 286] width 1163 height 573
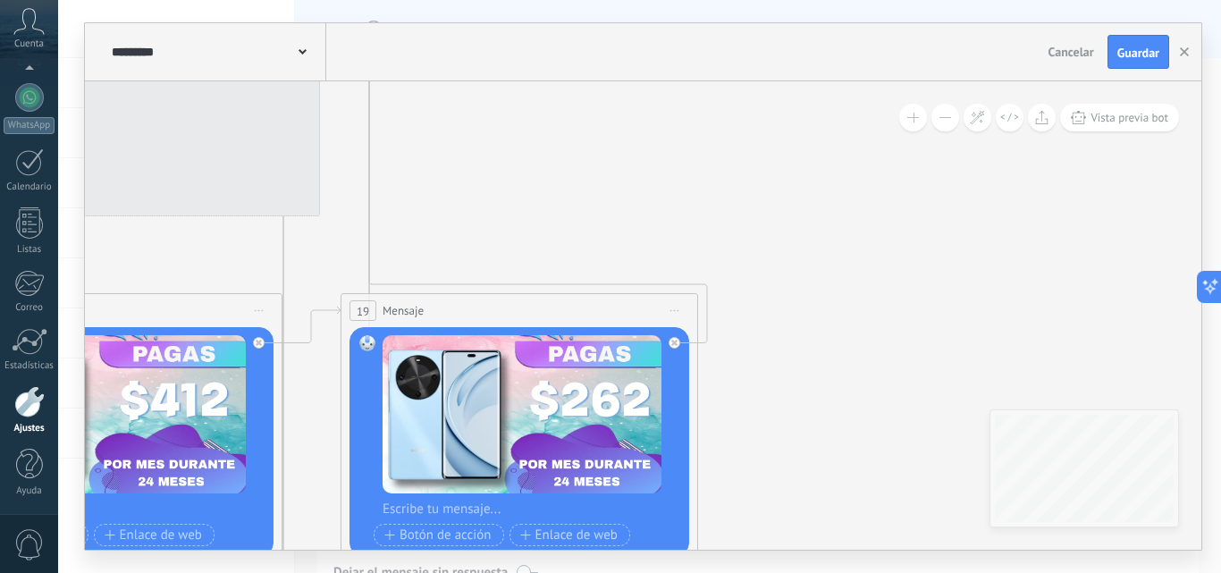
drag, startPoint x: 859, startPoint y: 325, endPoint x: 830, endPoint y: 498, distance: 175.8
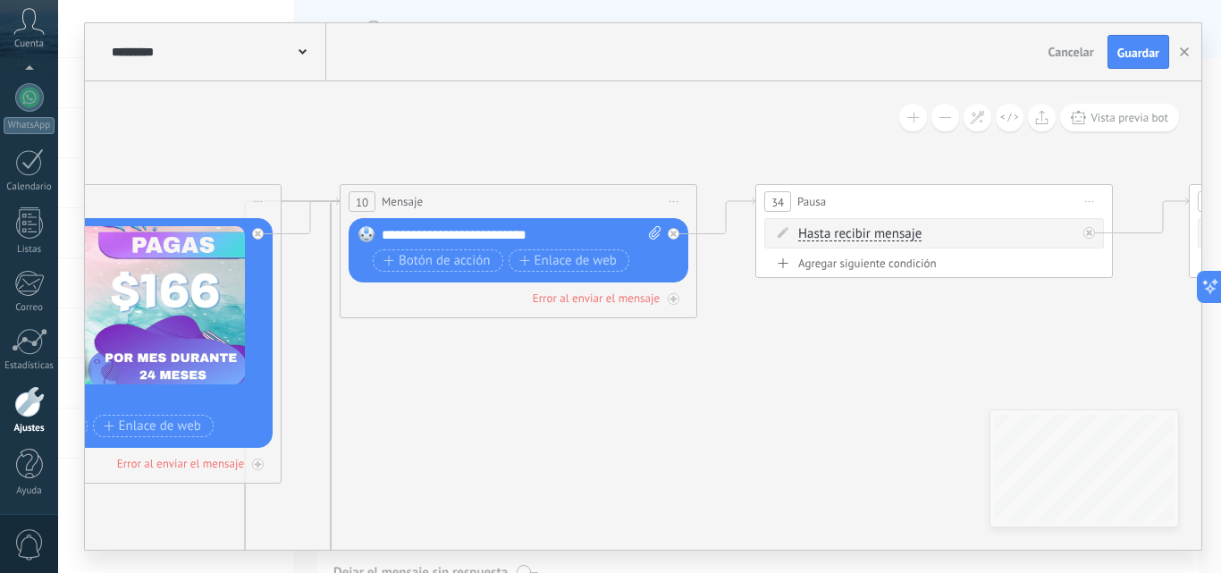
drag, startPoint x: 838, startPoint y: 506, endPoint x: 837, endPoint y: 429, distance: 76.9
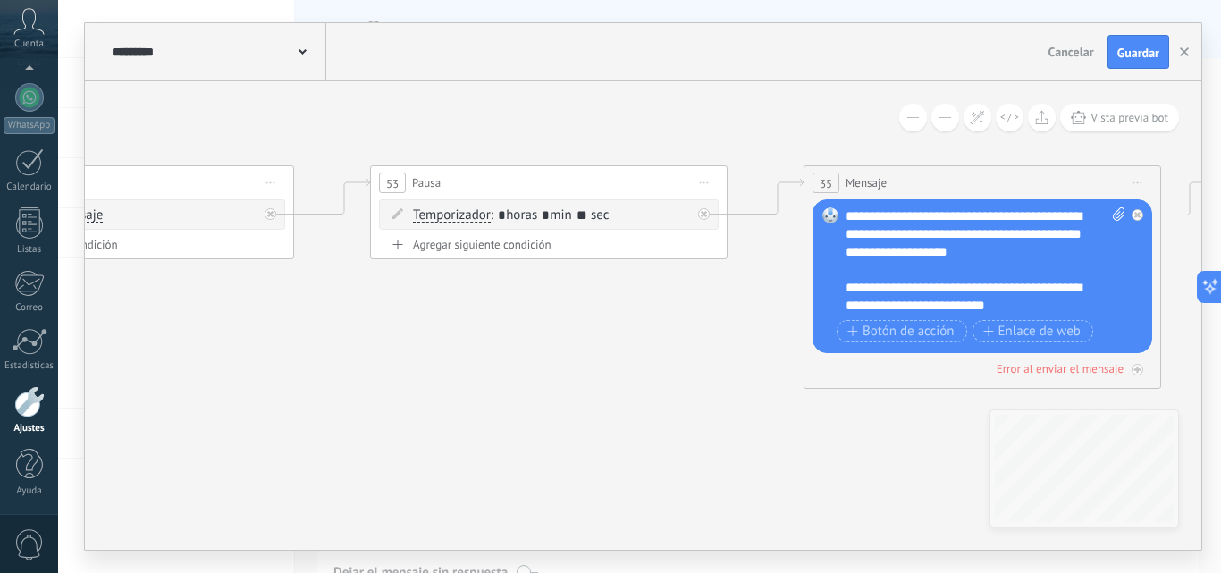
drag, startPoint x: 762, startPoint y: 426, endPoint x: 227, endPoint y: 344, distance: 540.7
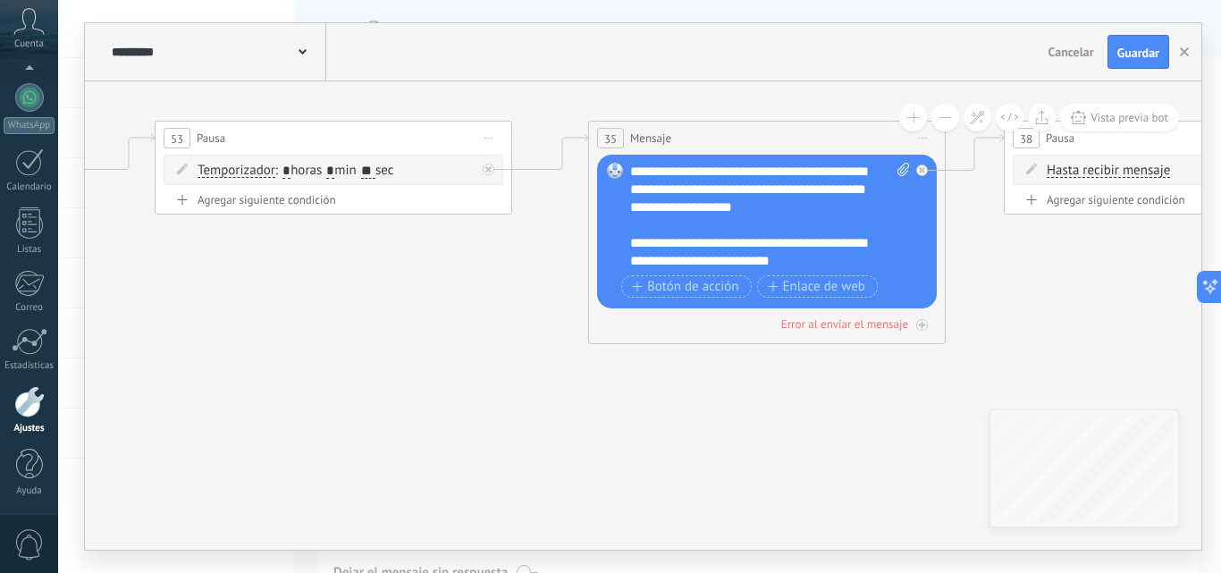
drag, startPoint x: 738, startPoint y: 446, endPoint x: 193, endPoint y: 344, distance: 553.9
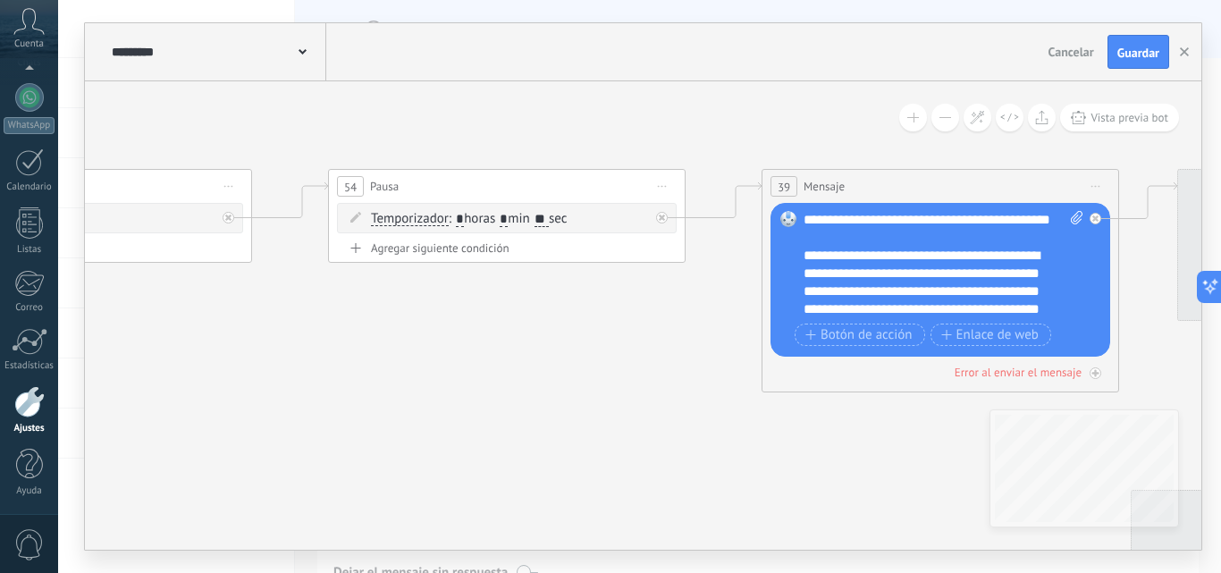
drag, startPoint x: 852, startPoint y: 361, endPoint x: 242, endPoint y: 513, distance: 628.3
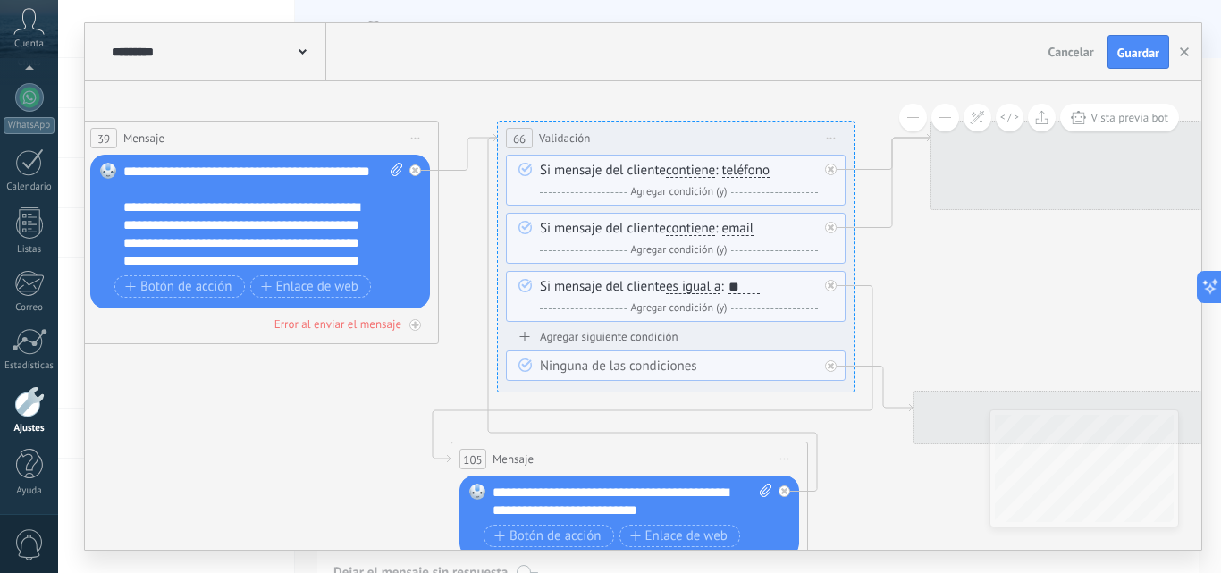
drag, startPoint x: 840, startPoint y: 485, endPoint x: 194, endPoint y: 433, distance: 648.5
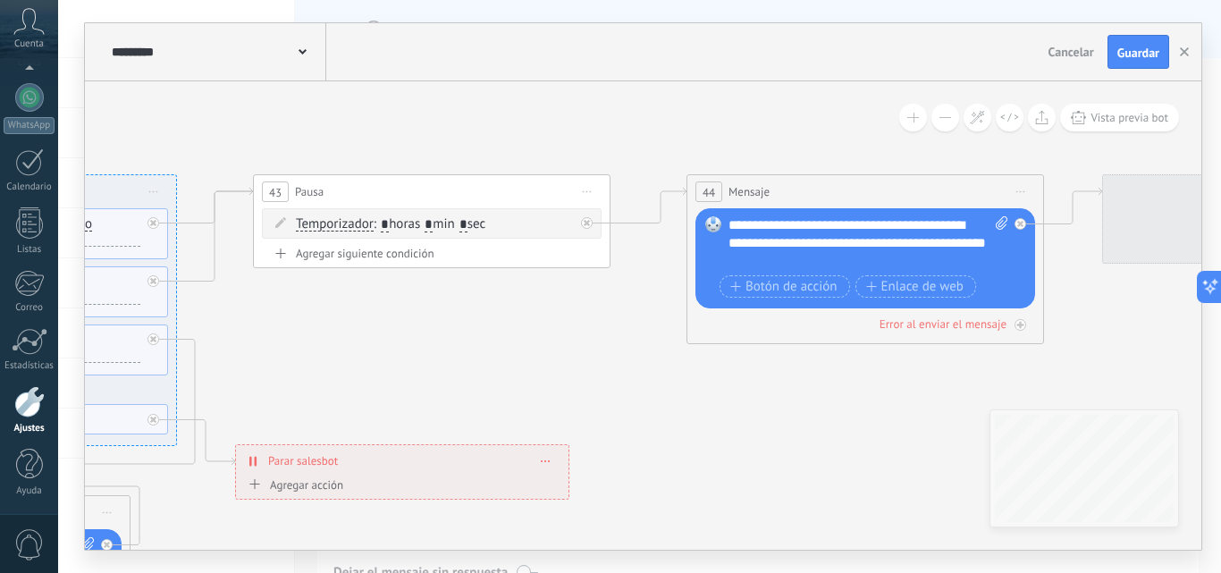
drag, startPoint x: 955, startPoint y: 341, endPoint x: 249, endPoint y: 416, distance: 710.2
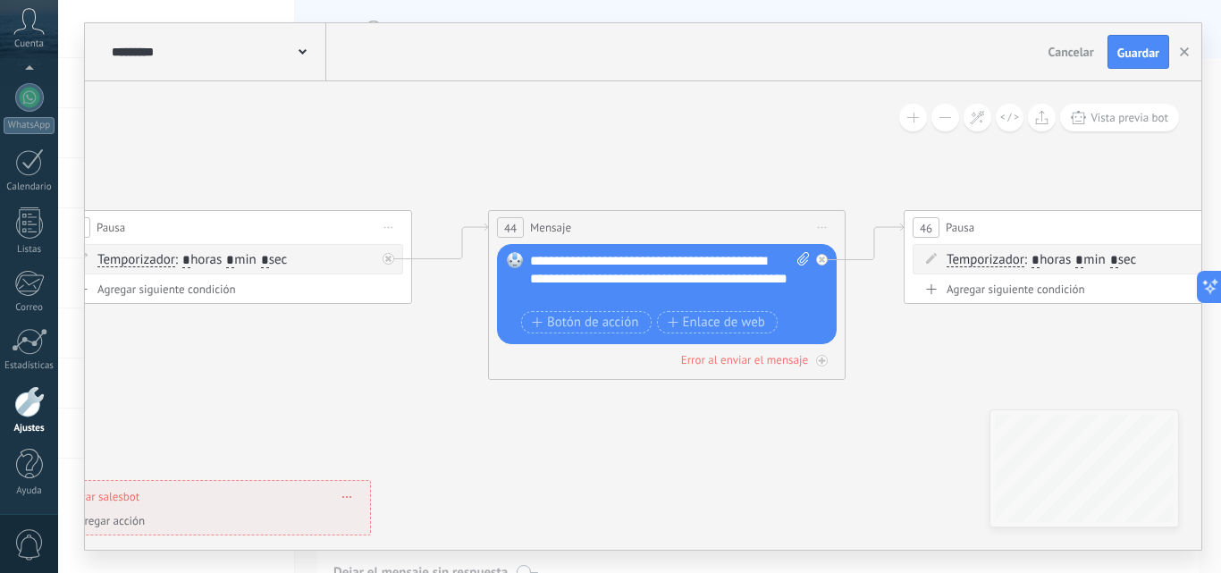
drag, startPoint x: 845, startPoint y: 443, endPoint x: 200, endPoint y: 421, distance: 644.9
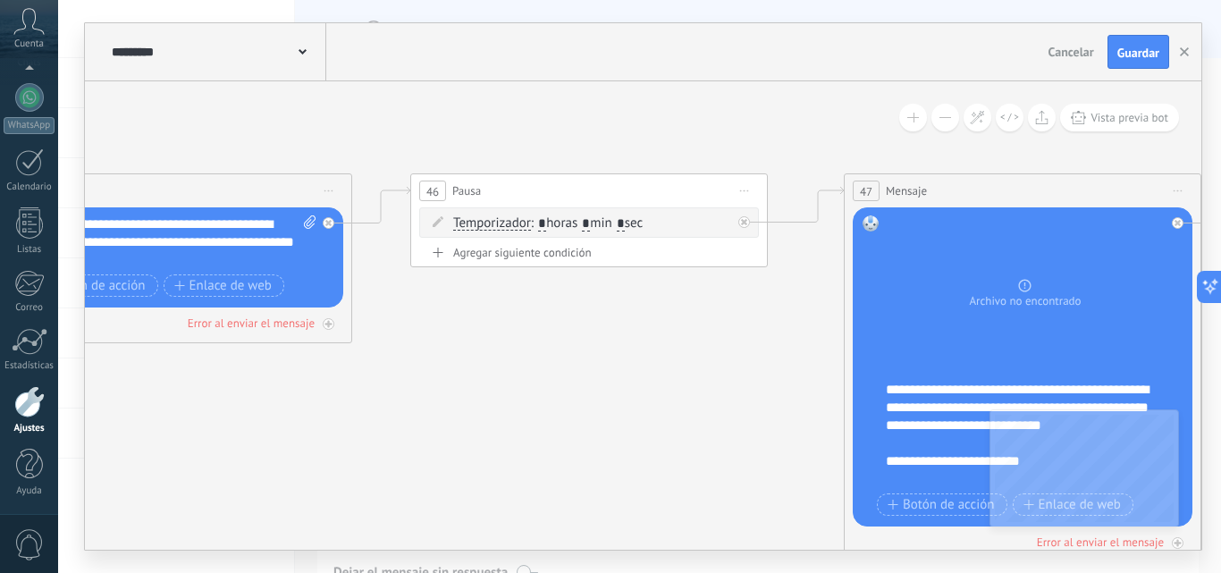
drag, startPoint x: 729, startPoint y: 421, endPoint x: 310, endPoint y: 398, distance: 419.9
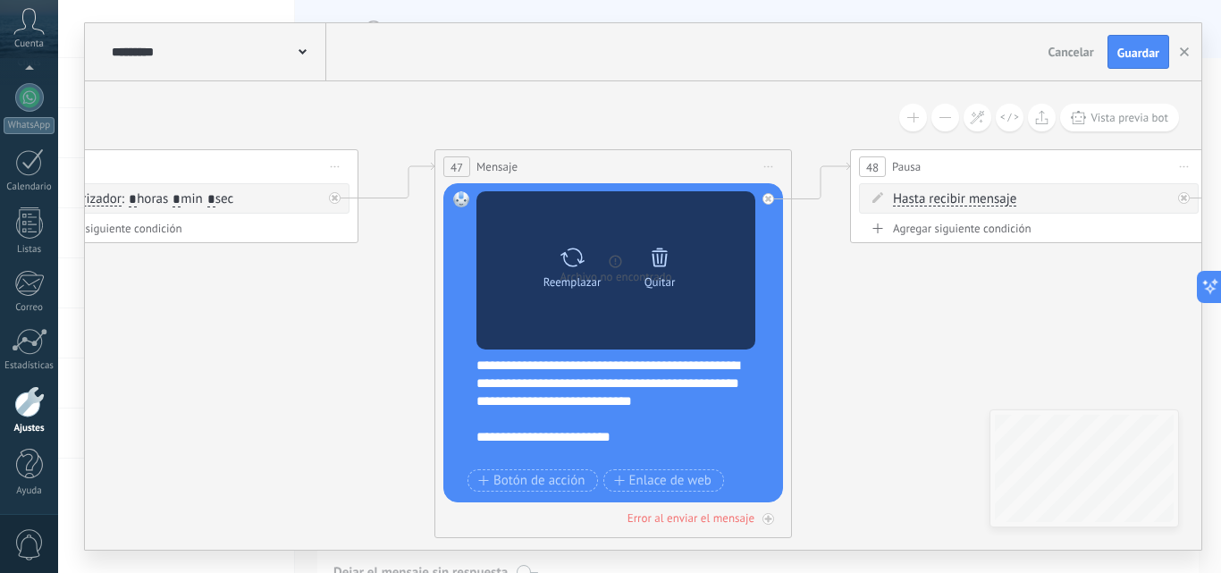
click at [578, 265] on icon at bounding box center [573, 257] width 26 height 25
click input "Subir" at bounding box center [0, 0] width 0 height 0
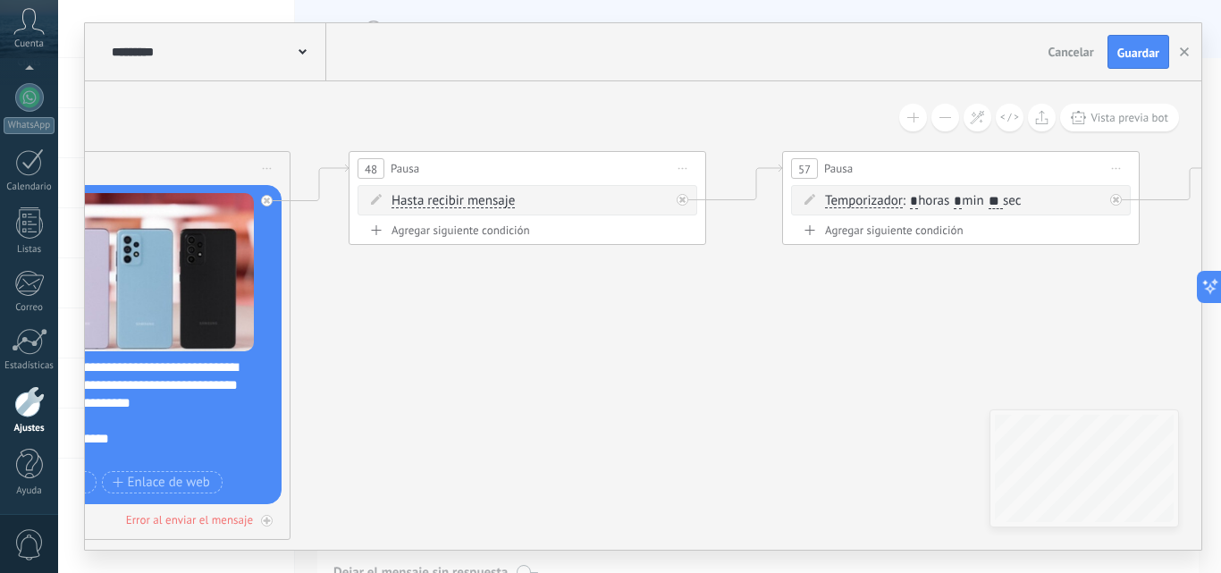
drag, startPoint x: 973, startPoint y: 318, endPoint x: 265, endPoint y: 312, distance: 708.0
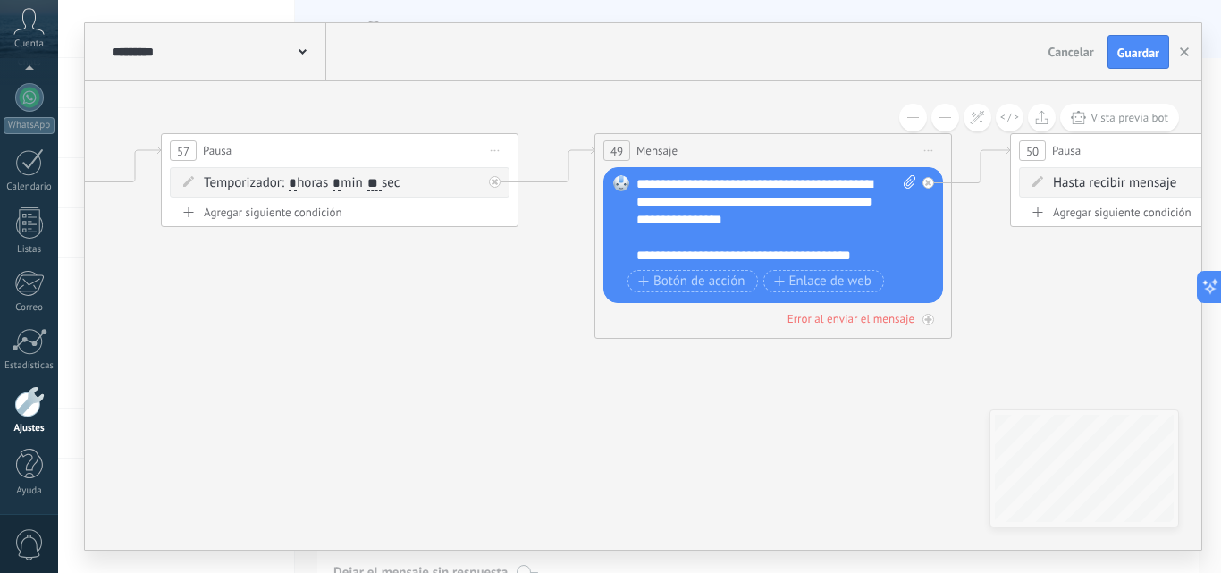
drag, startPoint x: 826, startPoint y: 347, endPoint x: 154, endPoint y: 299, distance: 674.0
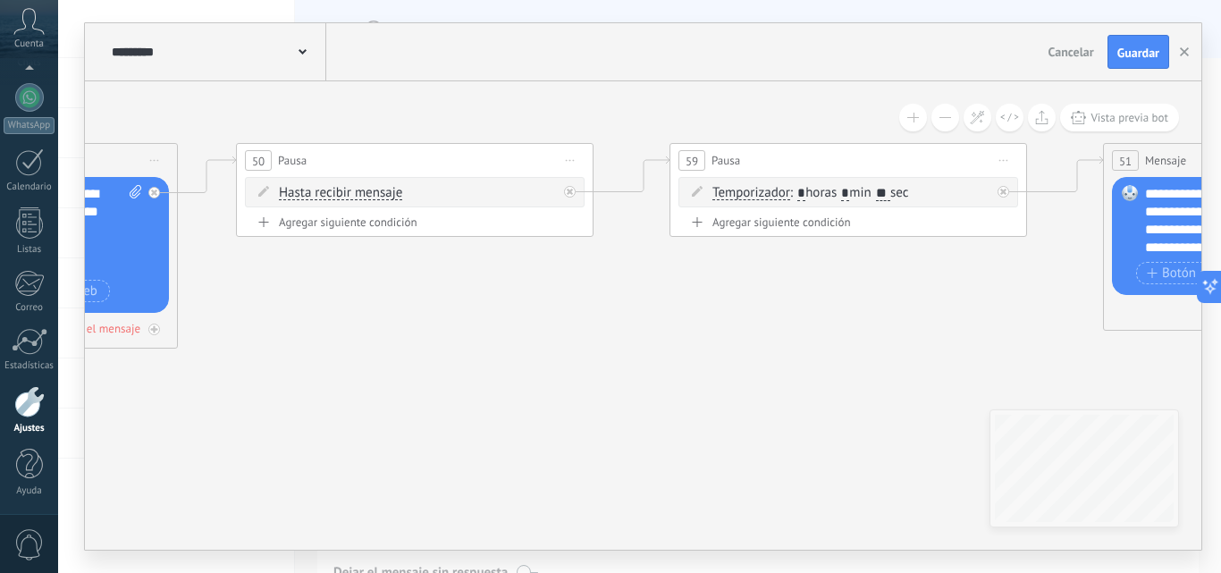
drag, startPoint x: 884, startPoint y: 325, endPoint x: 389, endPoint y: 346, distance: 495.7
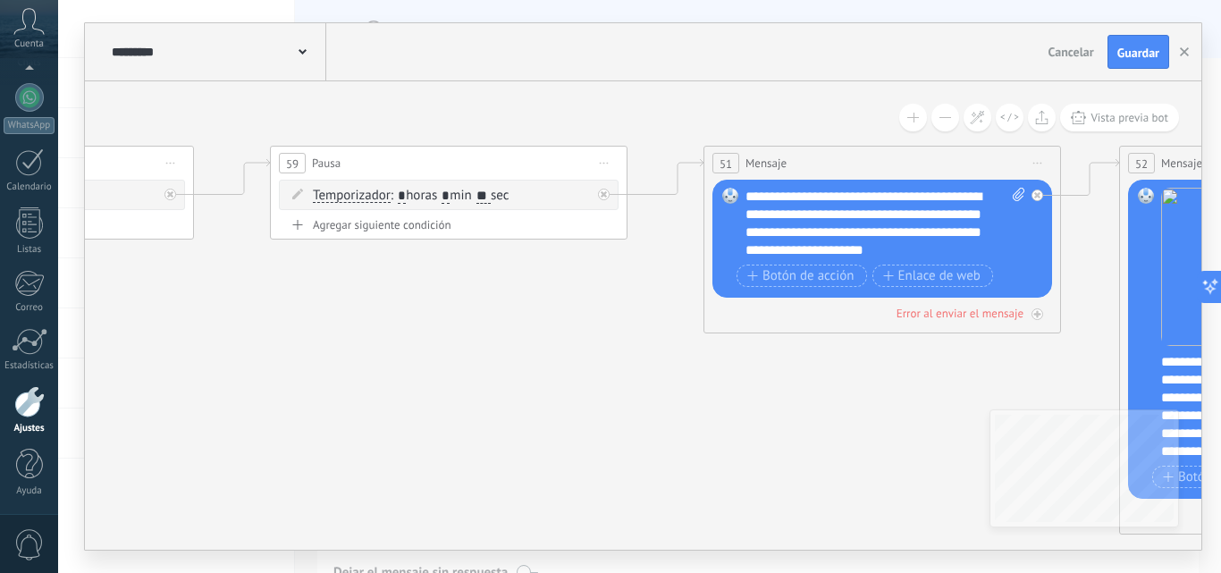
drag, startPoint x: 959, startPoint y: 316, endPoint x: 410, endPoint y: 325, distance: 549.0
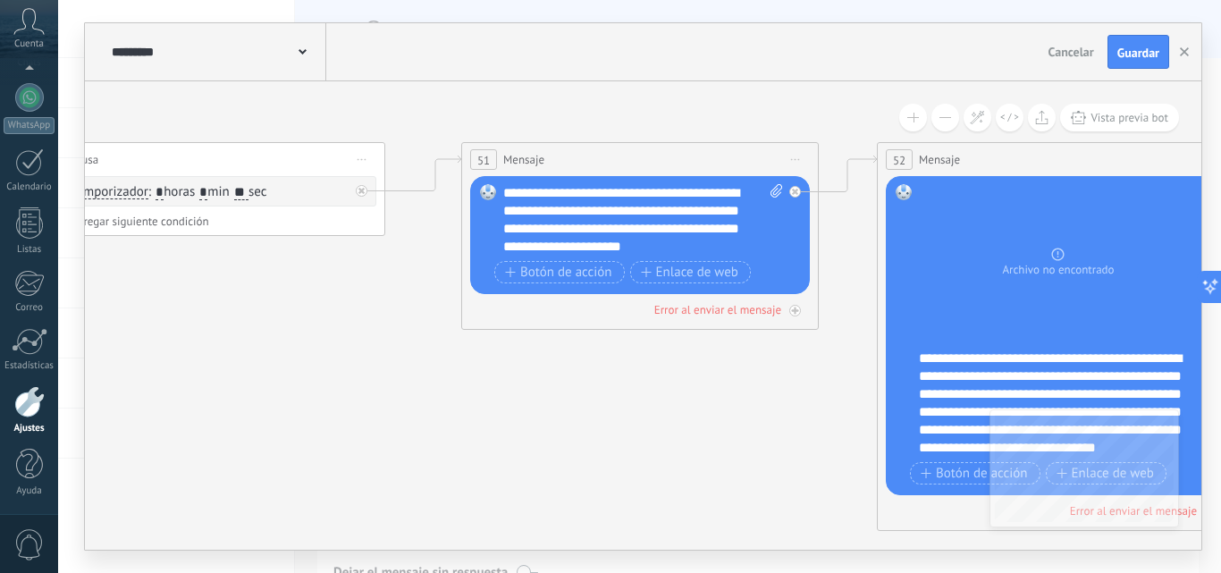
drag, startPoint x: 778, startPoint y: 383, endPoint x: 488, endPoint y: 370, distance: 289.9
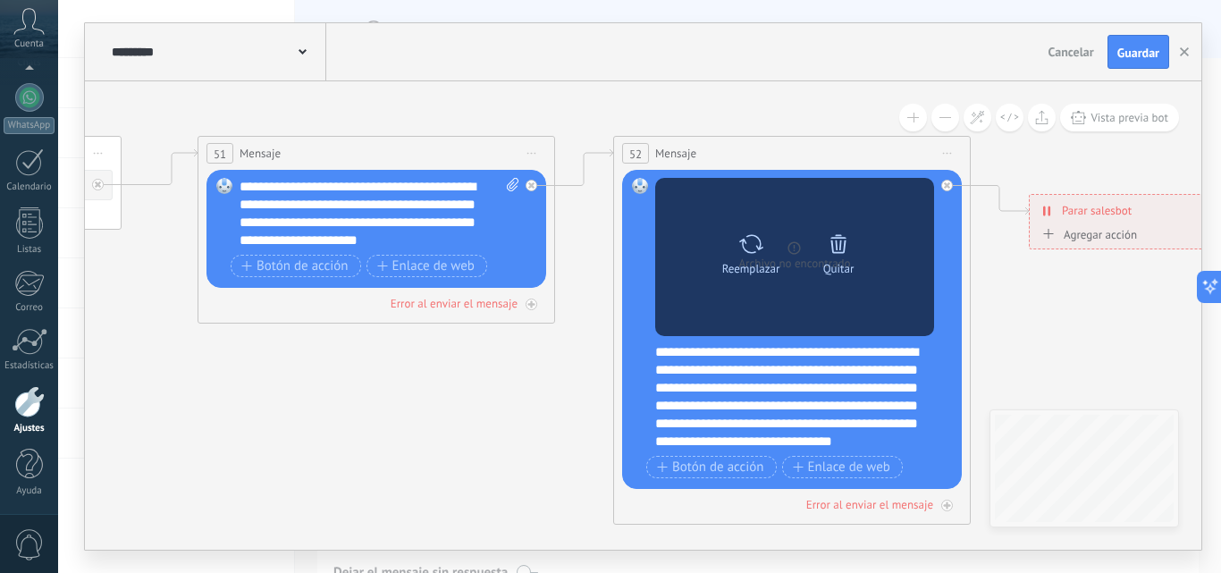
click at [747, 242] on icon at bounding box center [751, 244] width 26 height 25
click input "Subir" at bounding box center [0, 0] width 0 height 0
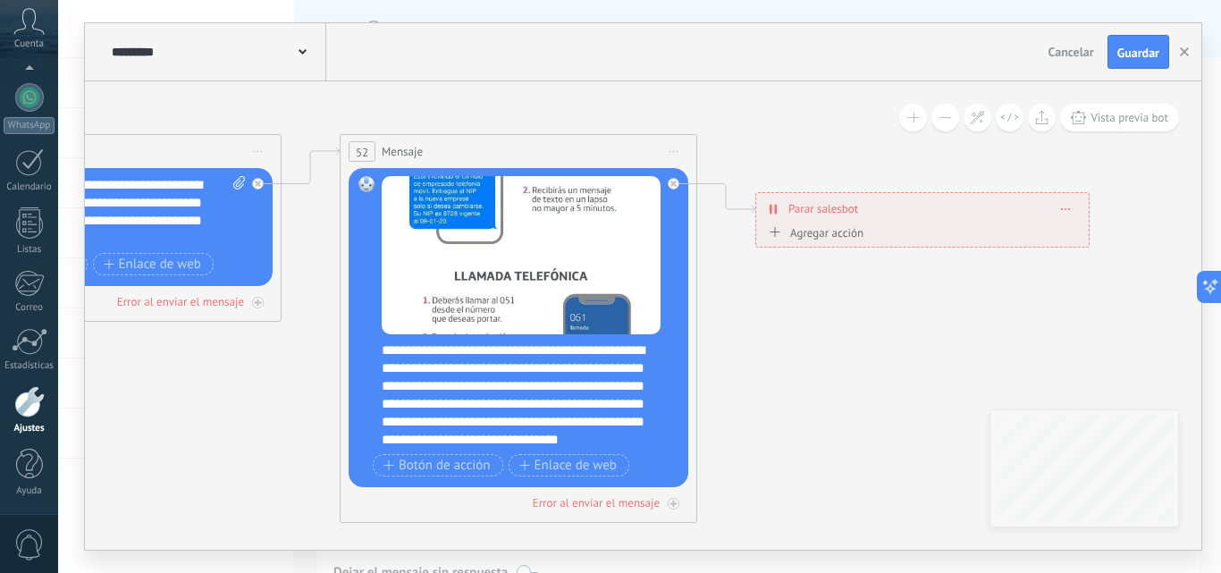
drag, startPoint x: 464, startPoint y: 404, endPoint x: 165, endPoint y: 372, distance: 300.3
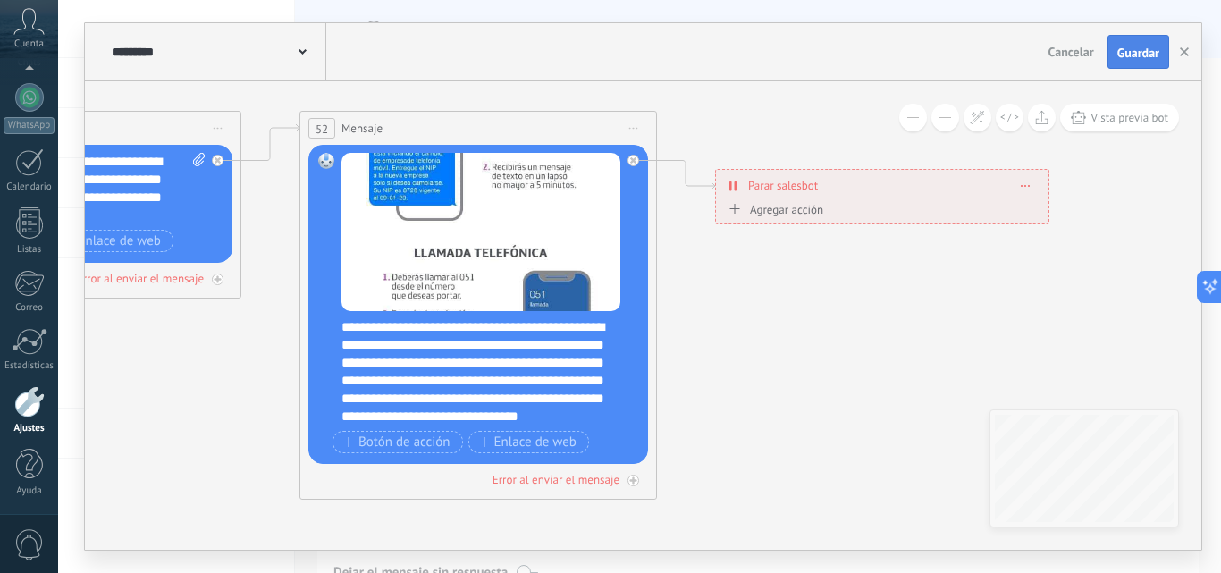
click at [1137, 52] on span "Guardar" at bounding box center [1138, 52] width 42 height 13
click at [1187, 55] on use "button" at bounding box center [1184, 51] width 9 height 9
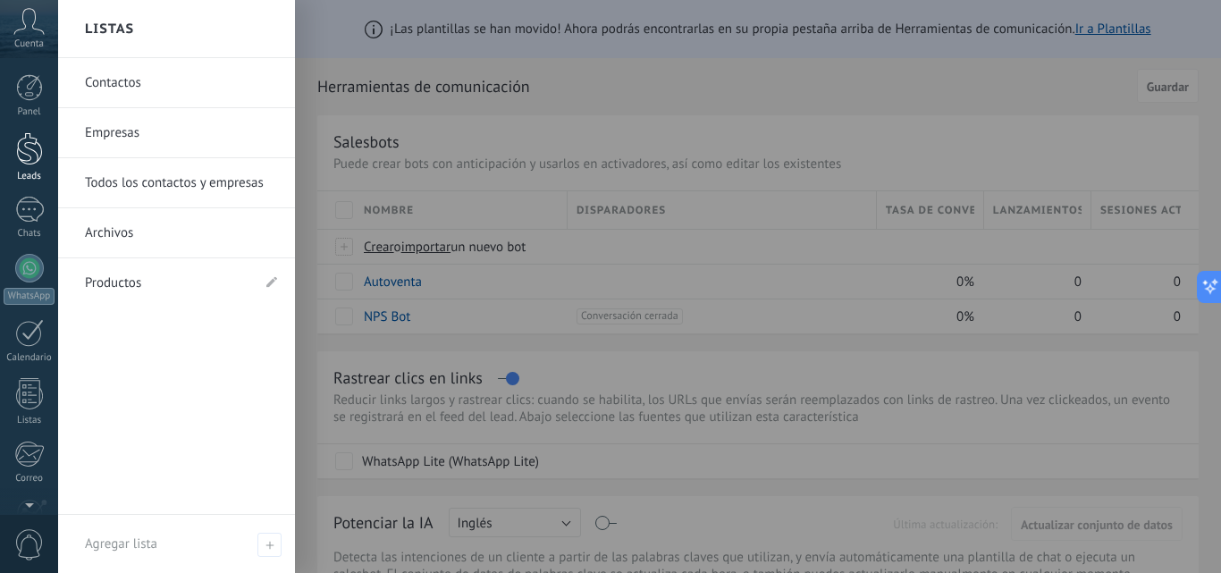
click at [21, 154] on div at bounding box center [29, 148] width 27 height 33
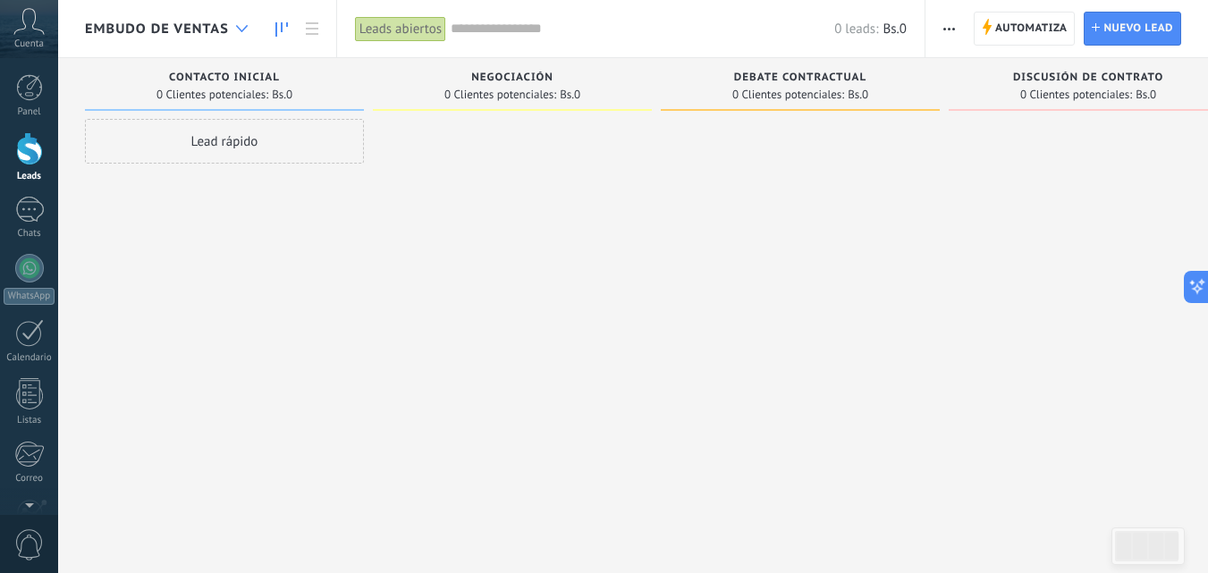
click at [252, 26] on div at bounding box center [242, 29] width 30 height 35
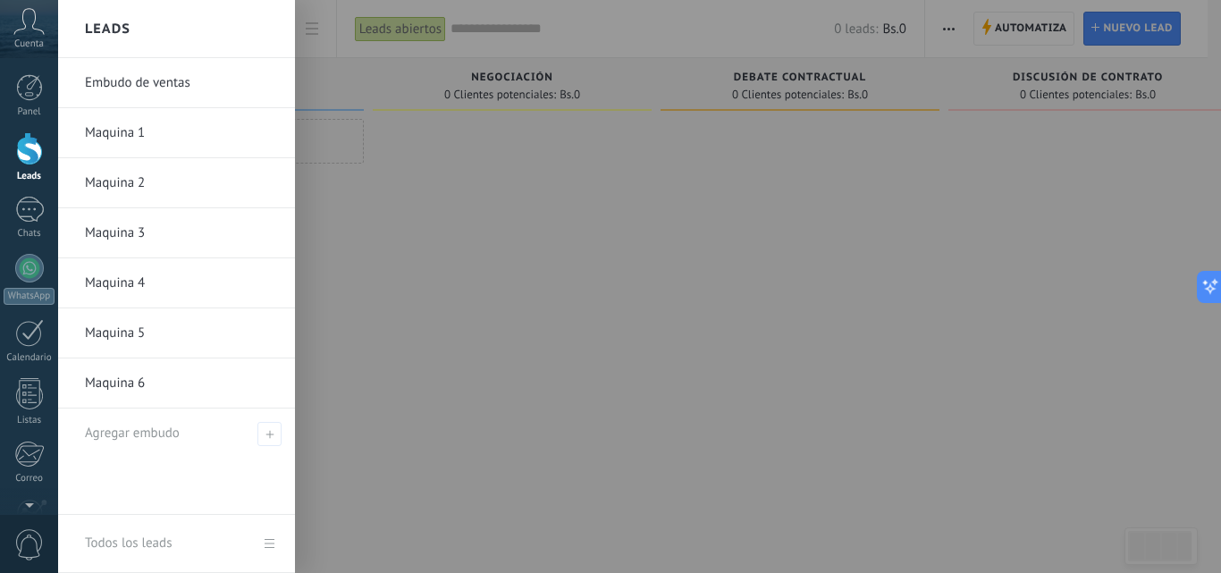
click at [156, 382] on link "Maquina 6" at bounding box center [181, 383] width 192 height 50
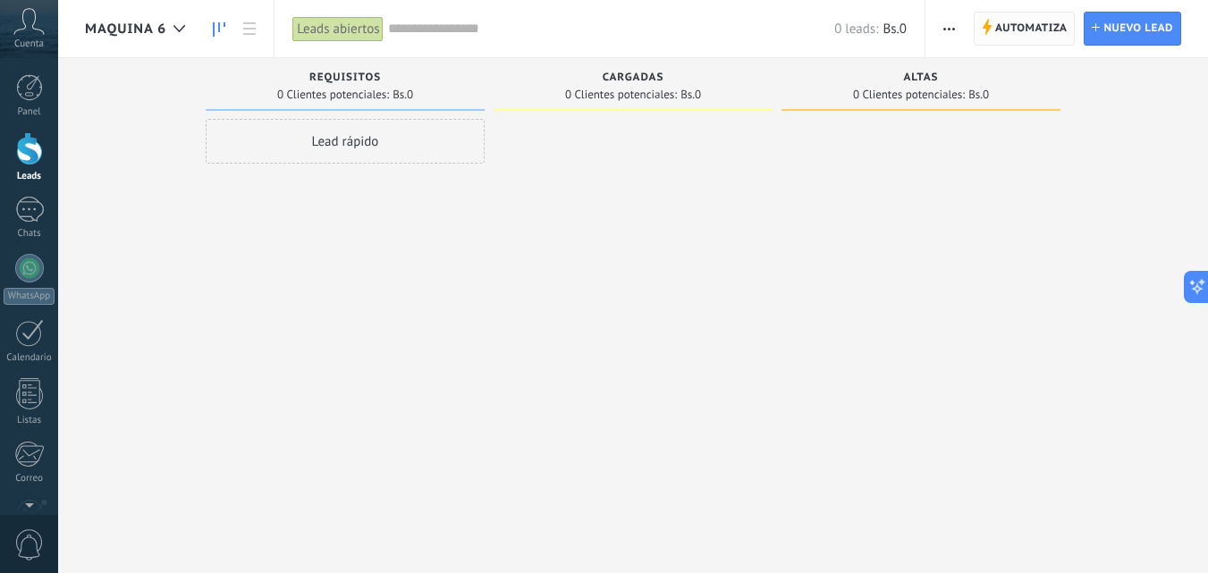
click at [1031, 24] on span "Automatiza" at bounding box center [1031, 29] width 72 height 32
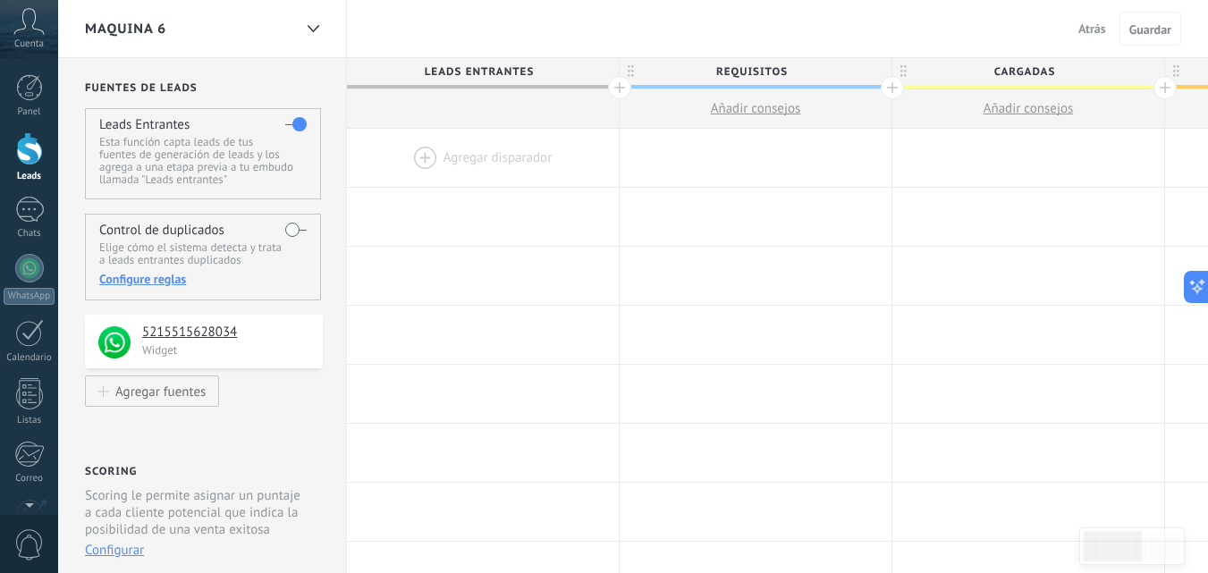
click at [470, 156] on div at bounding box center [483, 158] width 272 height 58
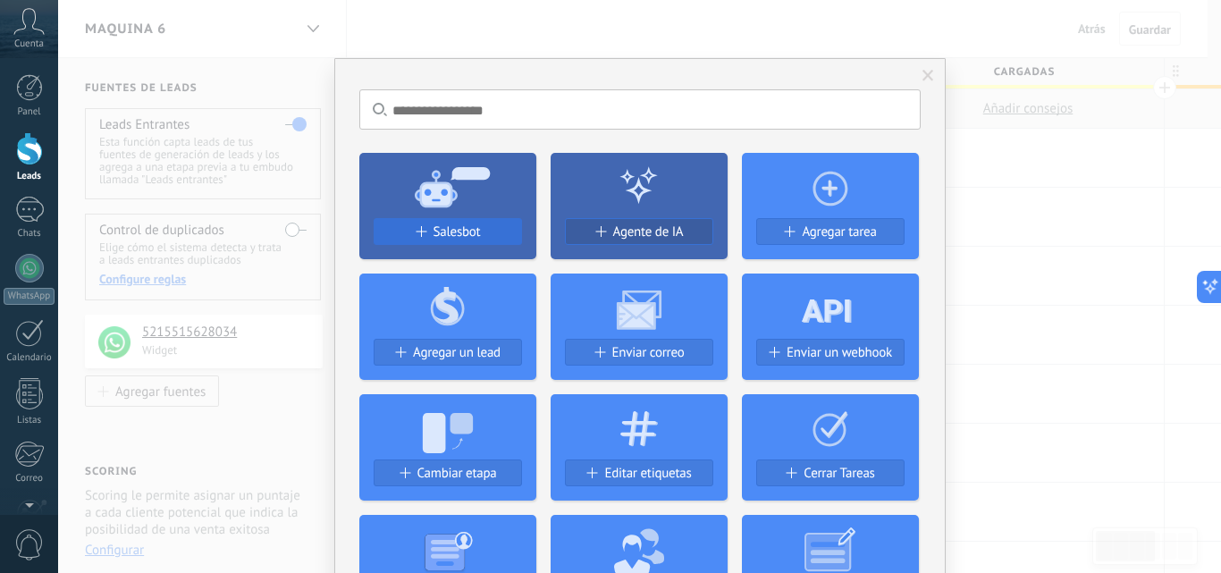
click at [453, 232] on span "Salesbot" at bounding box center [457, 231] width 47 height 15
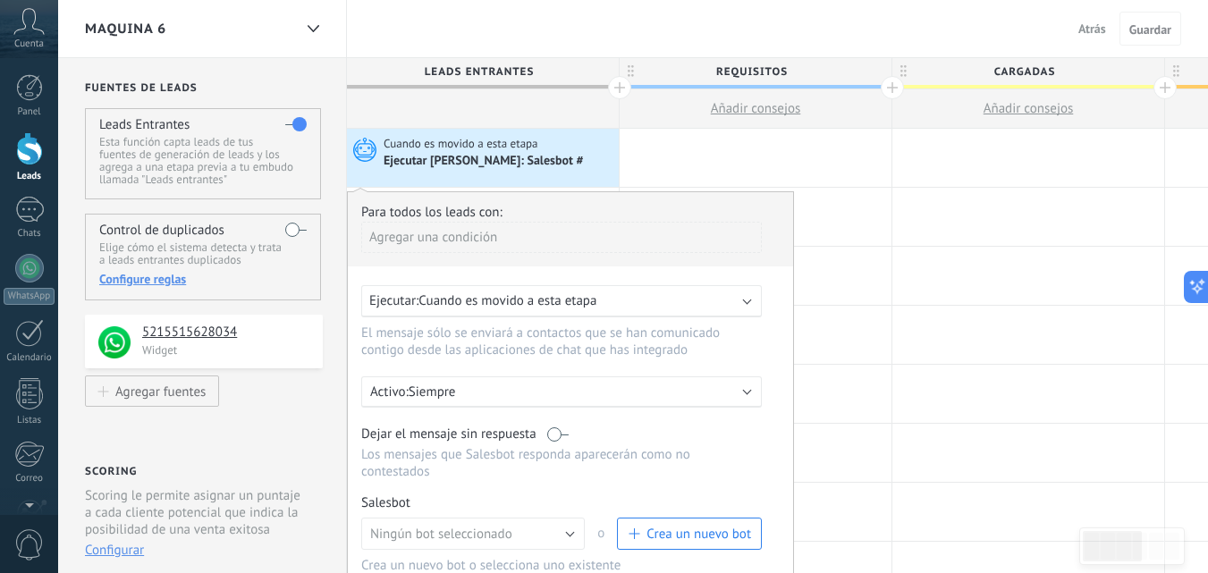
click at [747, 300] on b at bounding box center [747, 299] width 9 height 9
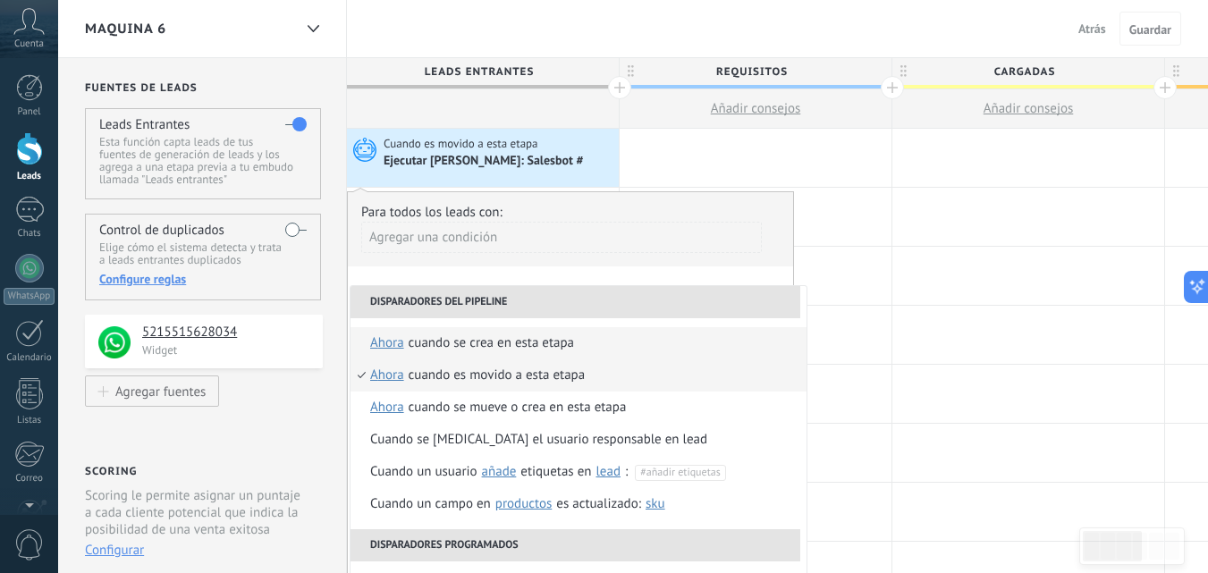
click at [535, 348] on div "Cuando se crea en esta etapa" at bounding box center [491, 343] width 165 height 32
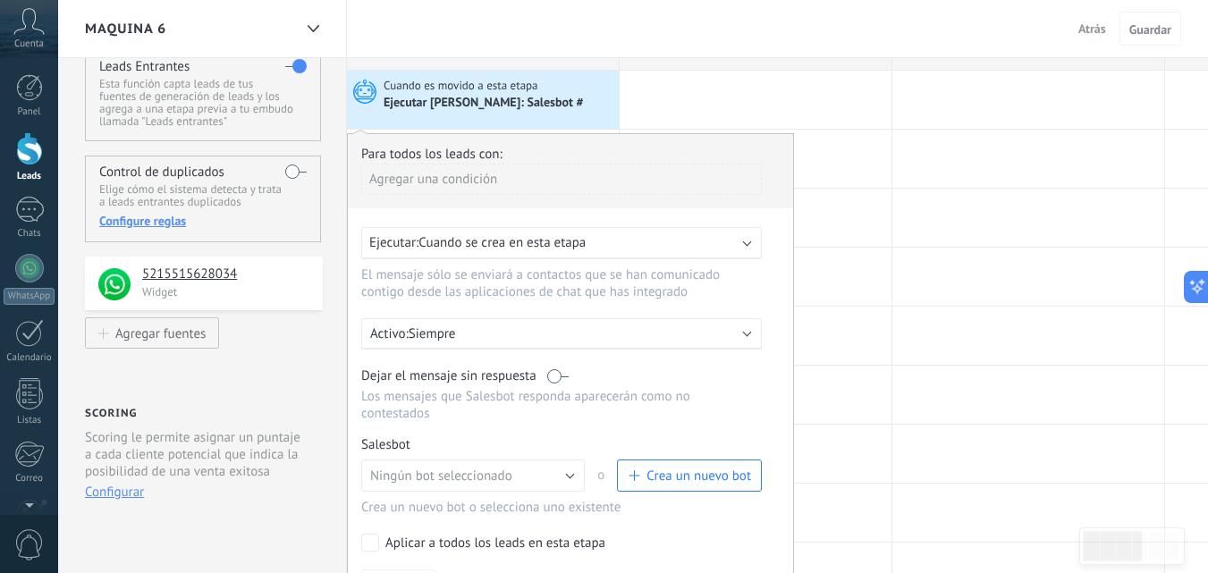
scroll to position [89, 0]
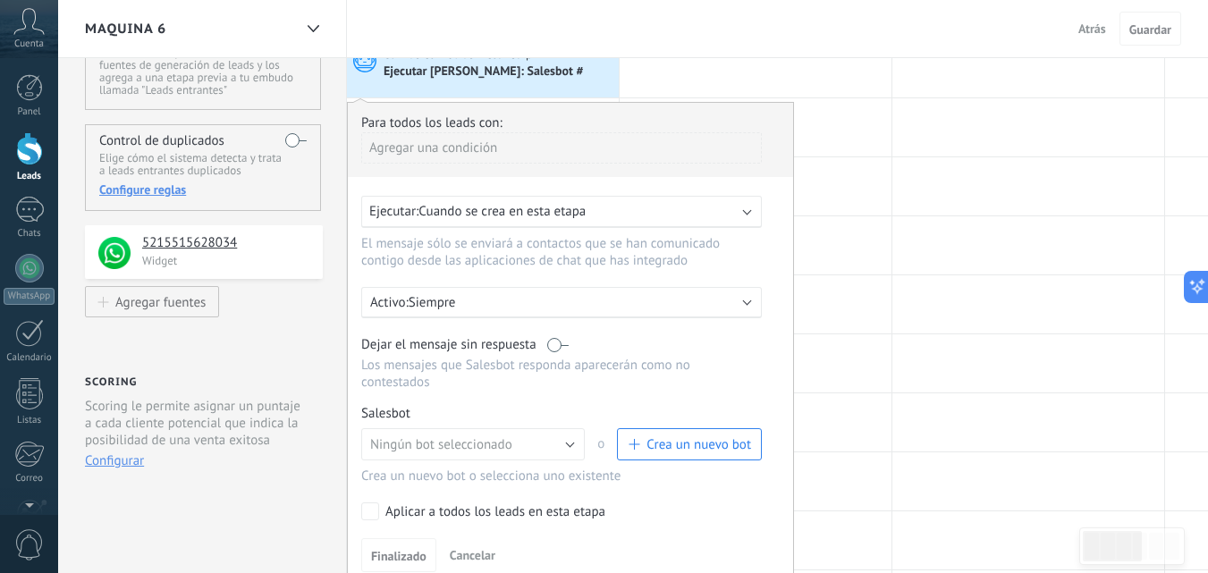
click at [555, 345] on label at bounding box center [557, 344] width 21 height 17
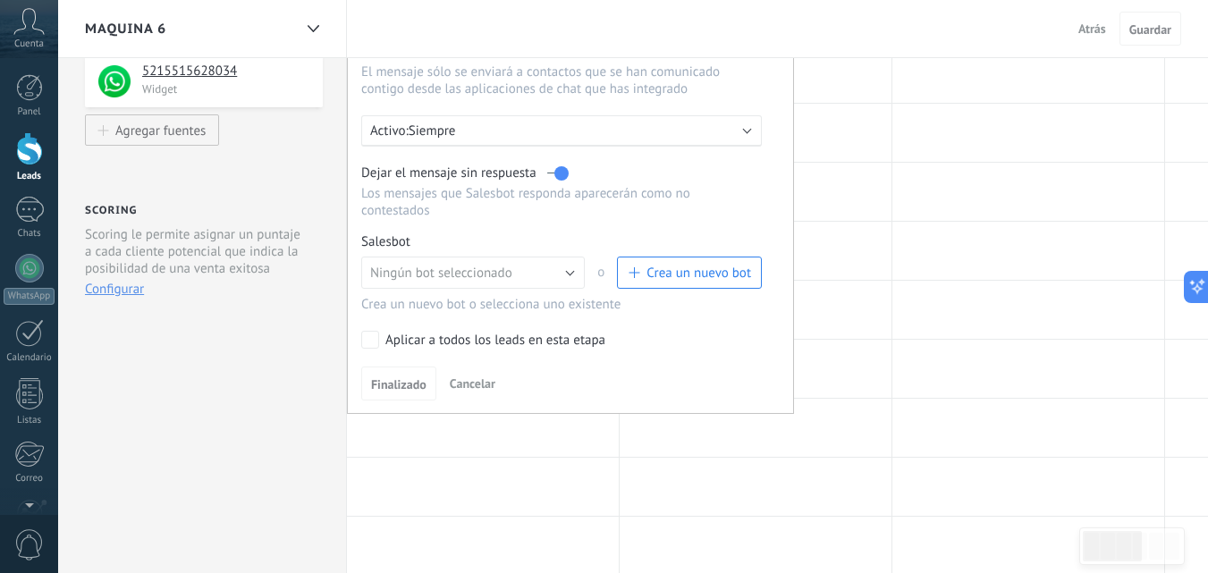
scroll to position [268, 0]
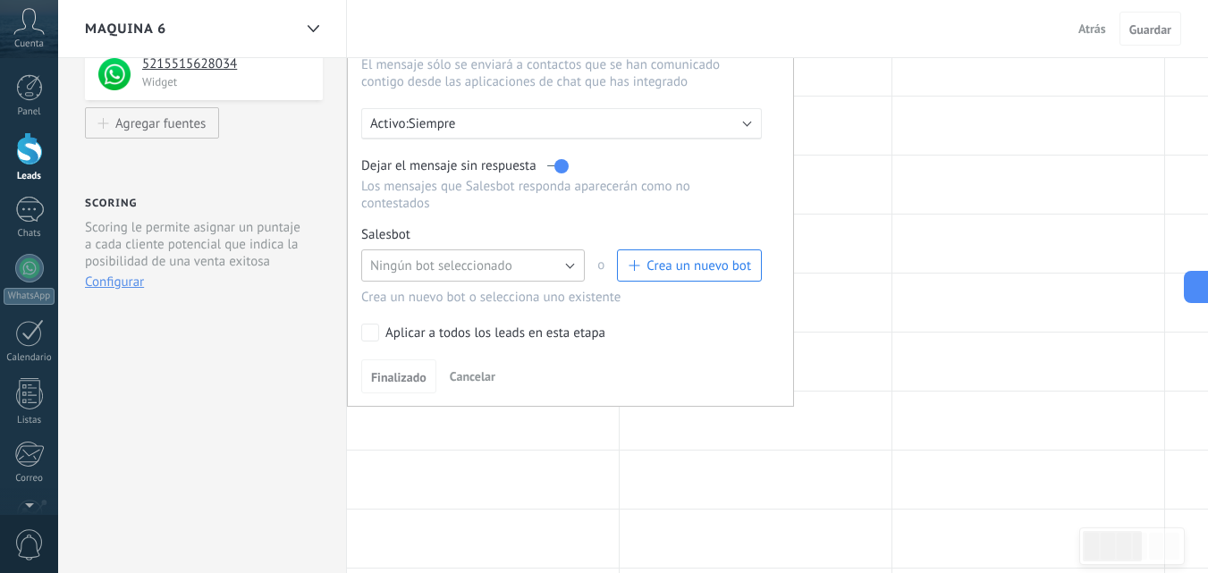
click at [575, 269] on button "Ningún bot seleccionado" at bounding box center [472, 265] width 223 height 32
click at [443, 305] on li "Autoventa" at bounding box center [466, 296] width 233 height 30
click at [400, 373] on span "Finalizado" at bounding box center [398, 377] width 55 height 13
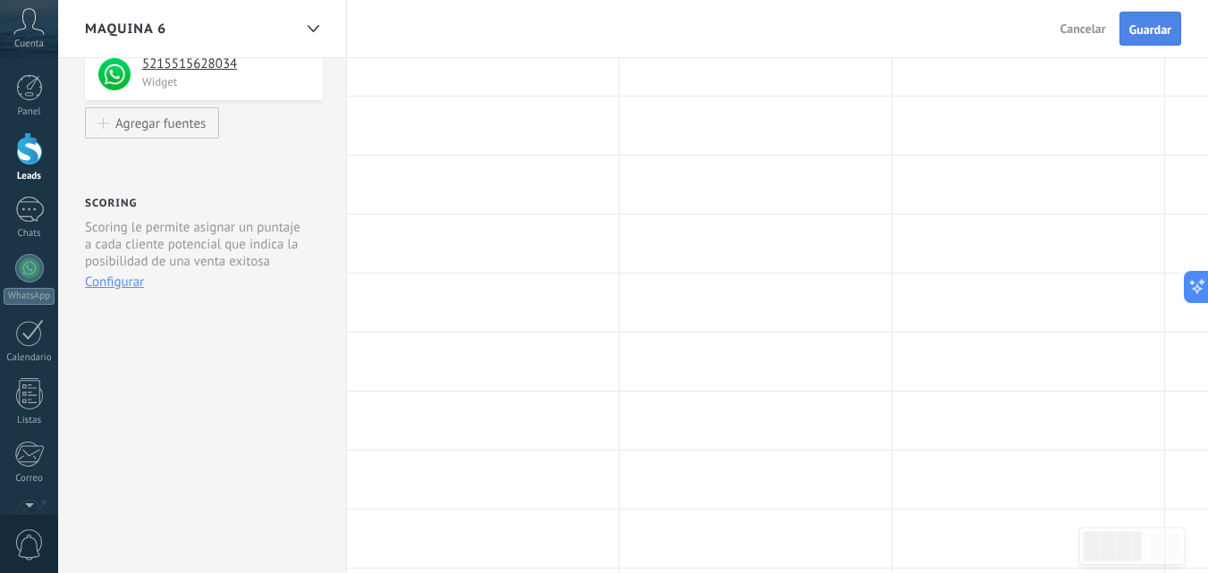
click at [1150, 31] on span "Guardar" at bounding box center [1150, 29] width 42 height 13
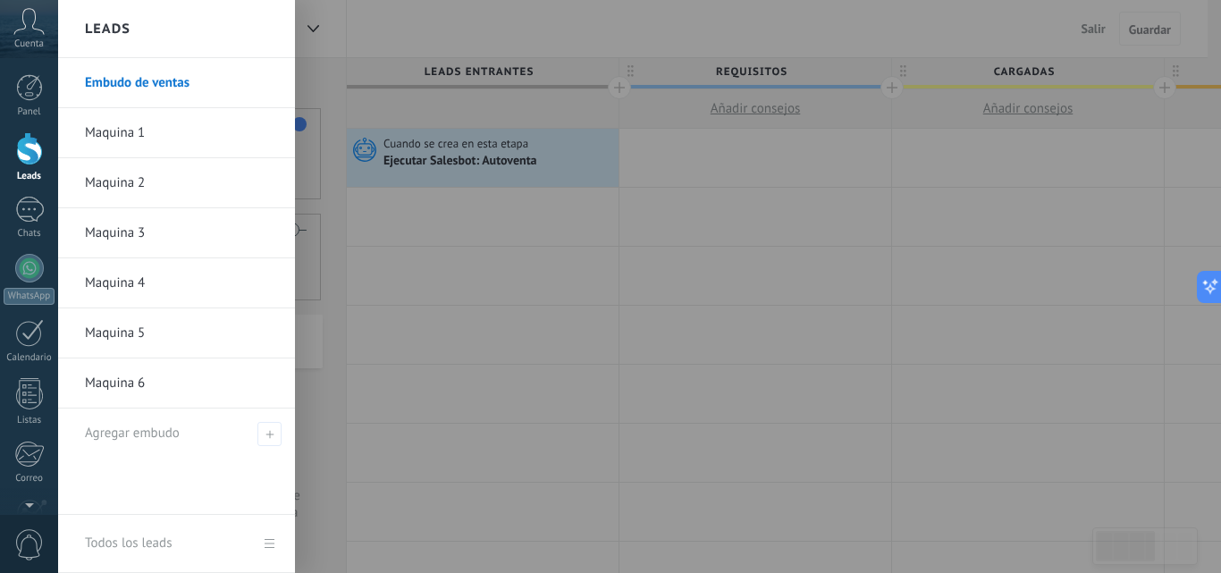
click at [33, 151] on div at bounding box center [29, 148] width 27 height 33
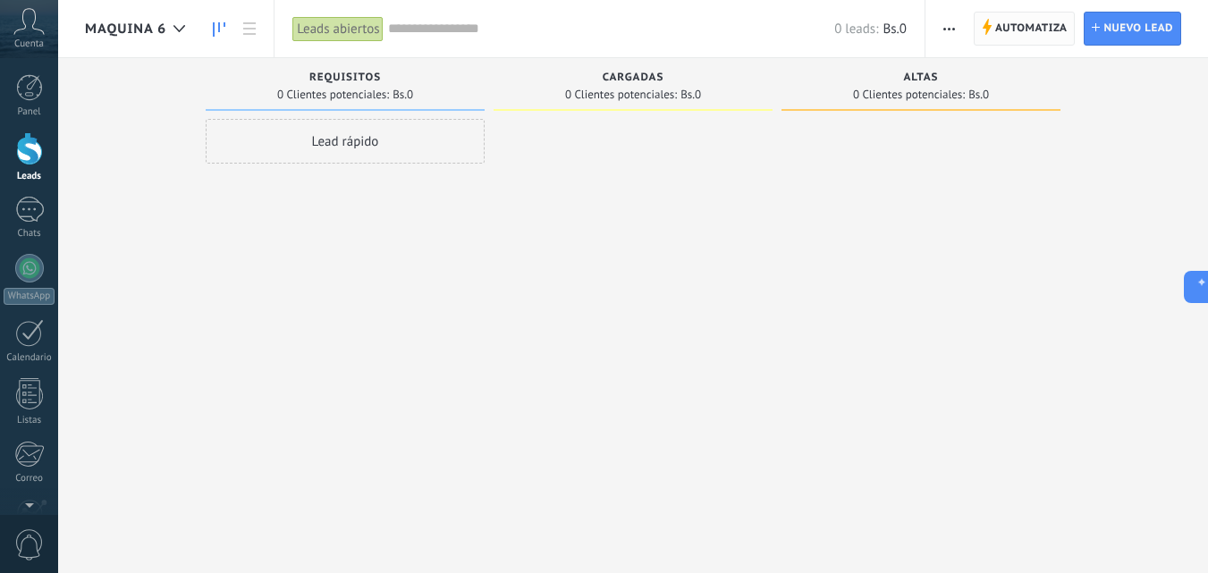
click at [1009, 37] on span "Automatiza" at bounding box center [1031, 29] width 72 height 32
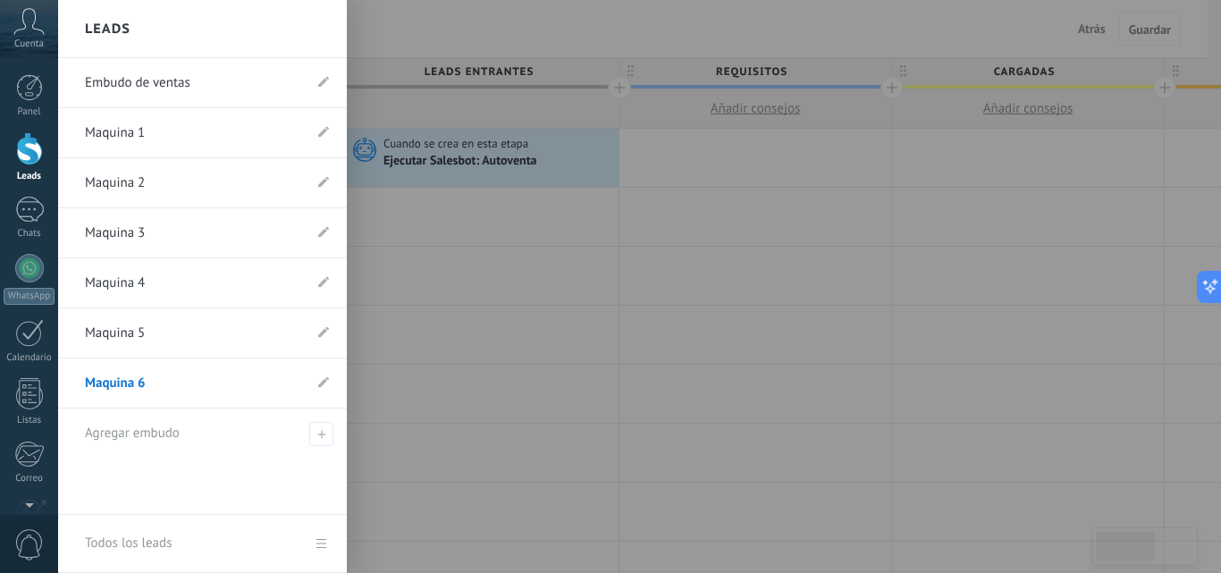
click at [27, 153] on div at bounding box center [29, 148] width 27 height 33
